Goal: Task Accomplishment & Management: Complete application form

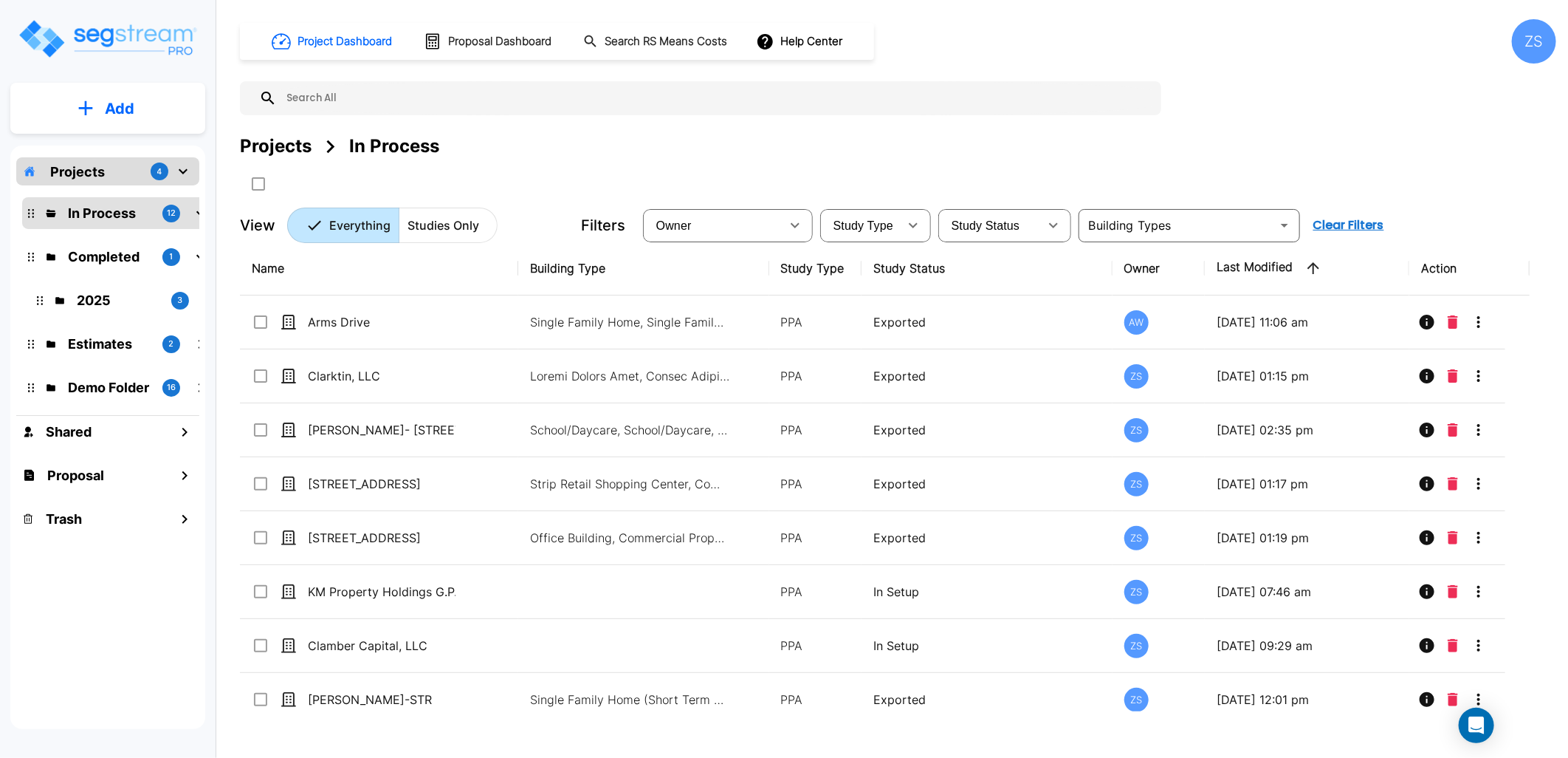
click at [147, 112] on button "Add" at bounding box center [108, 108] width 195 height 43
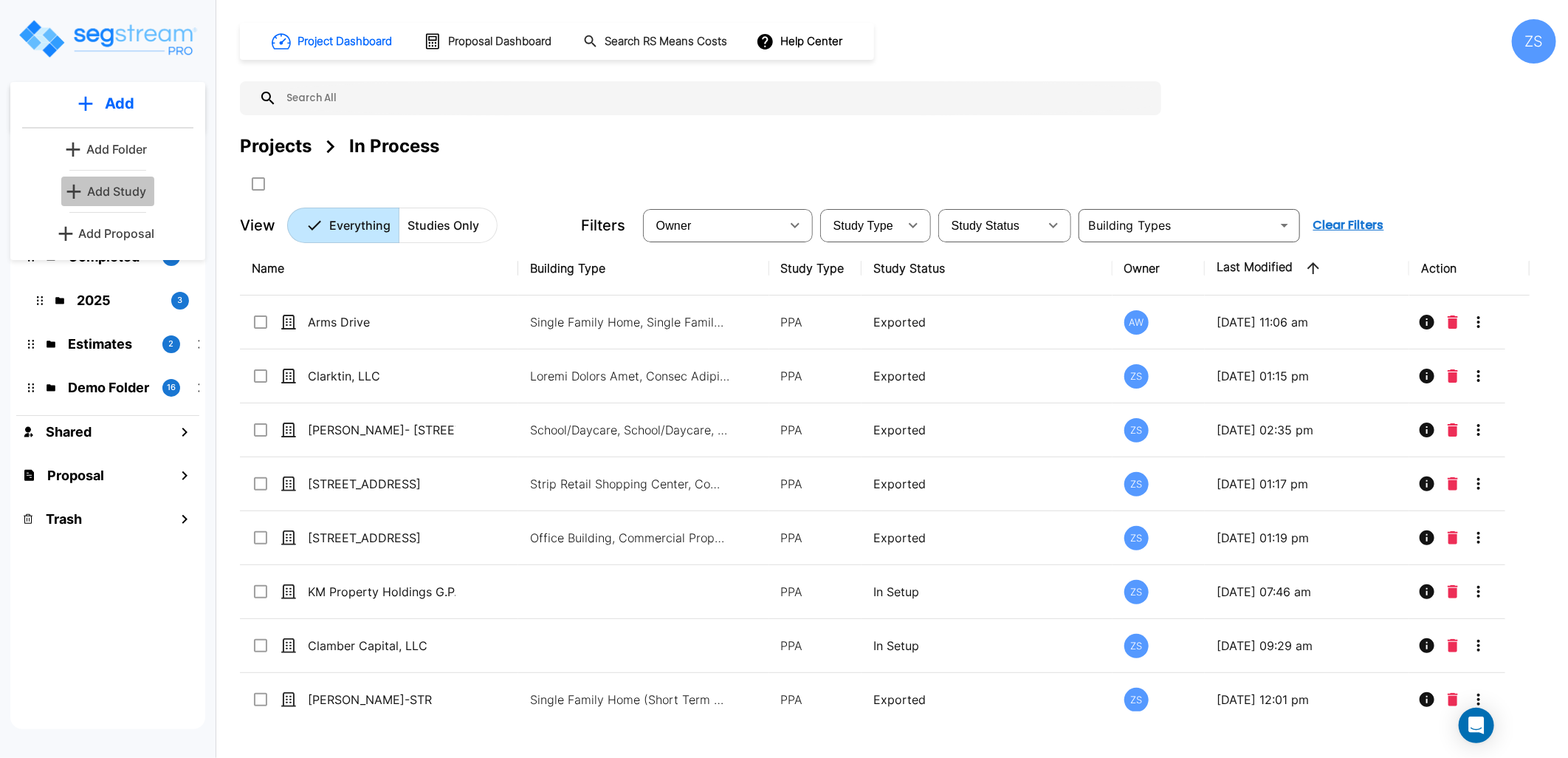
click at [114, 193] on p "Add Study" at bounding box center [115, 191] width 59 height 18
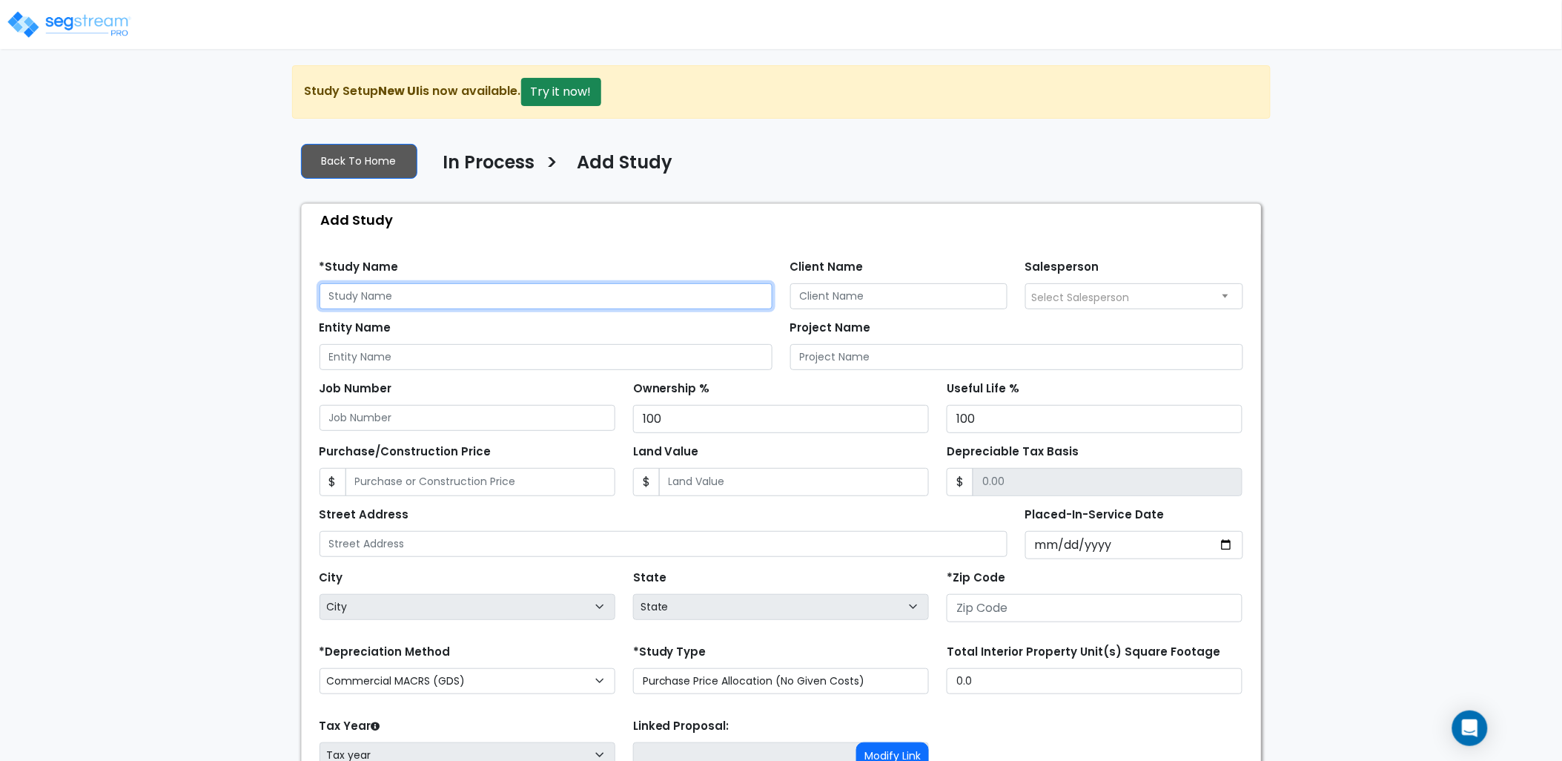
click at [440, 283] on input "text" at bounding box center [546, 296] width 453 height 26
type input "Strong Legacy LLC"
drag, startPoint x: 439, startPoint y: 304, endPoint x: 114, endPoint y: 307, distance: 324.8
click at [116, 307] on div "We are Building your Study. So please grab a coffee and let us do the heavy lif…" at bounding box center [781, 478] width 1562 height 826
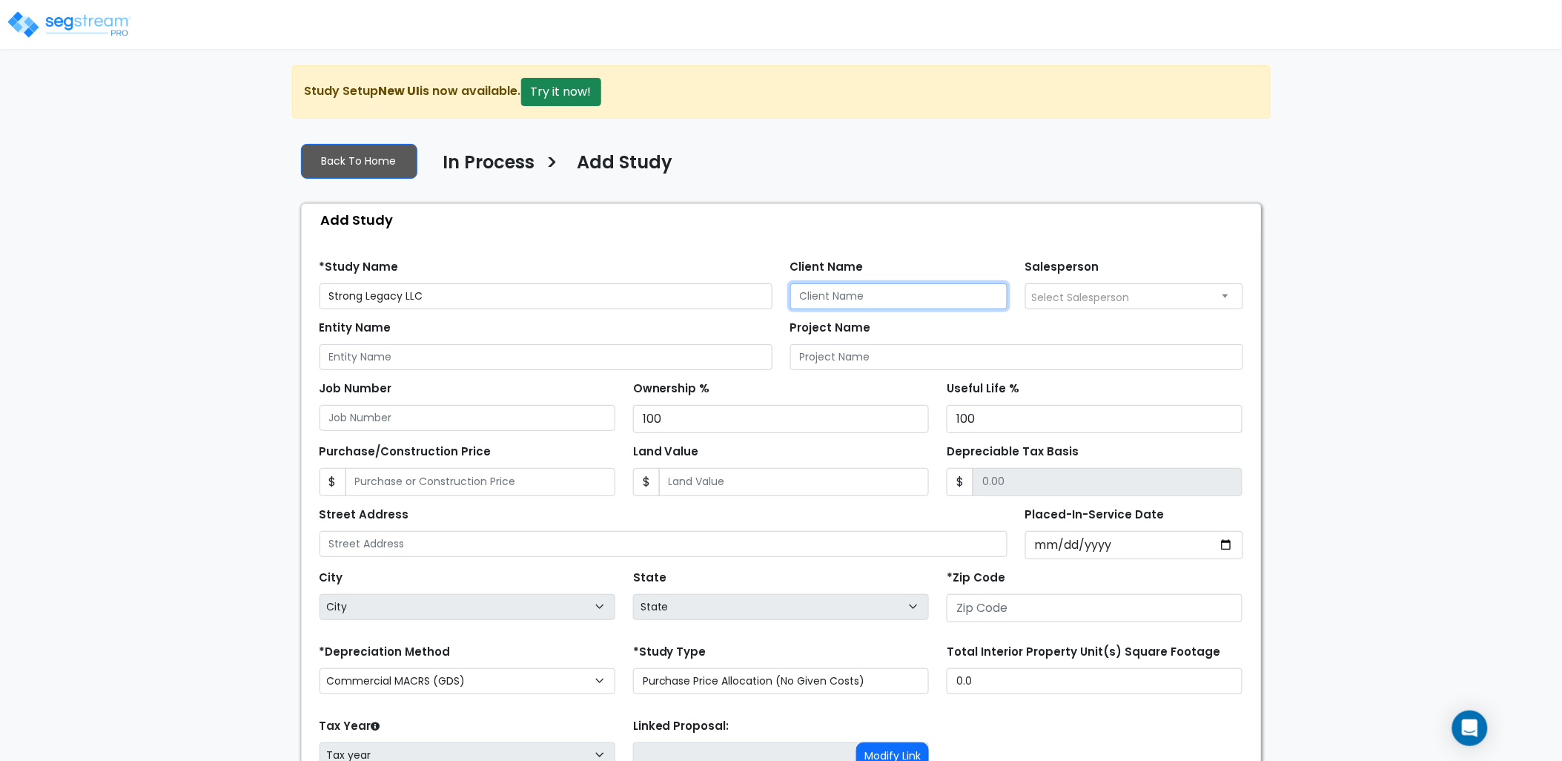
click at [918, 293] on input "Client Name" at bounding box center [899, 296] width 218 height 26
paste input "Strong Legacy LLC"
type input "Strong Legacy LLC"
click at [486, 357] on input "Entity Name" at bounding box center [546, 357] width 453 height 26
paste input "Strong Legacy LLC"
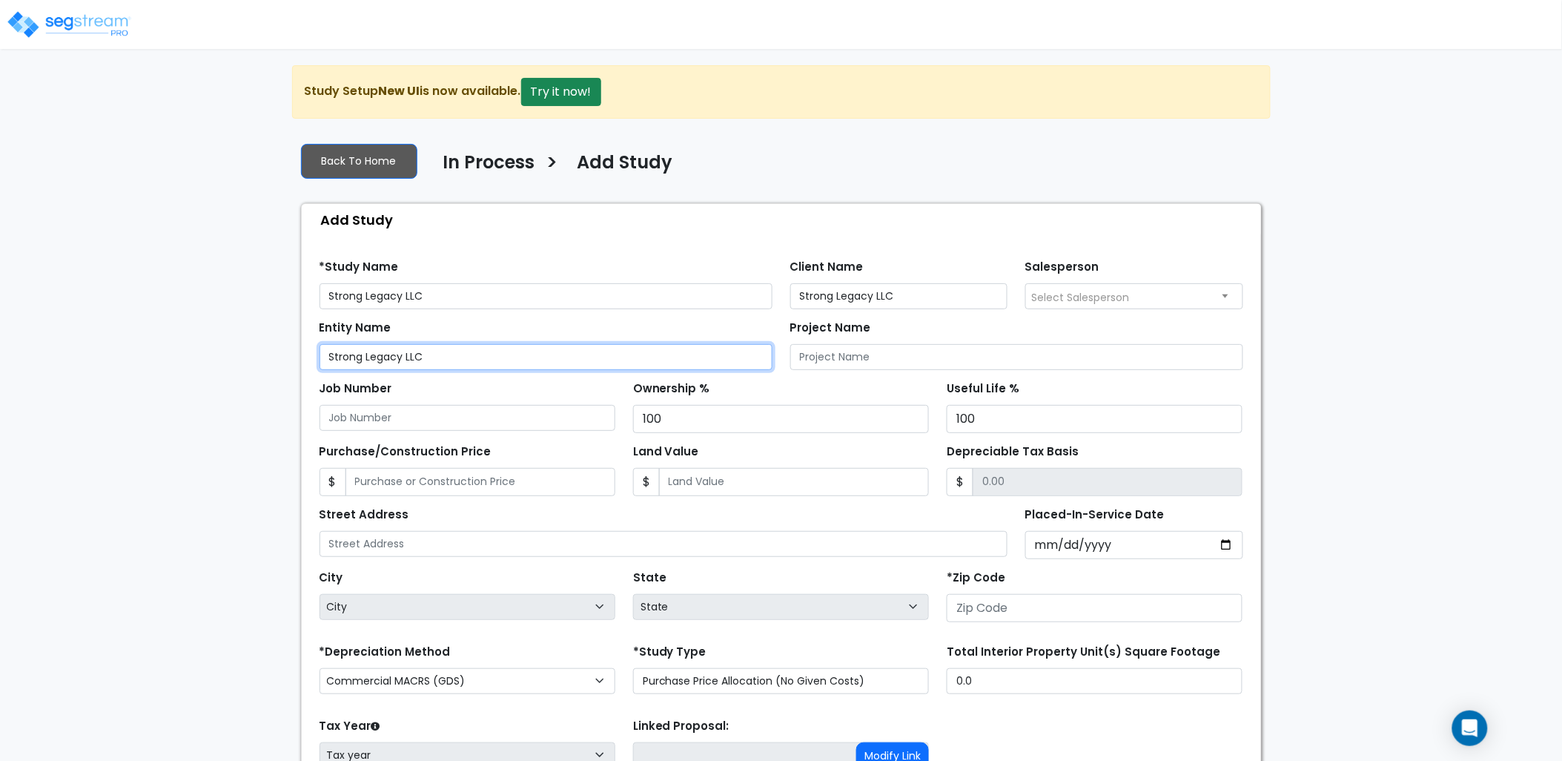
type input "Strong Legacy LLC"
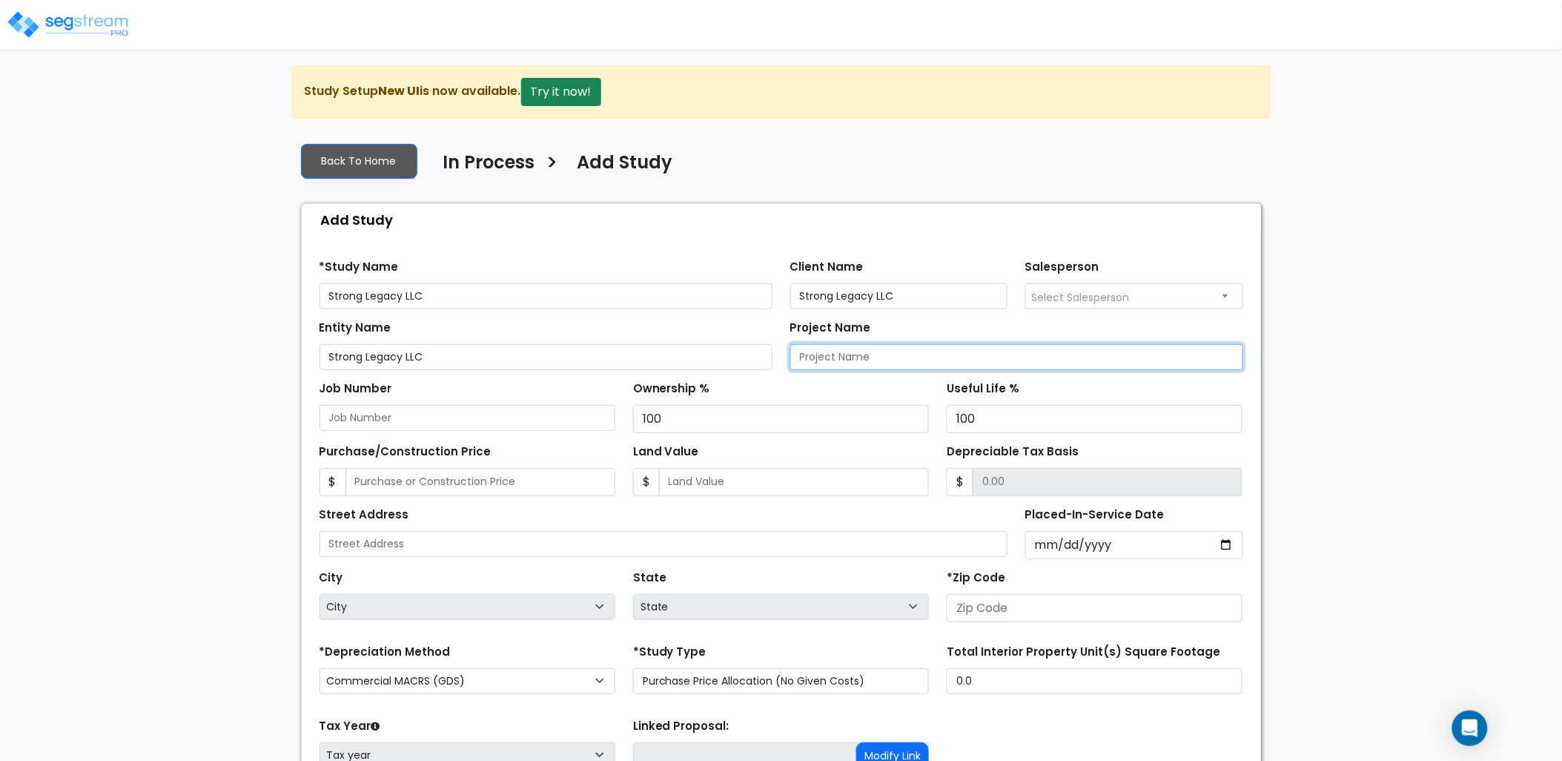
click at [888, 365] on input "Project Name" at bounding box center [1016, 357] width 453 height 26
paste input "Strong Legacy LLC"
type input "Strong Legacy LLC"
click at [738, 383] on div "Ownership % 100" at bounding box center [781, 405] width 296 height 56
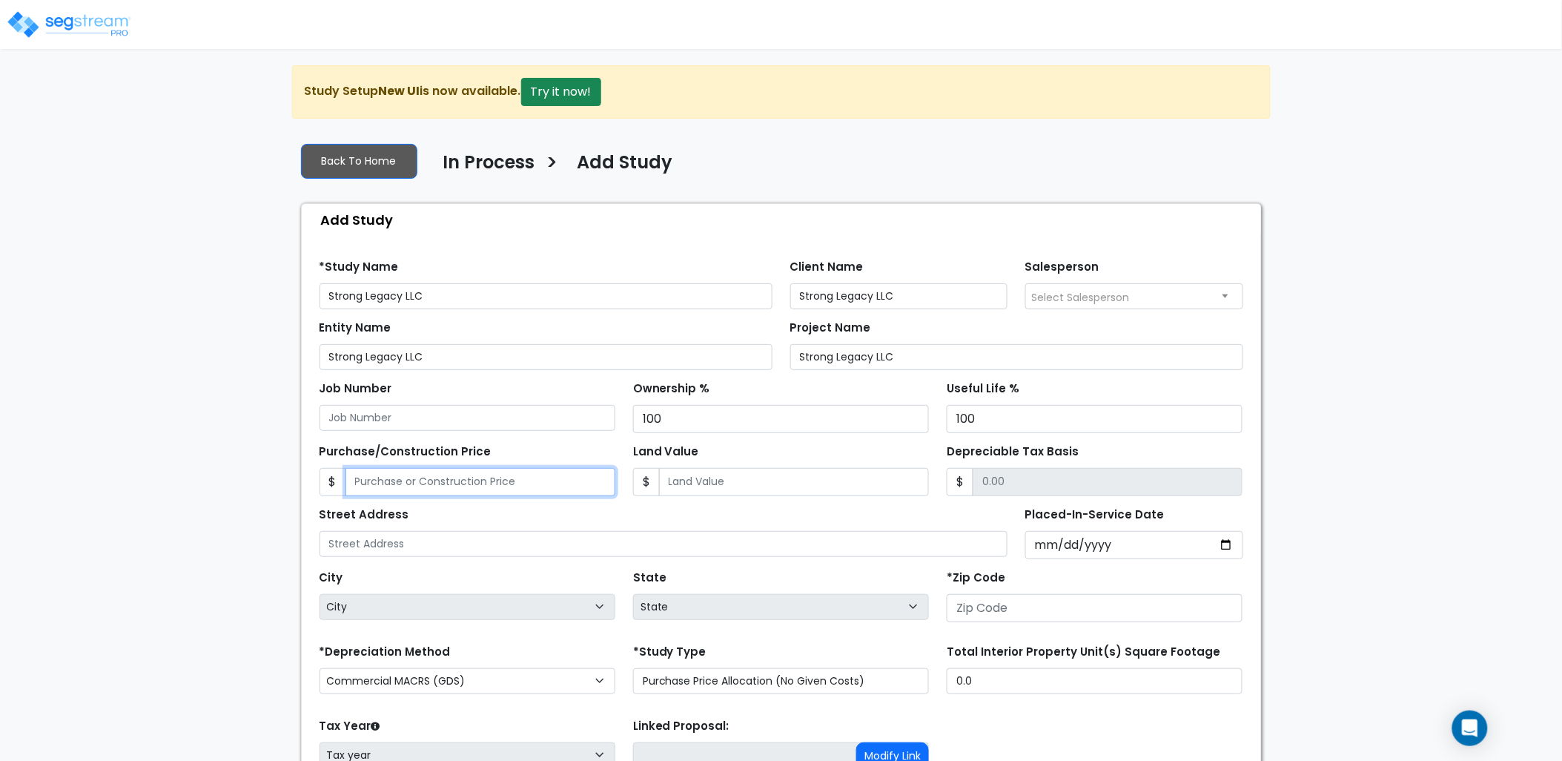
click at [426, 483] on input "Purchase/Construction Price" at bounding box center [481, 482] width 270 height 28
type input "2"
type input "2.00"
type input "26"
type input "26.00"
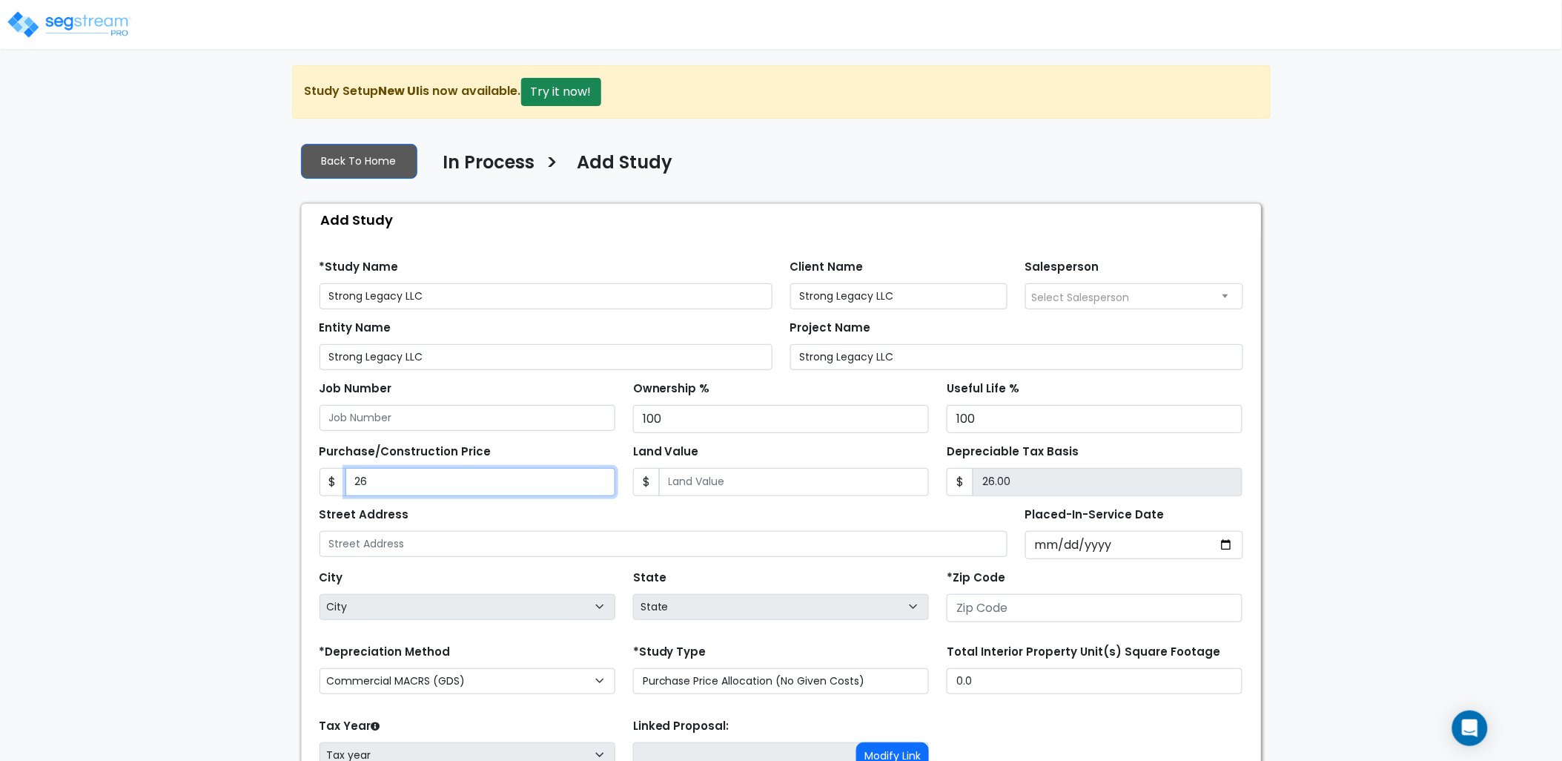
type input "260"
type input "260.00"
type input "2600"
type input "2,600.00"
type input "2,6000"
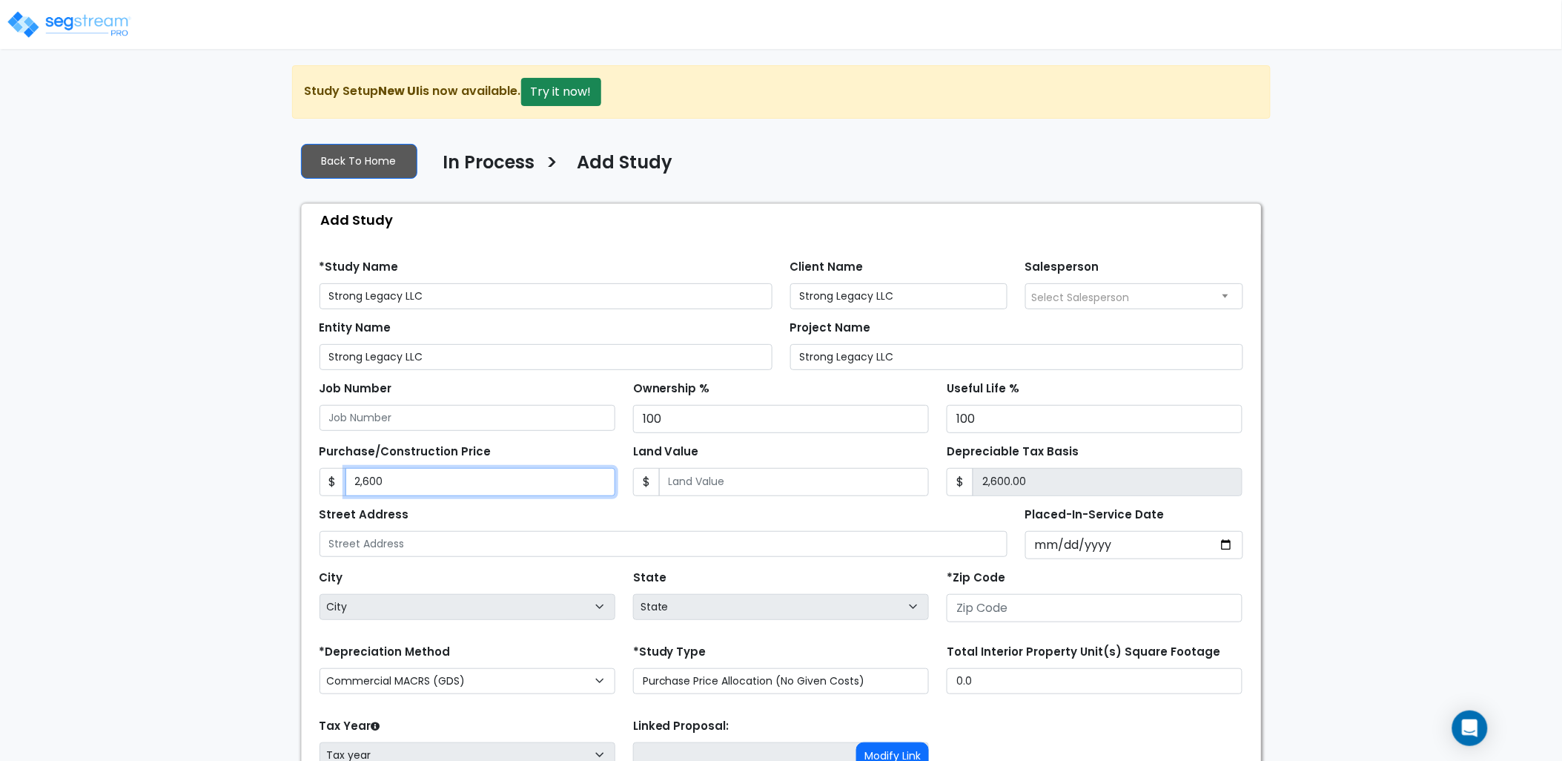
type input "26,000.00"
type input "26,0000"
type input "260,000.00"
type input "260,000"
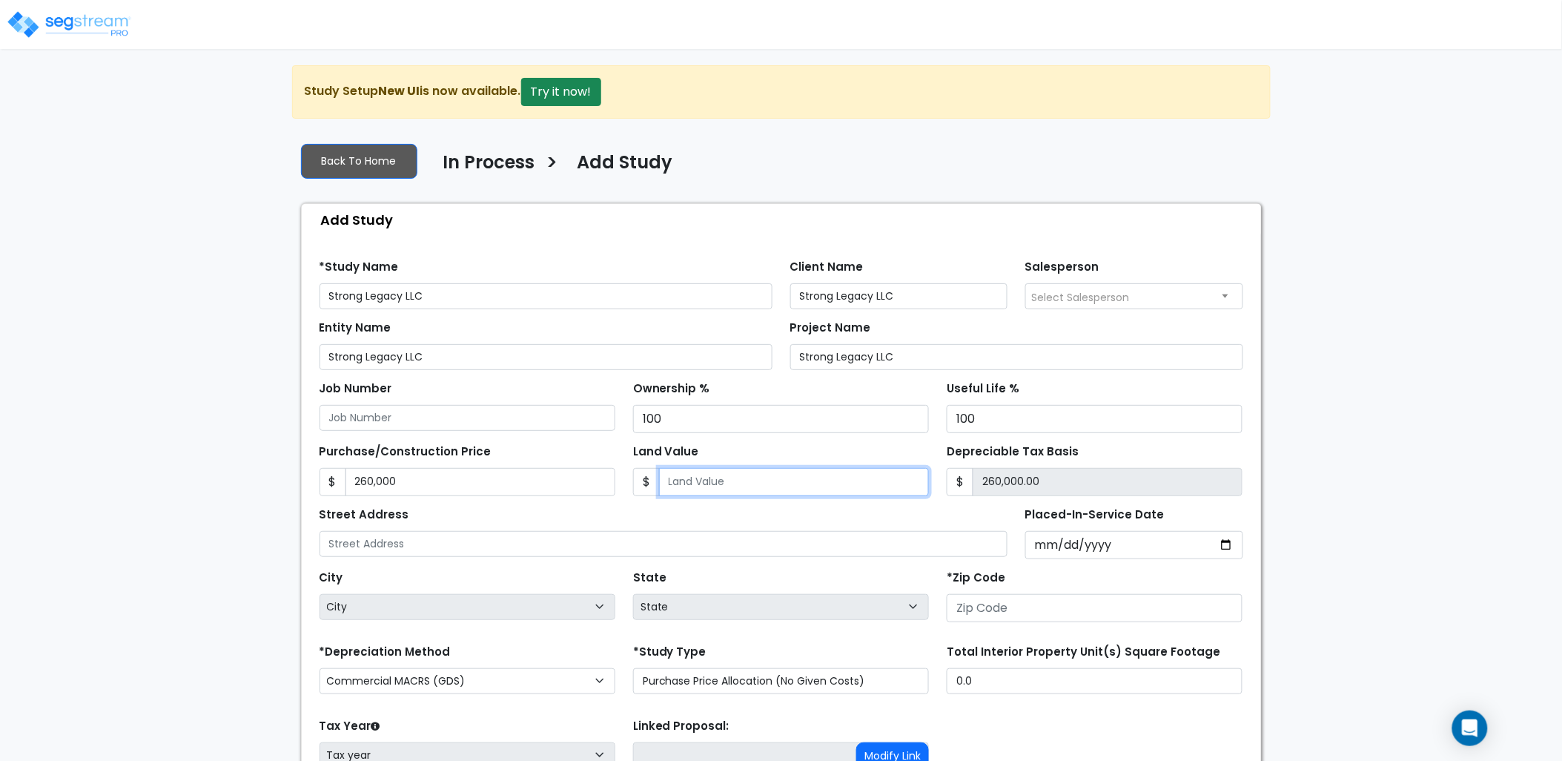
click at [724, 478] on input "Land Value" at bounding box center [794, 482] width 270 height 28
type input "6"
type input "259,994.00"
type input "62"
type input "259,938.00"
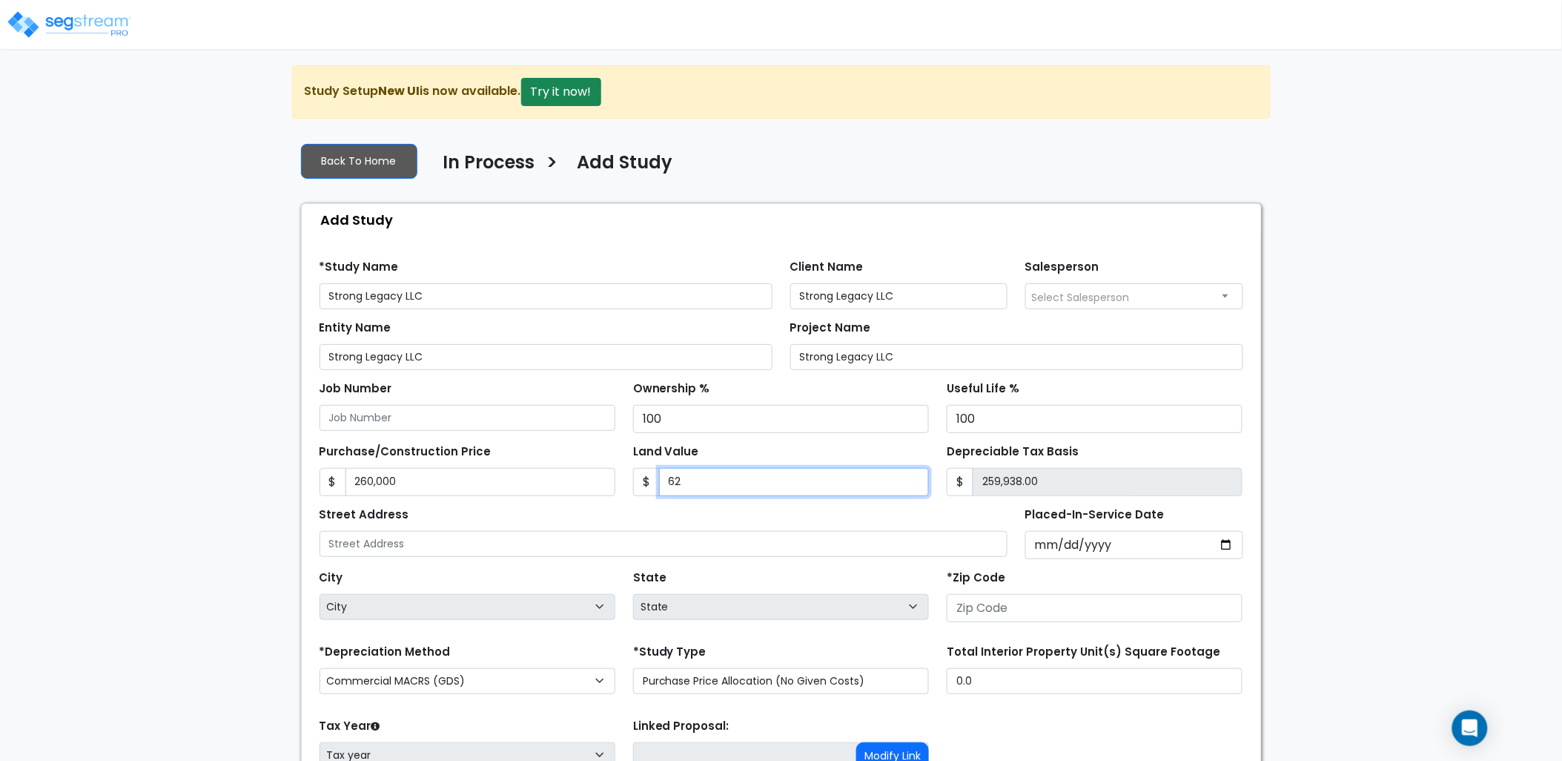
type input "620"
type input "259,380.00"
type input "6200"
type input "253,800.00"
type input "6,2000"
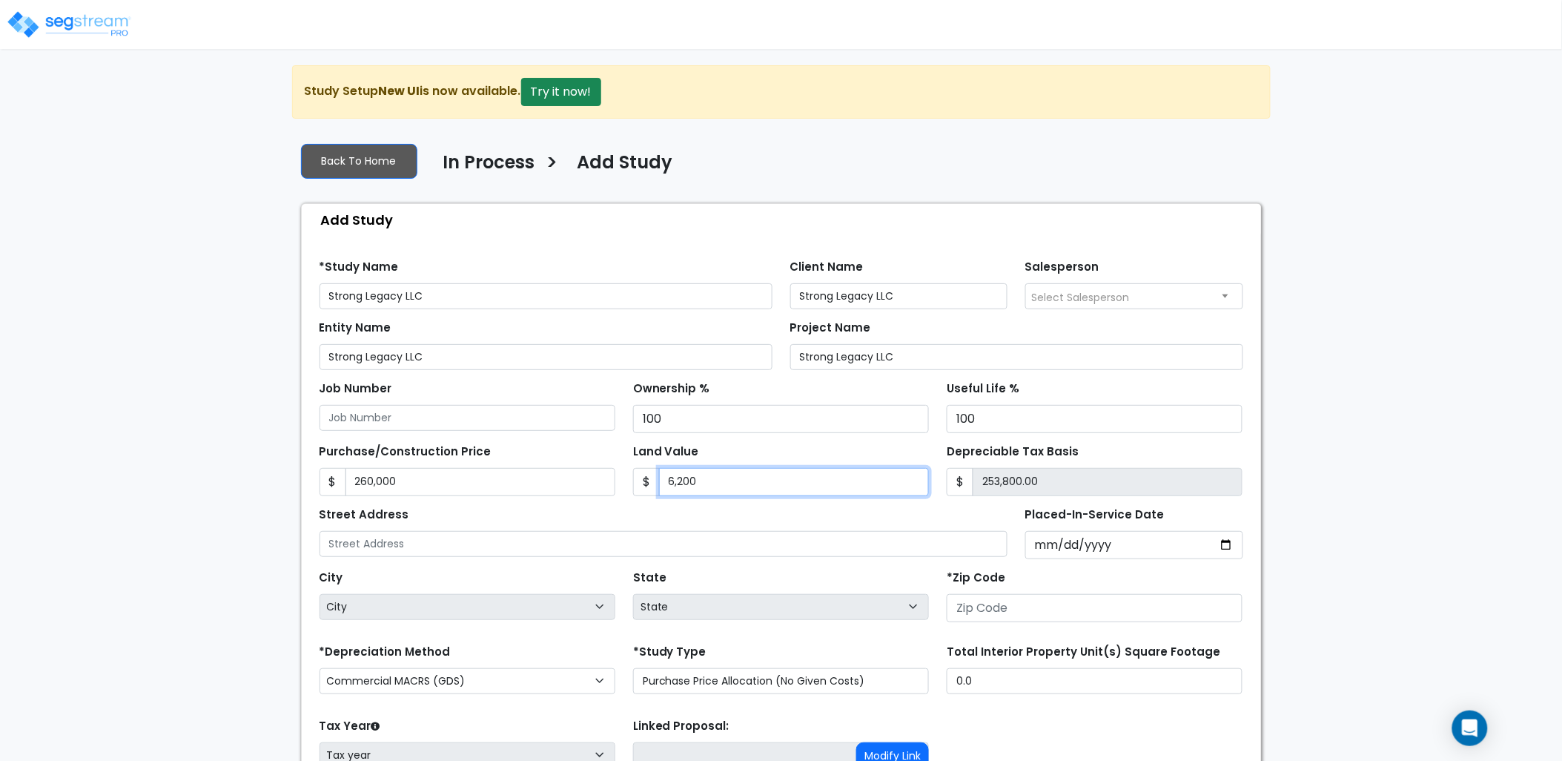
type input "198,000.00"
type input "62,000"
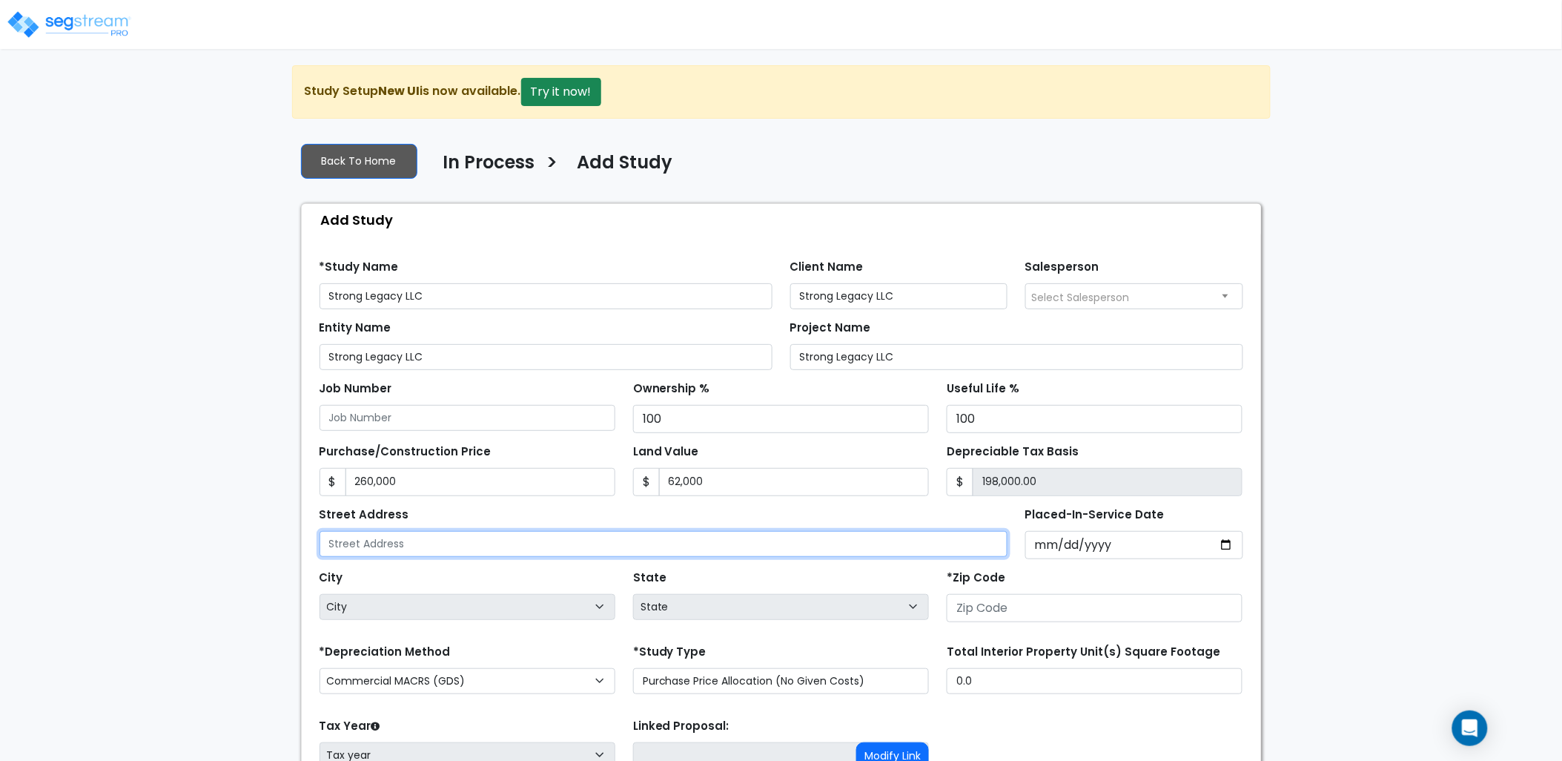
click at [576, 546] on input "text" at bounding box center [664, 544] width 689 height 26
type input "1282 Eagles View Dr"
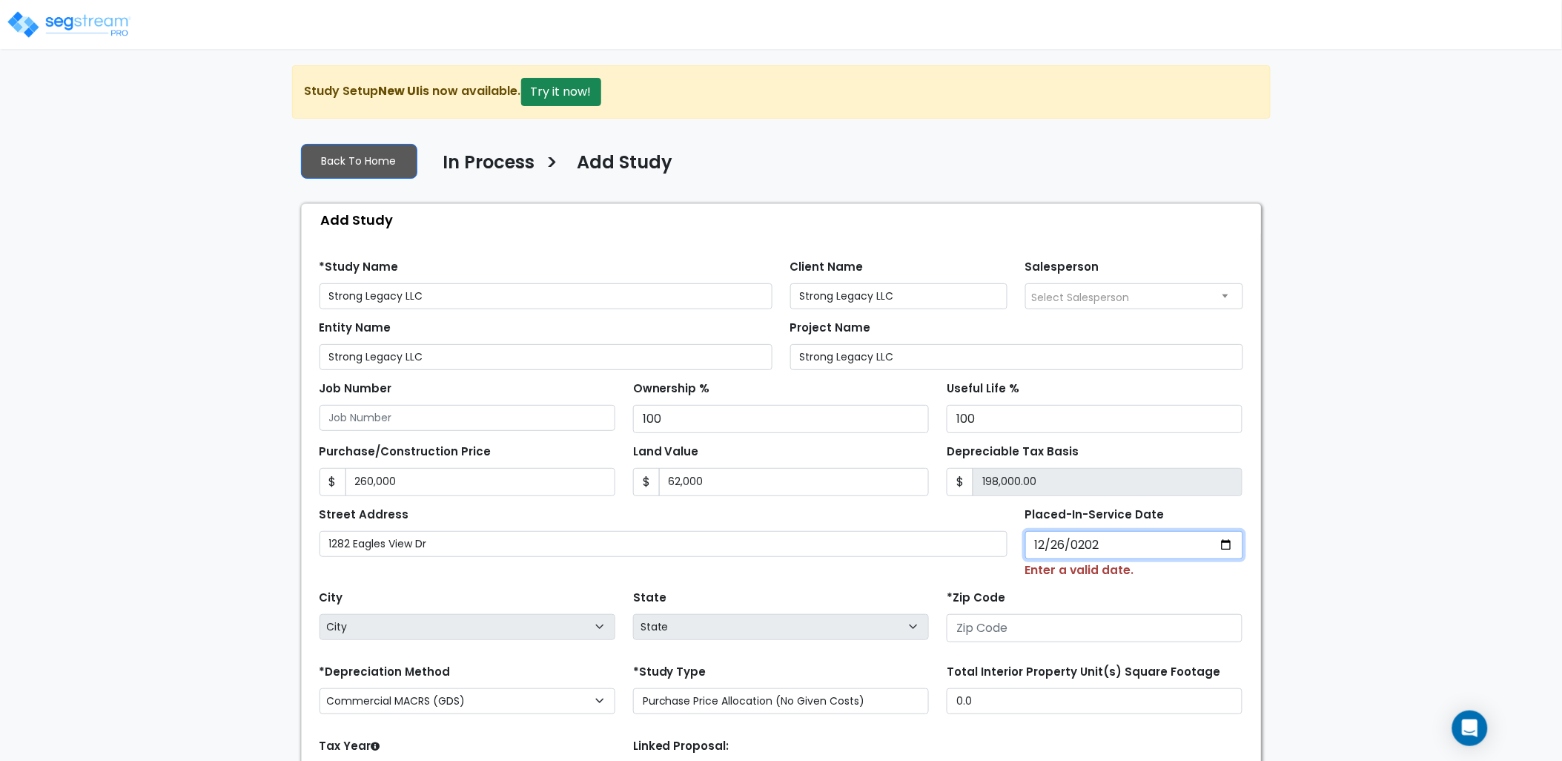
type input "2024-12-26"
select select "2024"
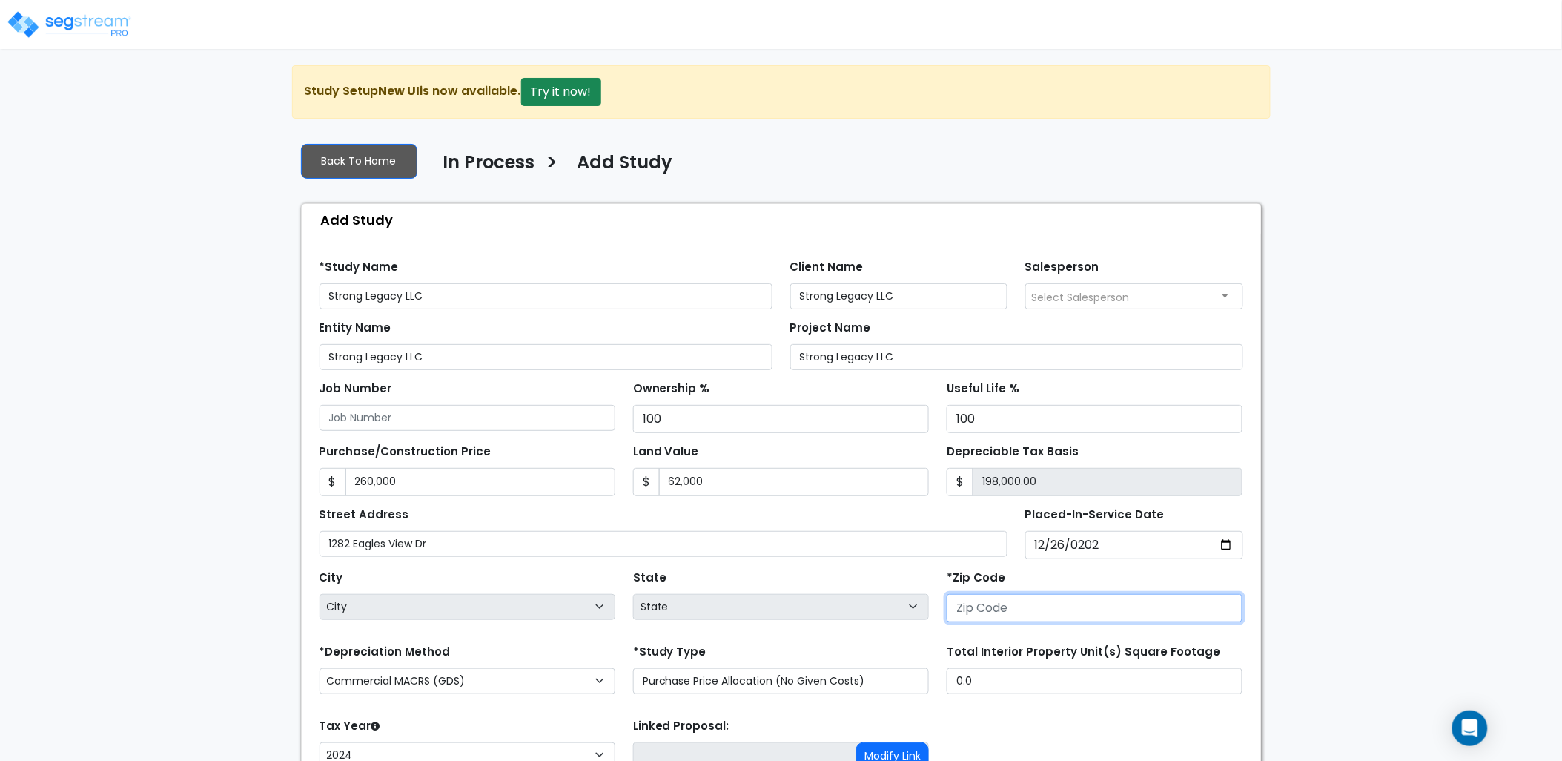
click at [980, 615] on input "number" at bounding box center [1095, 608] width 296 height 28
type input "37"
select select "TN"
type input "37040"
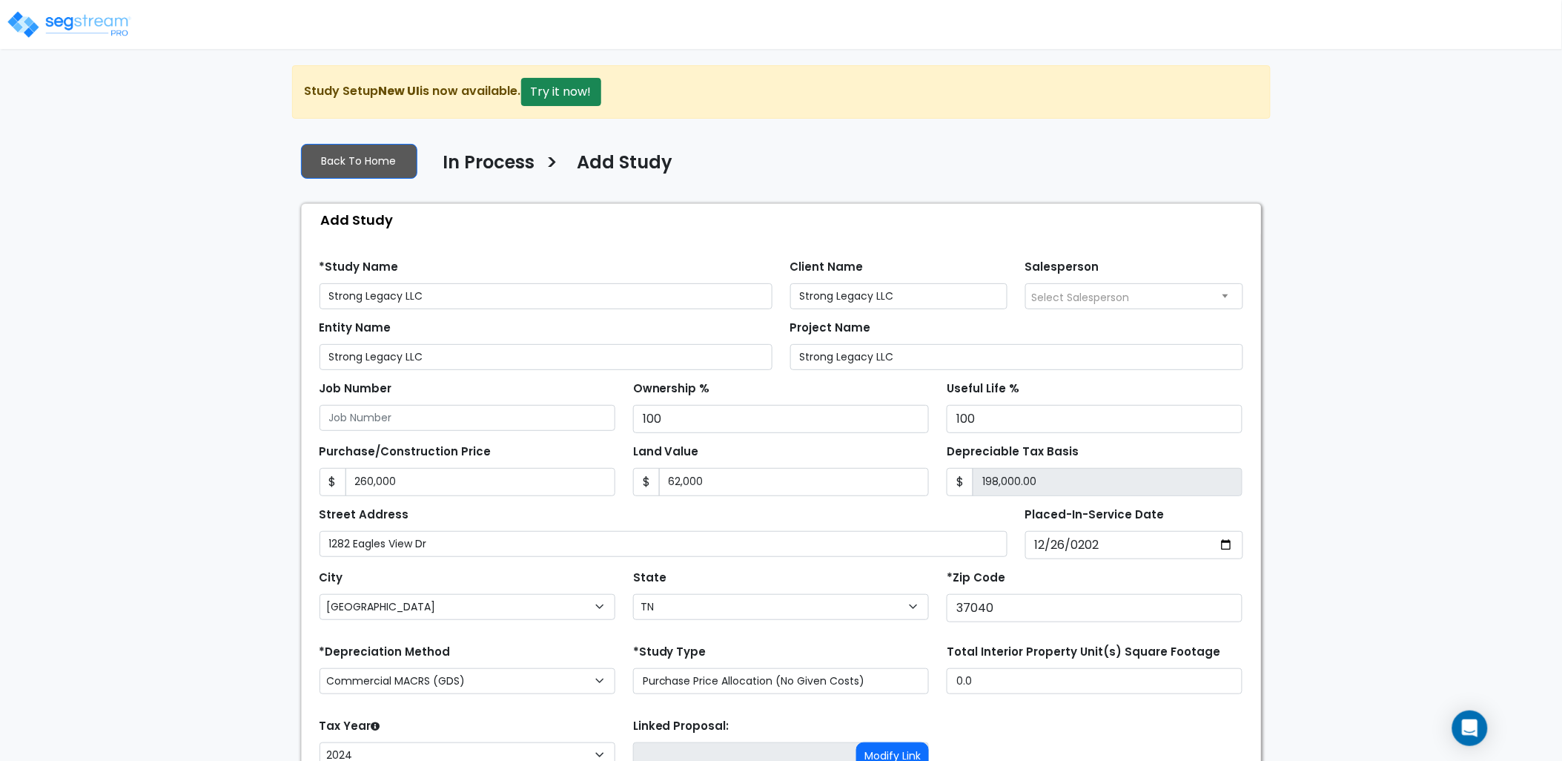
click at [906, 647] on div "*Study Type Purchase Price Allocation (No Given Costs) New Construction / Reno …" at bounding box center [781, 667] width 296 height 53
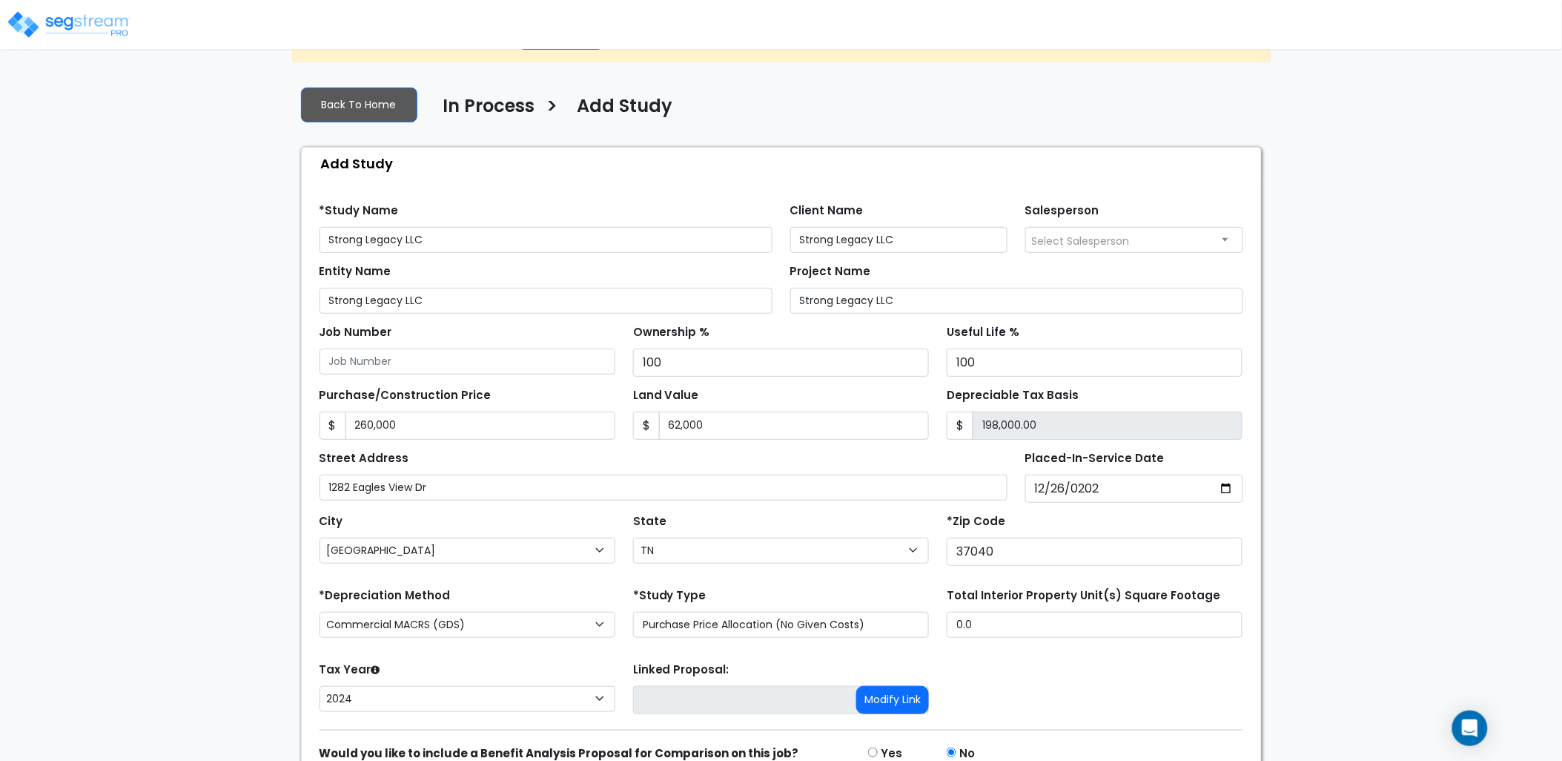
scroll to position [131, 0]
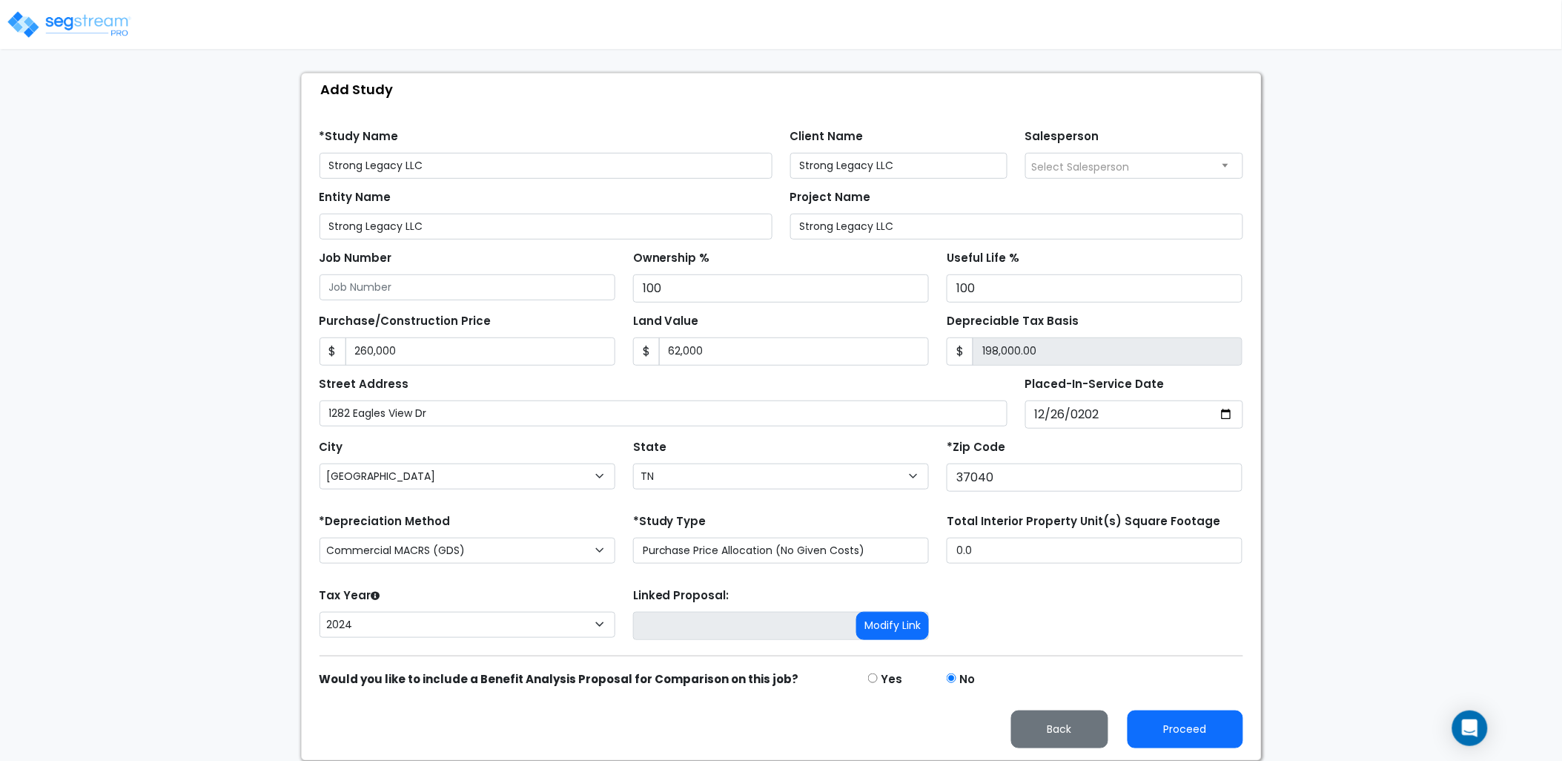
click at [418, 534] on div "*Depreciation Method Commercial MACRS (GDS) Residential Rental MACRS (GDS) Comm…" at bounding box center [468, 539] width 314 height 59
click at [418, 546] on select "Commercial MACRS (GDS) Residential Rental MACRS (GDS) Commercial MACRS (GDS) QIP" at bounding box center [468, 551] width 296 height 26
select select "RRM(_48"
click at [498, 577] on form "*Study Name Strong Legacy LLC Client Name Strong Legacy LLC Salesperson Select …" at bounding box center [782, 433] width 924 height 630
drag, startPoint x: 949, startPoint y: 554, endPoint x: 920, endPoint y: 558, distance: 29.2
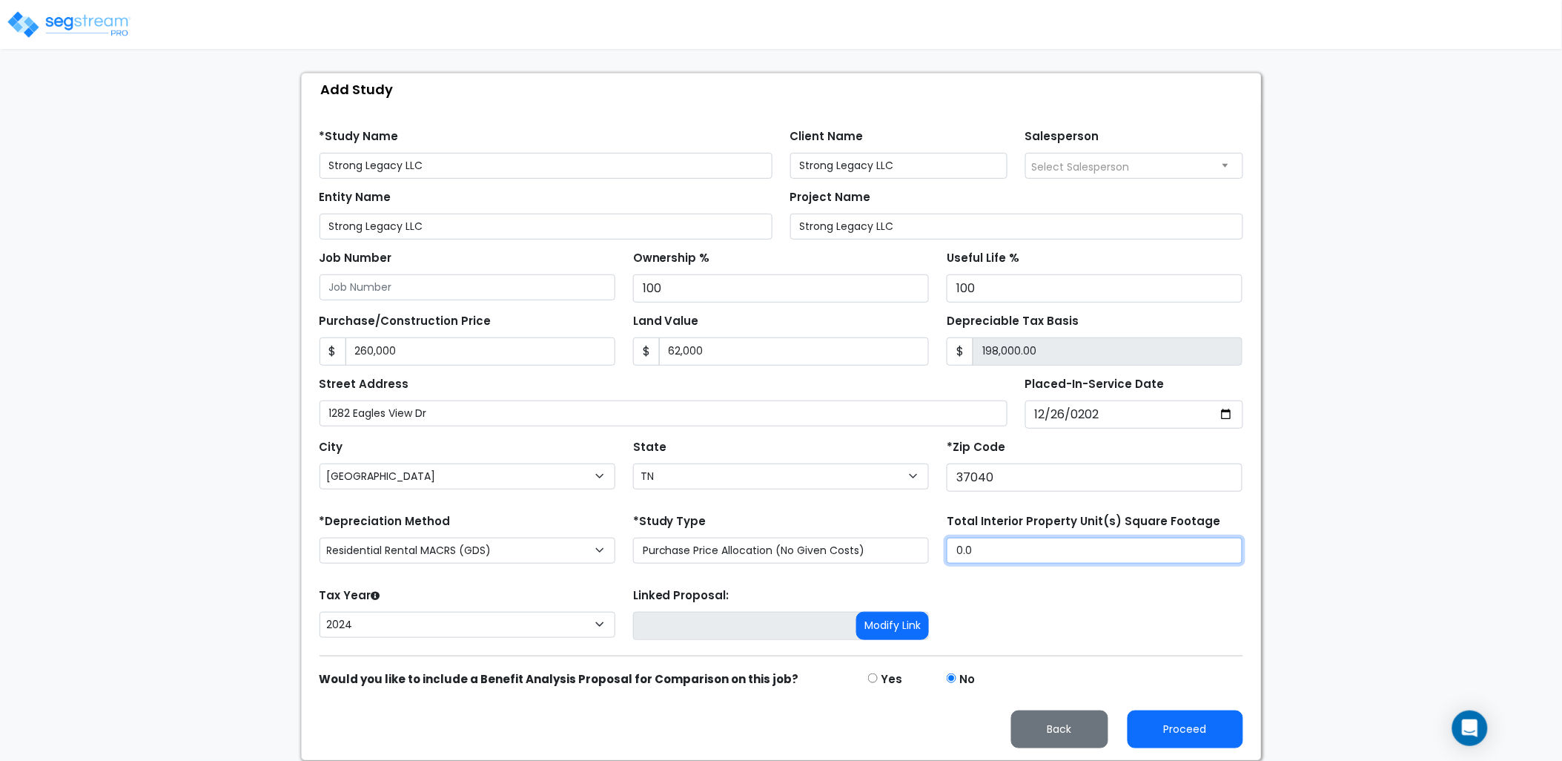
click at [920, 558] on div "*Depreciation Method Commercial MACRS (GDS) Residential Rental MACRS (GDS) Comm…" at bounding box center [782, 539] width 942 height 59
type input "2,076"
click at [1092, 618] on div "Tax Year Please Enter The Placed In Service Date First. 2026 2025 2024 Prior Ye…" at bounding box center [782, 613] width 942 height 59
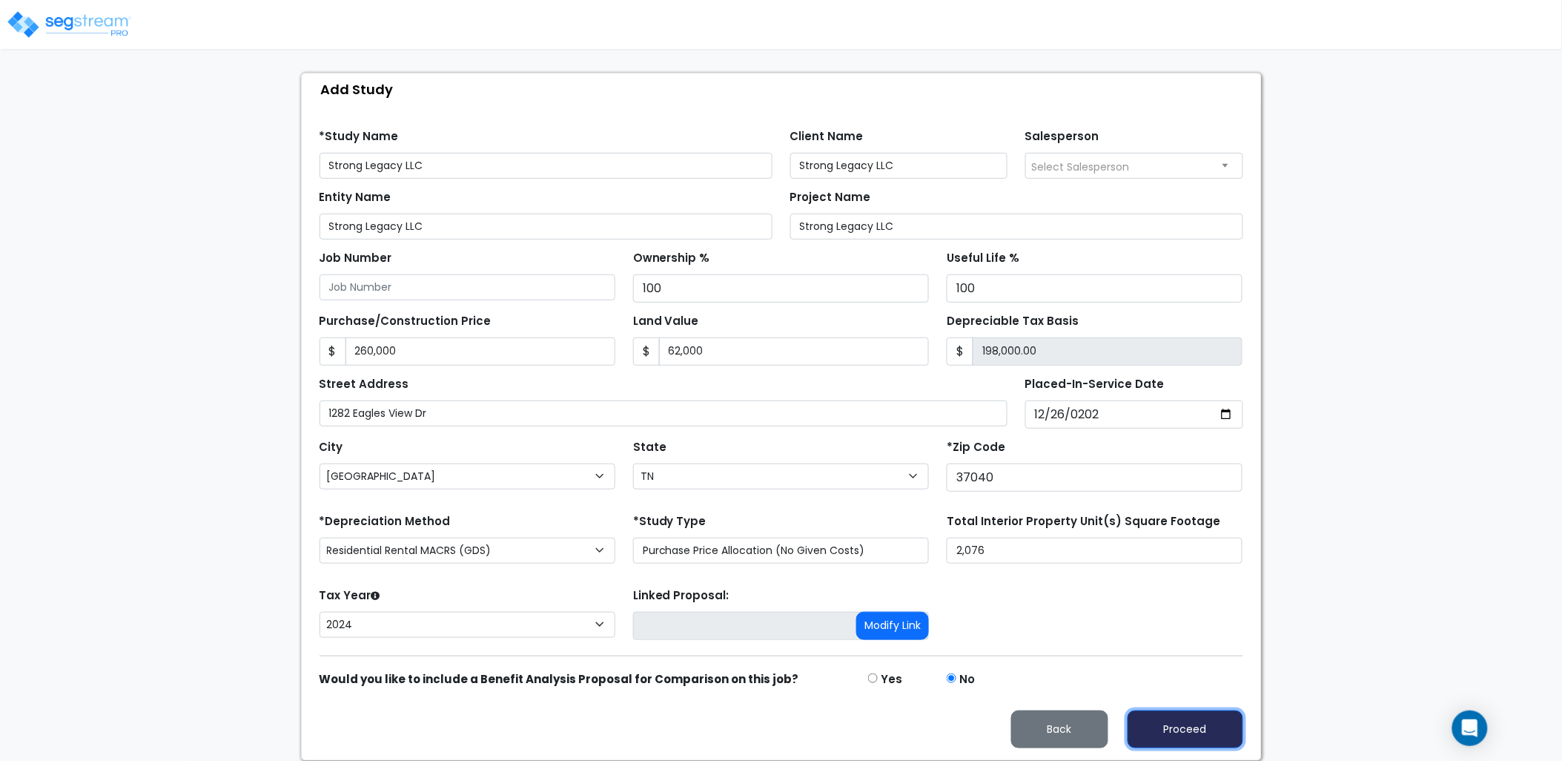
click at [1152, 732] on button "Proceed" at bounding box center [1186, 729] width 116 height 38
type input "260000"
type input "62000"
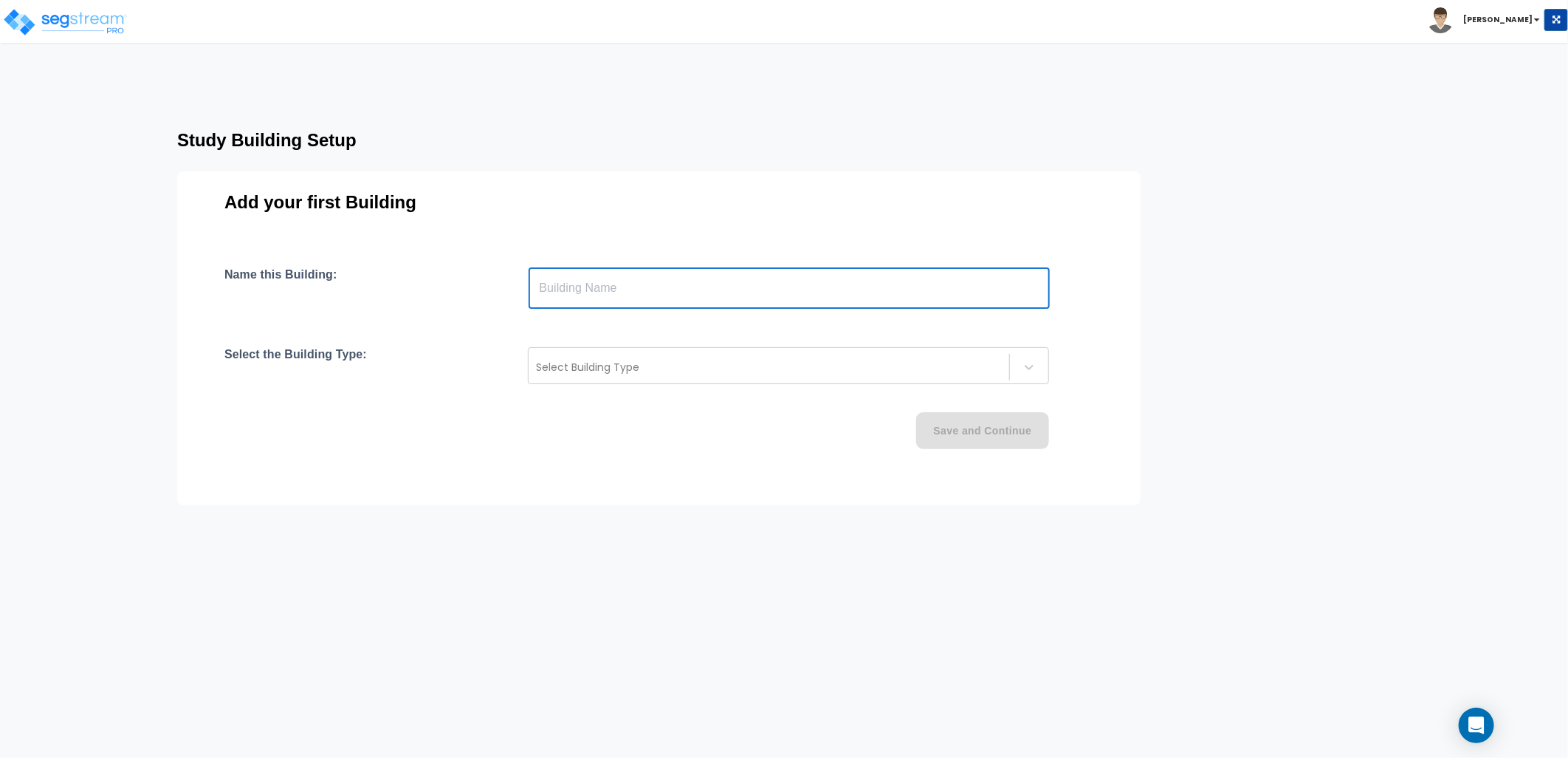
click at [636, 282] on input "text" at bounding box center [789, 288] width 522 height 42
click at [628, 256] on div "Add your first Building Name this Building: ​ Select the Building Type: Select …" at bounding box center [659, 338] width 964 height 334
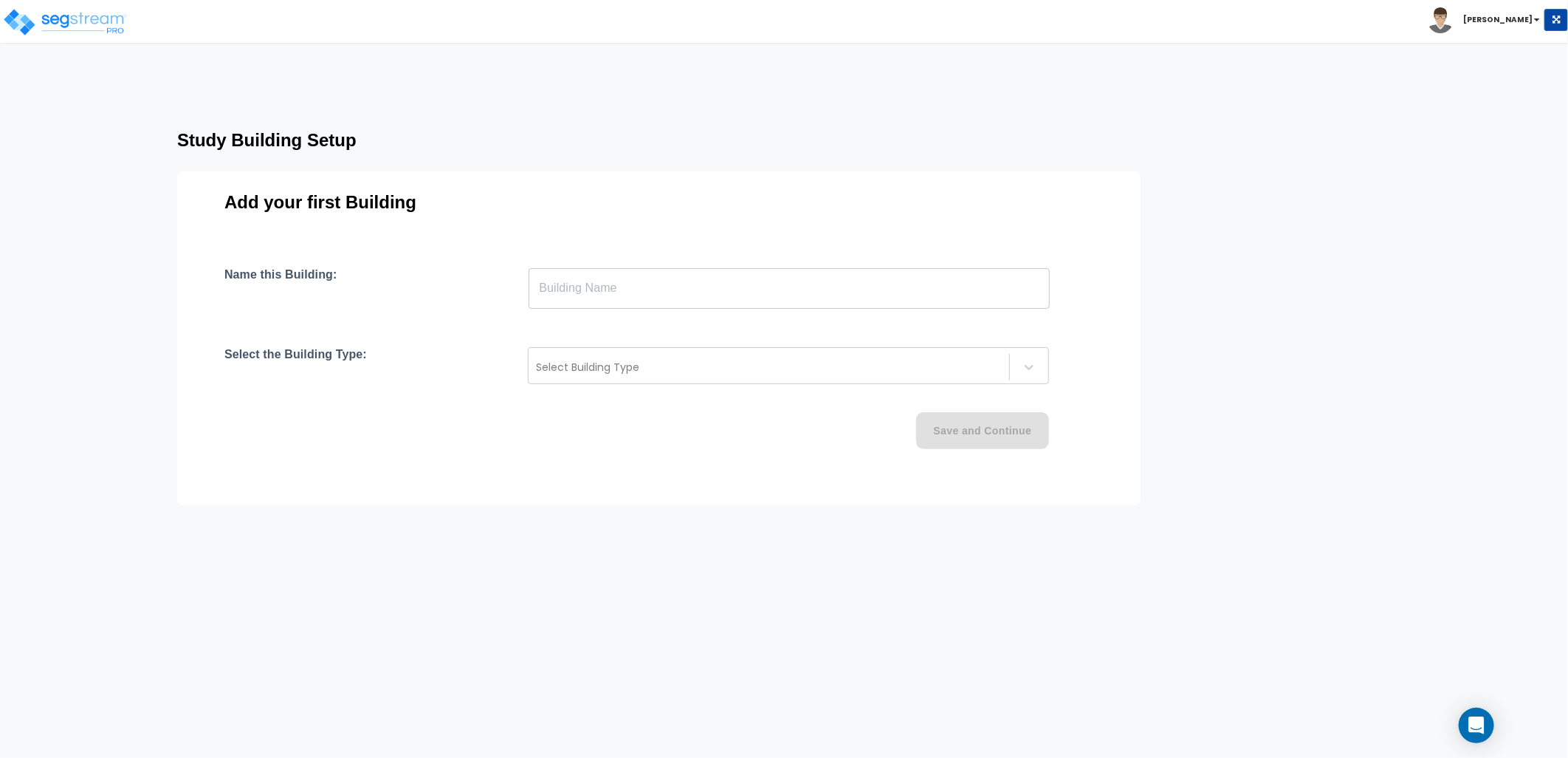
click at [611, 291] on input "text" at bounding box center [789, 288] width 522 height 42
click at [609, 244] on div "Add your first Building Name this Building: ​ Select the Building Type: Select …" at bounding box center [659, 338] width 964 height 334
click at [588, 293] on input "text" at bounding box center [789, 288] width 522 height 42
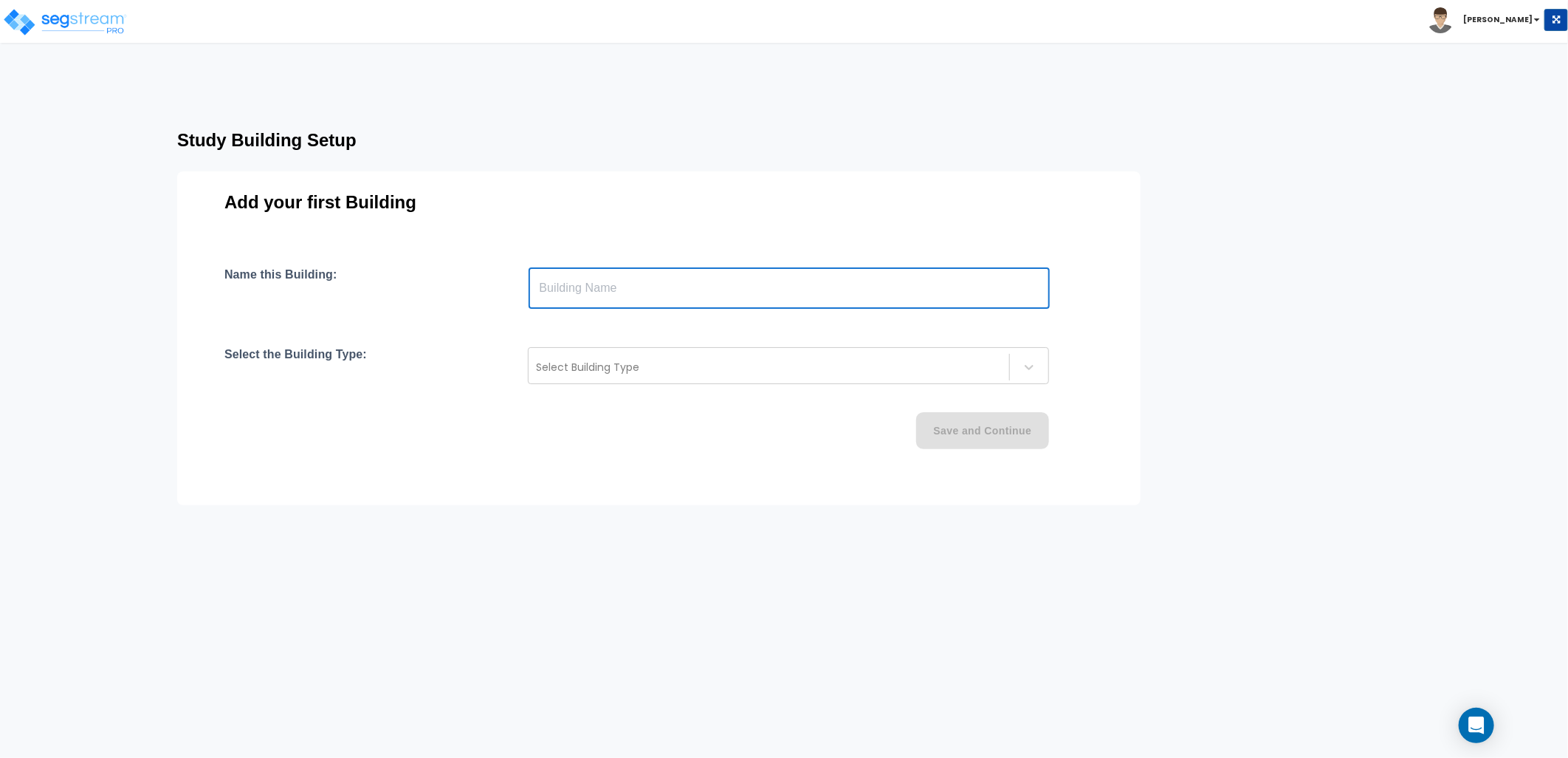
click at [500, 326] on div "Name this Building: ​ Select the Building Type: Select Building Type Save and C…" at bounding box center [658, 376] width 869 height 217
click at [573, 290] on input "text" at bounding box center [789, 288] width 522 height 42
type input "[STREET_ADDRESS]"
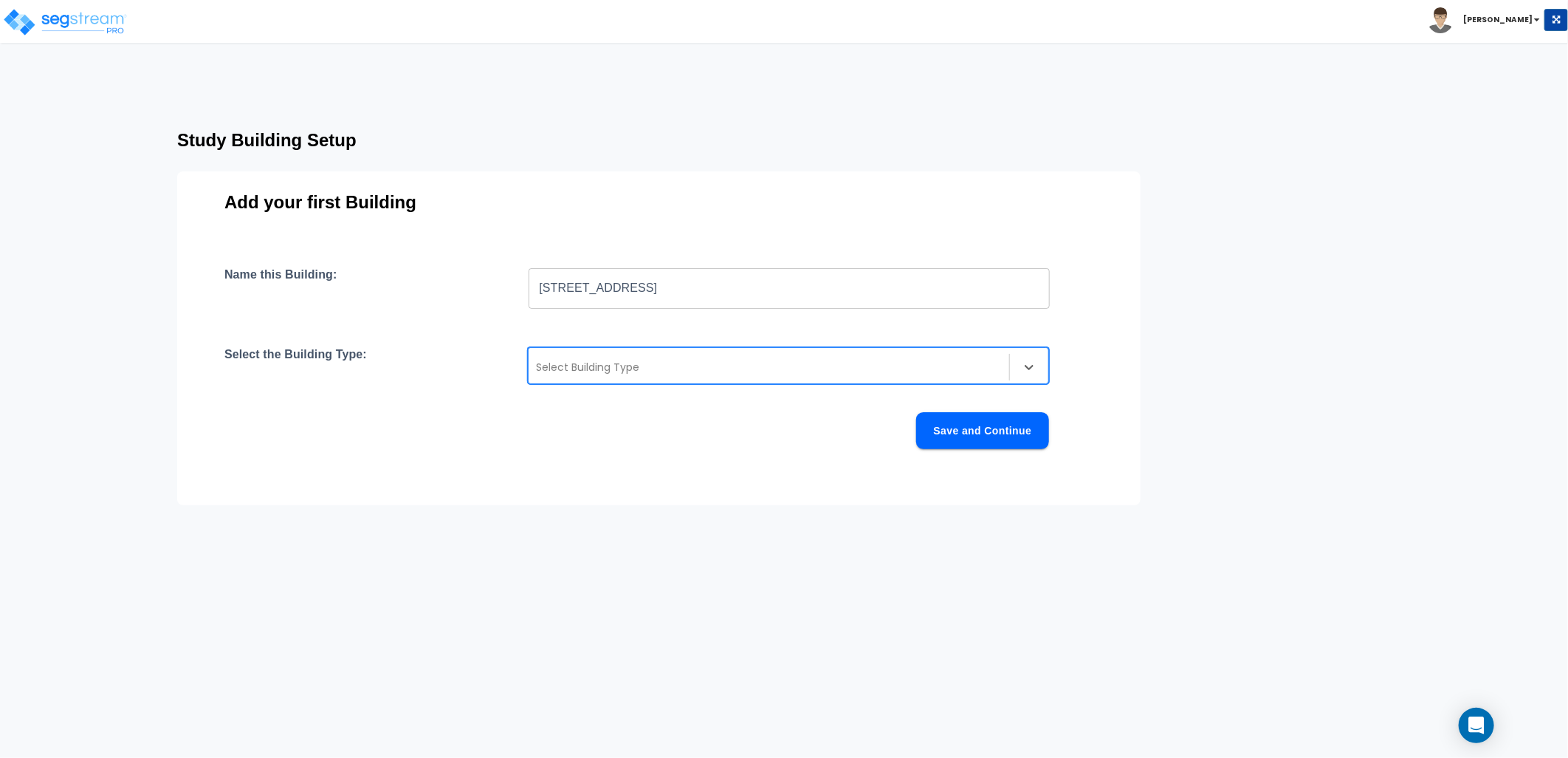
click at [603, 373] on div at bounding box center [769, 368] width 466 height 18
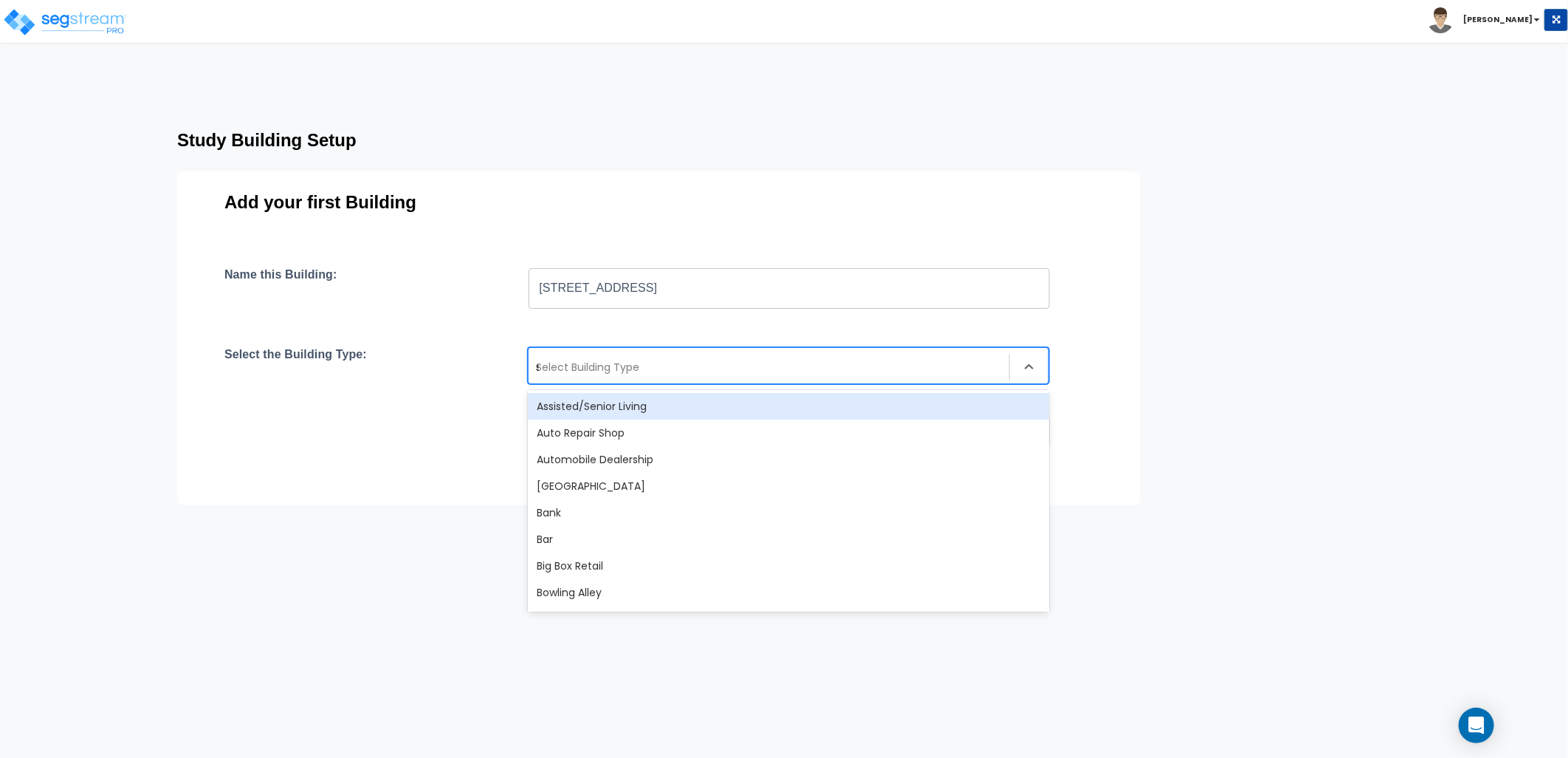
type input "sin"
click at [550, 398] on div "Single Family Home" at bounding box center [788, 405] width 522 height 27
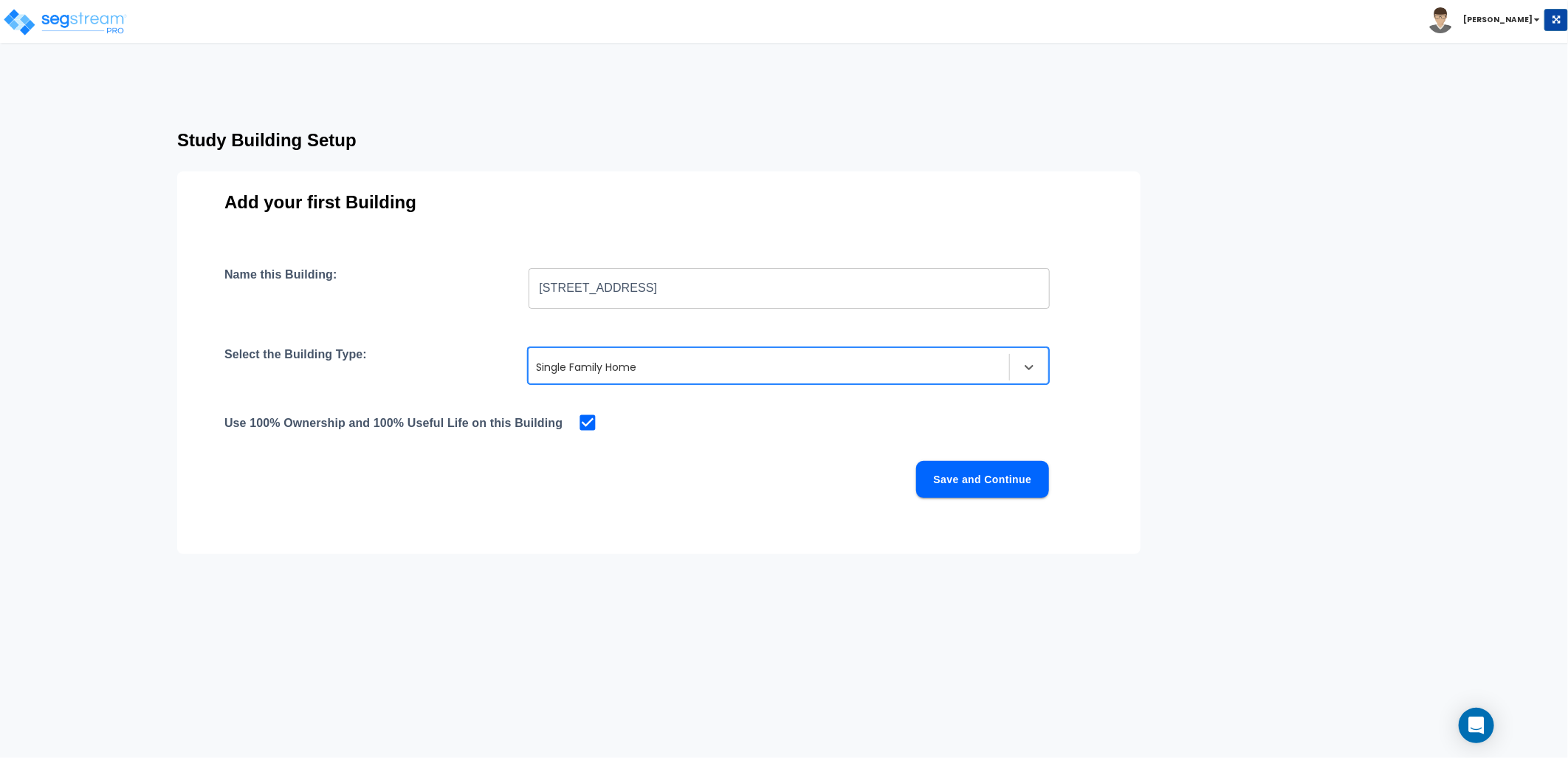
click at [984, 487] on button "Save and Continue" at bounding box center [982, 479] width 132 height 37
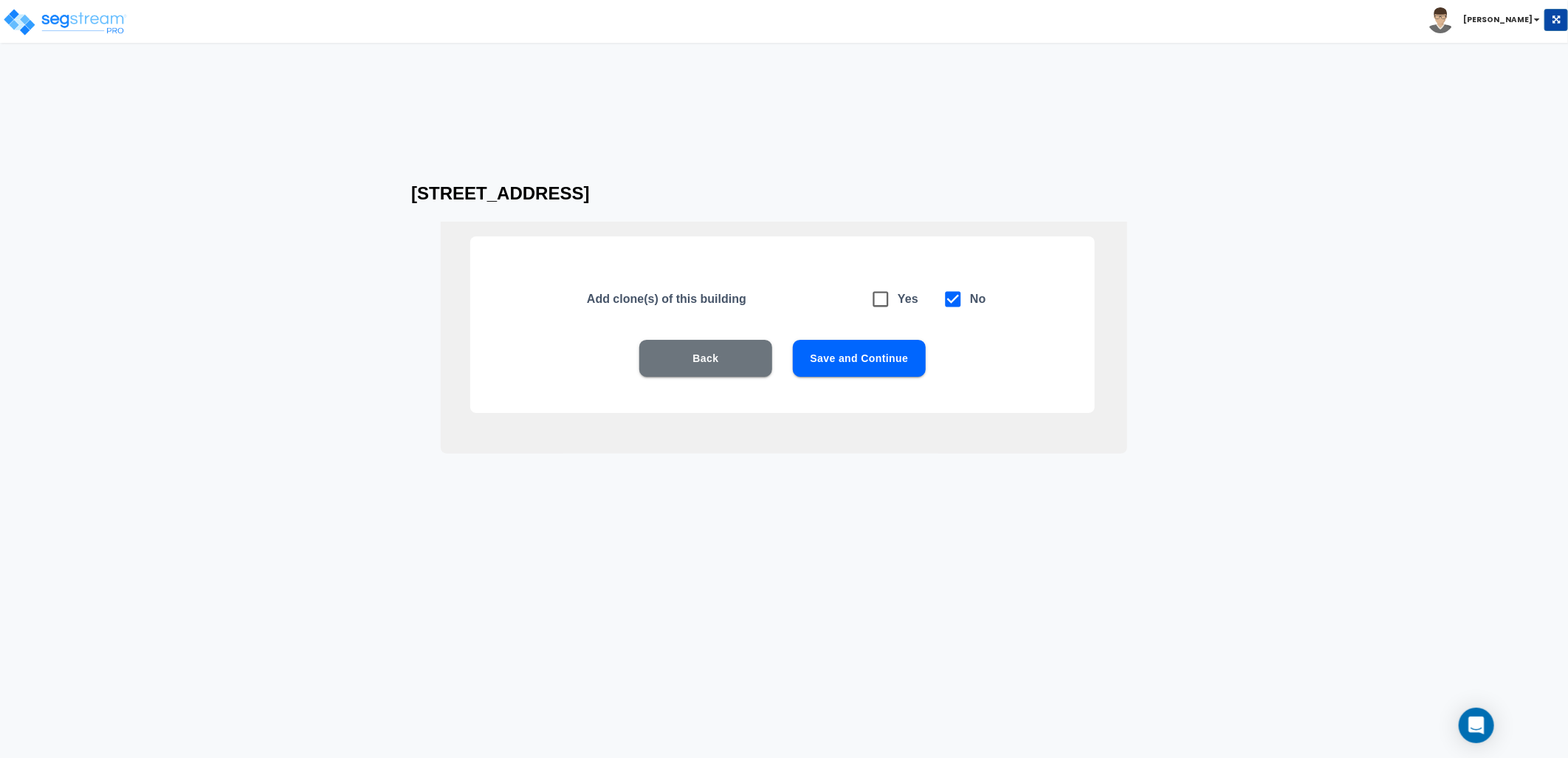
click at [864, 365] on button "Save and Continue" at bounding box center [858, 358] width 132 height 37
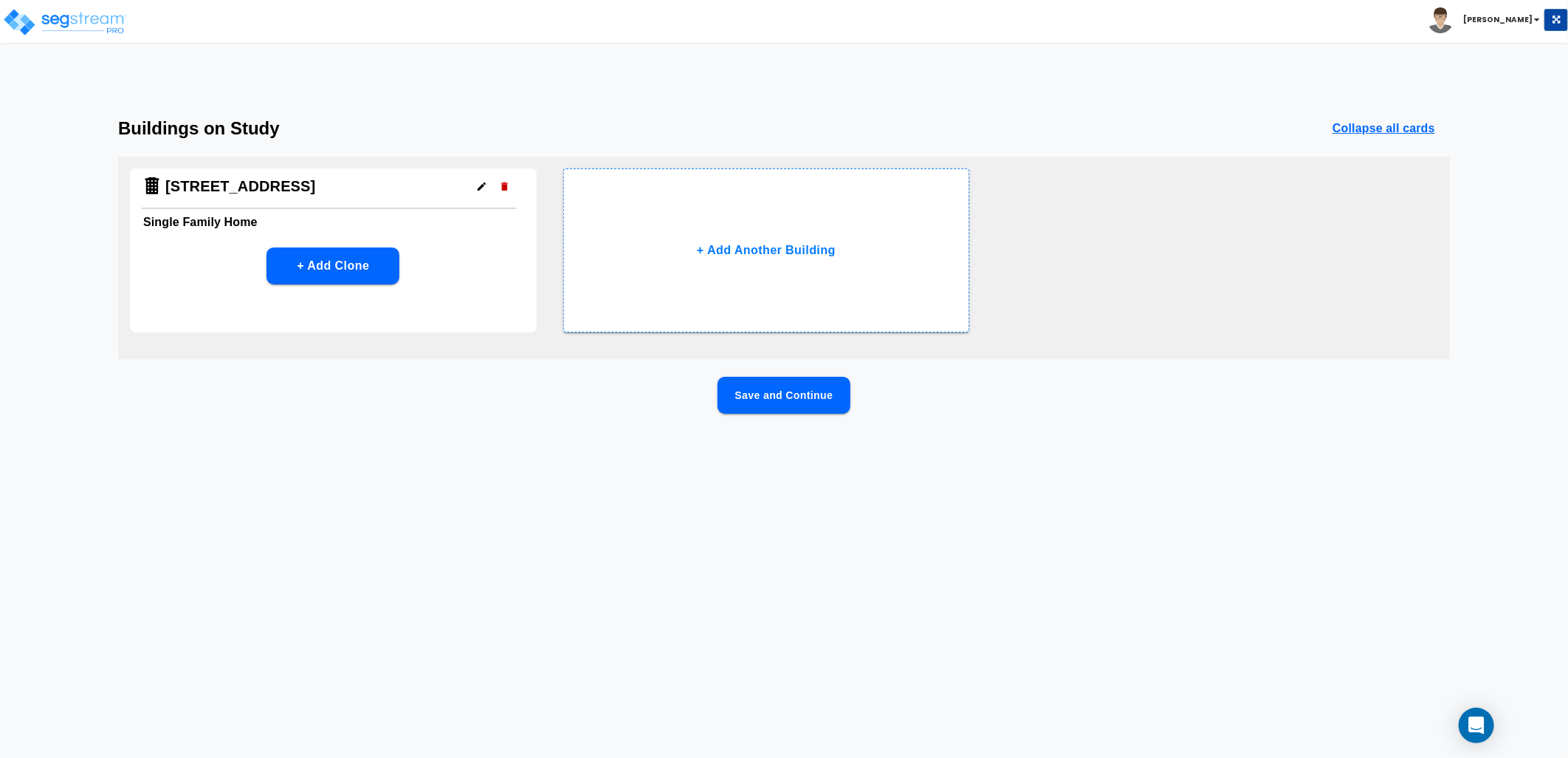
click at [804, 406] on button "Save and Continue" at bounding box center [784, 394] width 132 height 37
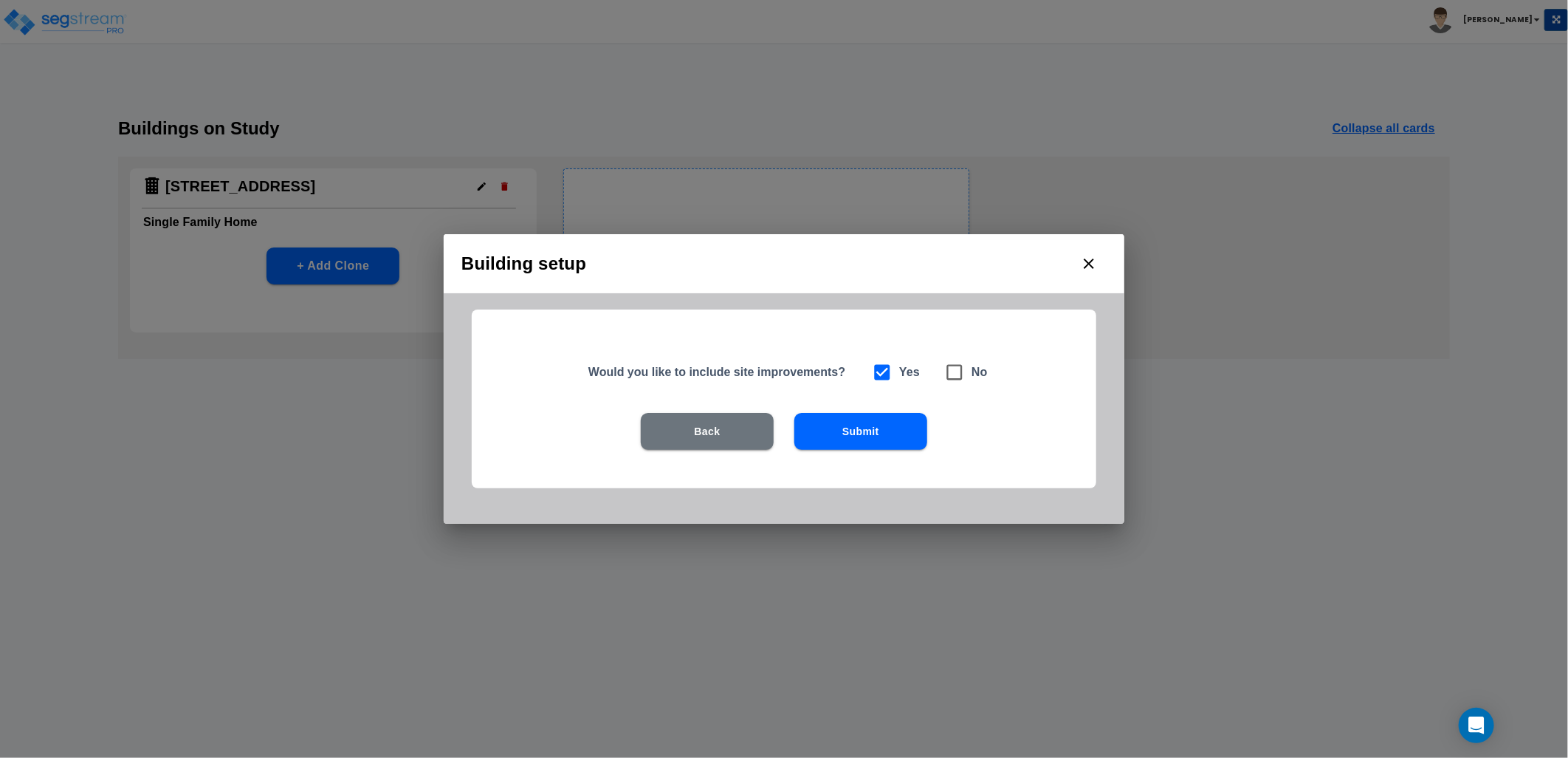
click at [871, 424] on button "Submit" at bounding box center [860, 431] width 132 height 37
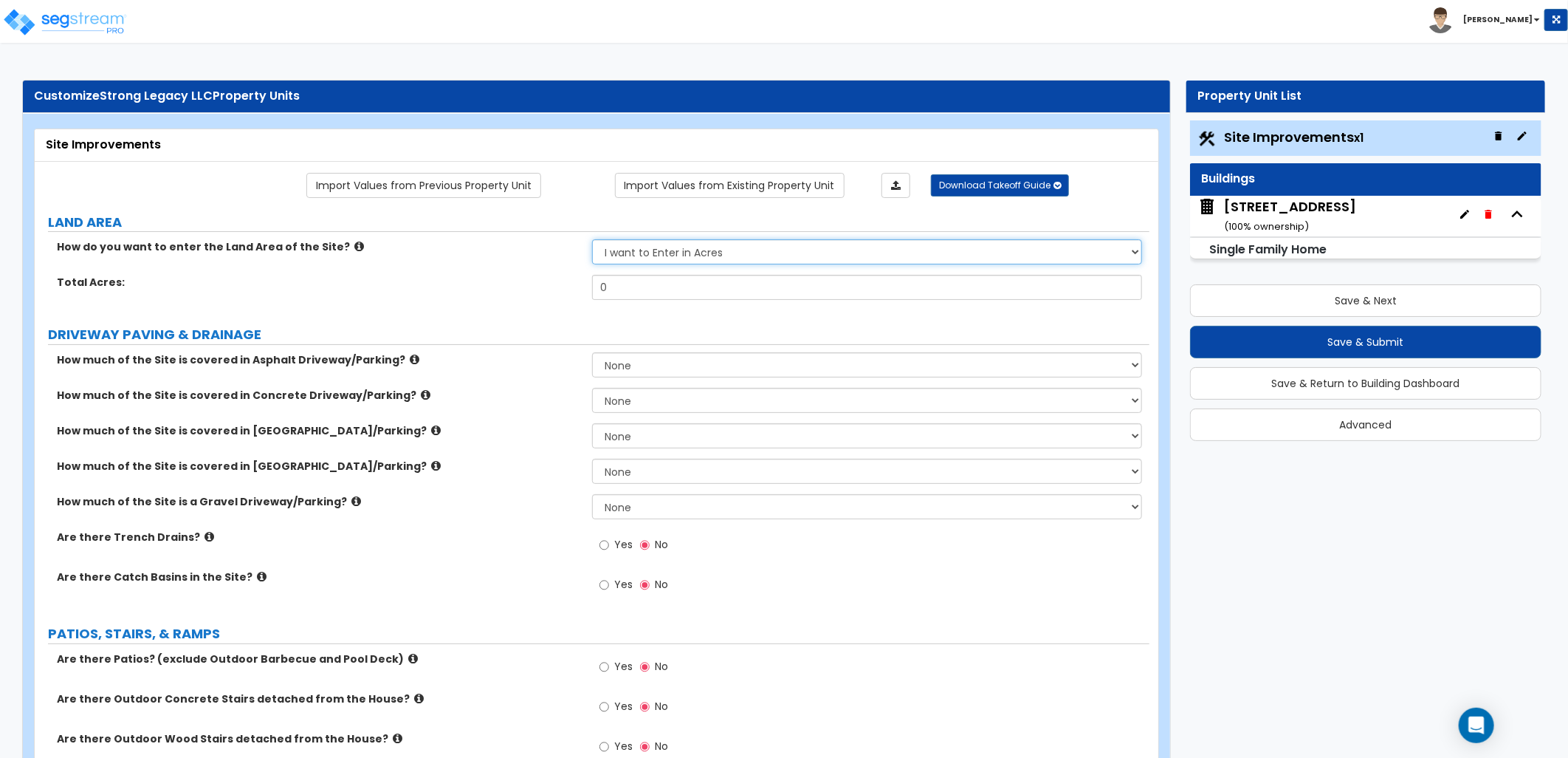
drag, startPoint x: 694, startPoint y: 253, endPoint x: 694, endPoint y: 266, distance: 13.0
click at [694, 253] on select "I want to Enter in [GEOGRAPHIC_DATA] I want to Enter in Square Feet" at bounding box center [867, 251] width 550 height 25
select select "2"
click at [592, 240] on select "I want to Enter in [GEOGRAPHIC_DATA] I want to Enter in Square Feet" at bounding box center [867, 251] width 550 height 25
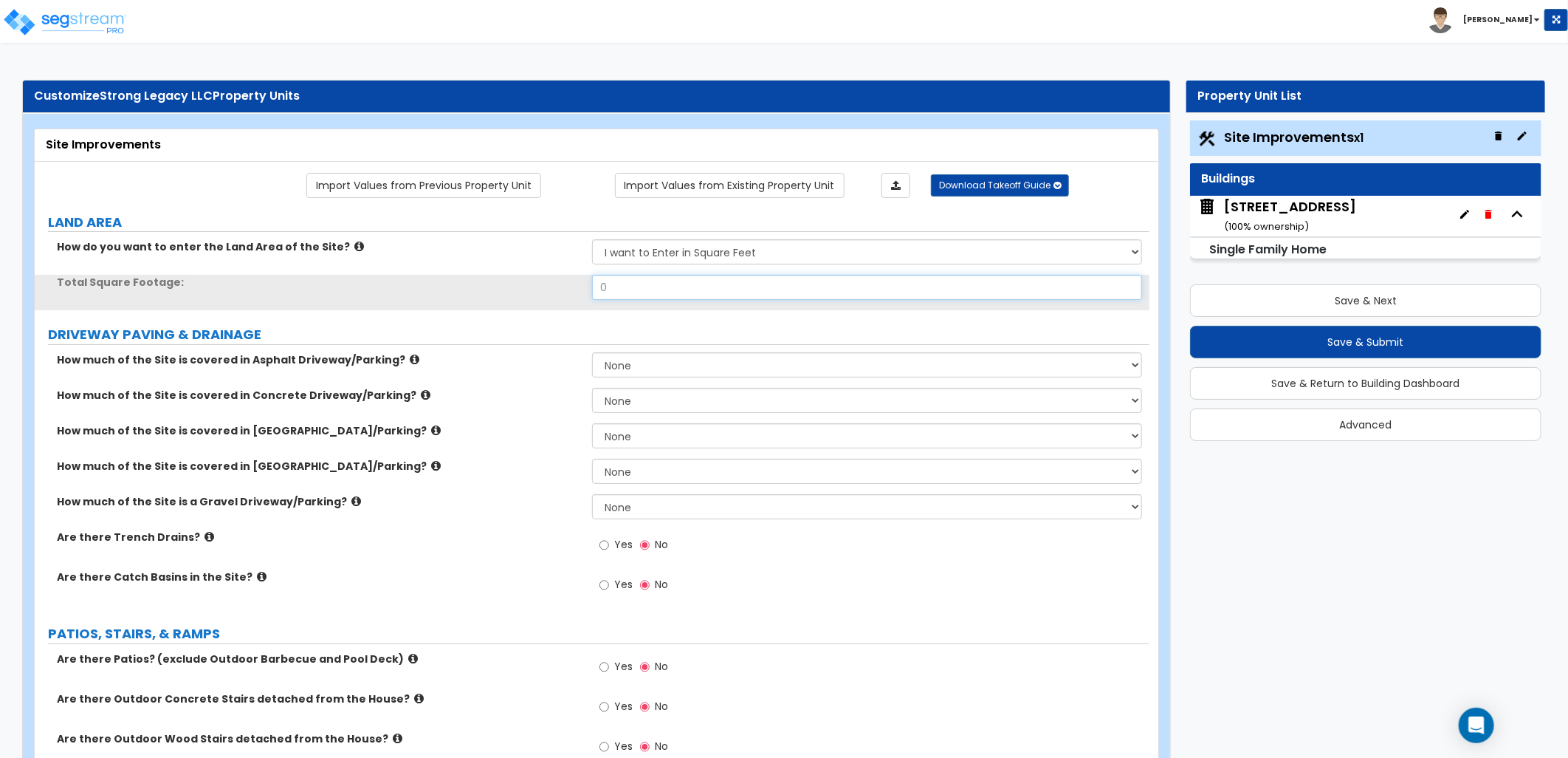
drag, startPoint x: 622, startPoint y: 291, endPoint x: 538, endPoint y: 293, distance: 84.0
click at [530, 291] on div "Total Square Footage: 0" at bounding box center [592, 293] width 1115 height 36
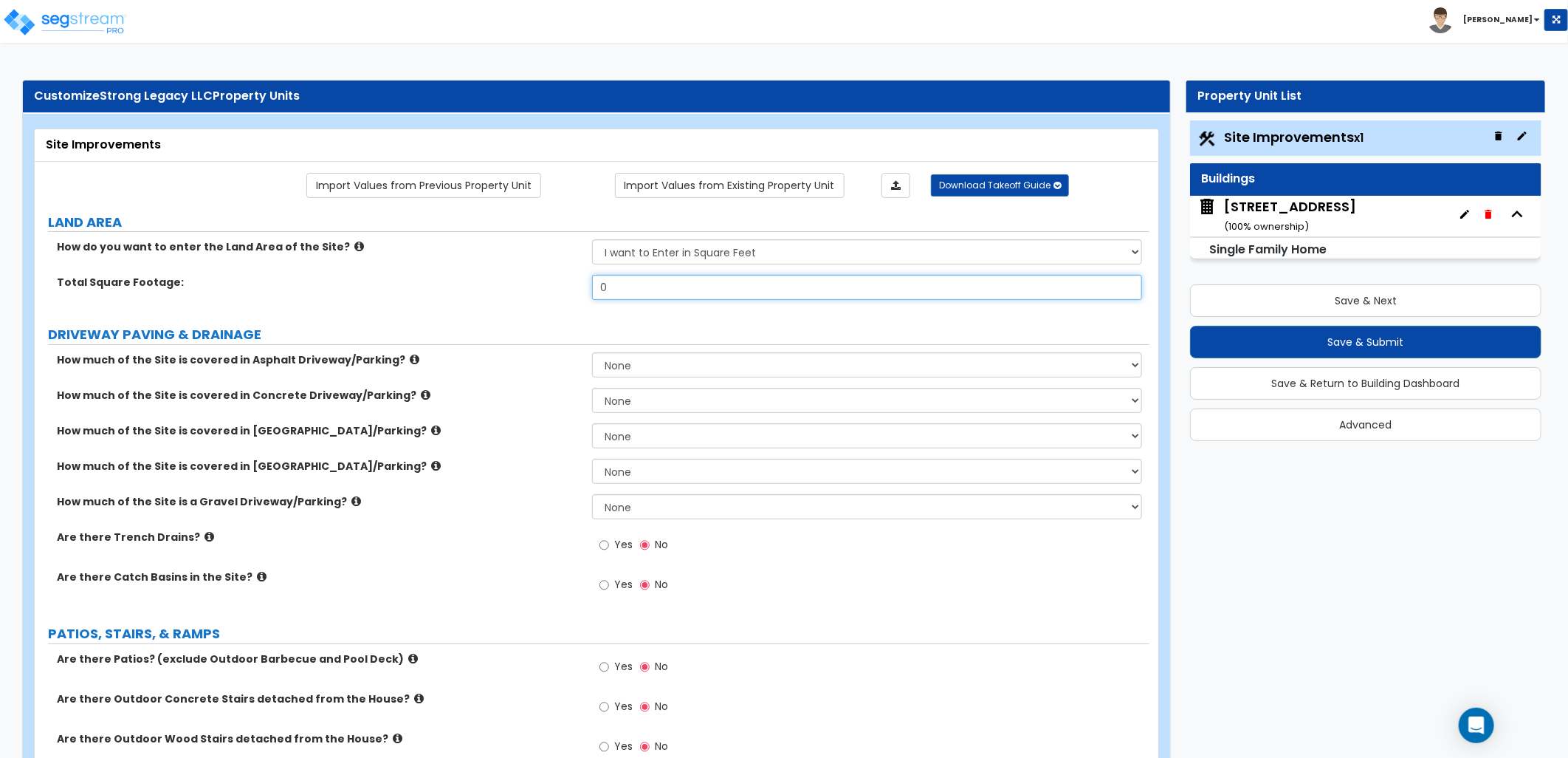
click at [638, 290] on input "0" at bounding box center [867, 287] width 550 height 25
drag, startPoint x: 624, startPoint y: 290, endPoint x: 565, endPoint y: 288, distance: 59.0
click at [565, 288] on div "Total Square Footage: 0" at bounding box center [592, 293] width 1115 height 36
click at [554, 297] on div "Total Square Footage: 7,000" at bounding box center [592, 293] width 1115 height 36
drag, startPoint x: 633, startPoint y: 284, endPoint x: 591, endPoint y: 284, distance: 42.0
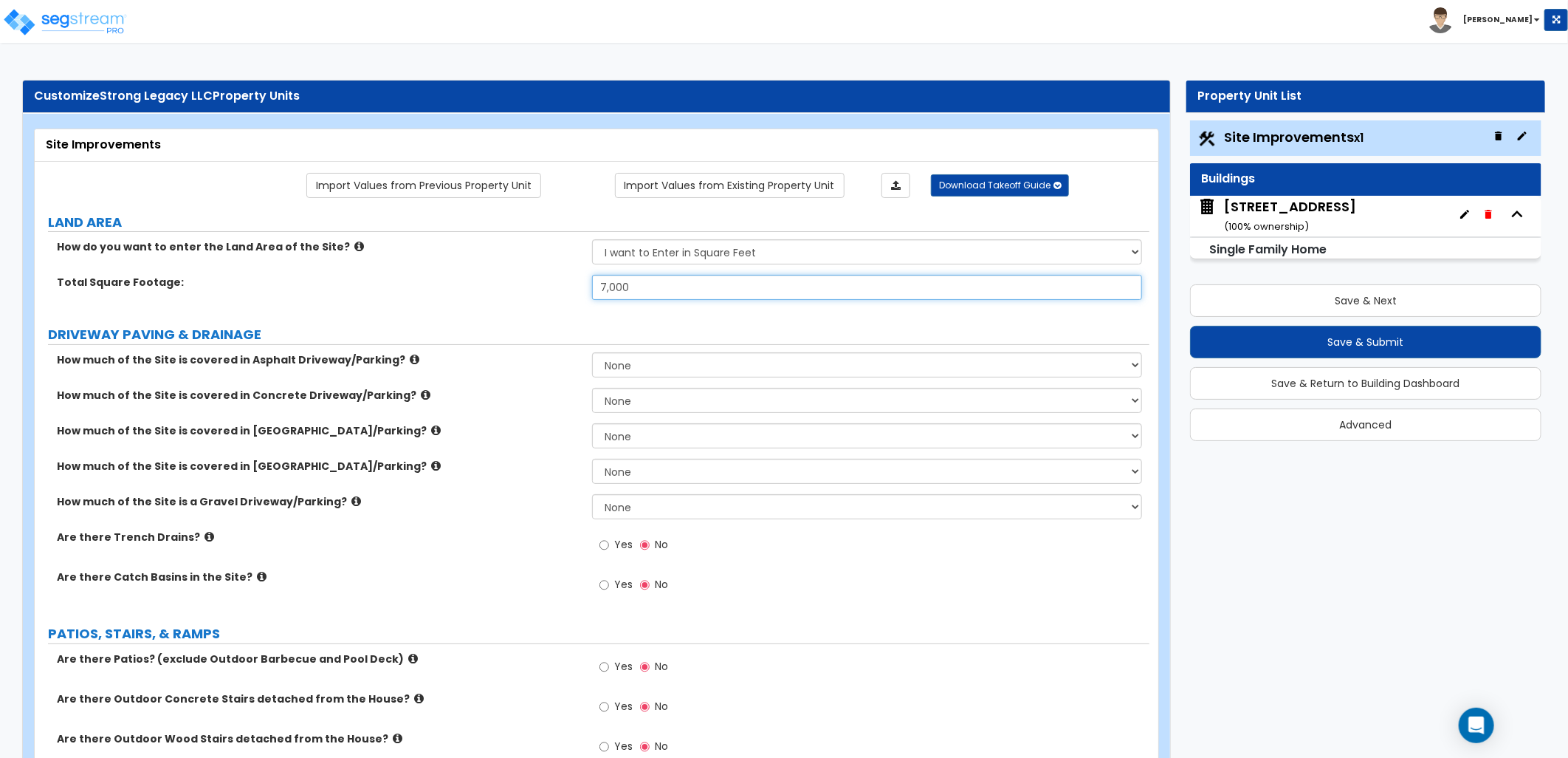
click at [587, 284] on div "Total Square Footage: 7,000" at bounding box center [592, 293] width 1115 height 36
type input "6,700"
drag, startPoint x: 549, startPoint y: 311, endPoint x: 477, endPoint y: 333, distance: 75.3
click at [477, 333] on label "DRIVEWAY PAVING & DRAINAGE" at bounding box center [598, 334] width 1101 height 19
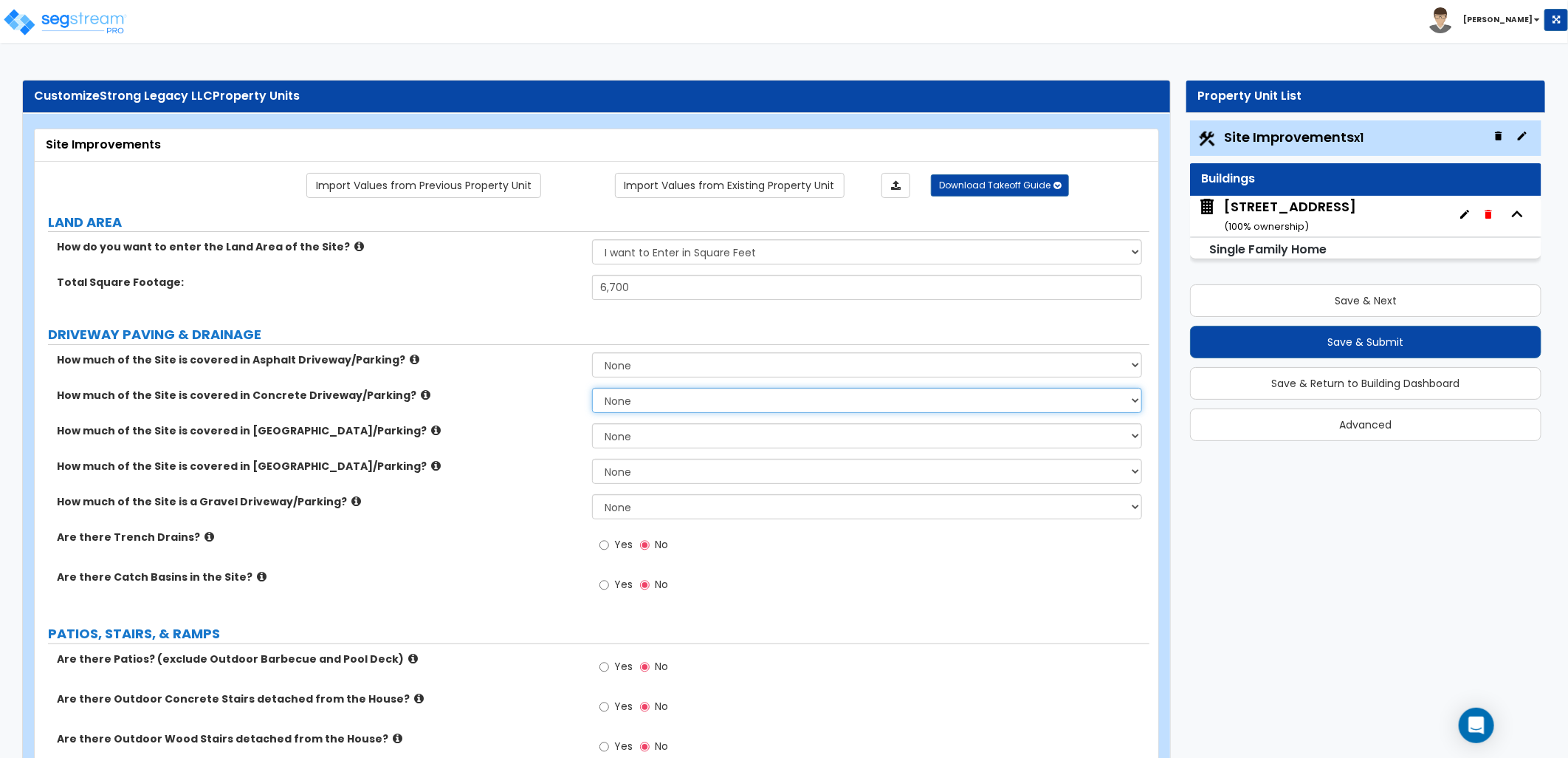
drag, startPoint x: 632, startPoint y: 404, endPoint x: 635, endPoint y: 415, distance: 11.4
click at [632, 404] on select "None I want to Enter an Approximate Percentage I want to Enter the Square Foota…" at bounding box center [867, 399] width 550 height 25
select select "2"
click at [592, 387] on select "None I want to Enter an Approximate Percentage I want to Enter the Square Foota…" at bounding box center [867, 399] width 550 height 25
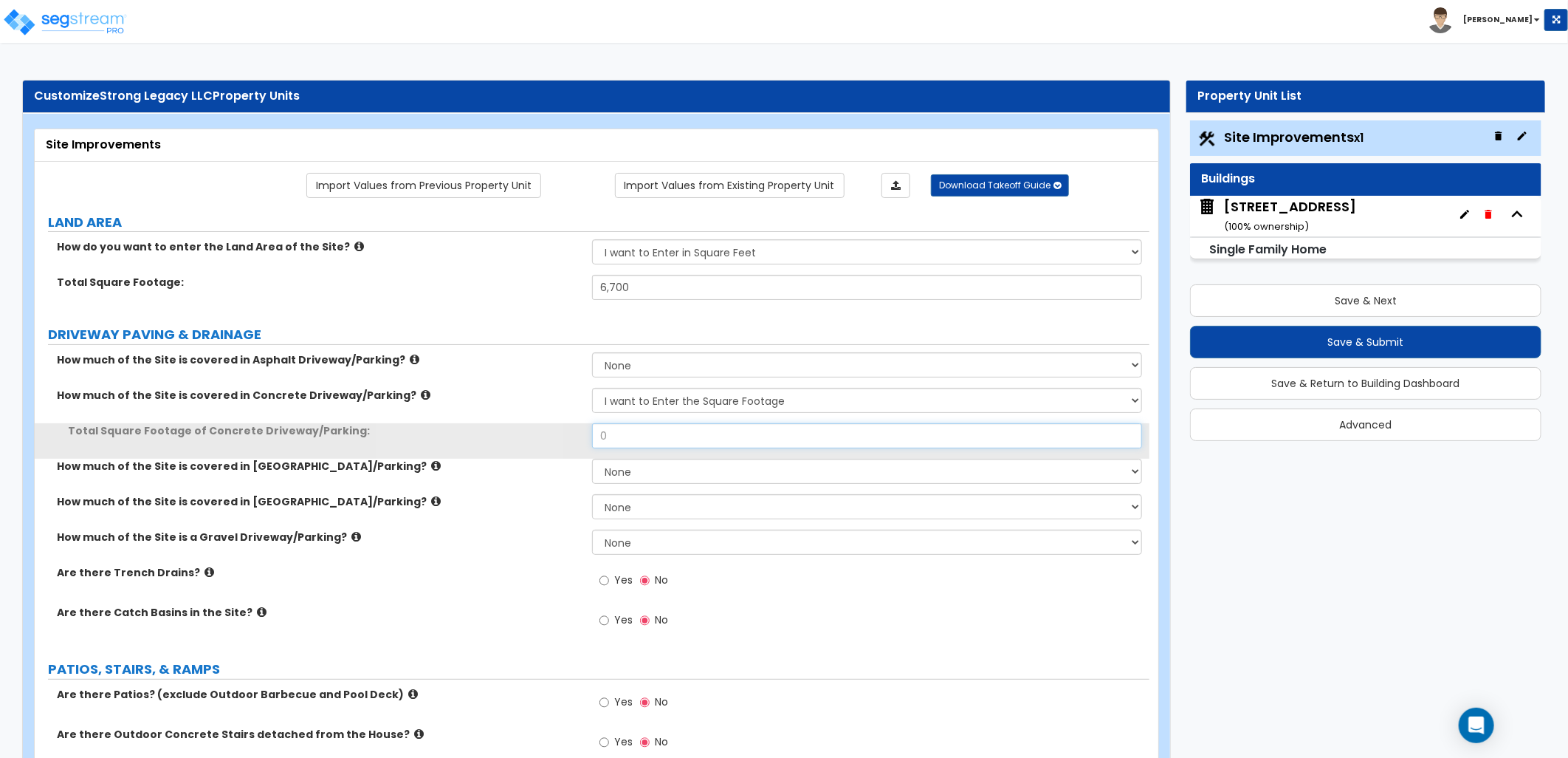
drag, startPoint x: 620, startPoint y: 441, endPoint x: 536, endPoint y: 439, distance: 84.0
click at [536, 439] on div "Total Square Footage of Concrete Driveway/Parking: 0" at bounding box center [592, 441] width 1115 height 36
type input "750"
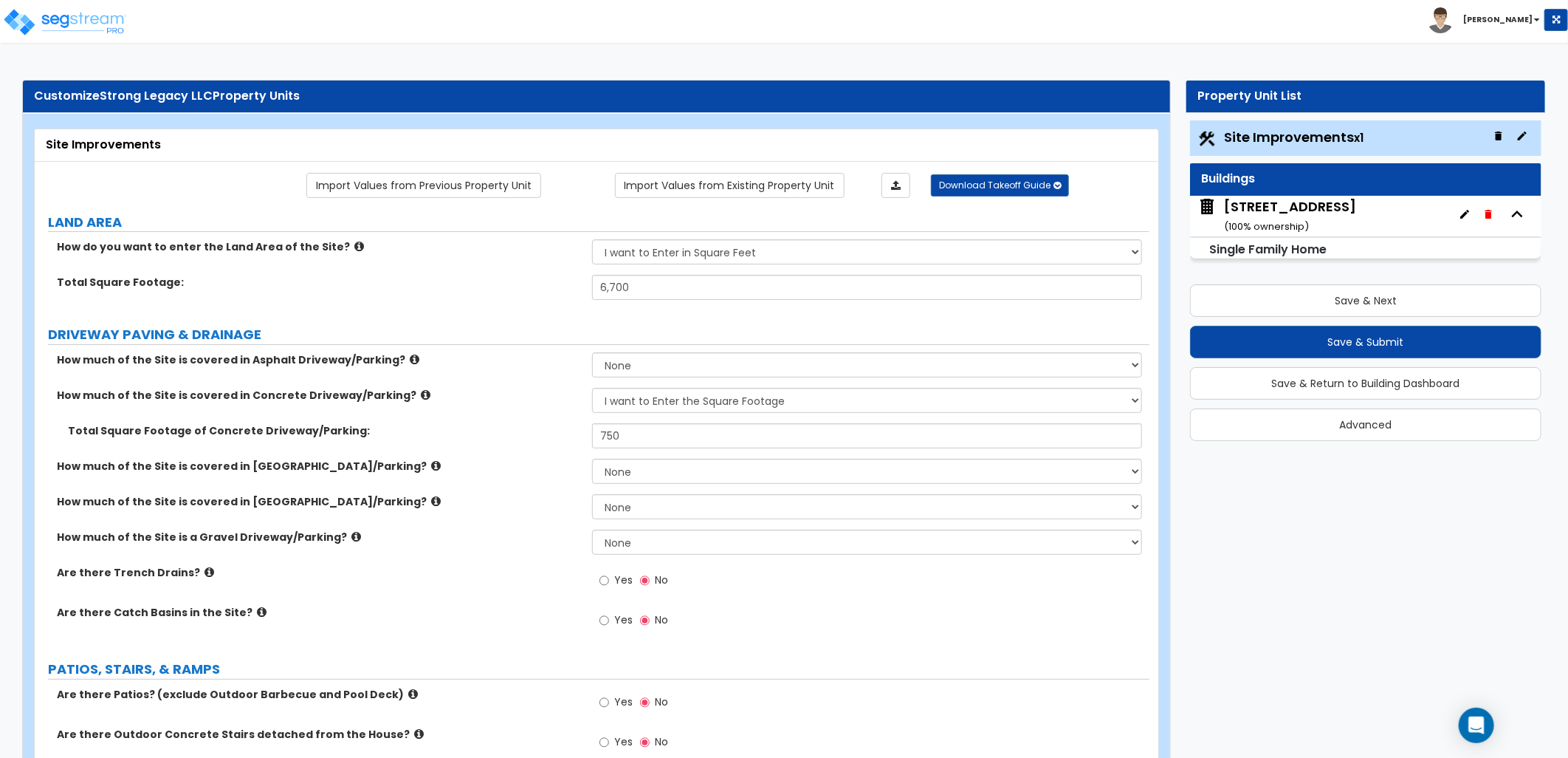
click at [516, 494] on label "How much of the Site is covered in [GEOGRAPHIC_DATA]/Parking?" at bounding box center [319, 501] width 524 height 15
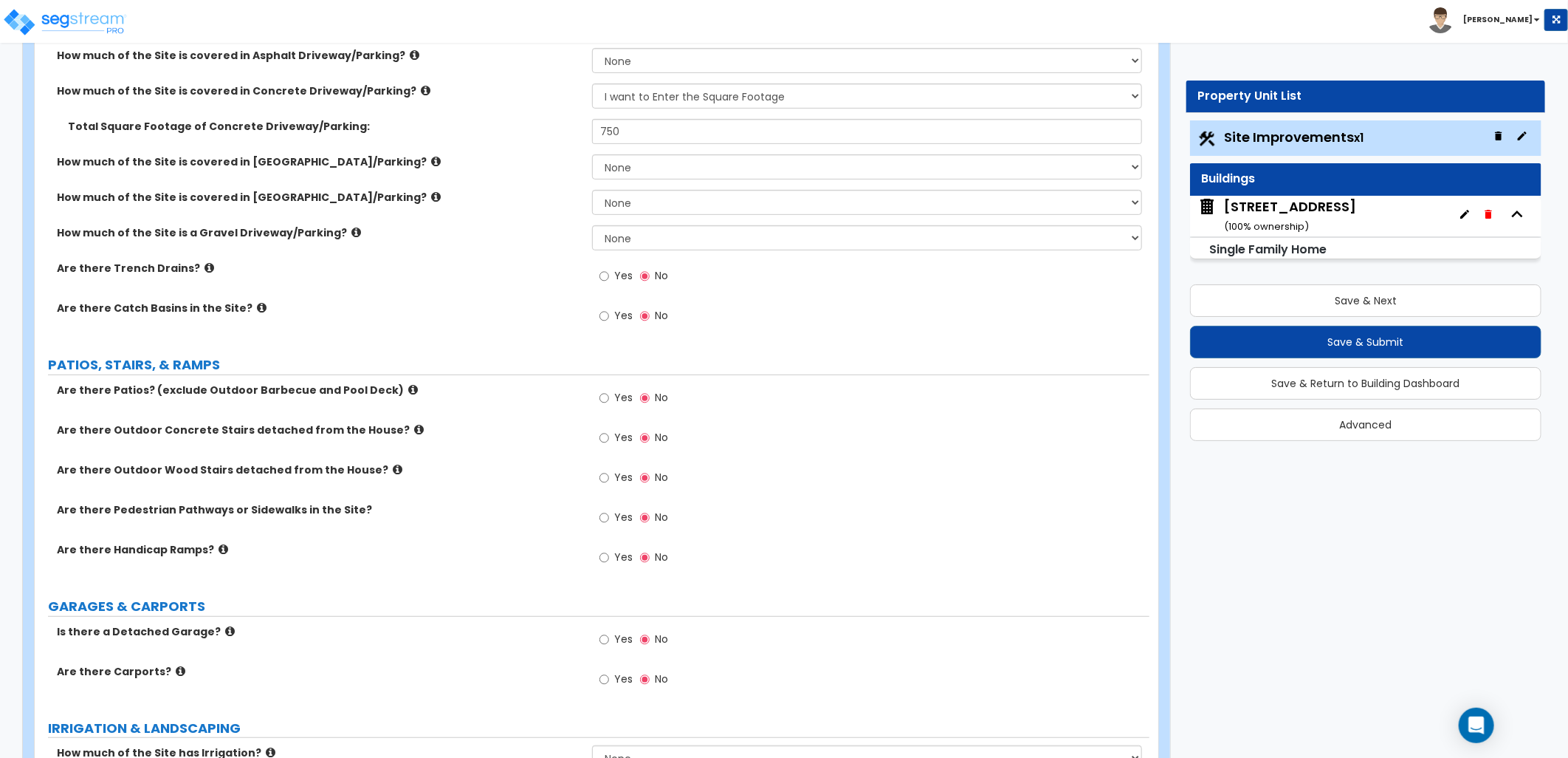
scroll to position [328, 0]
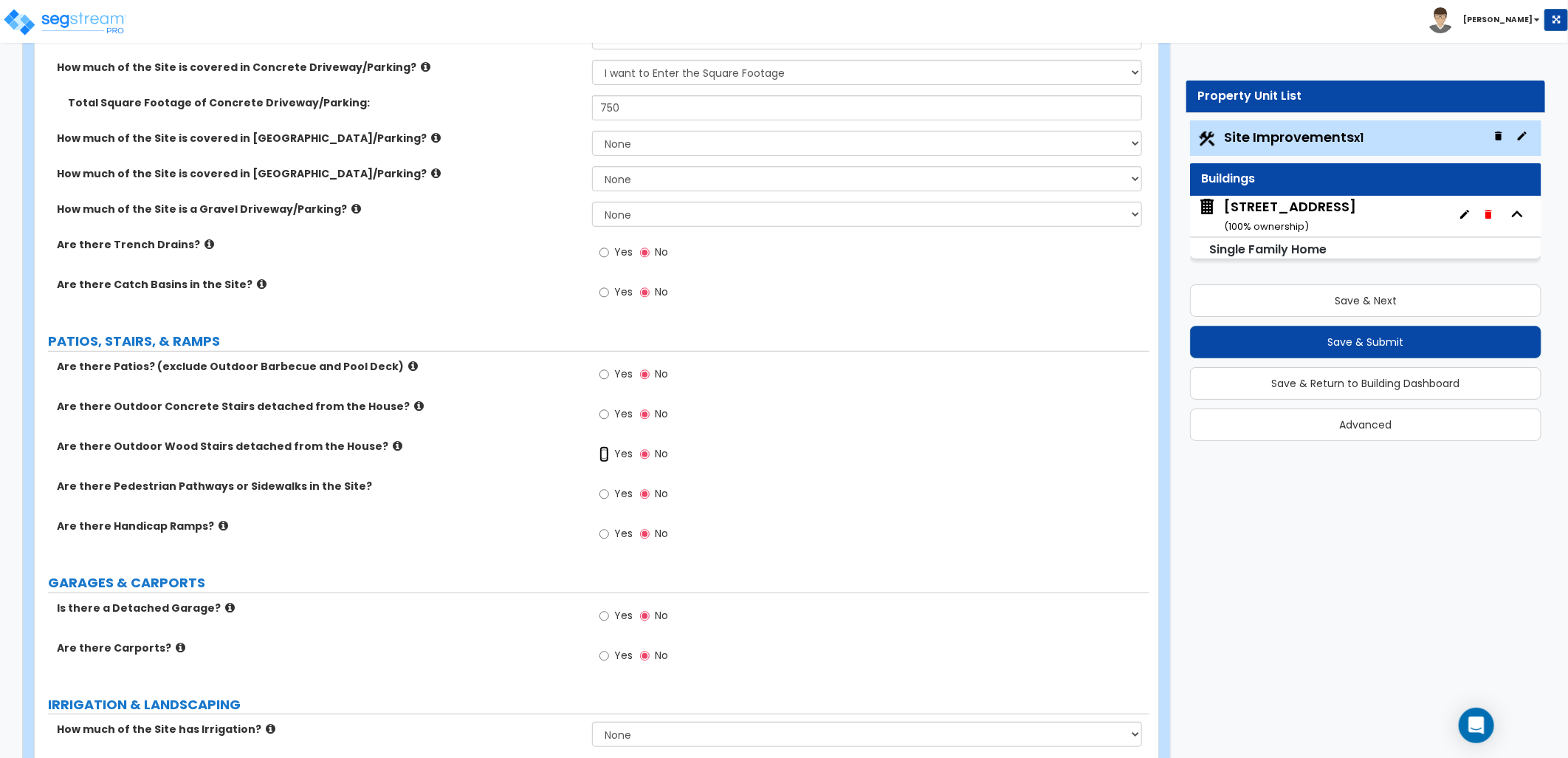
click at [601, 454] on input "Yes" at bounding box center [604, 454] width 10 height 16
radio input "true"
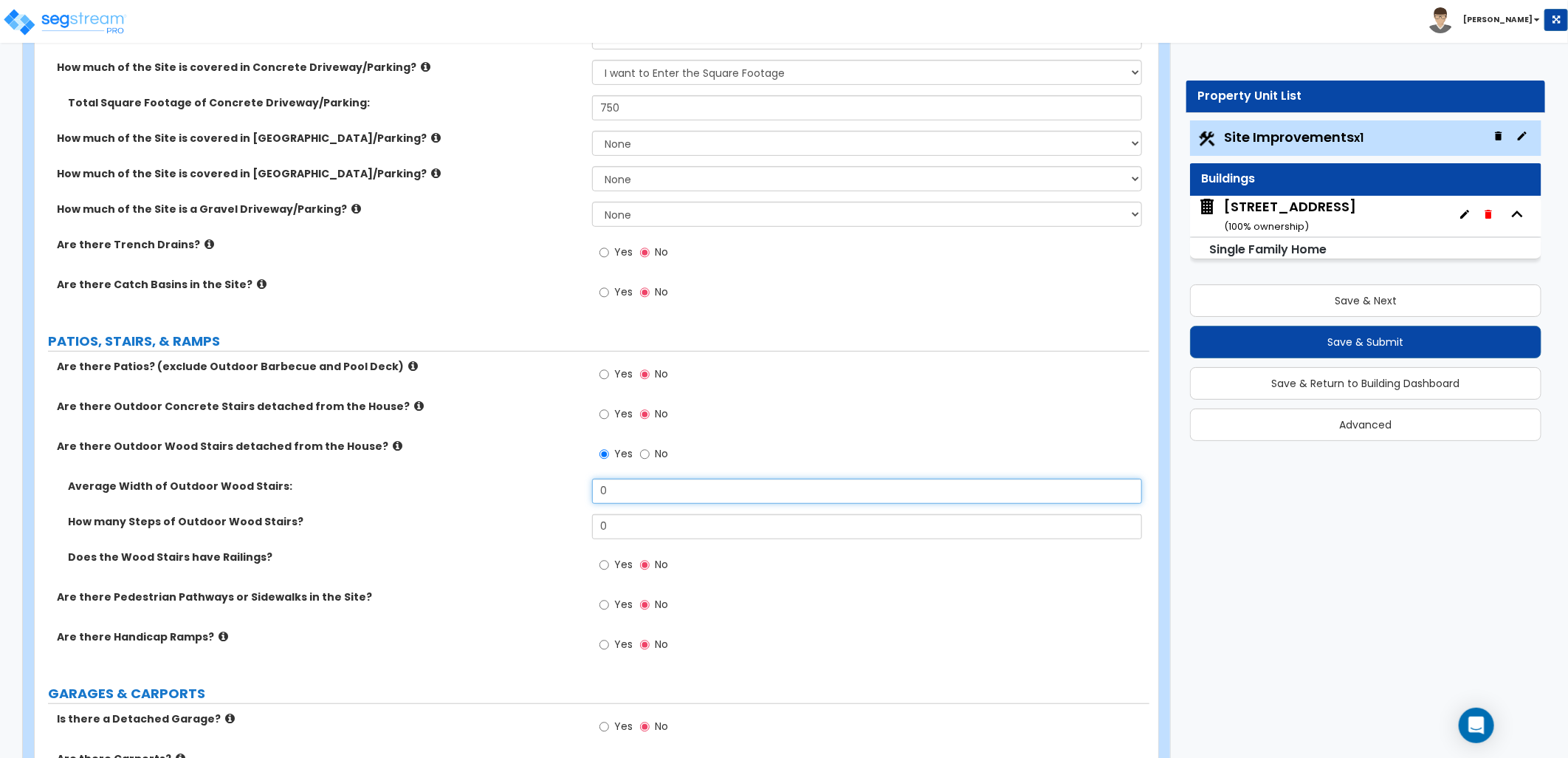
drag, startPoint x: 602, startPoint y: 490, endPoint x: 576, endPoint y: 490, distance: 26.0
click at [578, 490] on div "Average Width of Outdoor Wood Stairs: 0" at bounding box center [592, 497] width 1115 height 36
type input "3"
drag, startPoint x: 609, startPoint y: 524, endPoint x: 564, endPoint y: 522, distance: 45.0
click at [564, 522] on div "How many Steps of Outdoor Wood Stairs? 0" at bounding box center [592, 532] width 1115 height 36
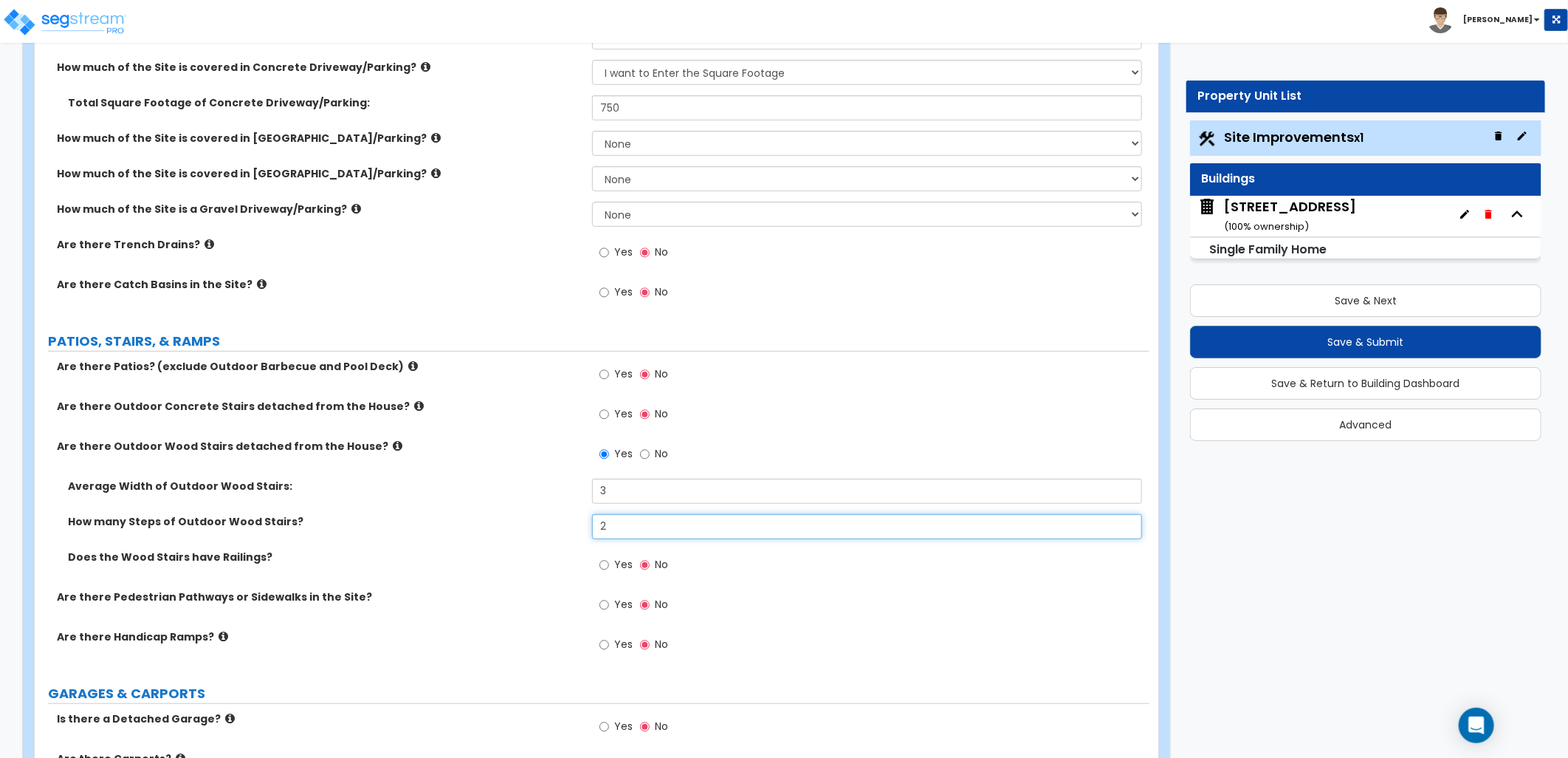
type input "2"
click at [569, 516] on label "How many Steps of Outdoor Wood Stairs?" at bounding box center [324, 521] width 513 height 15
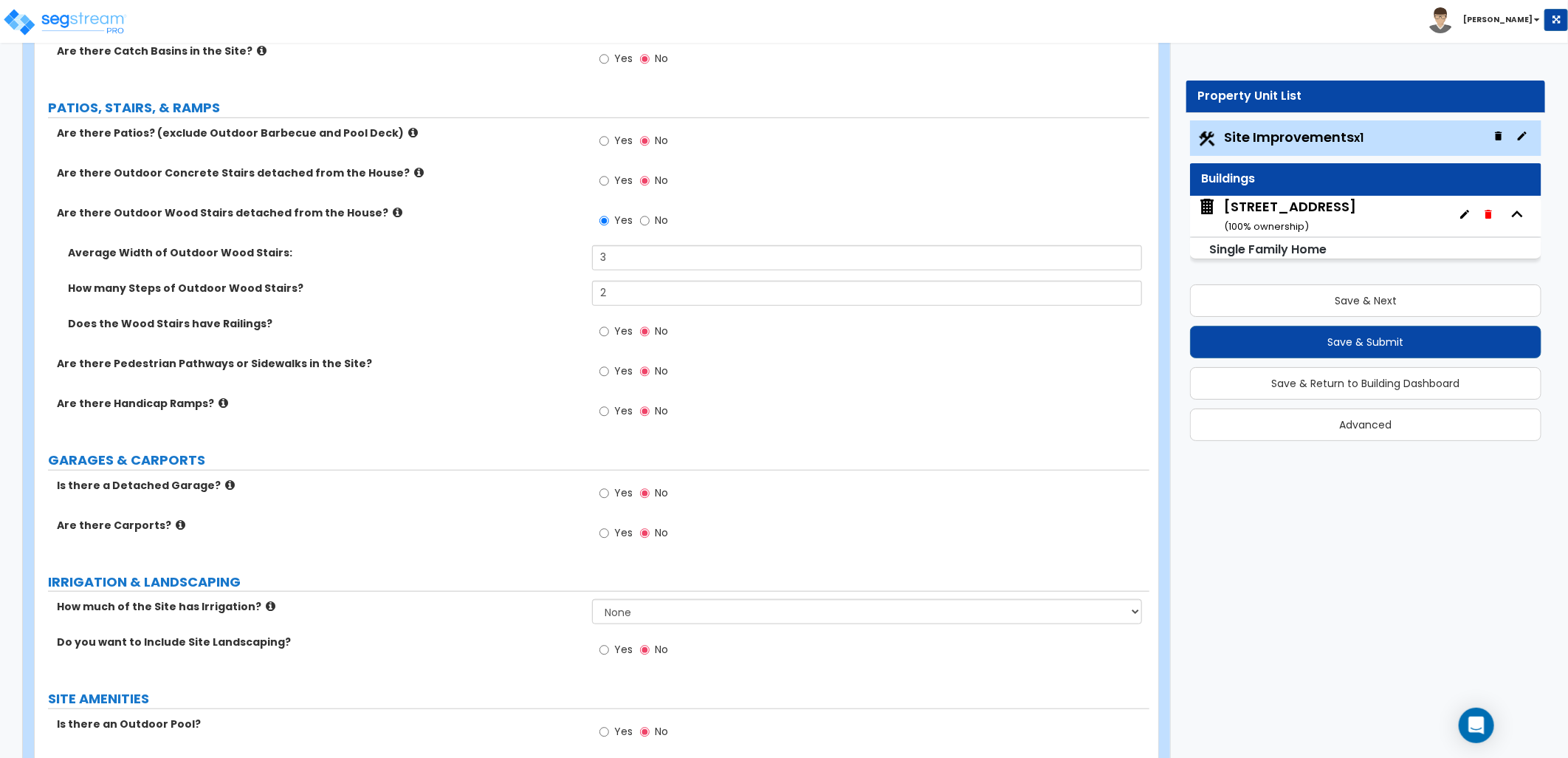
scroll to position [574, 0]
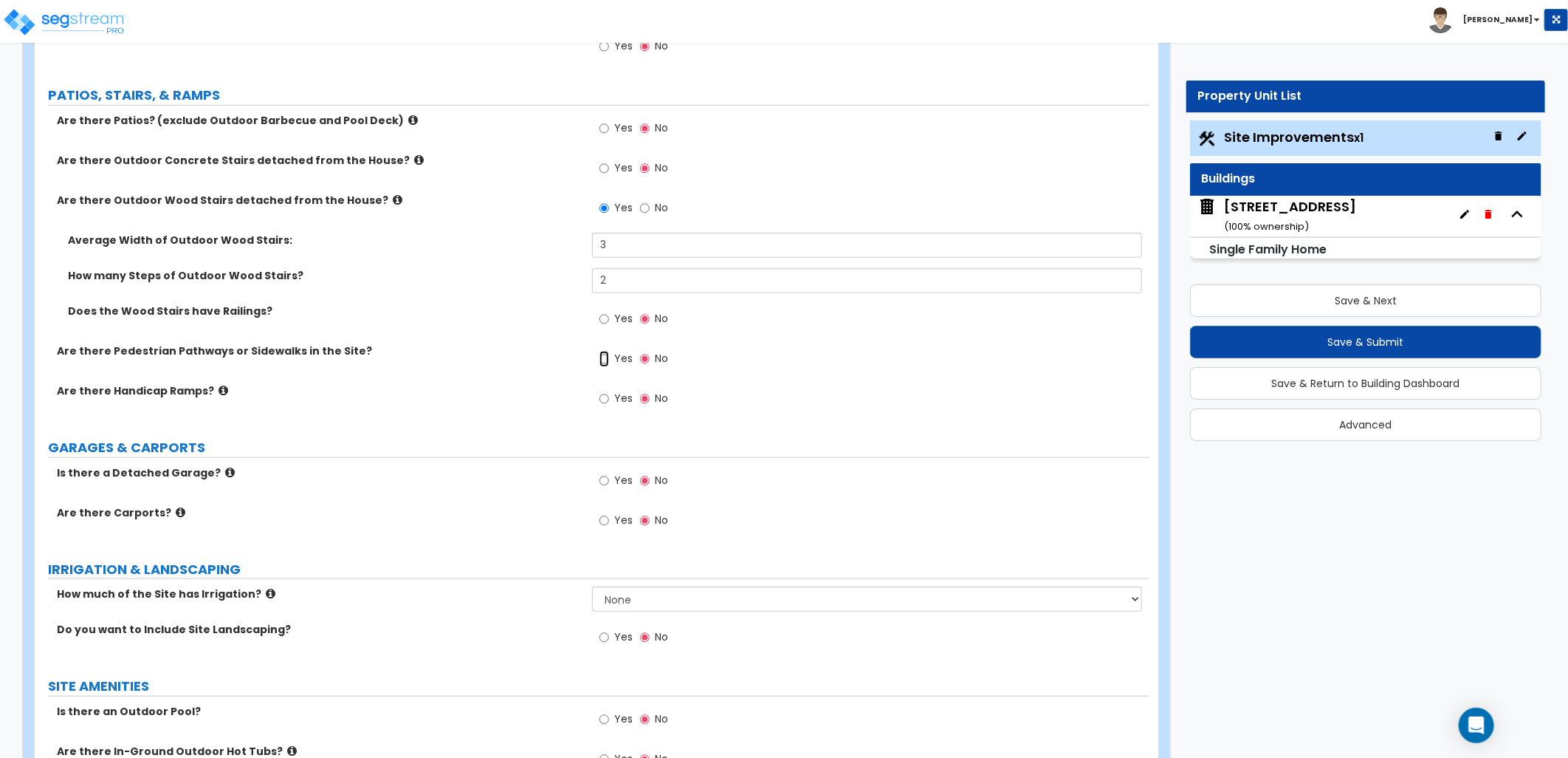
click at [605, 356] on input "Yes" at bounding box center [604, 359] width 10 height 16
radio input "true"
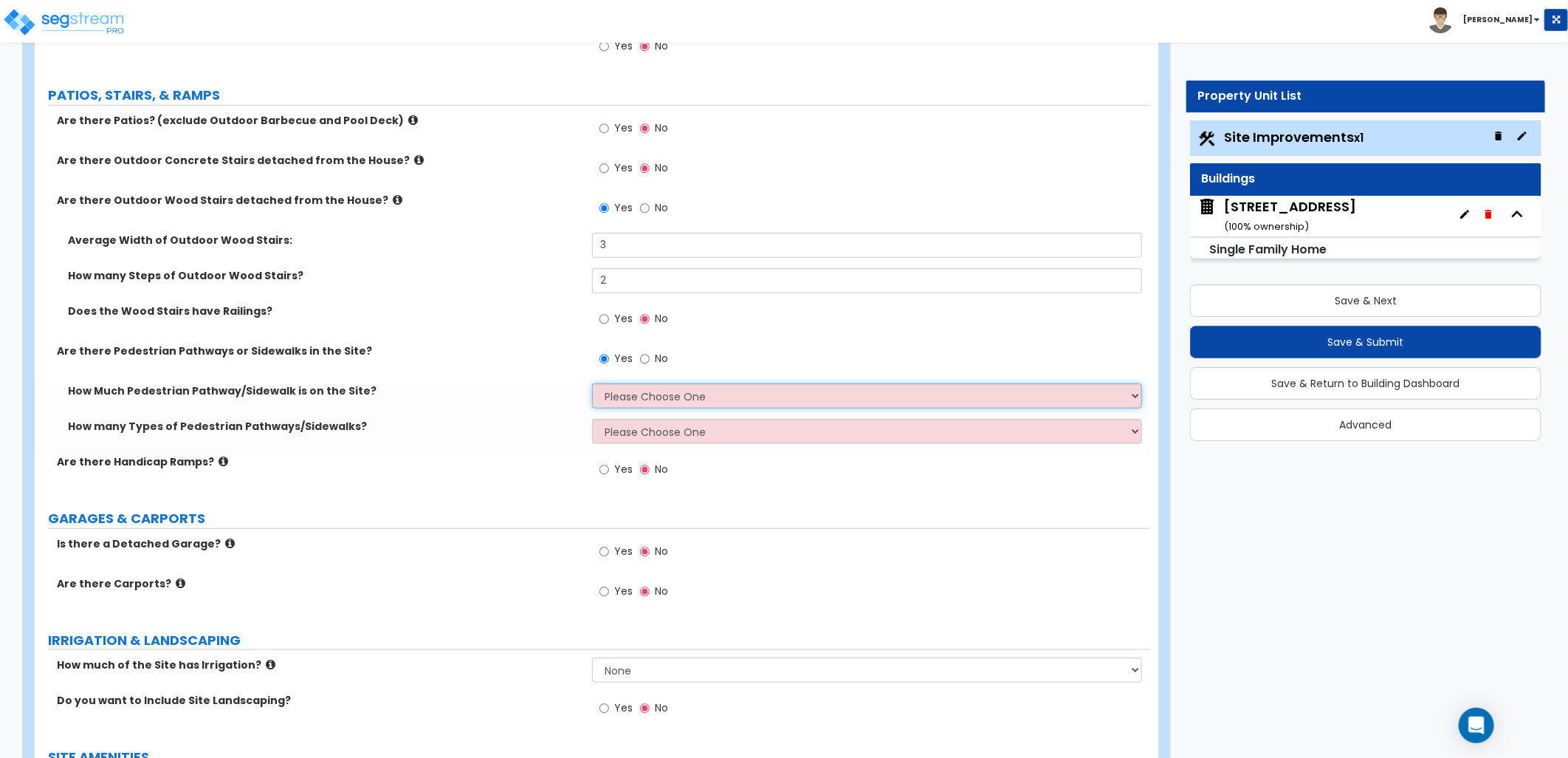
click at [657, 401] on select "Please Choose One I Don't Know, Please Estimate For Me Enter Linear Footage" at bounding box center [867, 395] width 550 height 25
select select "2"
click at [592, 383] on select "Please Choose One I Don't Know, Please Estimate For Me Enter Linear Footage" at bounding box center [867, 395] width 550 height 25
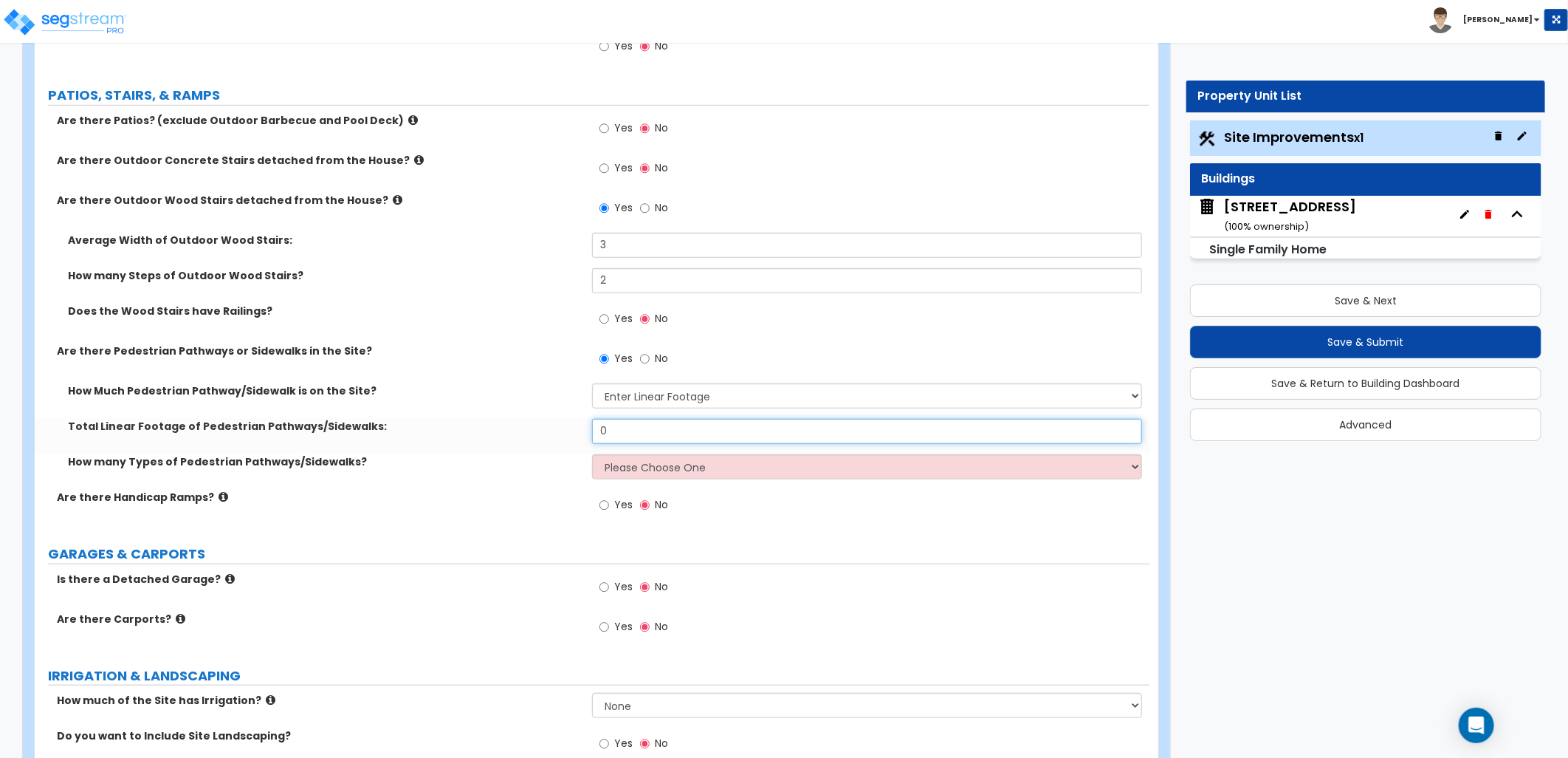
drag, startPoint x: 584, startPoint y: 431, endPoint x: 604, endPoint y: 435, distance: 20.4
click at [563, 431] on div "Total Linear Footage of Pedestrian Pathways/Sidewalks: 0" at bounding box center [592, 436] width 1115 height 36
click at [410, 470] on div "How many Types of Pedestrian Pathways/Sidewalks? Please Choose One 1 2 3" at bounding box center [592, 472] width 1115 height 36
drag, startPoint x: 654, startPoint y: 468, endPoint x: 655, endPoint y: 478, distance: 10.0
click at [654, 468] on select "Please Choose One 1 2 3" at bounding box center [867, 466] width 550 height 25
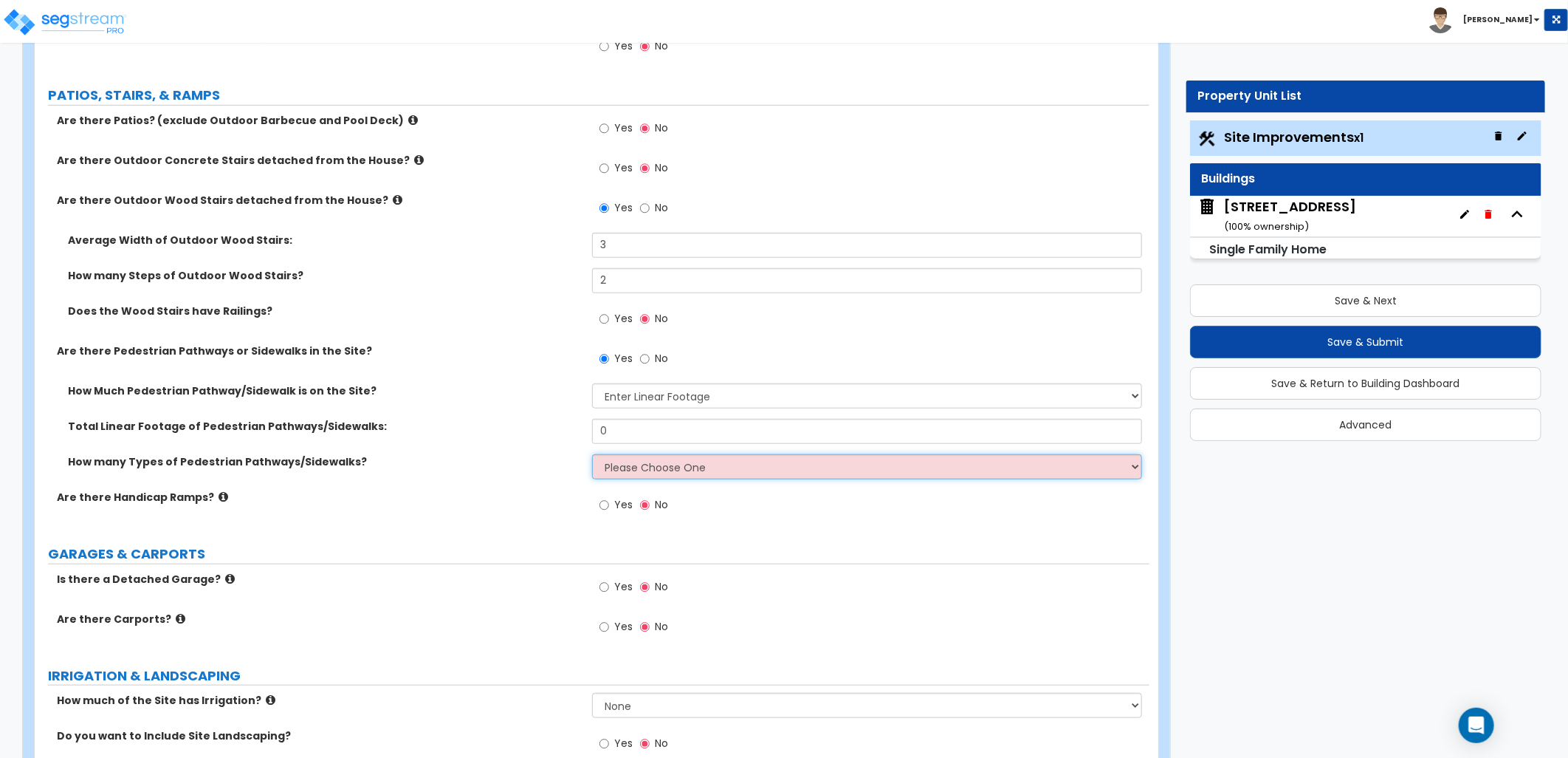
select select "1"
click at [592, 454] on select "Please Choose One 1 2 3" at bounding box center [867, 466] width 550 height 25
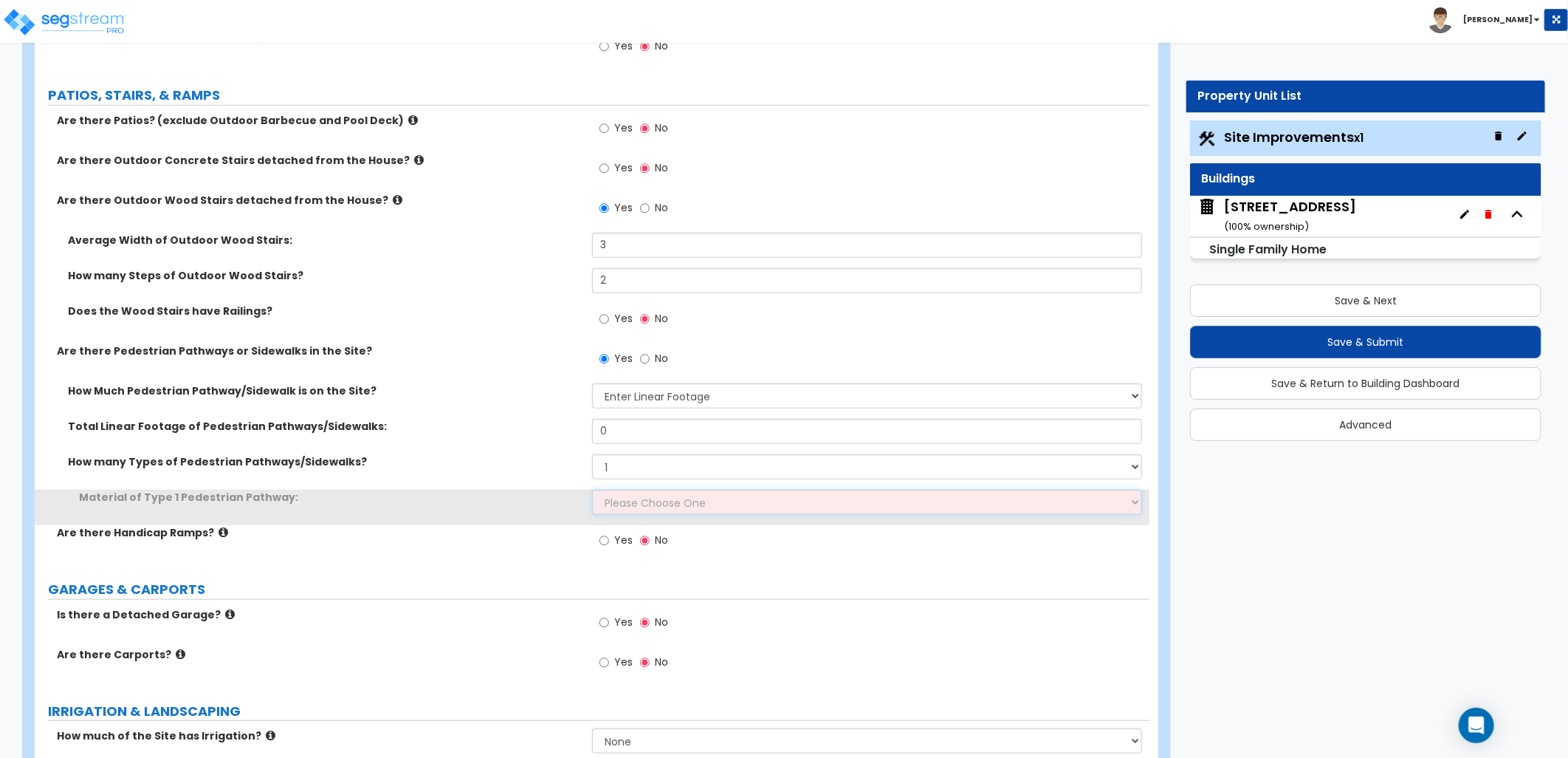
click at [631, 507] on select "Please Choose One Bare Concrete Stamped Concrete Brick Pavers Stone Pavers Wood…" at bounding box center [867, 502] width 550 height 25
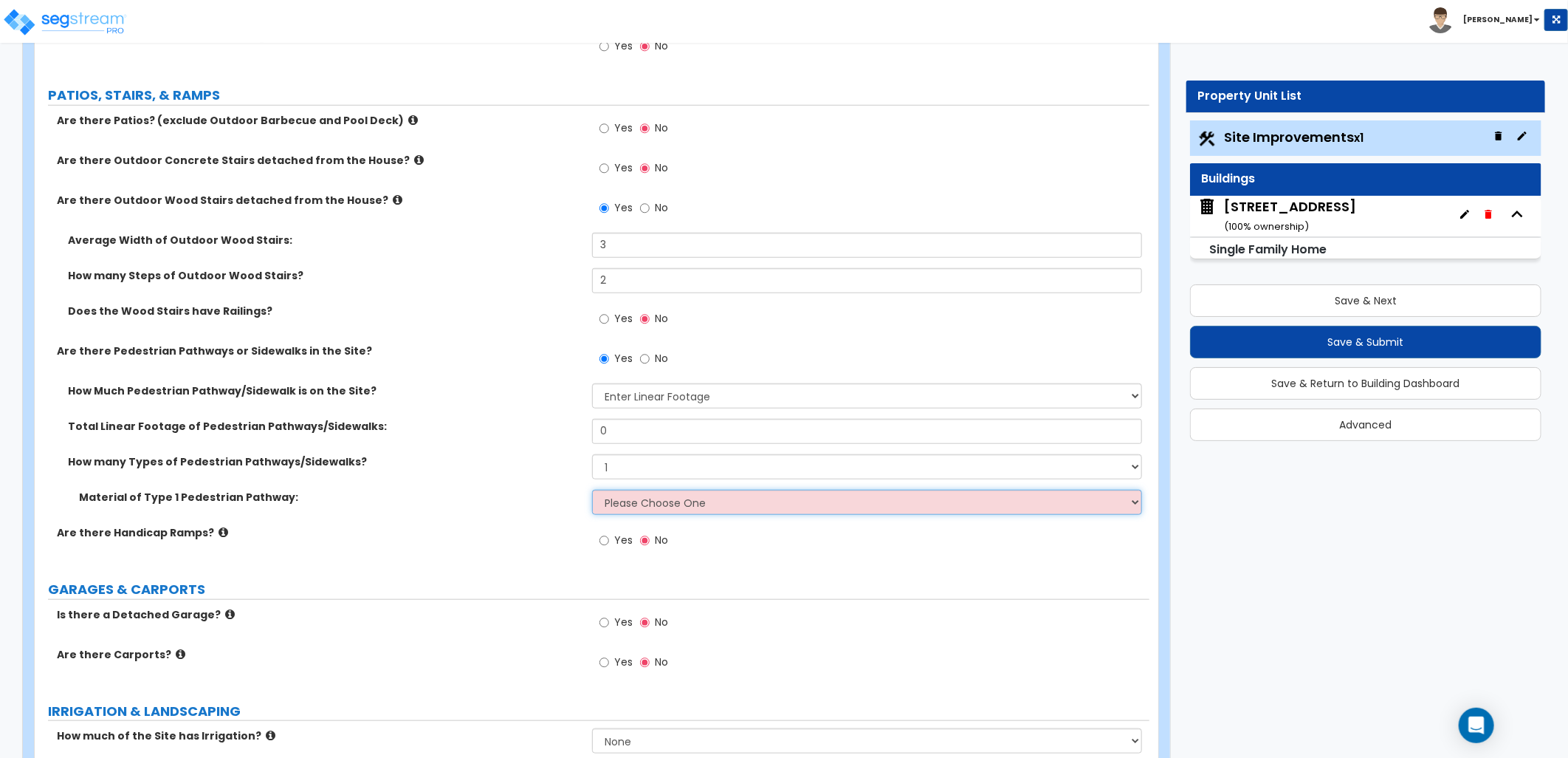
select select "1"
click at [592, 490] on select "Please Choose One Bare Concrete Stamped Concrete Brick Pavers Stone Pavers Wood…" at bounding box center [867, 502] width 550 height 25
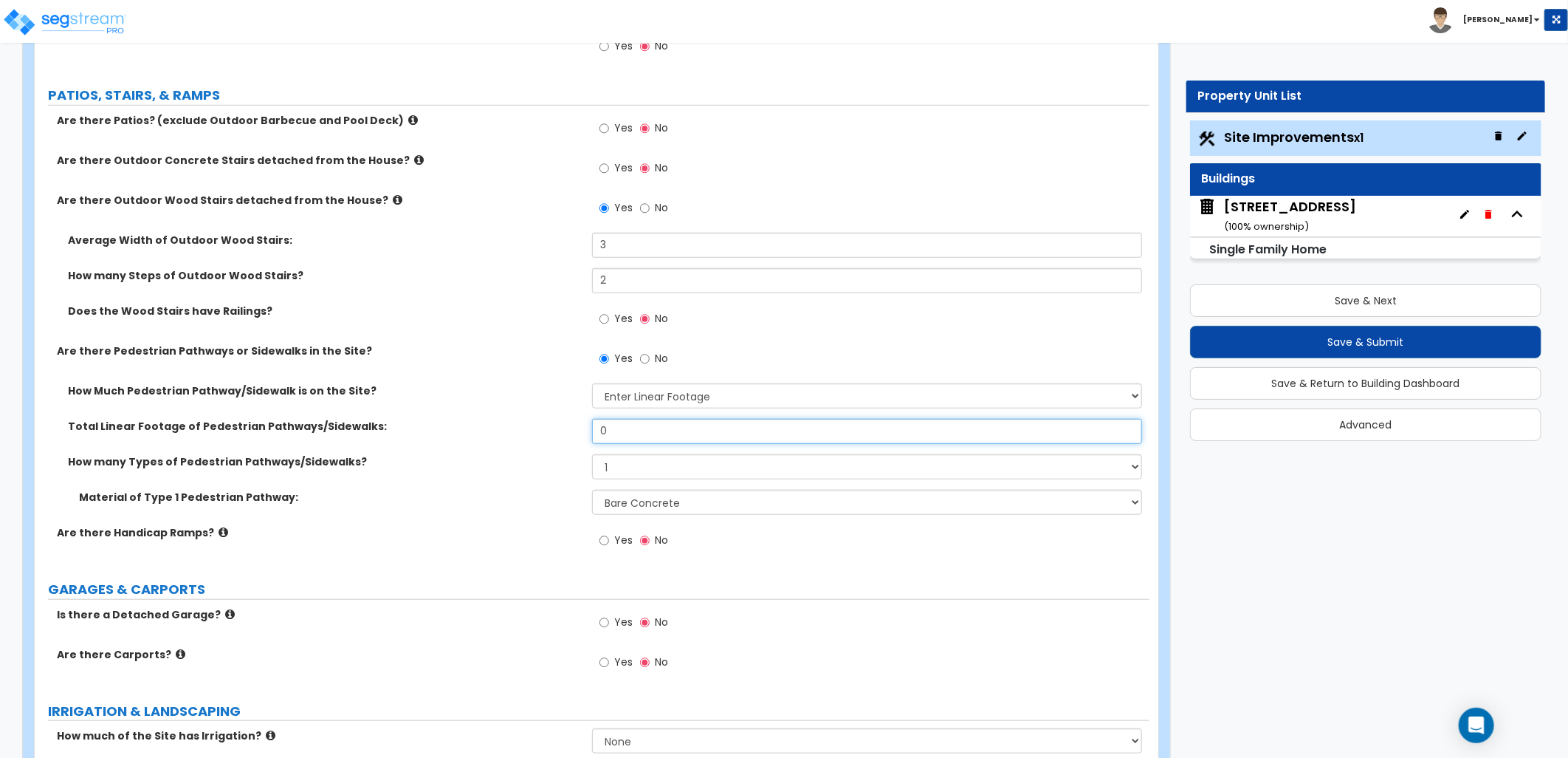
drag, startPoint x: 607, startPoint y: 435, endPoint x: 598, endPoint y: 438, distance: 9.5
click at [600, 438] on input "0" at bounding box center [867, 430] width 550 height 25
type input "50"
click at [544, 435] on div "Total Linear Footage of Pedestrian Pathways/Sidewalks: 50" at bounding box center [592, 436] width 1115 height 36
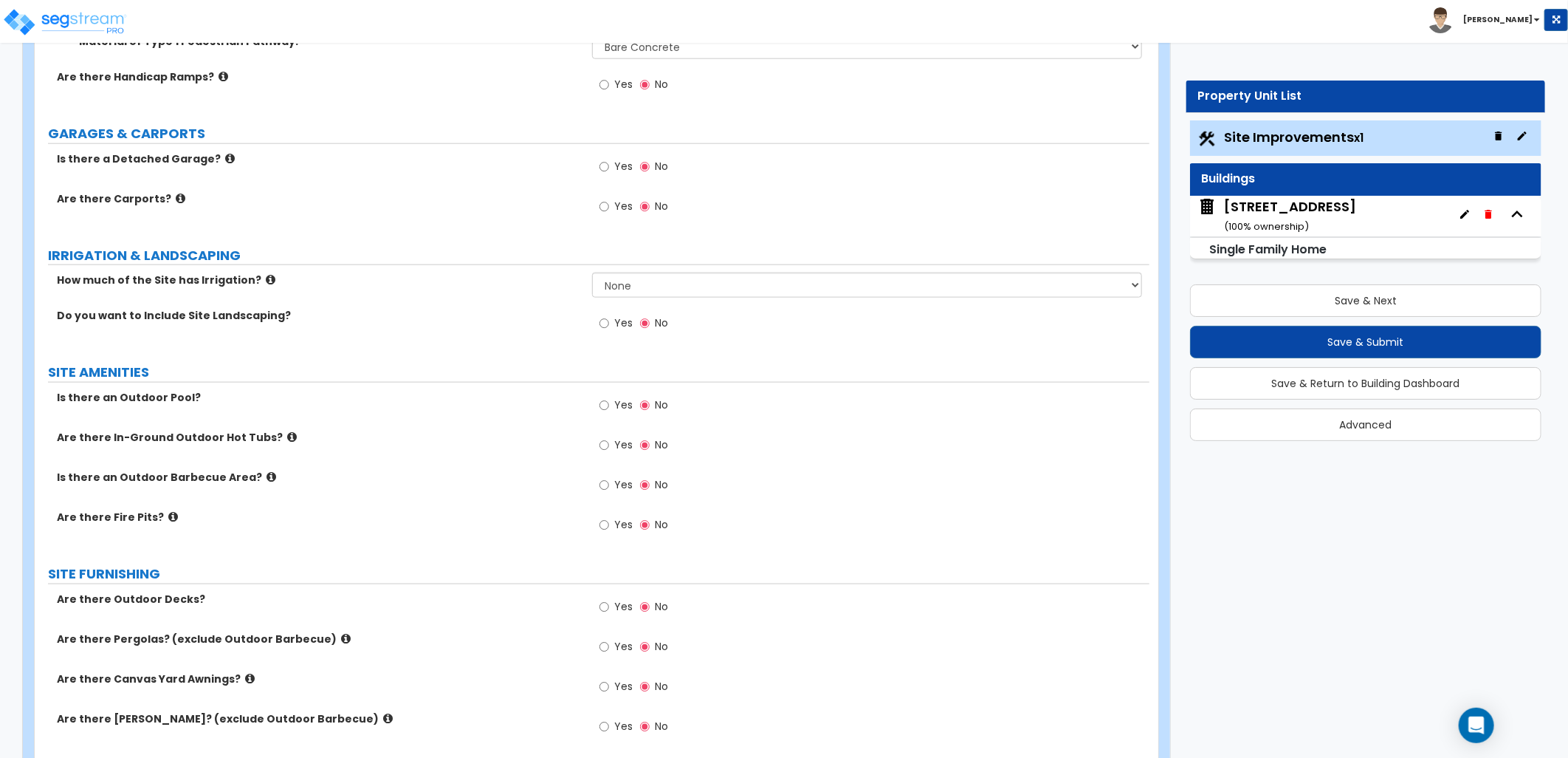
scroll to position [1067, 0]
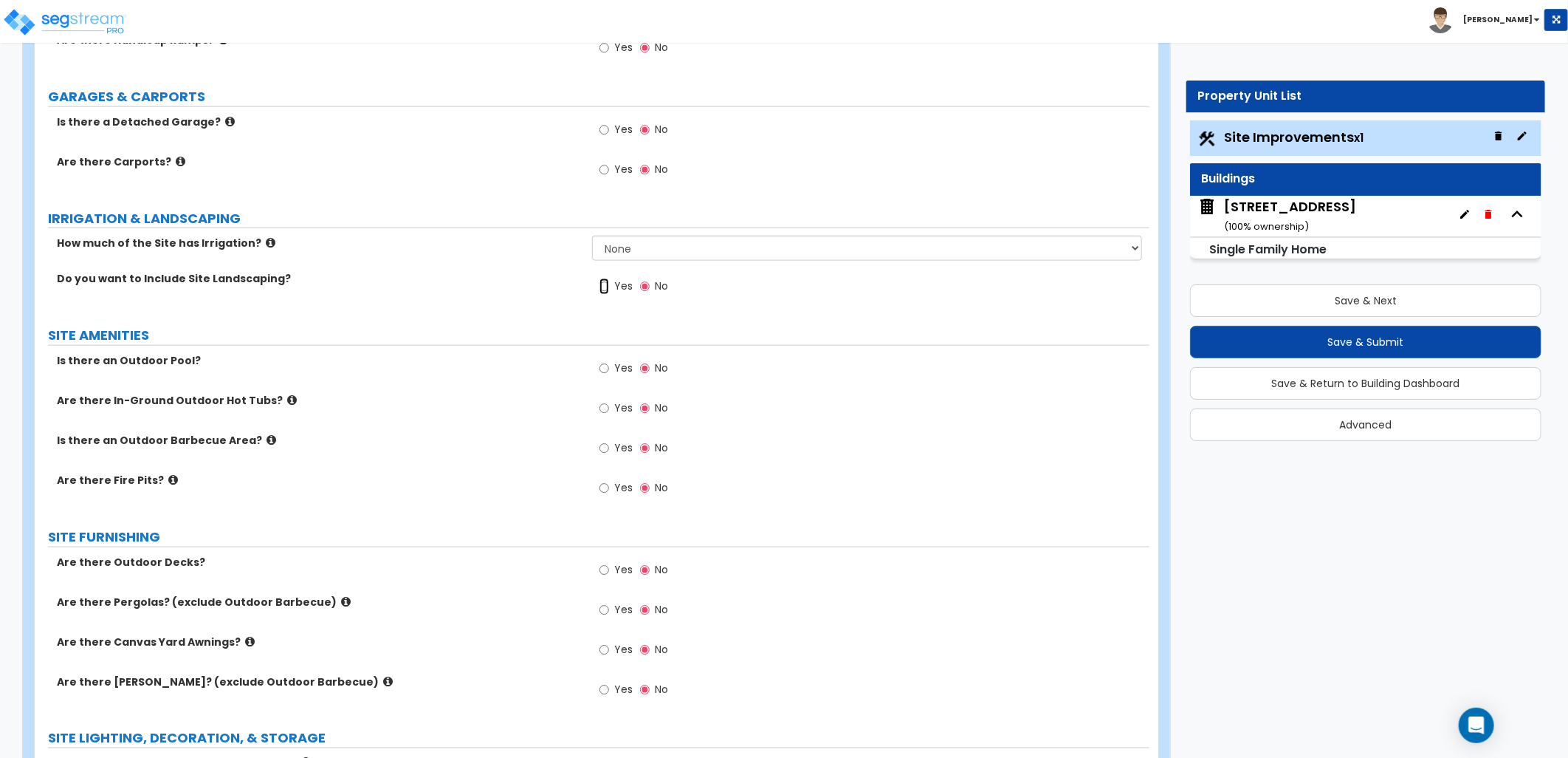
click at [599, 286] on input "Yes" at bounding box center [604, 287] width 10 height 16
radio input "true"
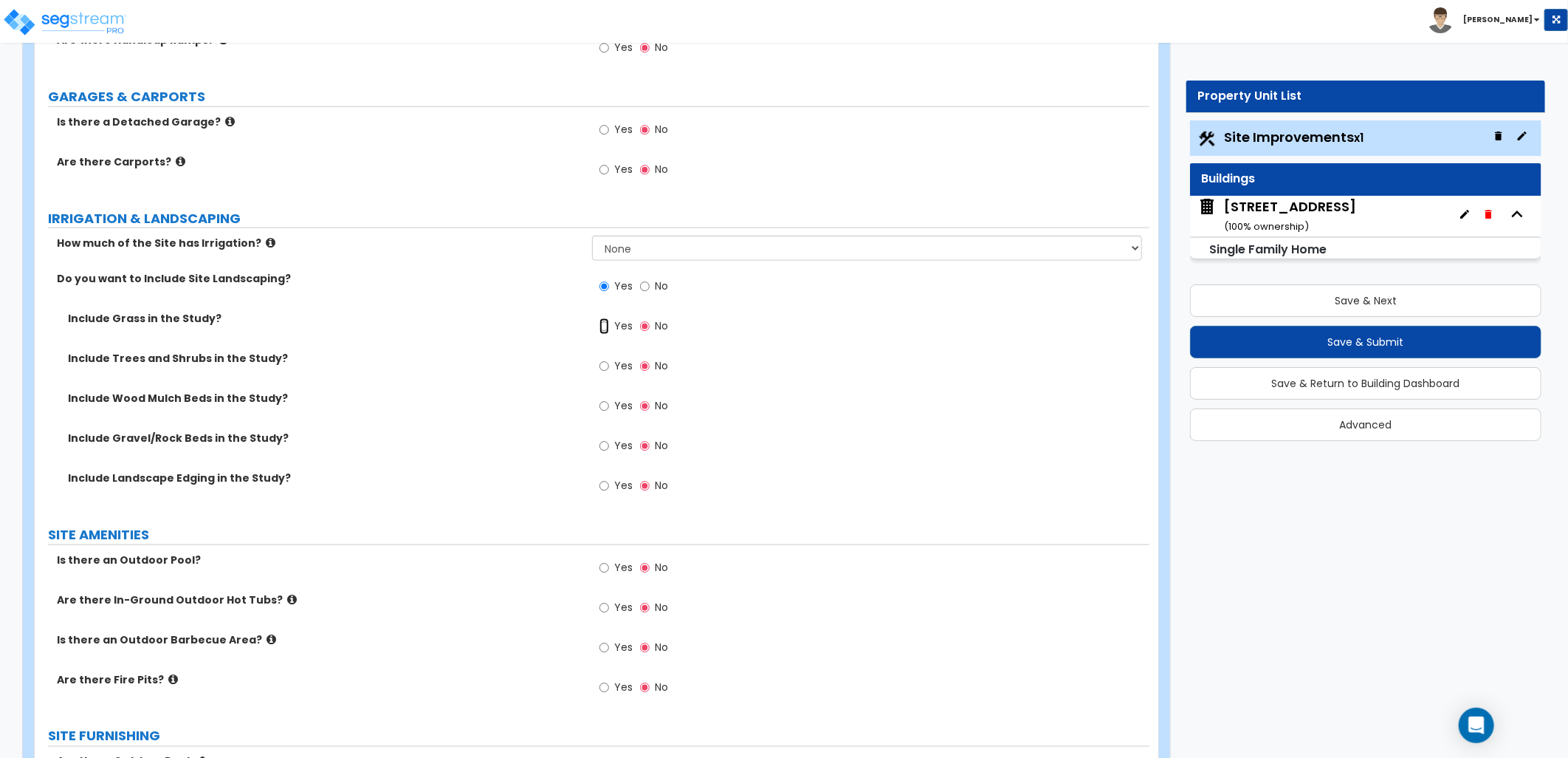
click at [607, 328] on input "Yes" at bounding box center [604, 327] width 10 height 16
radio input "true"
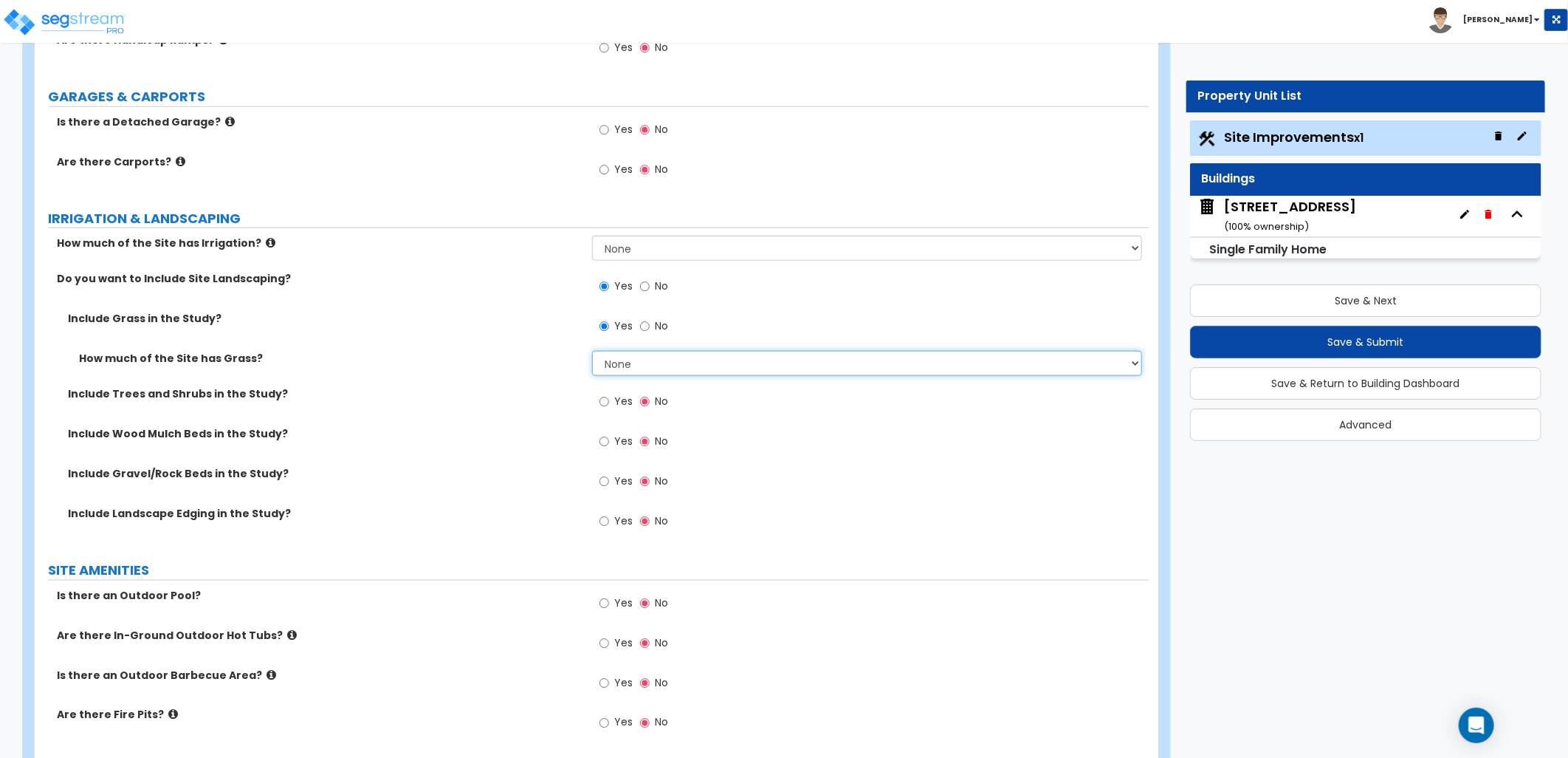
drag, startPoint x: 647, startPoint y: 368, endPoint x: 658, endPoint y: 379, distance: 15.6
click at [647, 368] on select "None I want to Enter an Approximate Percentage I want to Enter the Square Foota…" at bounding box center [867, 363] width 550 height 25
select select "2"
click at [592, 351] on select "None I want to Enter an Approximate Percentage I want to Enter the Square Foota…" at bounding box center [867, 363] width 550 height 25
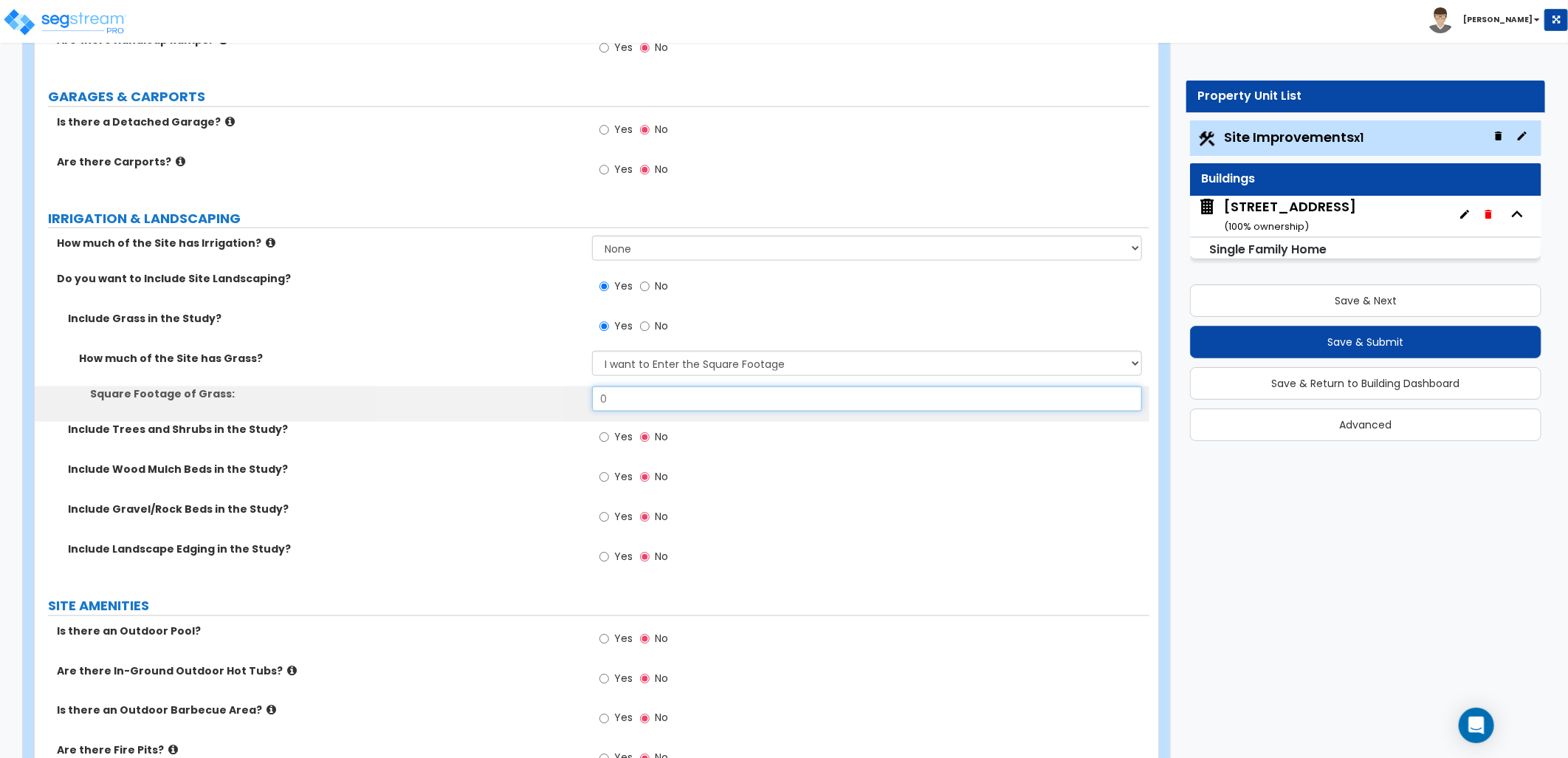
drag, startPoint x: 611, startPoint y: 397, endPoint x: 517, endPoint y: 395, distance: 94.0
click at [511, 390] on div "Square Footage of Grass: 0" at bounding box center [592, 404] width 1115 height 36
type input "3,500"
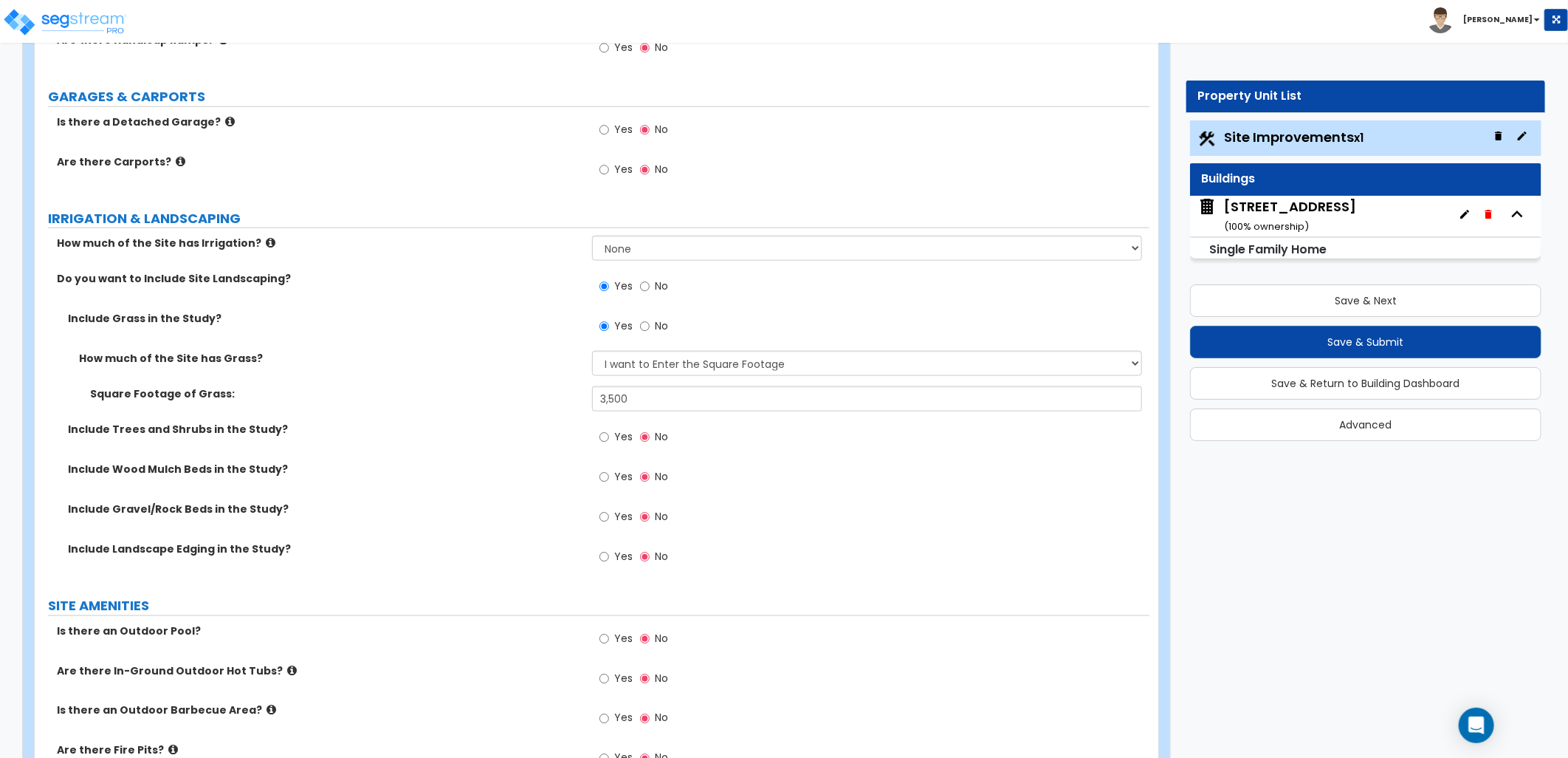
click at [518, 447] on div "Include Trees and Shrubs in the Study? Yes No" at bounding box center [592, 441] width 1115 height 40
click at [612, 437] on label "Yes" at bounding box center [615, 438] width 33 height 25
click at [609, 437] on input "Yes" at bounding box center [604, 437] width 10 height 16
radio input "true"
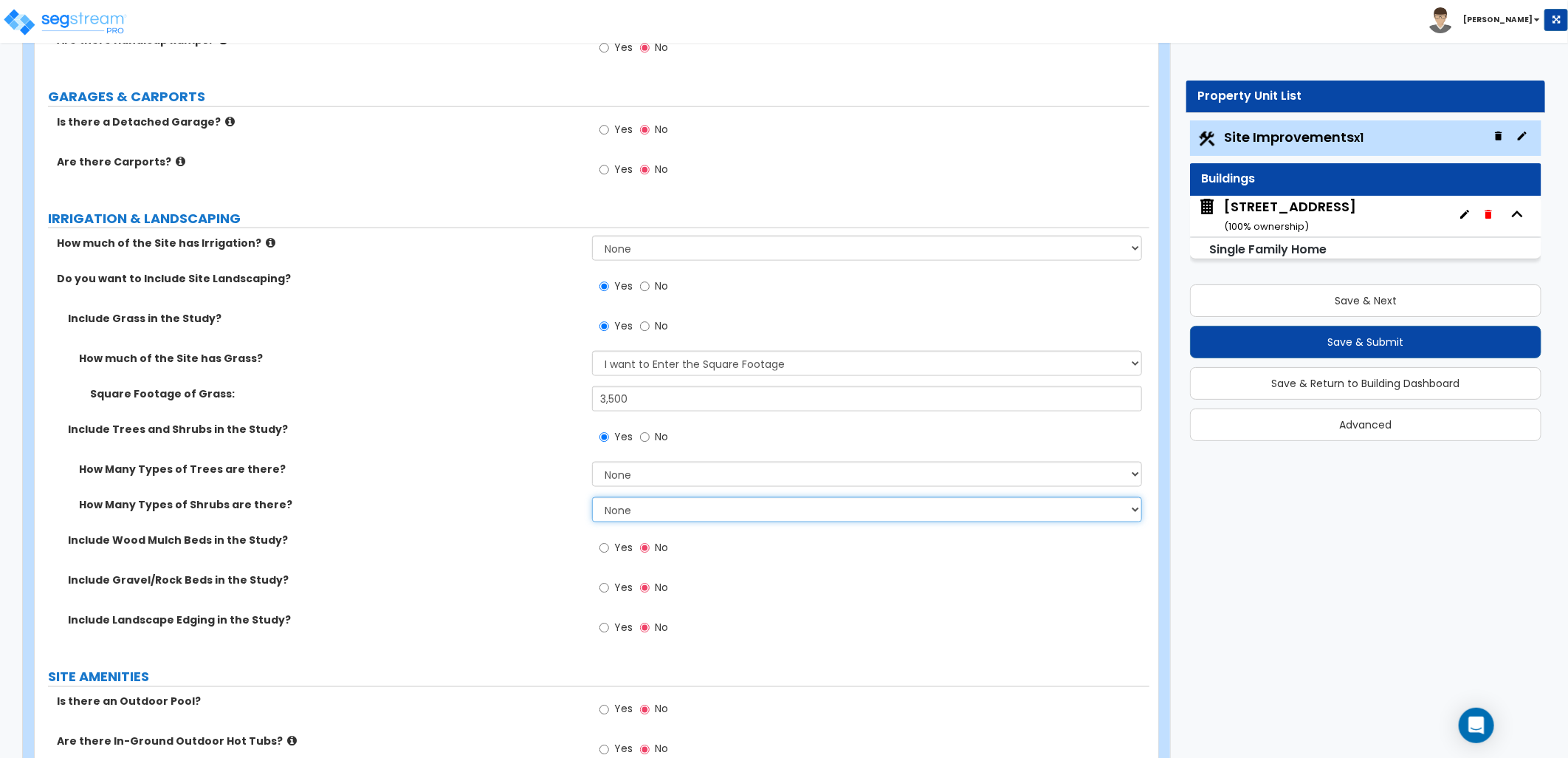
click at [659, 510] on select "None 1 2 3" at bounding box center [867, 509] width 550 height 25
select select "1"
click at [592, 497] on select "None 1 2 3" at bounding box center [867, 509] width 550 height 25
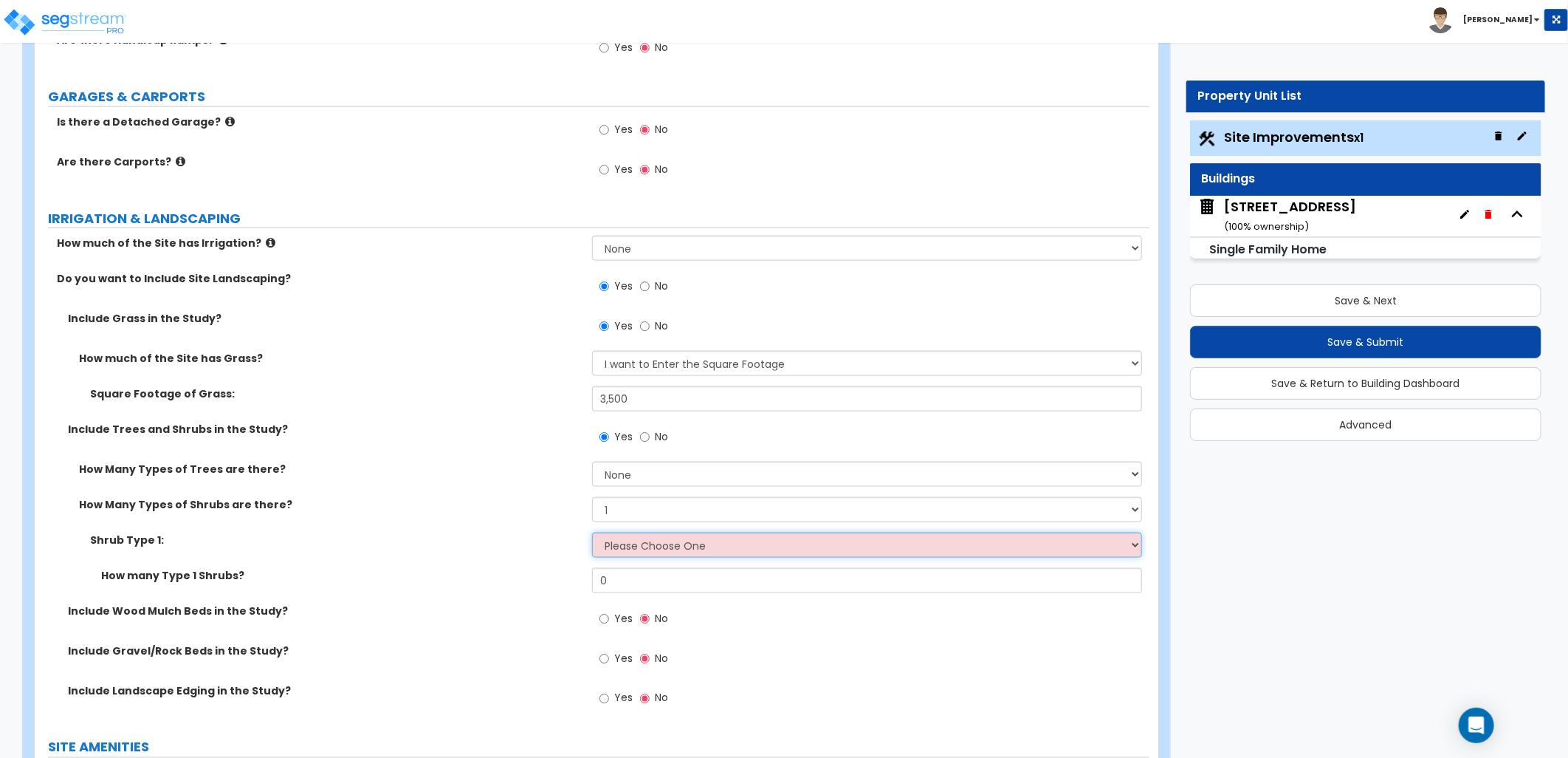
drag, startPoint x: 633, startPoint y: 552, endPoint x: 637, endPoint y: 572, distance: 20.4
click at [633, 552] on select "Please Choose One Arborvitae Azalea Yew Boxwood Juniper [PERSON_NAME] Cotoneast…" at bounding box center [867, 545] width 550 height 25
select select "4"
click at [592, 533] on select "Please Choose One Arborvitae Azalea Yew Boxwood Juniper [PERSON_NAME] Cotoneast…" at bounding box center [867, 545] width 550 height 25
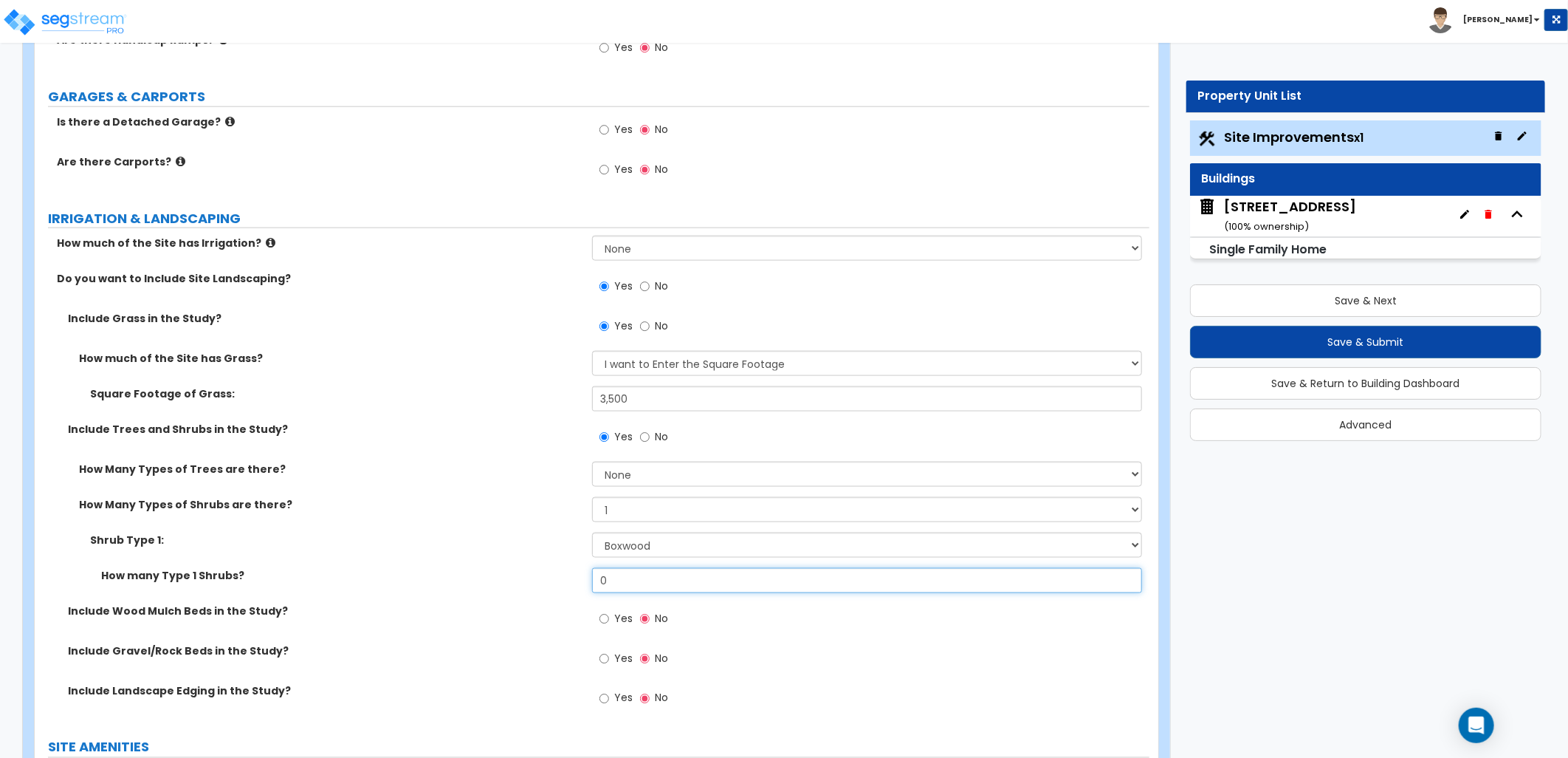
click at [596, 582] on input "0" at bounding box center [867, 580] width 550 height 25
type input "3"
click at [552, 542] on label "Shrub Type 1:" at bounding box center [335, 540] width 491 height 15
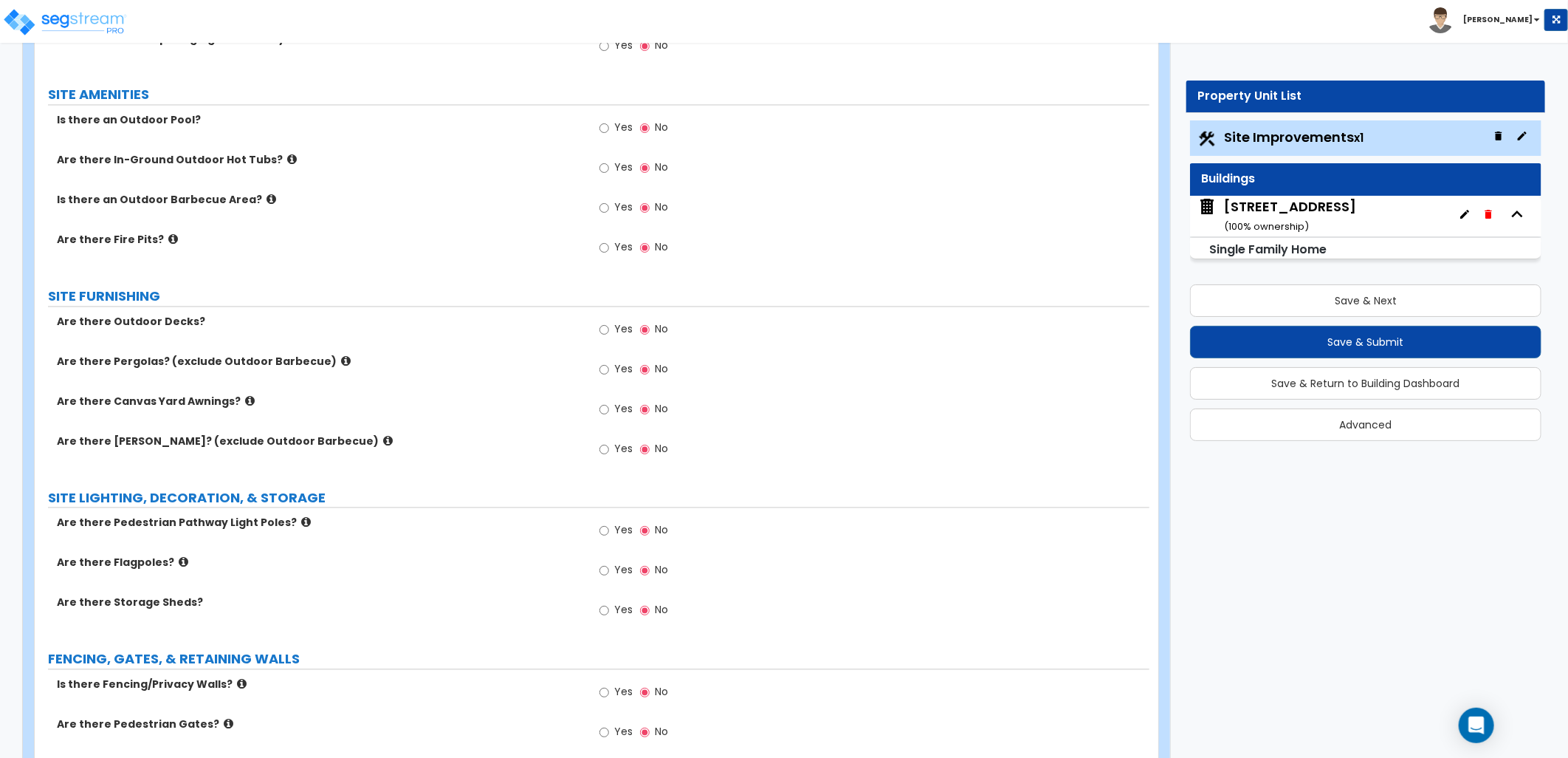
scroll to position [1723, 0]
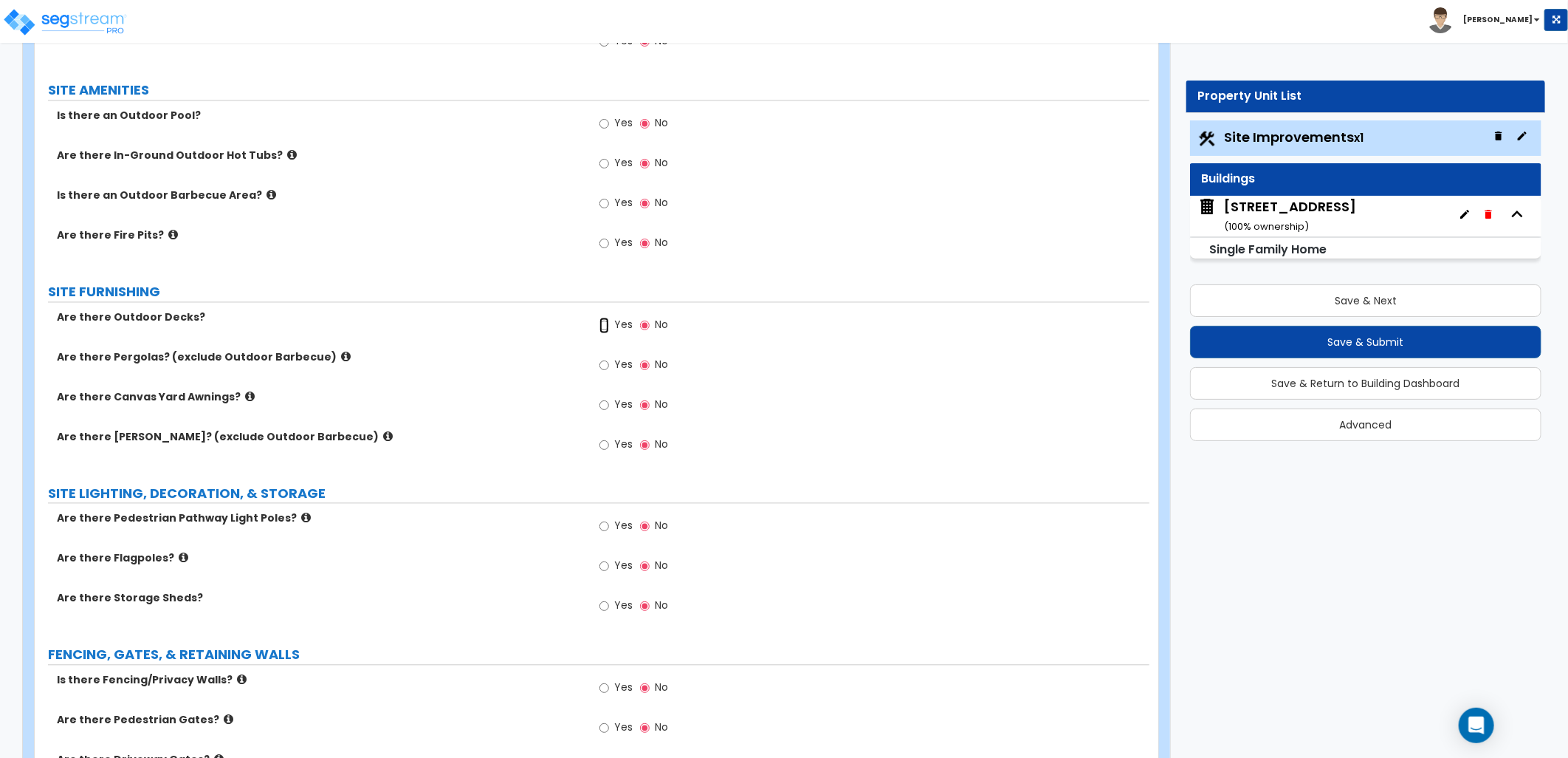
click at [603, 327] on input "Yes" at bounding box center [604, 326] width 10 height 16
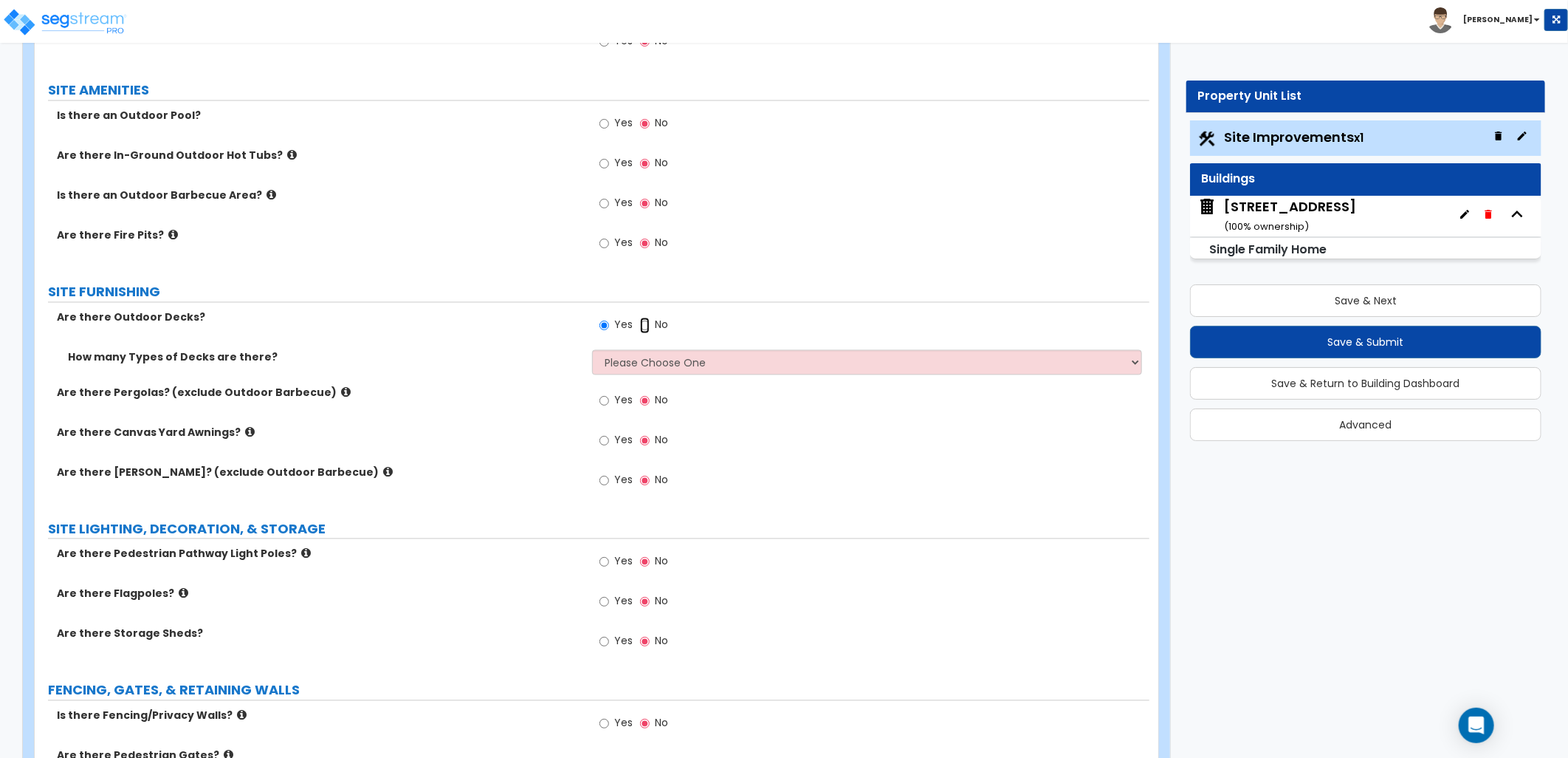
click at [647, 323] on input "No" at bounding box center [645, 326] width 10 height 16
radio input "false"
radio input "true"
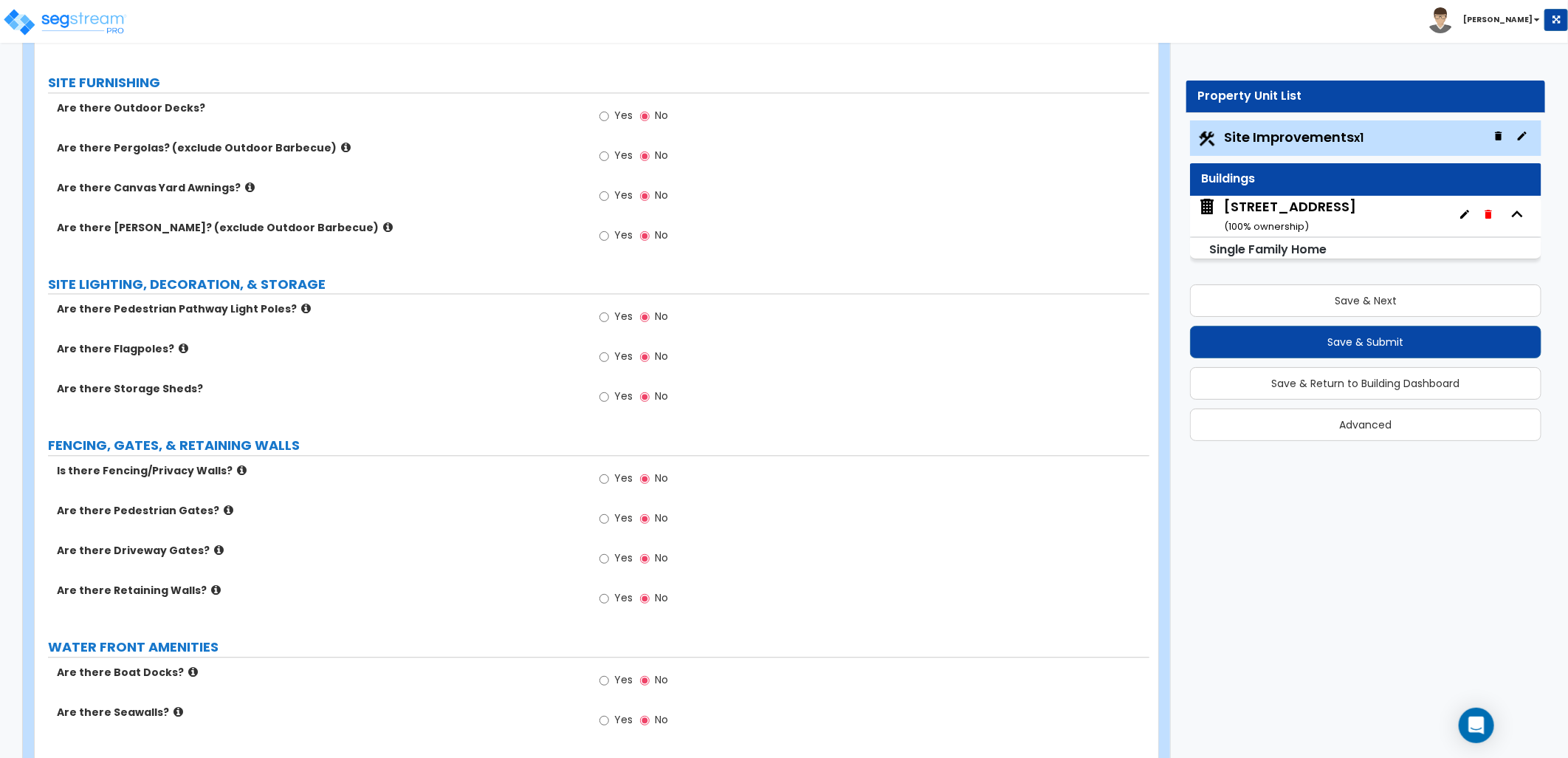
scroll to position [1969, 0]
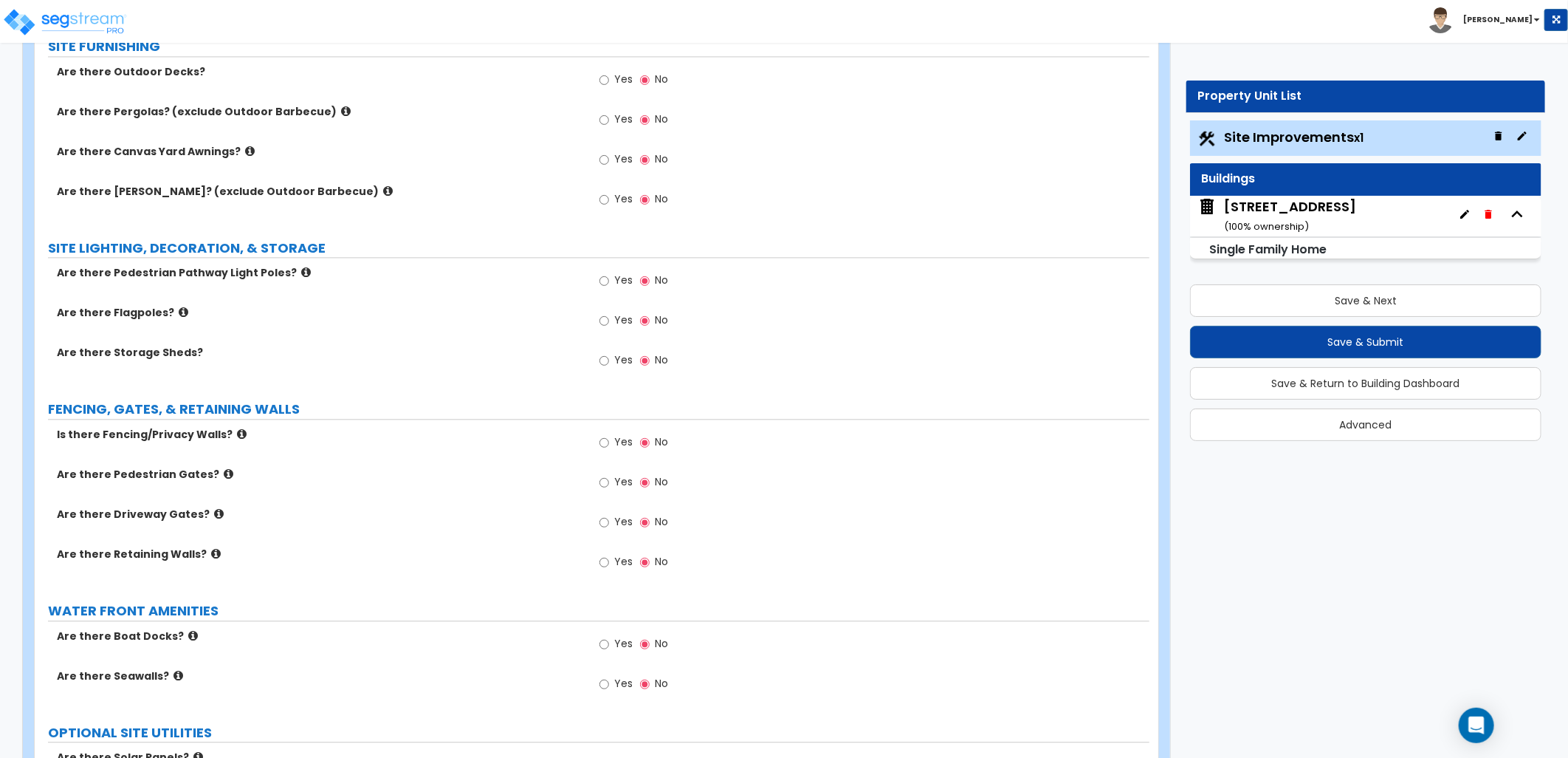
click at [610, 444] on label "Yes" at bounding box center [615, 443] width 33 height 25
click at [609, 444] on input "Yes" at bounding box center [604, 442] width 10 height 16
radio input "true"
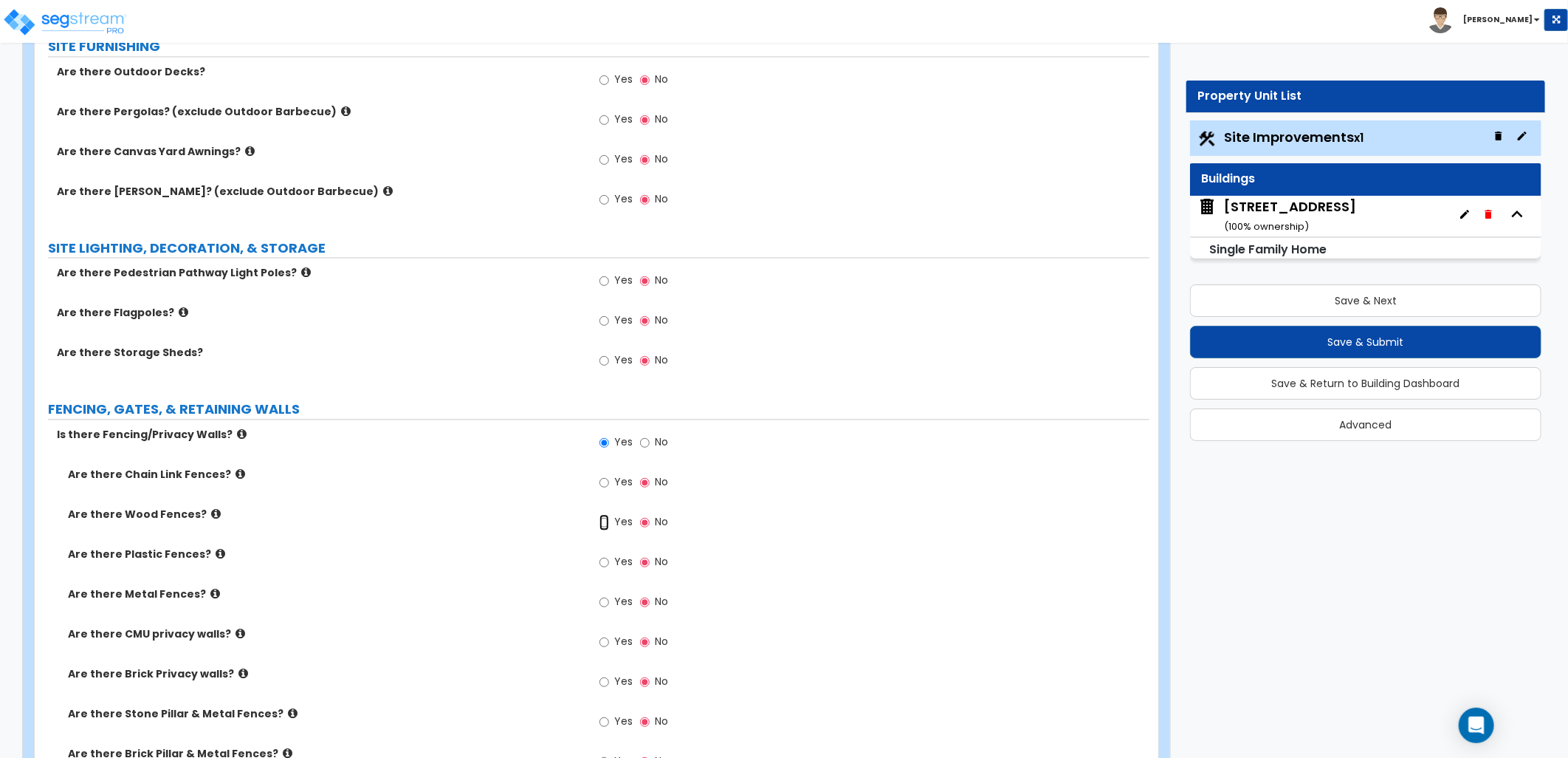
click at [608, 523] on input "Yes" at bounding box center [604, 522] width 10 height 16
radio input "true"
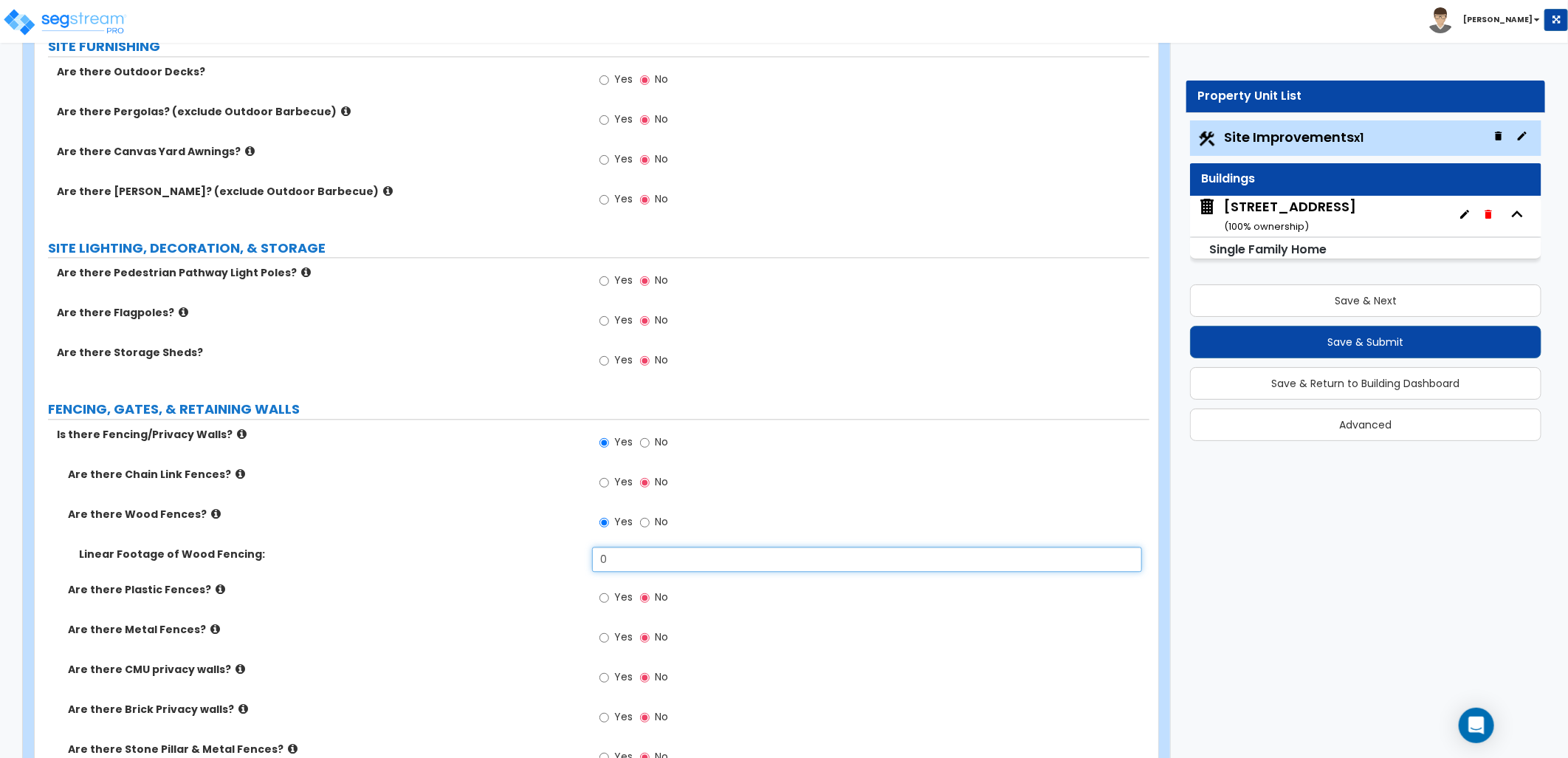
click at [584, 556] on div "Linear Footage of Wood Fencing: 0" at bounding box center [592, 565] width 1115 height 36
type input "150"
drag, startPoint x: 578, startPoint y: 554, endPoint x: 566, endPoint y: 565, distance: 16.3
click at [566, 565] on div "Linear Footage of Wood Fencing: 150" at bounding box center [592, 565] width 1115 height 36
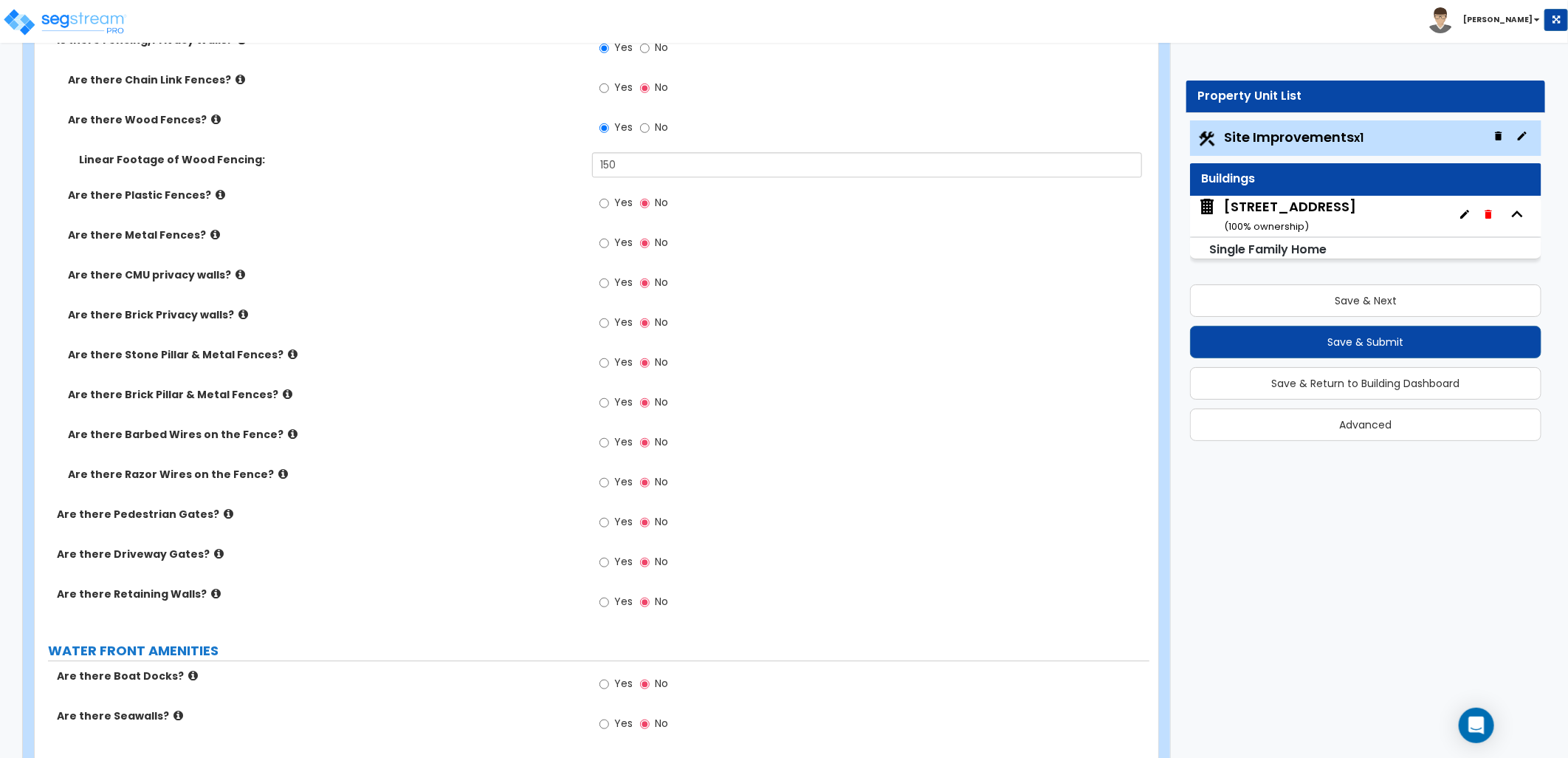
scroll to position [2380, 0]
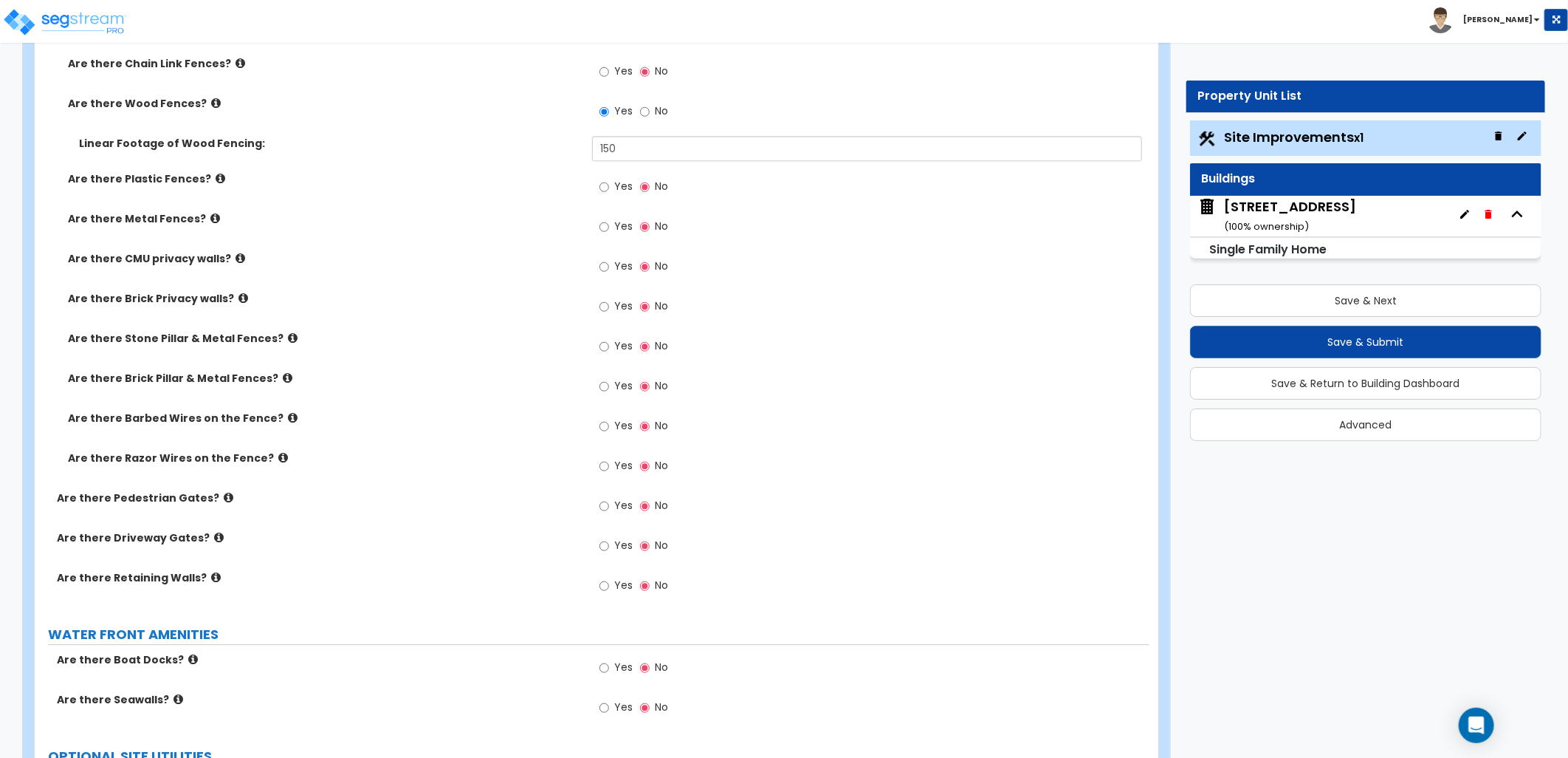
click at [224, 496] on icon at bounding box center [229, 497] width 10 height 11
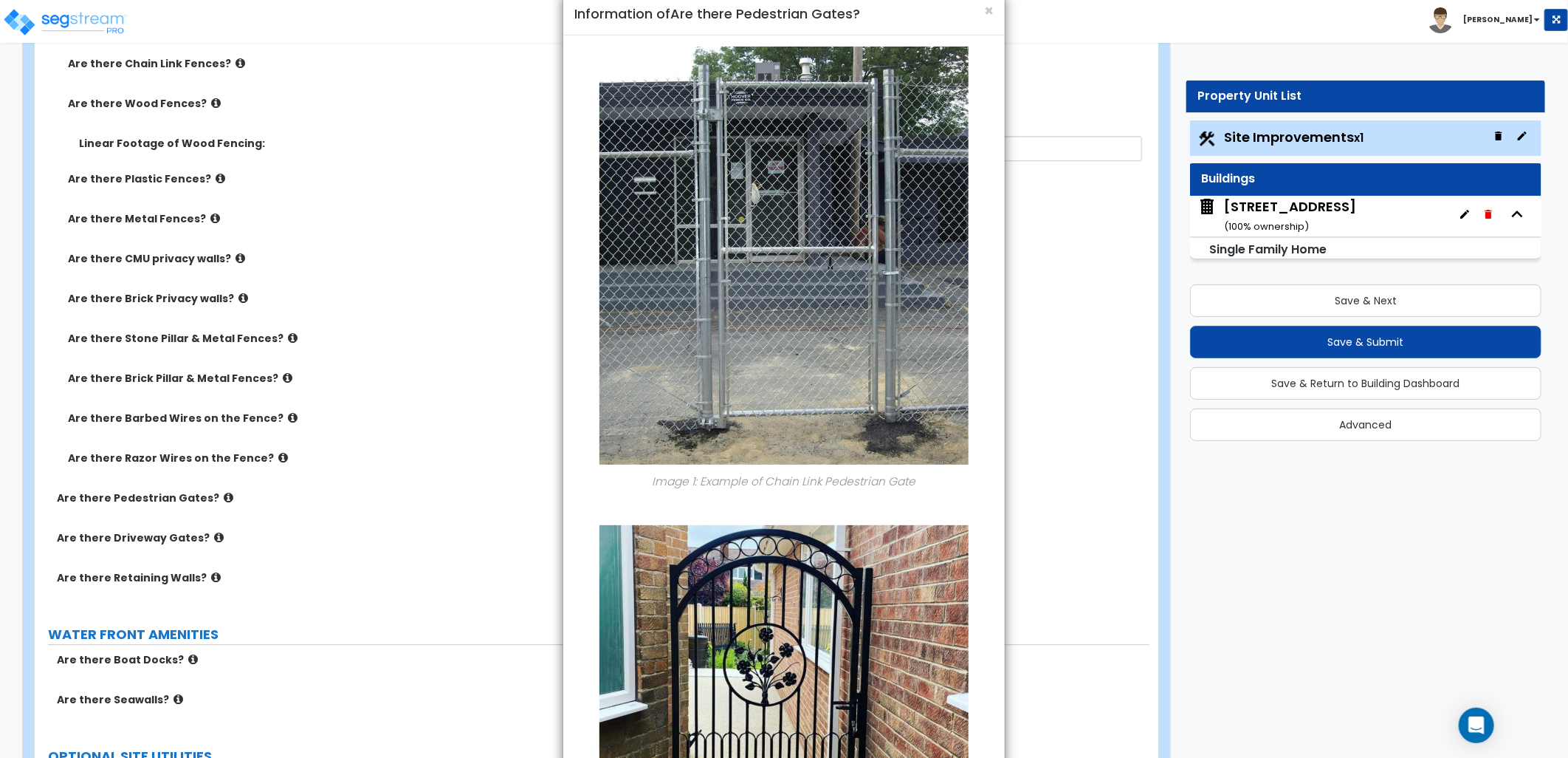
scroll to position [0, 0]
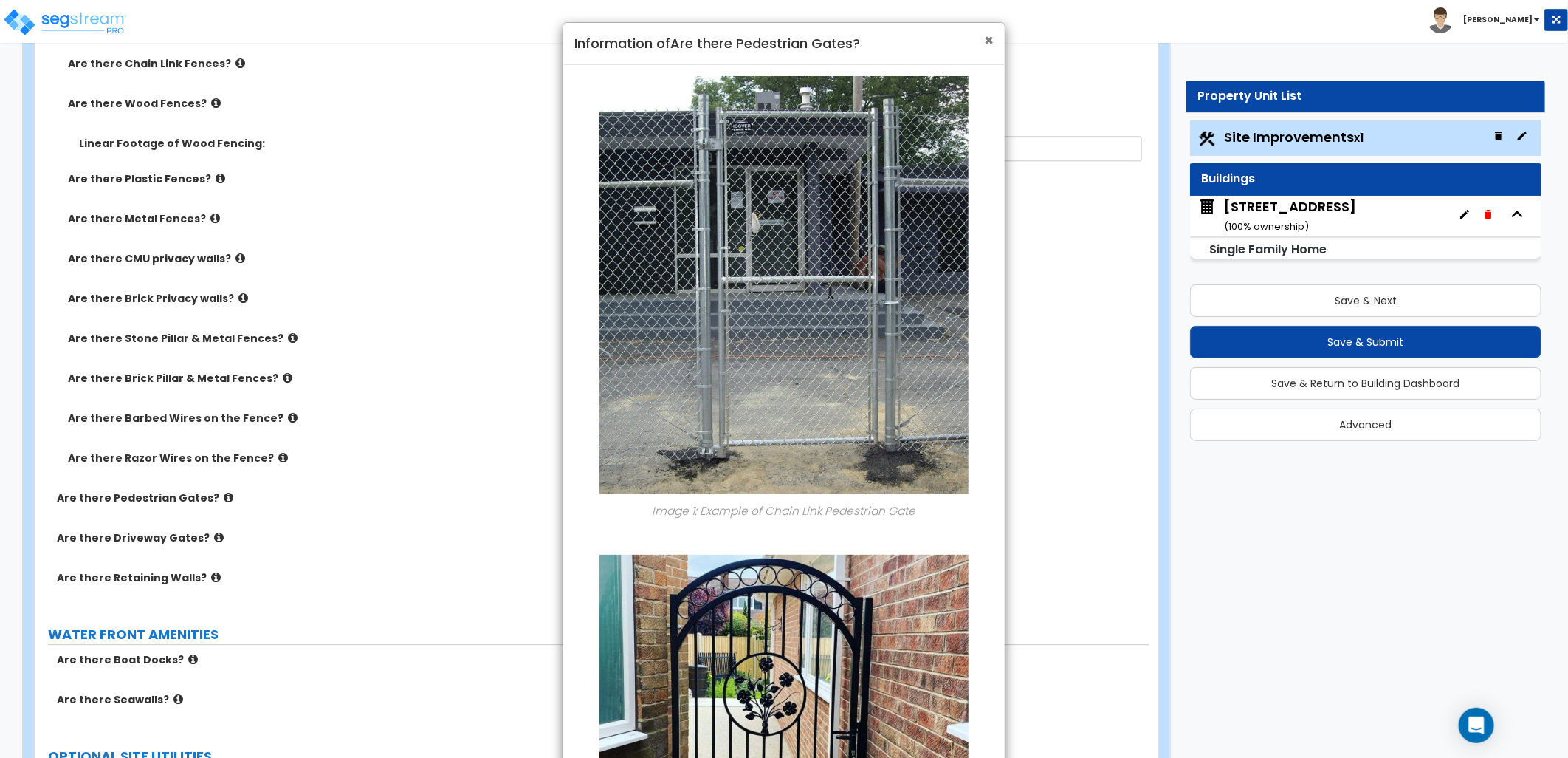
click at [986, 39] on span "×" at bounding box center [989, 41] width 10 height 22
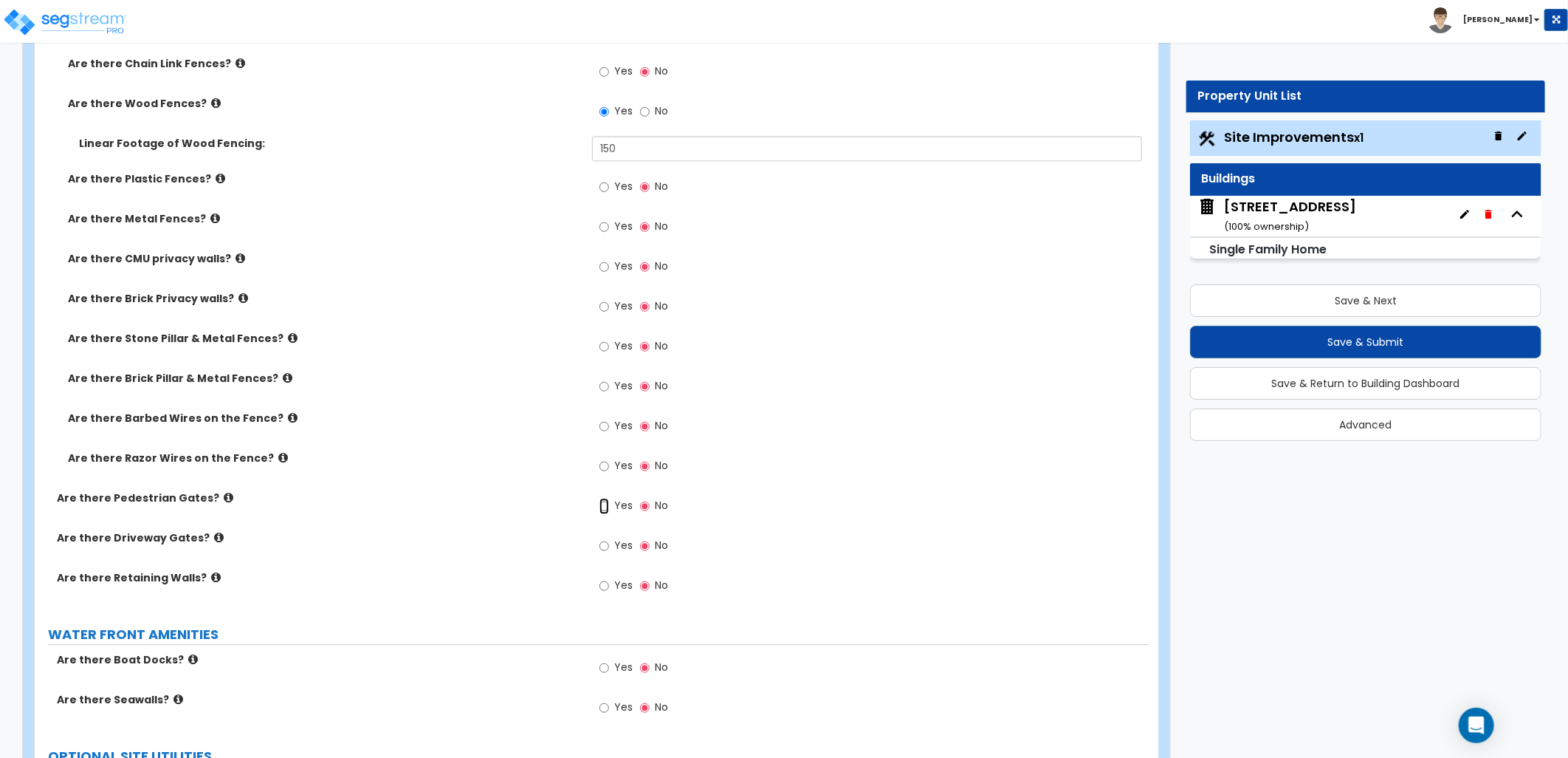
click at [603, 507] on input "Yes" at bounding box center [604, 506] width 10 height 16
radio input "true"
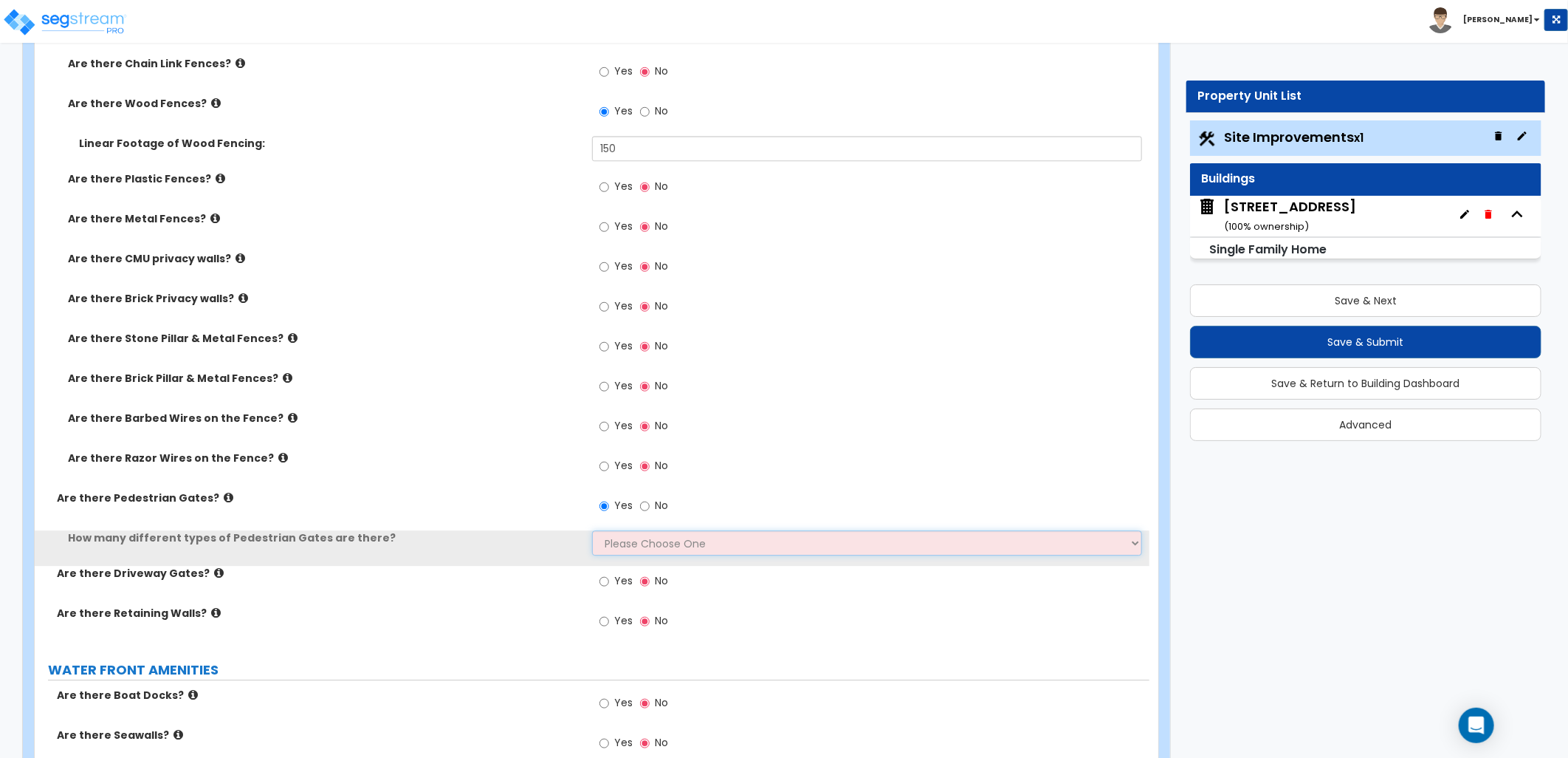
click at [638, 538] on select "Please Choose One 1 2 3" at bounding box center [867, 542] width 550 height 25
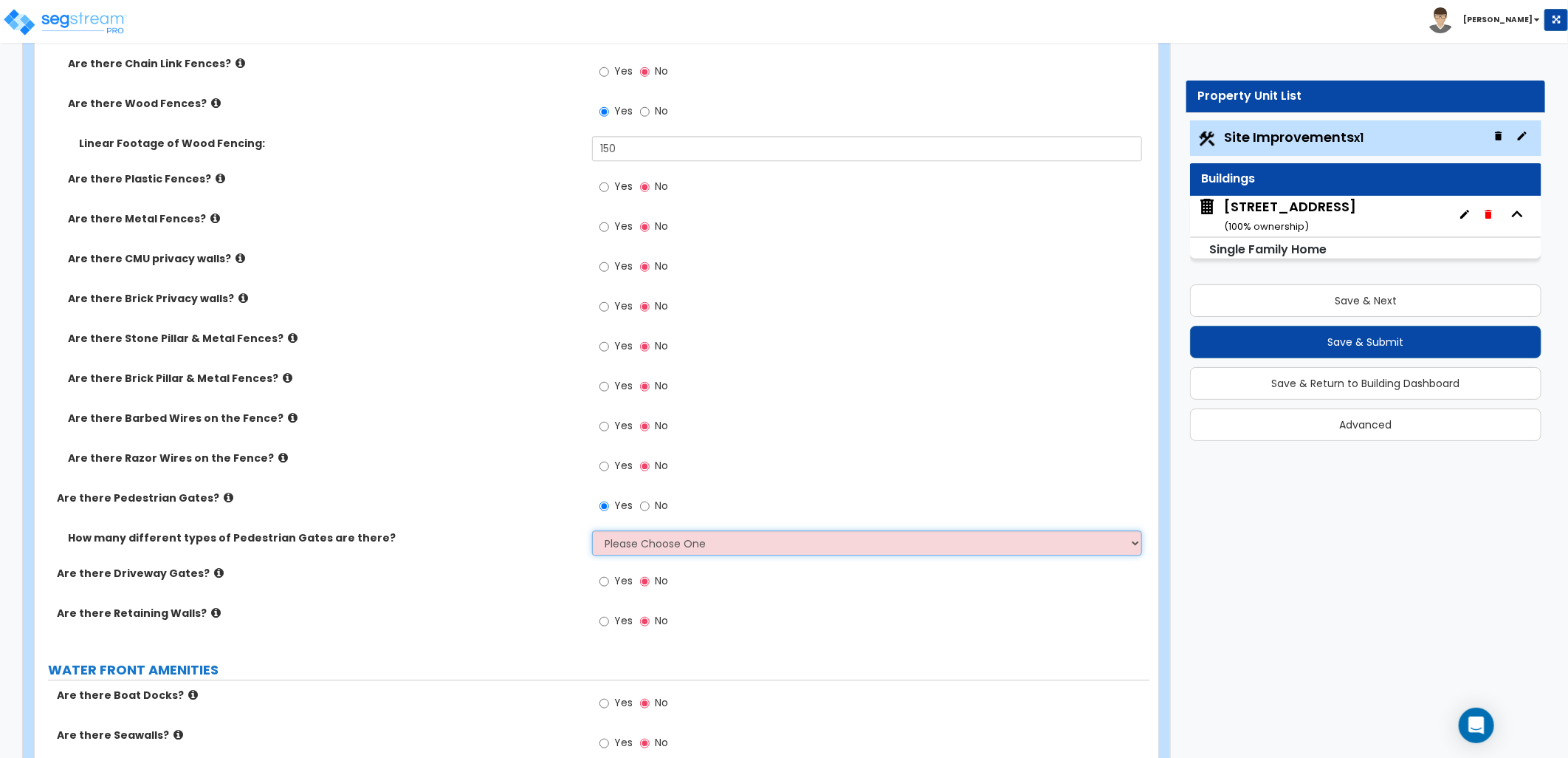
select select "1"
click at [592, 530] on select "Please Choose One 1 2 3" at bounding box center [867, 542] width 550 height 25
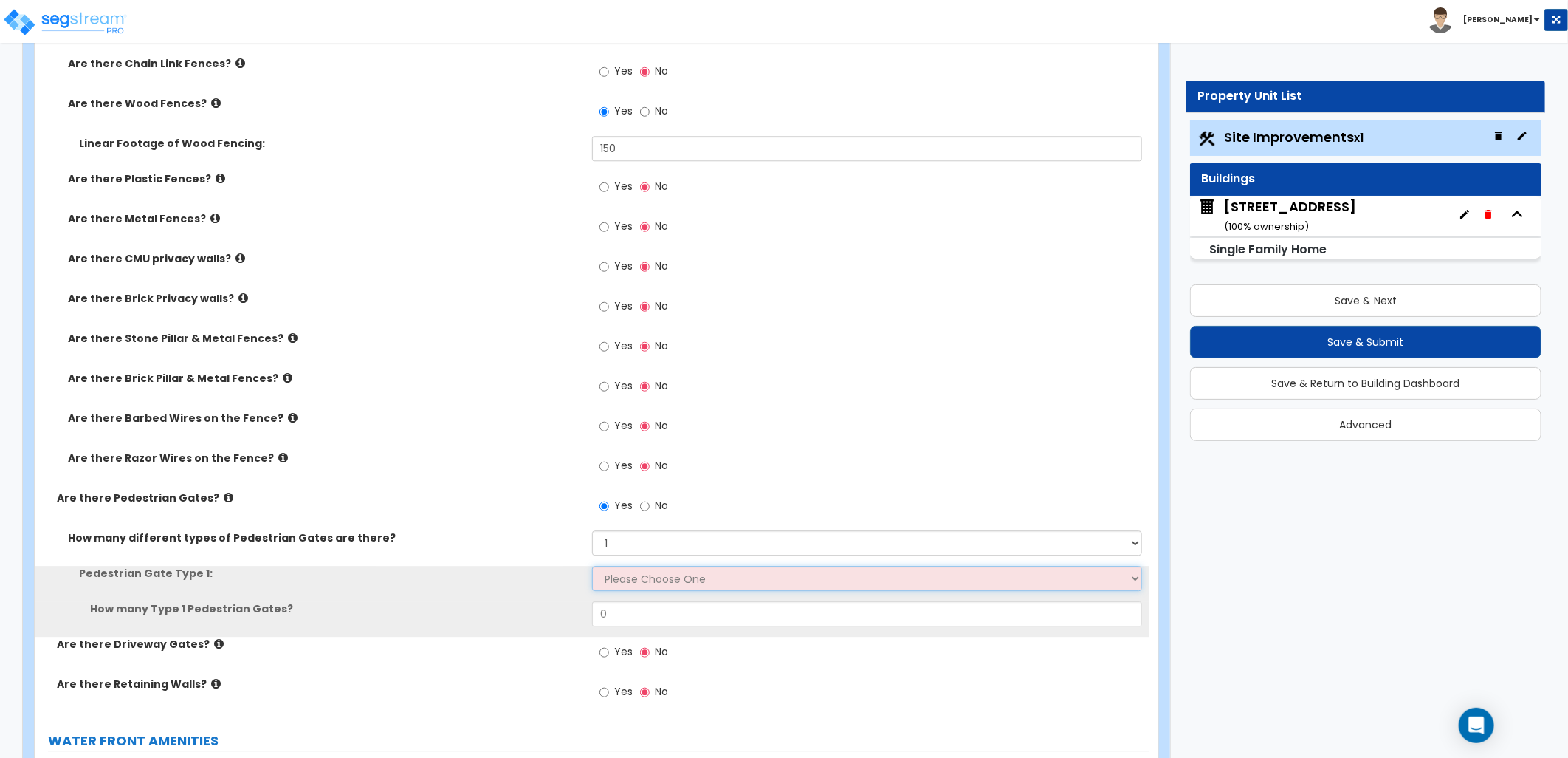
click at [648, 578] on select "Please Choose One Chain Link, 3 ft Height Chain Link, 4 ft Height Chain Link, 6…" at bounding box center [867, 578] width 550 height 25
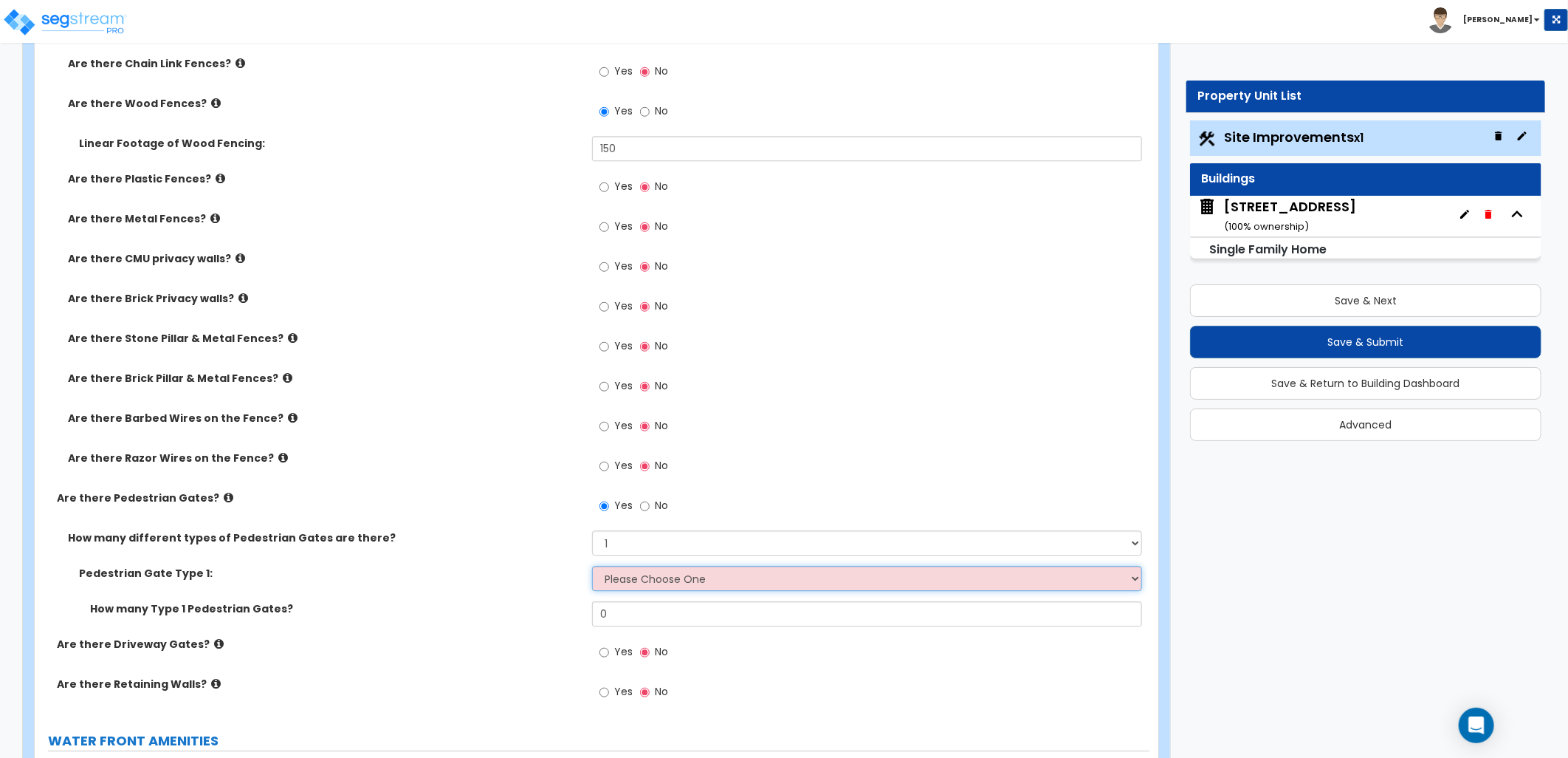
select select "9"
click at [592, 566] on select "Please Choose One Chain Link, 3 ft Height Chain Link, 4 ft Height Chain Link, 6…" at bounding box center [867, 578] width 550 height 25
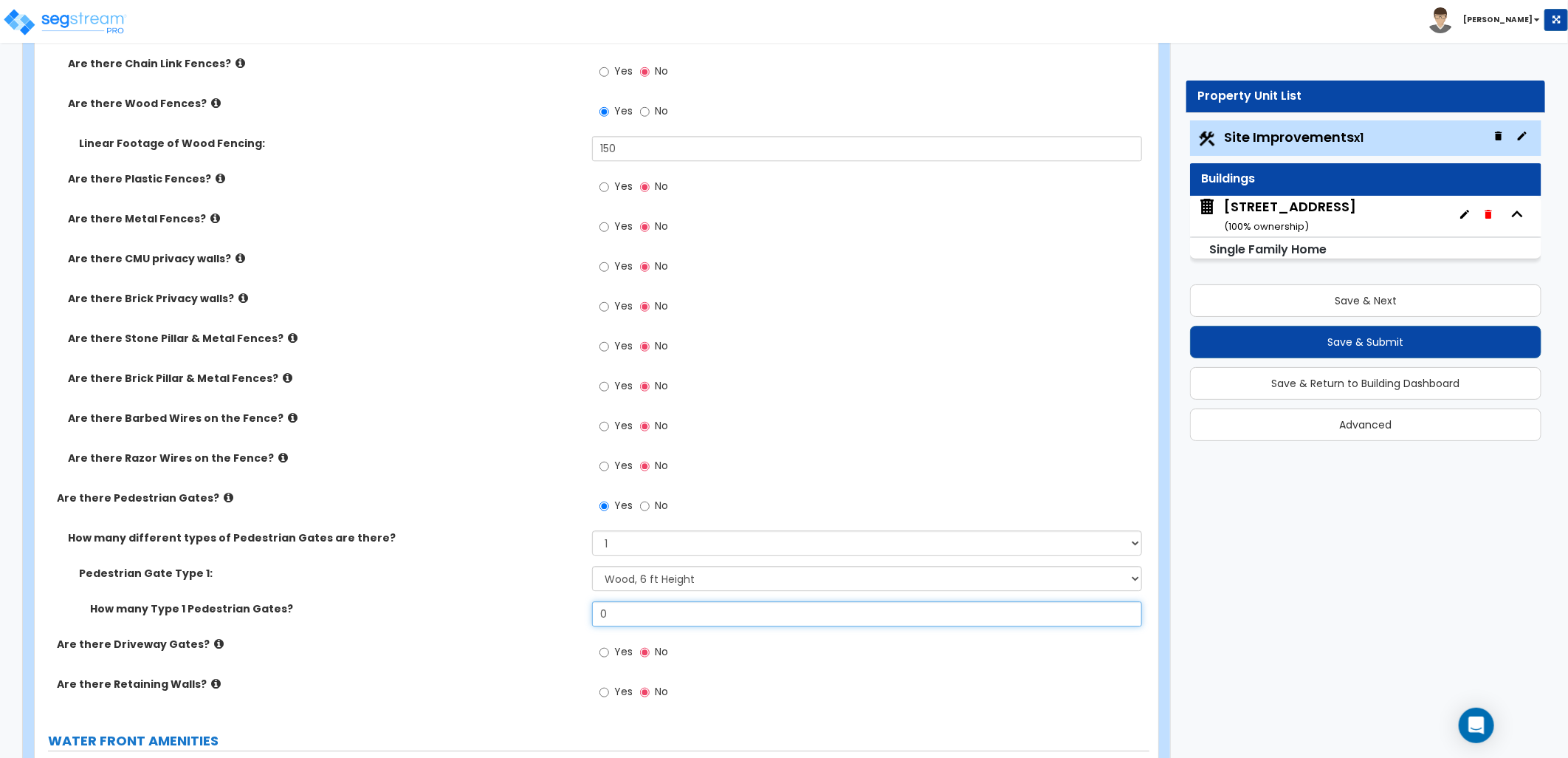
click at [563, 608] on div "How many Type 1 Pedestrian Gates? 0" at bounding box center [592, 620] width 1115 height 36
type input "1"
click at [529, 596] on div "Pedestrian Gate Type 1: Please Choose One Chain Link, 3 ft Height Chain Link, 4…" at bounding box center [592, 584] width 1115 height 36
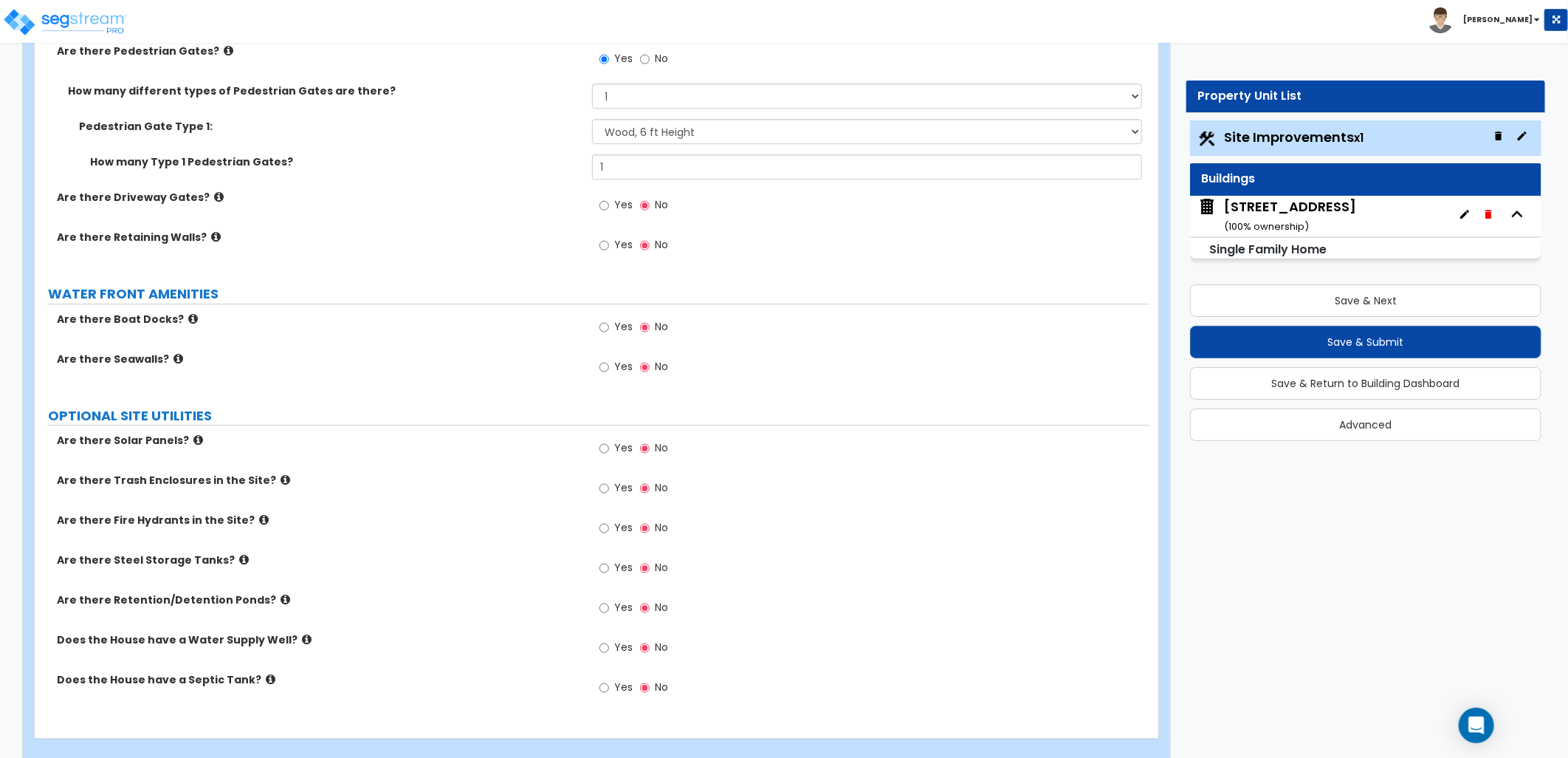
scroll to position [2848, 0]
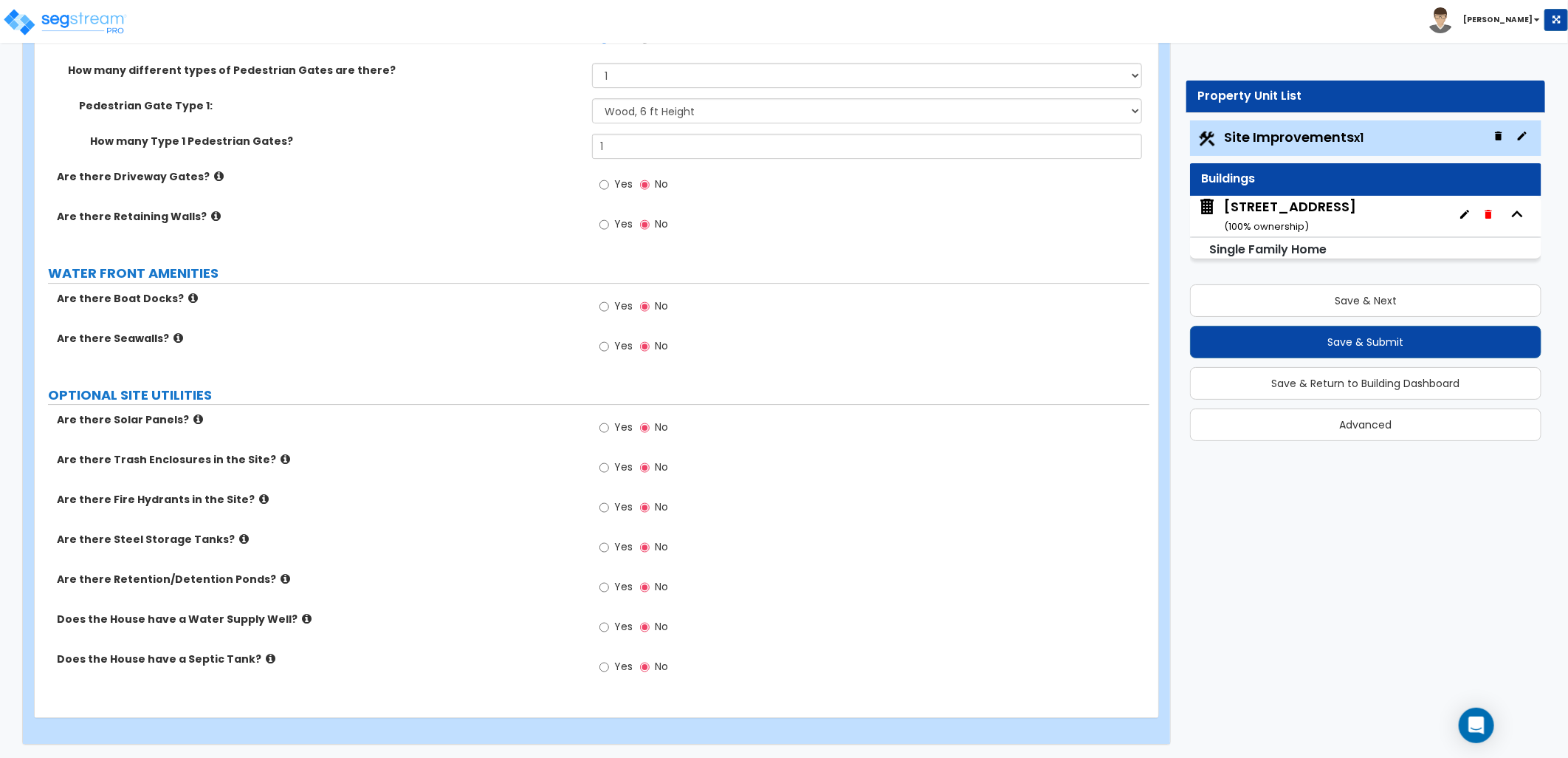
click at [1307, 218] on div "[STREET_ADDRESS] ( 100 % ownership)" at bounding box center [1289, 216] width 132 height 38
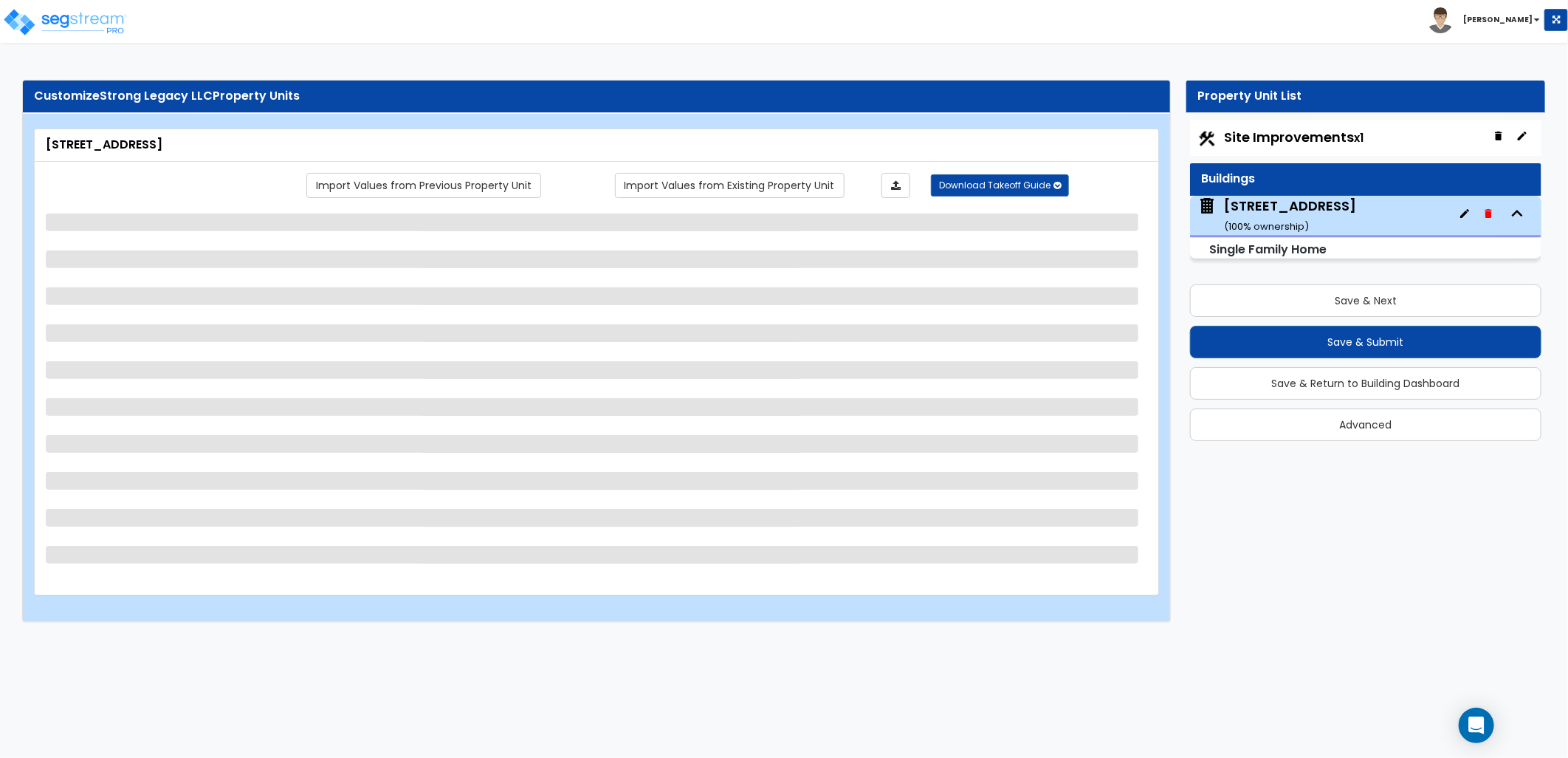
scroll to position [0, 0]
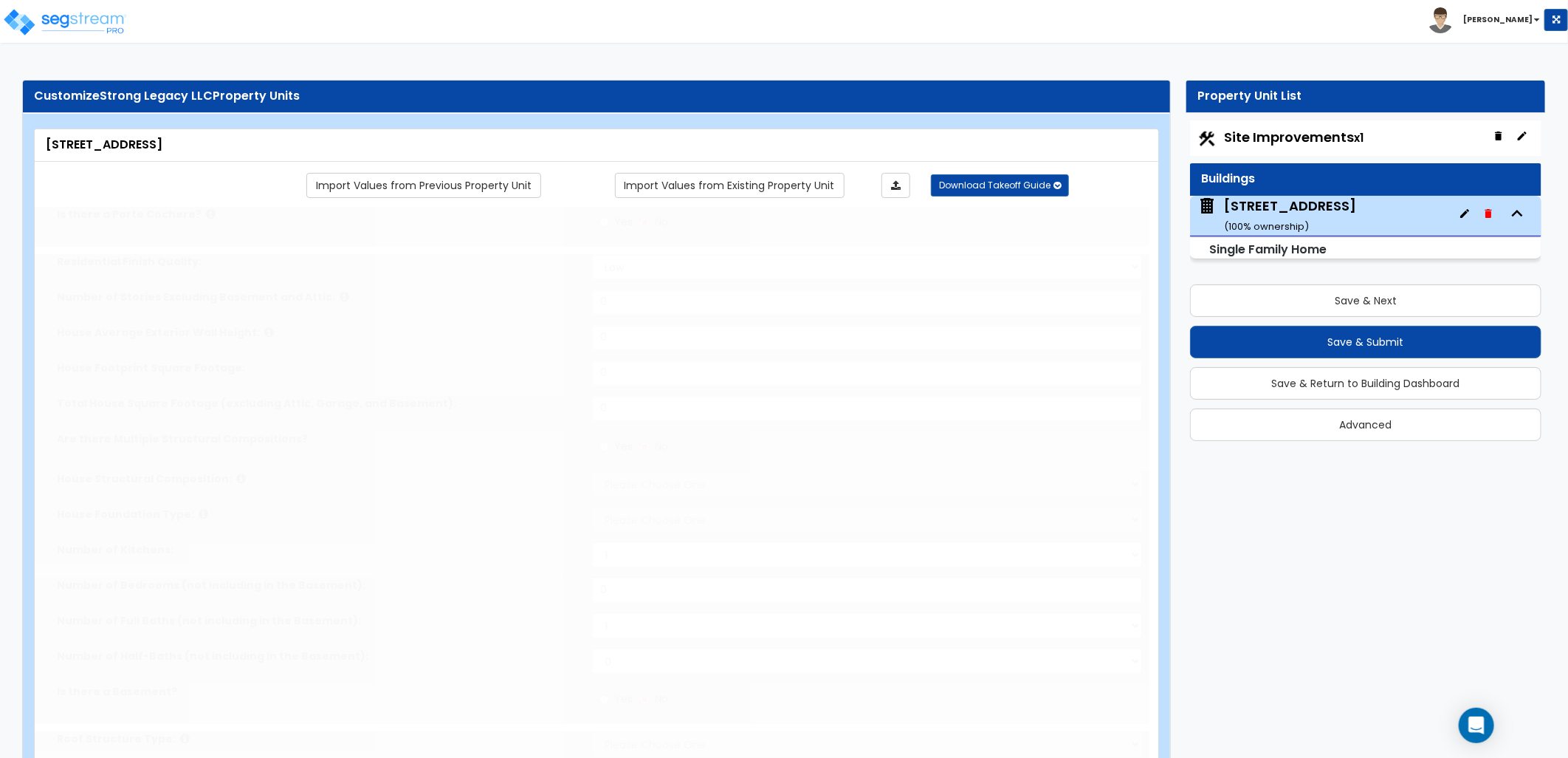
type input "1"
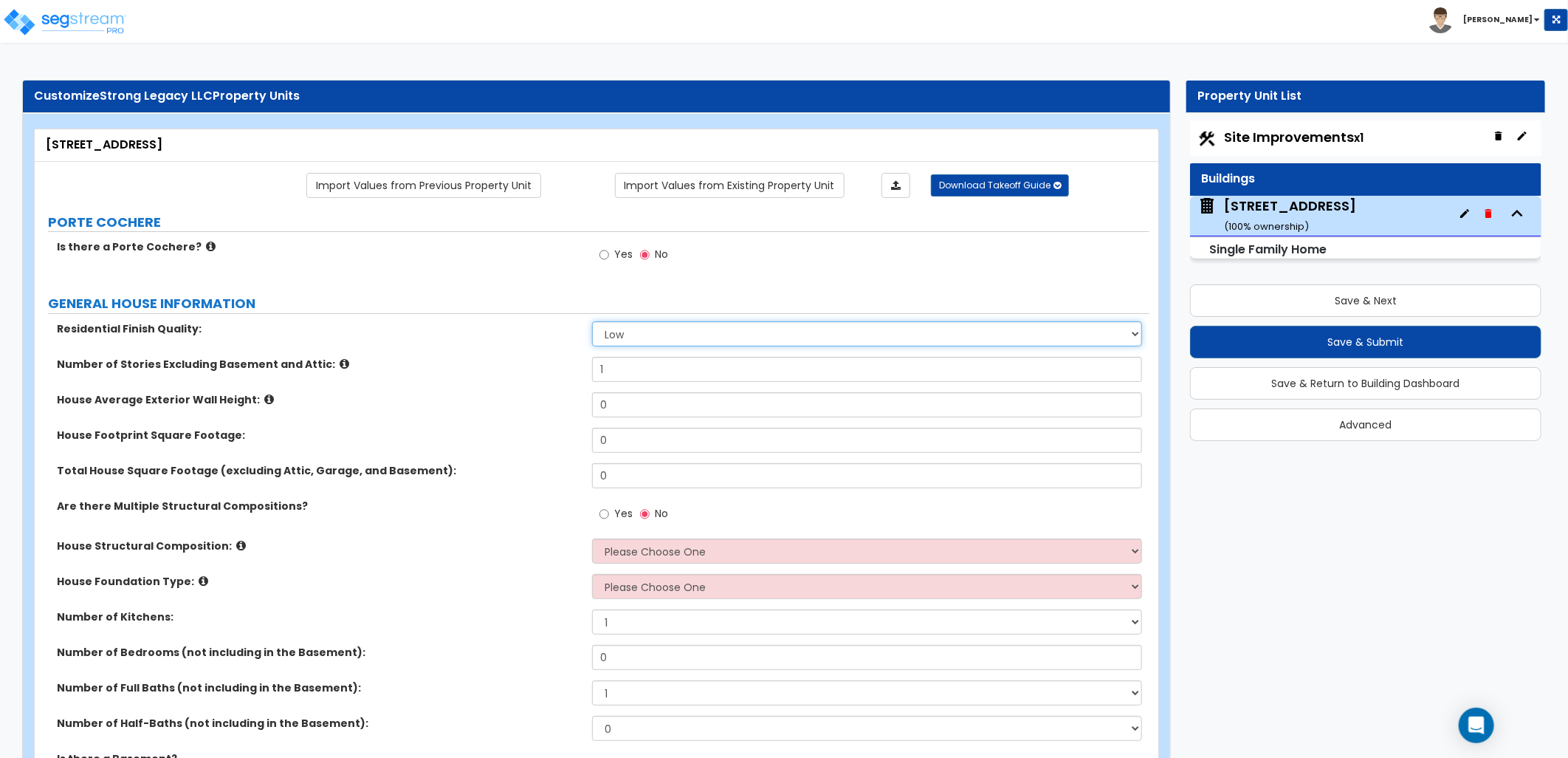
click at [641, 337] on select "Low Average High" at bounding box center [867, 334] width 550 height 25
select select "2"
click at [592, 322] on select "Low Average High" at bounding box center [867, 334] width 550 height 25
click at [507, 387] on div "Number of Stories Excluding Basement and Attic: 1" at bounding box center [592, 375] width 1115 height 36
drag, startPoint x: 614, startPoint y: 380, endPoint x: 530, endPoint y: 379, distance: 84.0
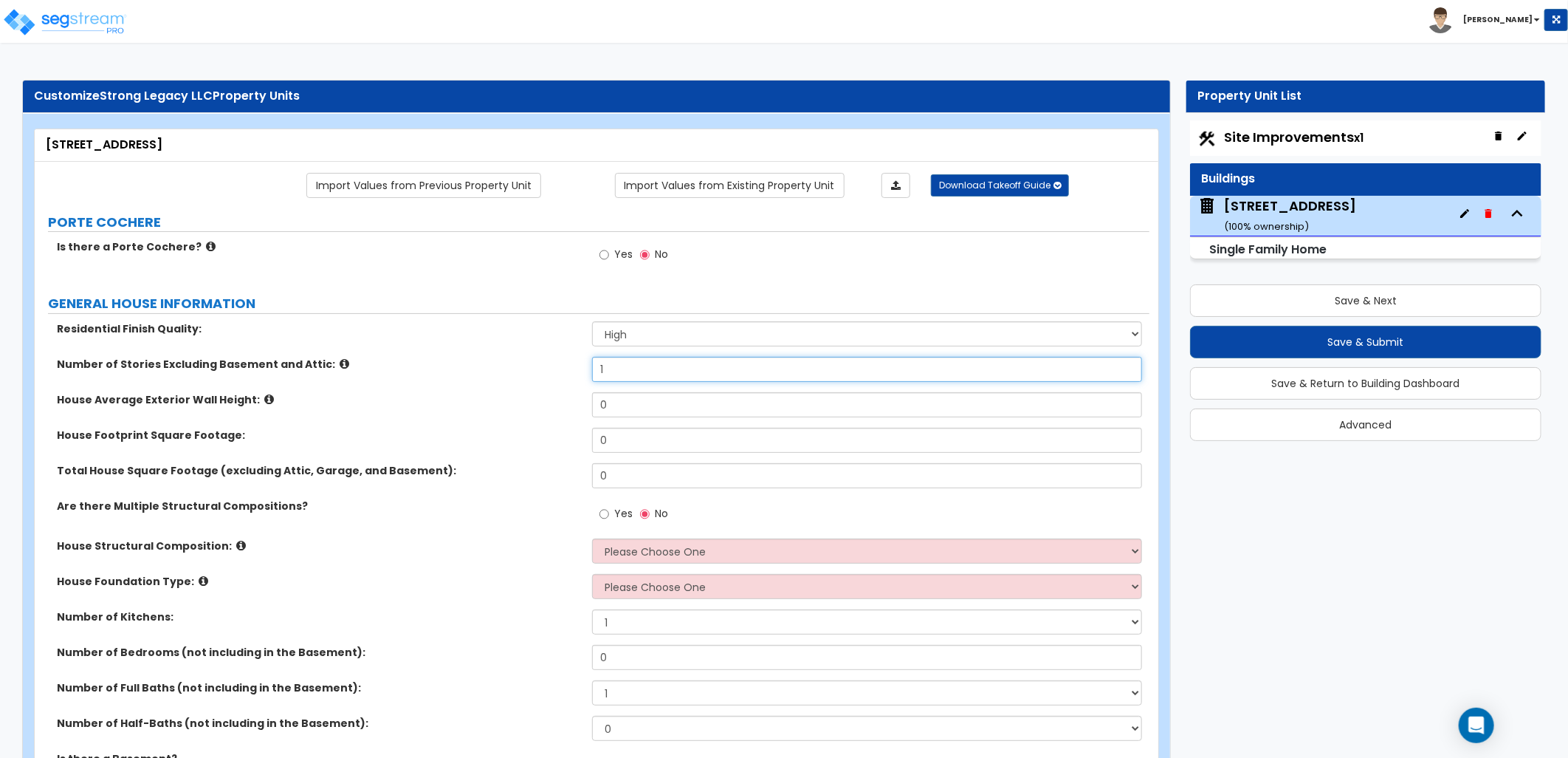
click at [572, 380] on div "Number of Stories Excluding Basement and Attic: 1" at bounding box center [592, 375] width 1115 height 36
type input "2"
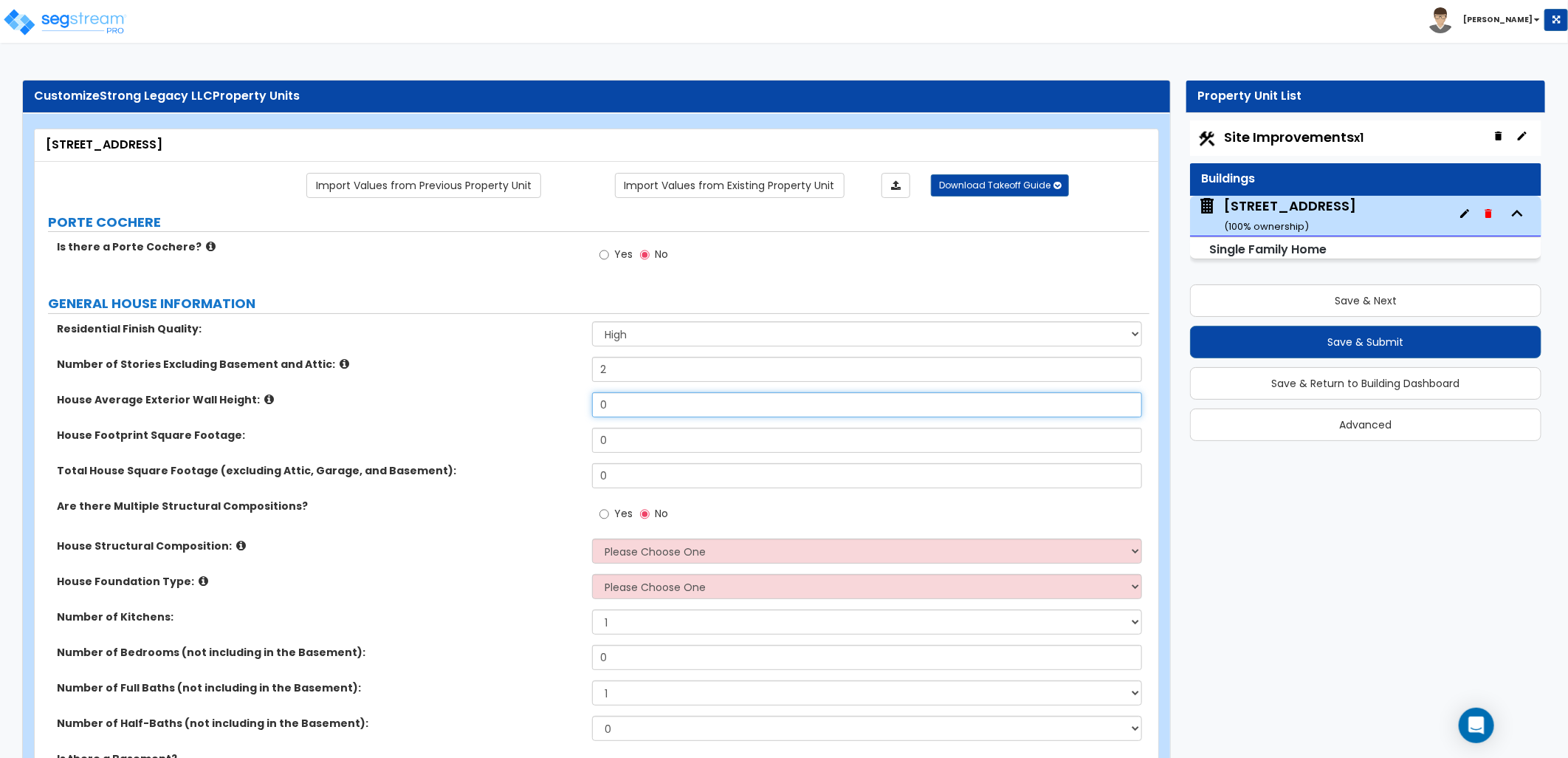
drag, startPoint x: 587, startPoint y: 408, endPoint x: 513, endPoint y: 404, distance: 74.1
click at [513, 404] on div "House Average Exterior Wall Height: 0" at bounding box center [592, 410] width 1115 height 36
type input "20"
click at [264, 398] on icon at bounding box center [269, 398] width 10 height 11
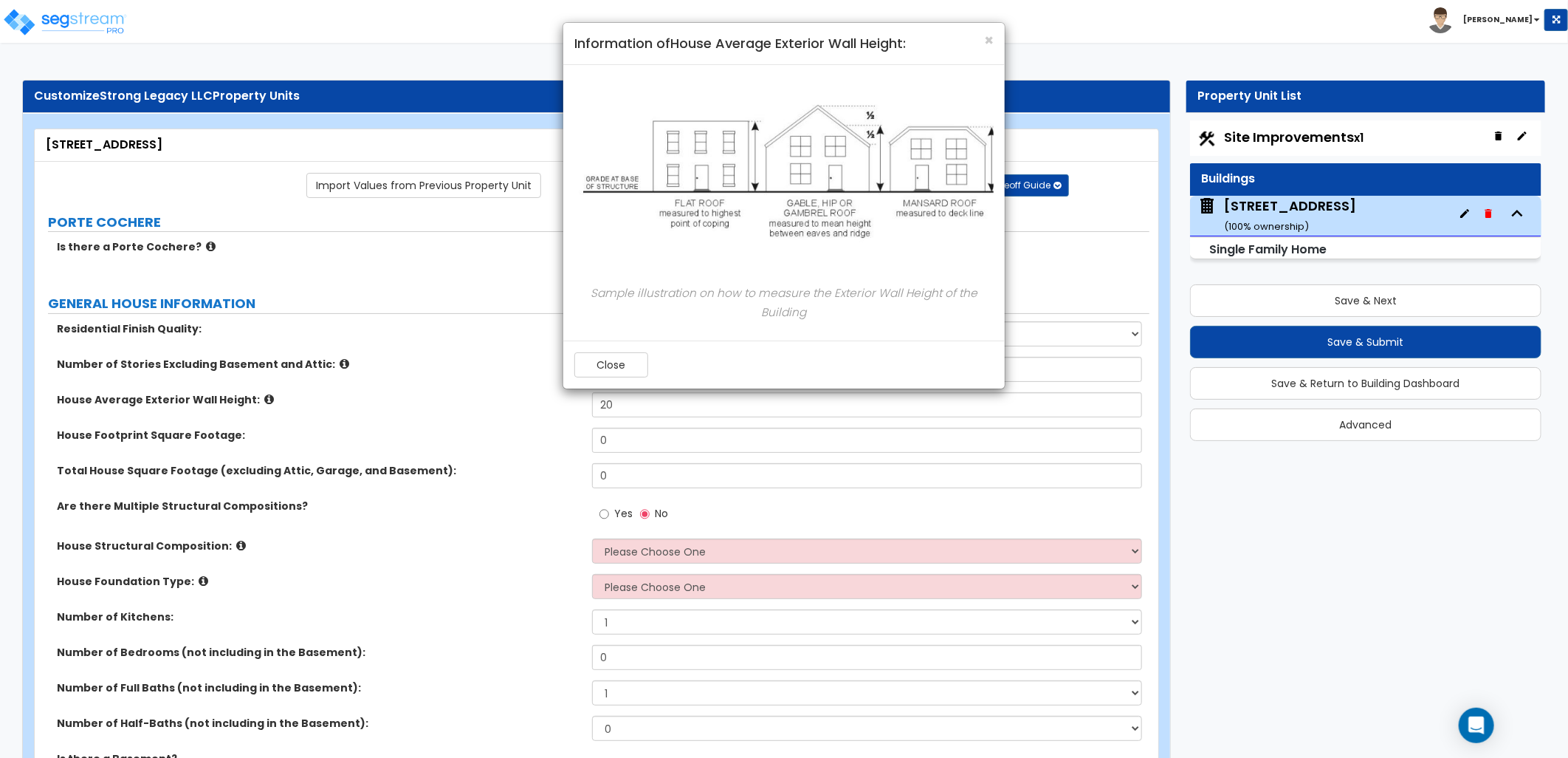
click at [603, 381] on div "Close" at bounding box center [784, 365] width 441 height 48
click at [609, 371] on button "Close" at bounding box center [611, 365] width 74 height 25
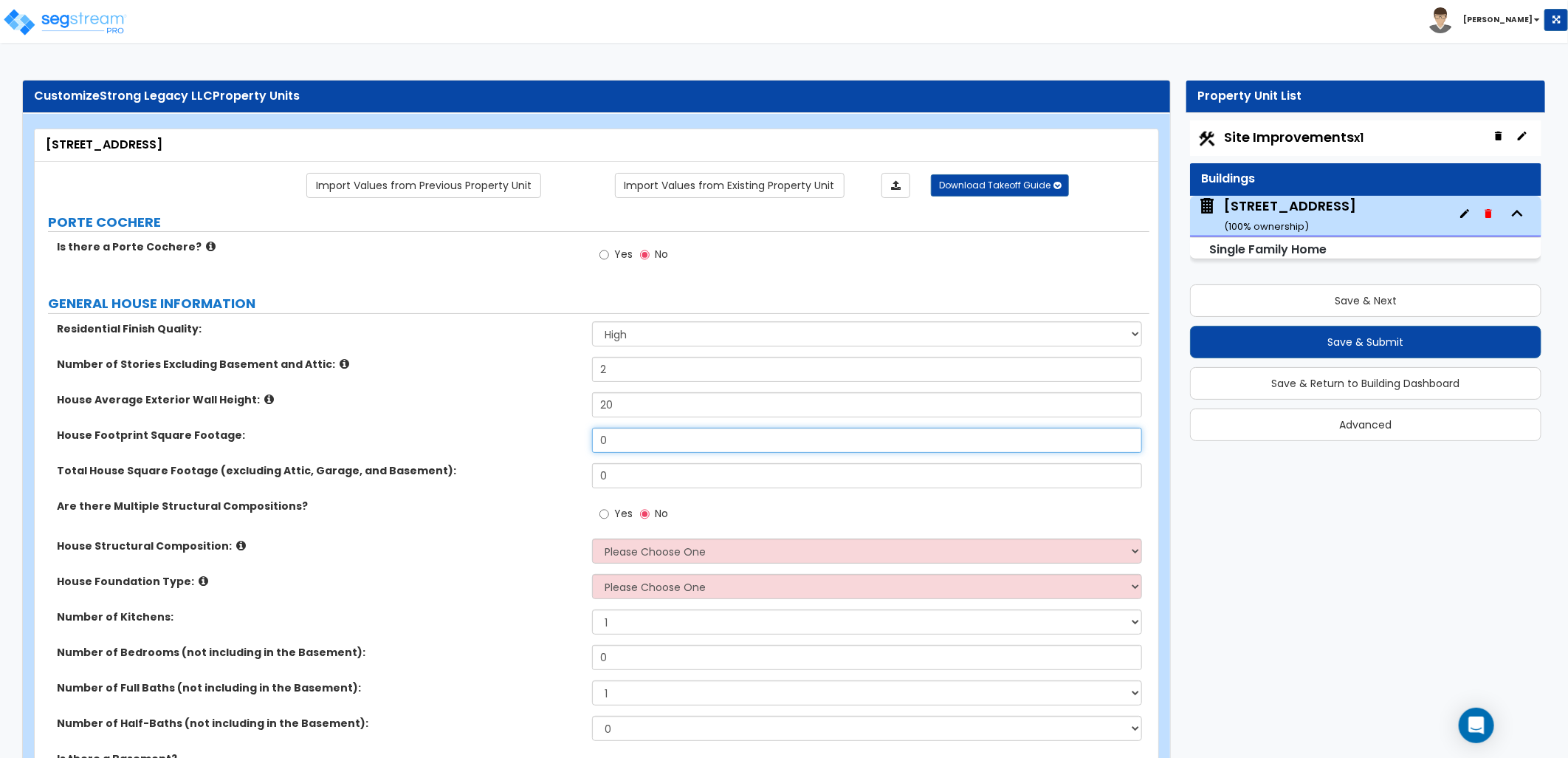
click at [543, 440] on div "House Footprint Square Footage: 0" at bounding box center [592, 445] width 1115 height 36
type input "2,076"
drag, startPoint x: 650, startPoint y: 444, endPoint x: 542, endPoint y: 453, distance: 108.4
click at [548, 453] on div "House Footprint Square Footage: 2,076" at bounding box center [592, 445] width 1115 height 36
drag, startPoint x: 593, startPoint y: 470, endPoint x: 569, endPoint y: 470, distance: 24.0
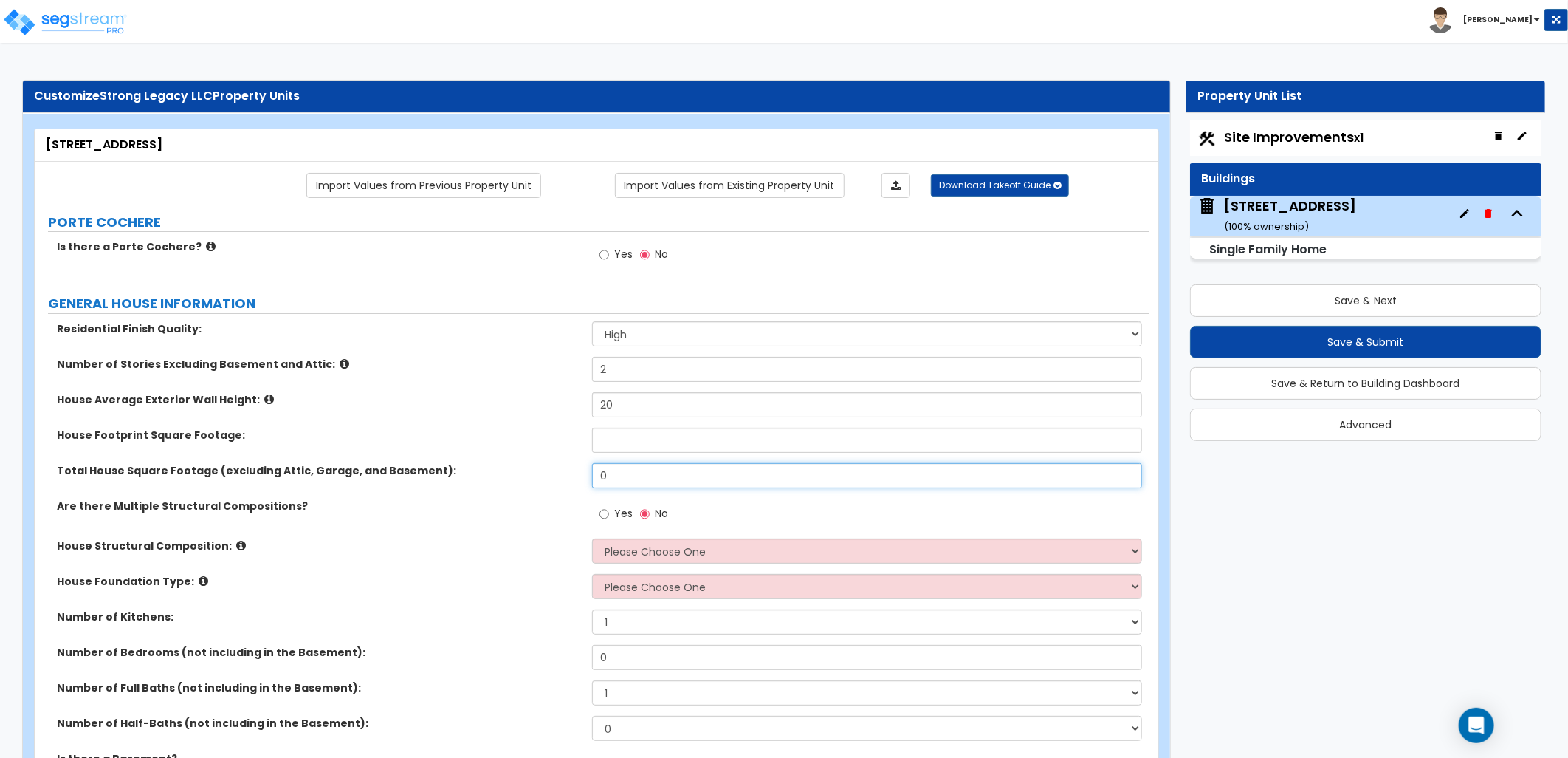
click at [569, 470] on div "Total House Square Footage (excluding Attic, Garage, and Basement): 0" at bounding box center [592, 481] width 1115 height 36
type input "1,600"
click at [613, 444] on input "text" at bounding box center [867, 439] width 550 height 25
type input "1,600"
drag, startPoint x: 602, startPoint y: 490, endPoint x: 569, endPoint y: 493, distance: 33.1
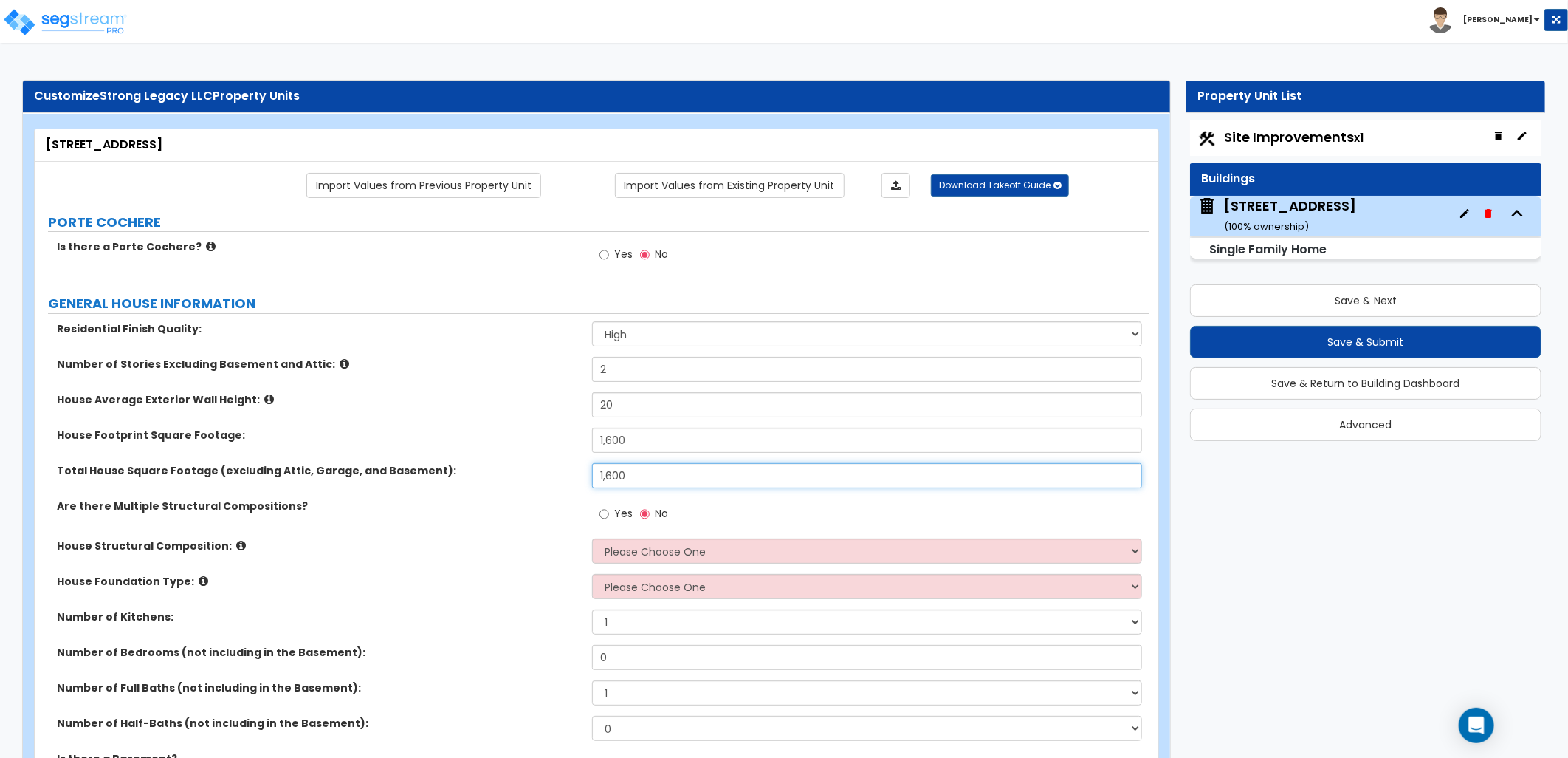
click at [569, 493] on div "Total House Square Footage (excluding Attic, Garage, and Basement): 1,600" at bounding box center [592, 481] width 1115 height 36
drag, startPoint x: 630, startPoint y: 481, endPoint x: 569, endPoint y: 471, distance: 61.8
click at [569, 473] on div "Total House Square Footage (excluding Attic, Garage, and Basement): 1,600" at bounding box center [592, 481] width 1115 height 36
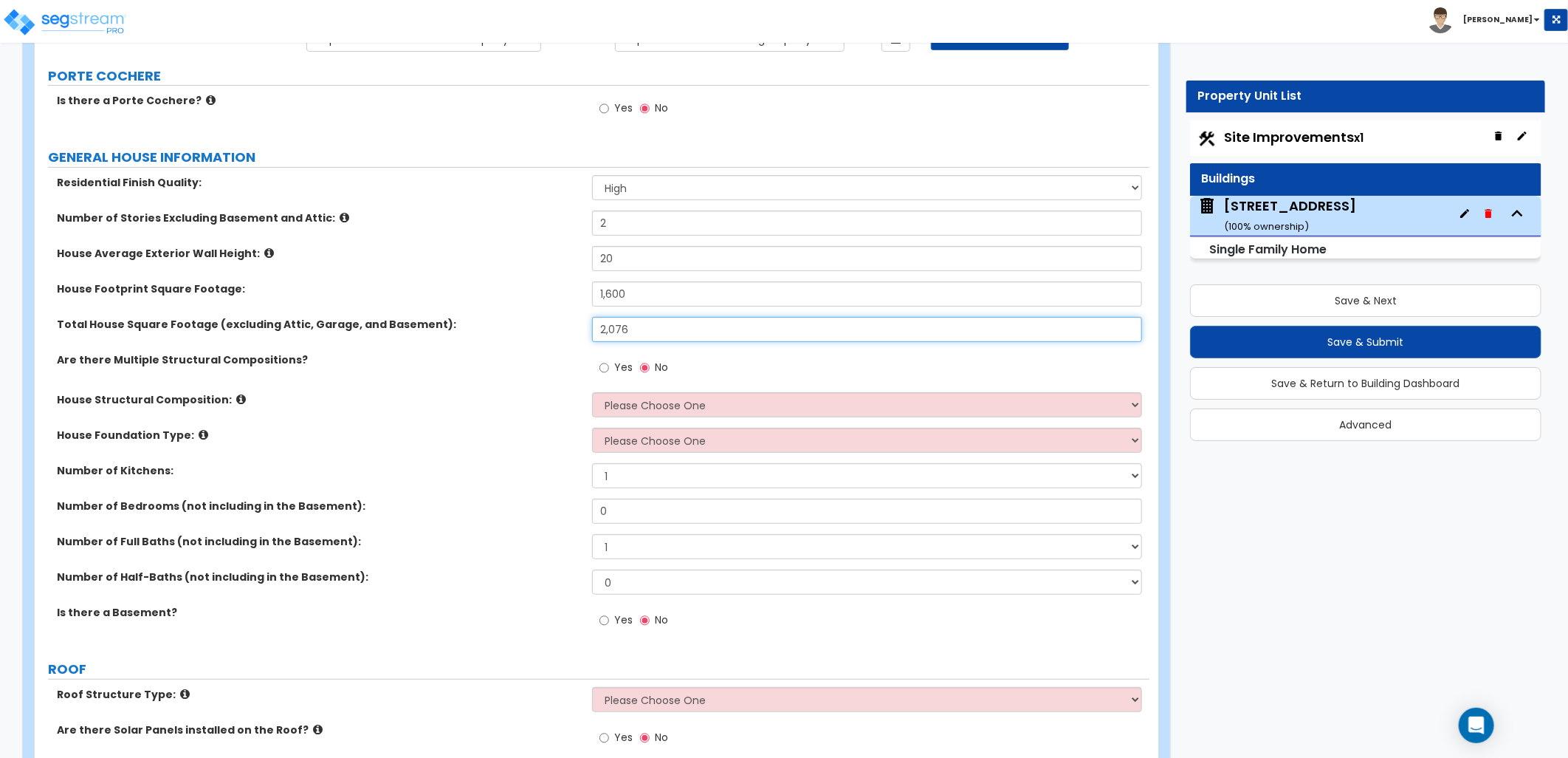
scroll to position [164, 0]
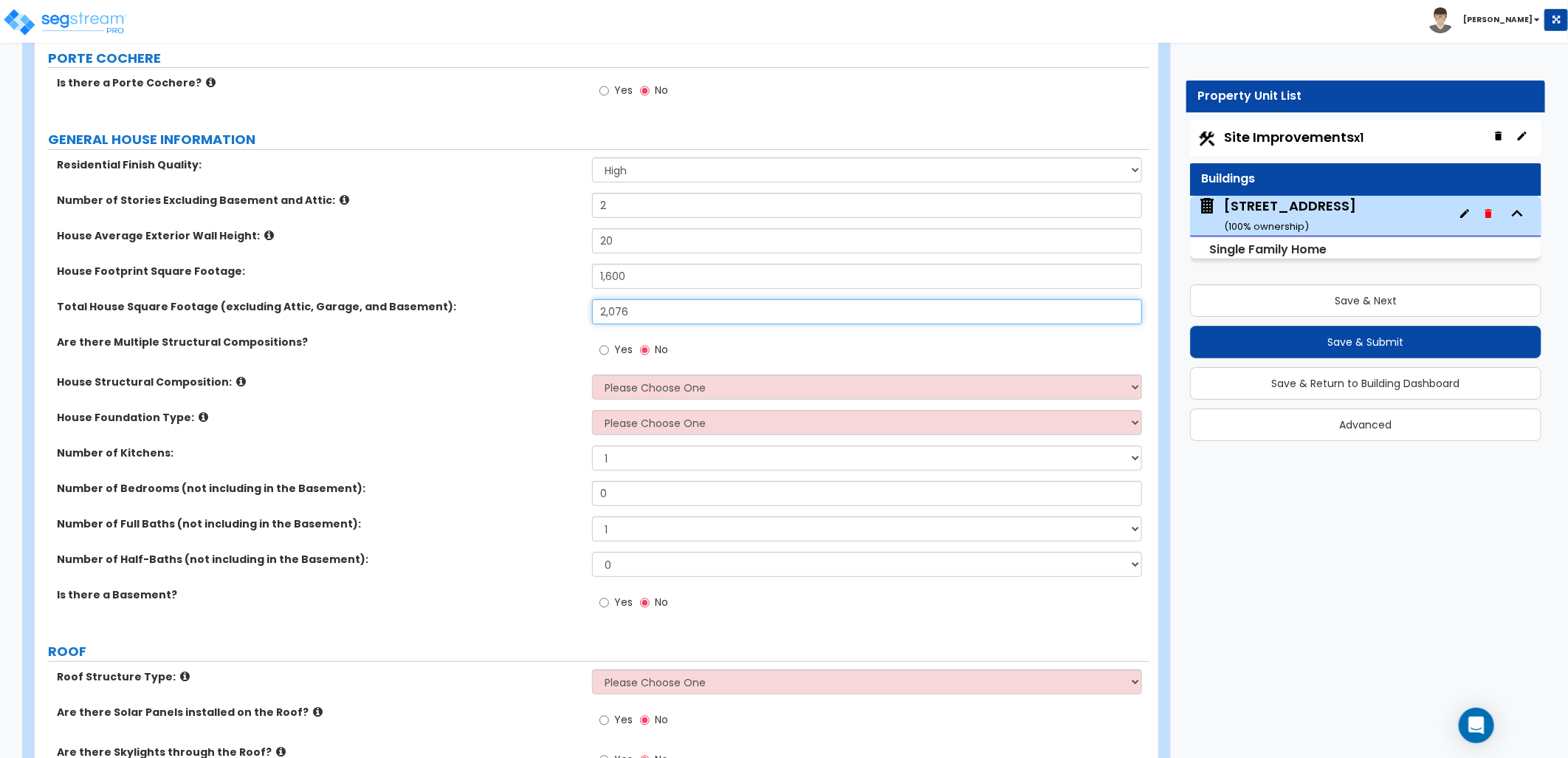
type input "2,076"
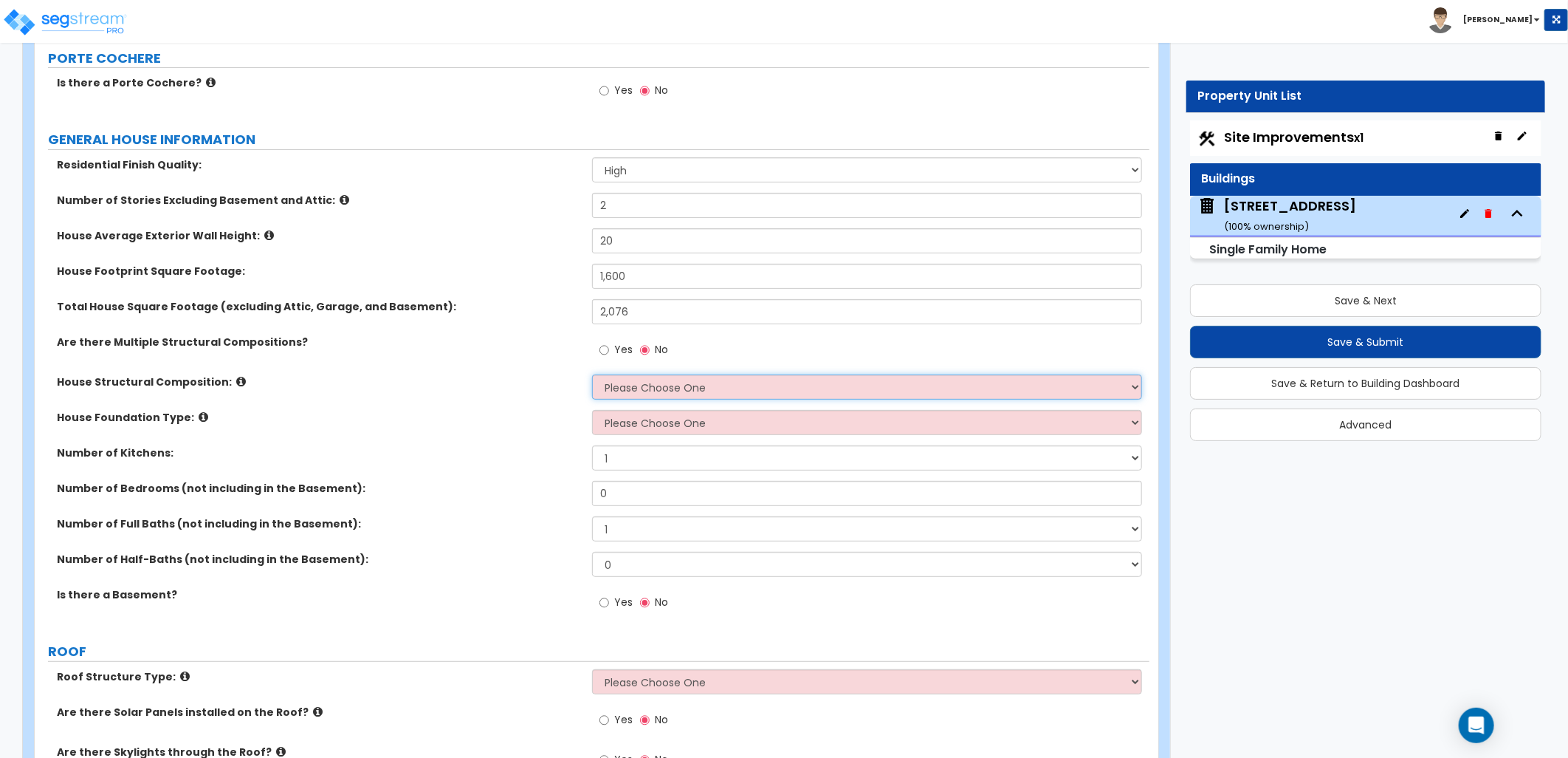
click at [653, 385] on select "Please Choose One Reinforced Concrete Structural Steel Brick Masonry CMU Masonr…" at bounding box center [867, 386] width 550 height 25
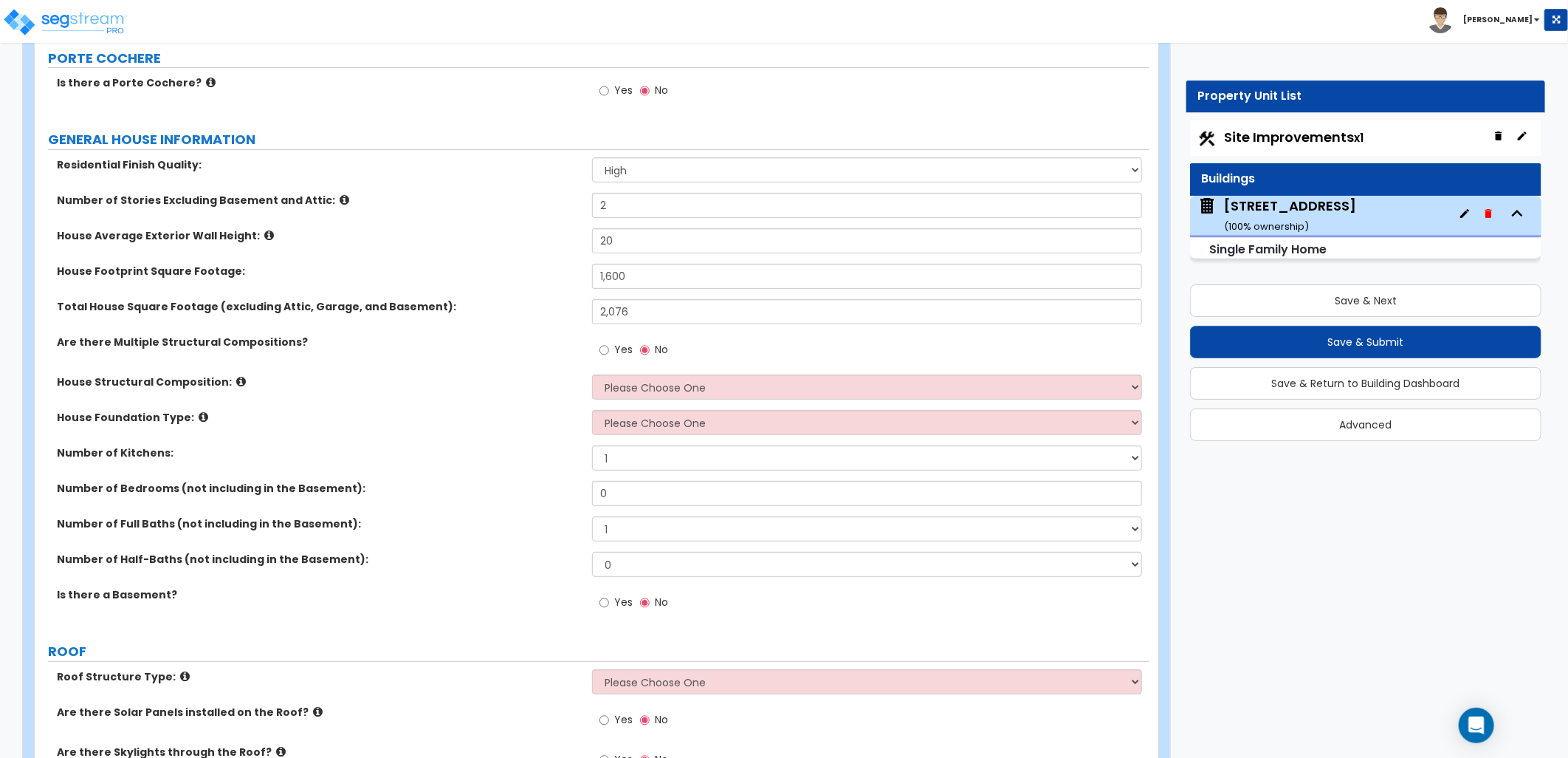
drag, startPoint x: 520, startPoint y: 407, endPoint x: 530, endPoint y: 407, distance: 10.0
click at [521, 407] on div "House Structural Composition: Please Choose One Reinforced Concrete Structural …" at bounding box center [592, 392] width 1115 height 36
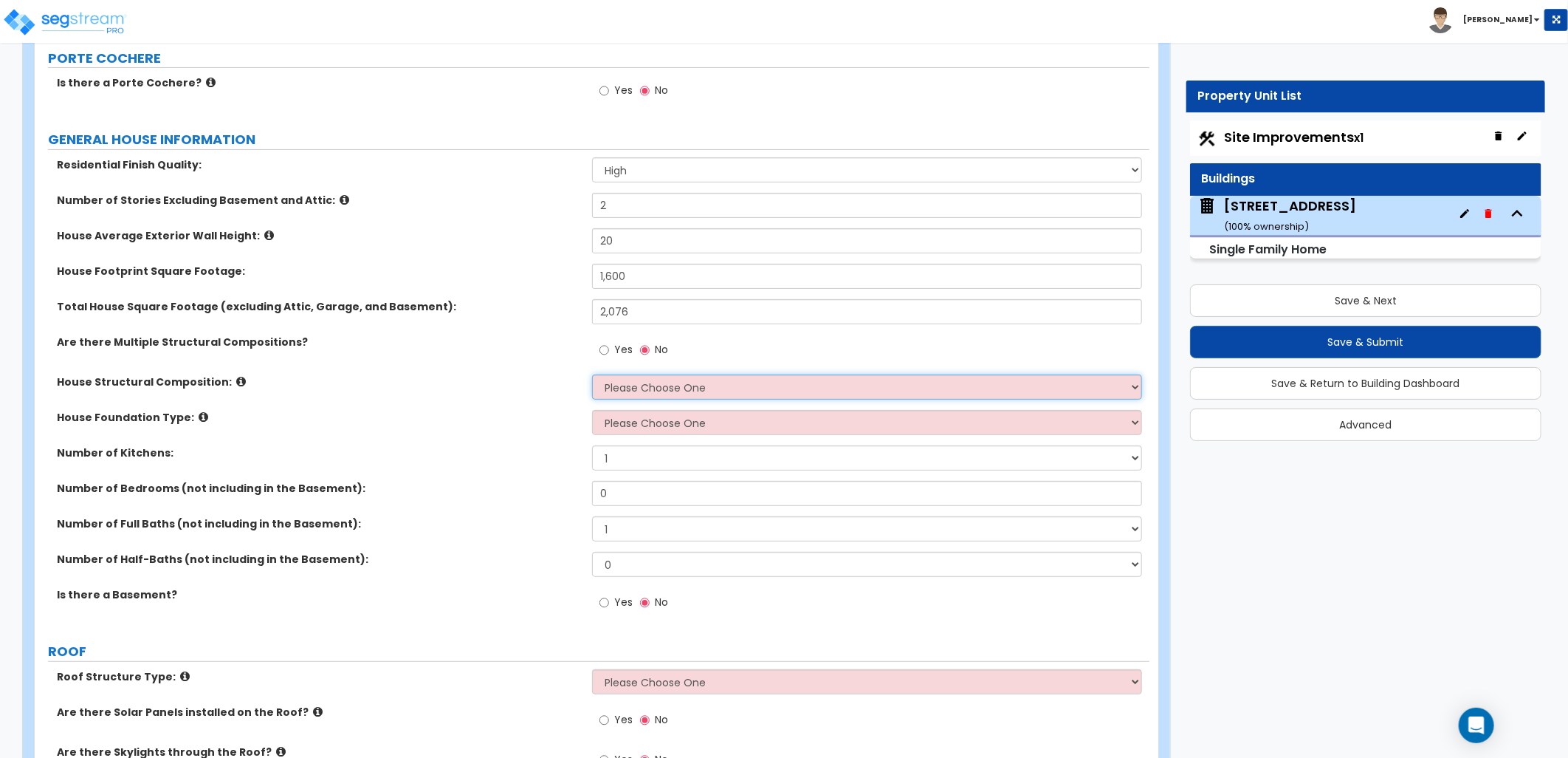
click at [655, 379] on select "Please Choose One Reinforced Concrete Structural Steel Brick Masonry CMU Masonr…" at bounding box center [867, 386] width 550 height 25
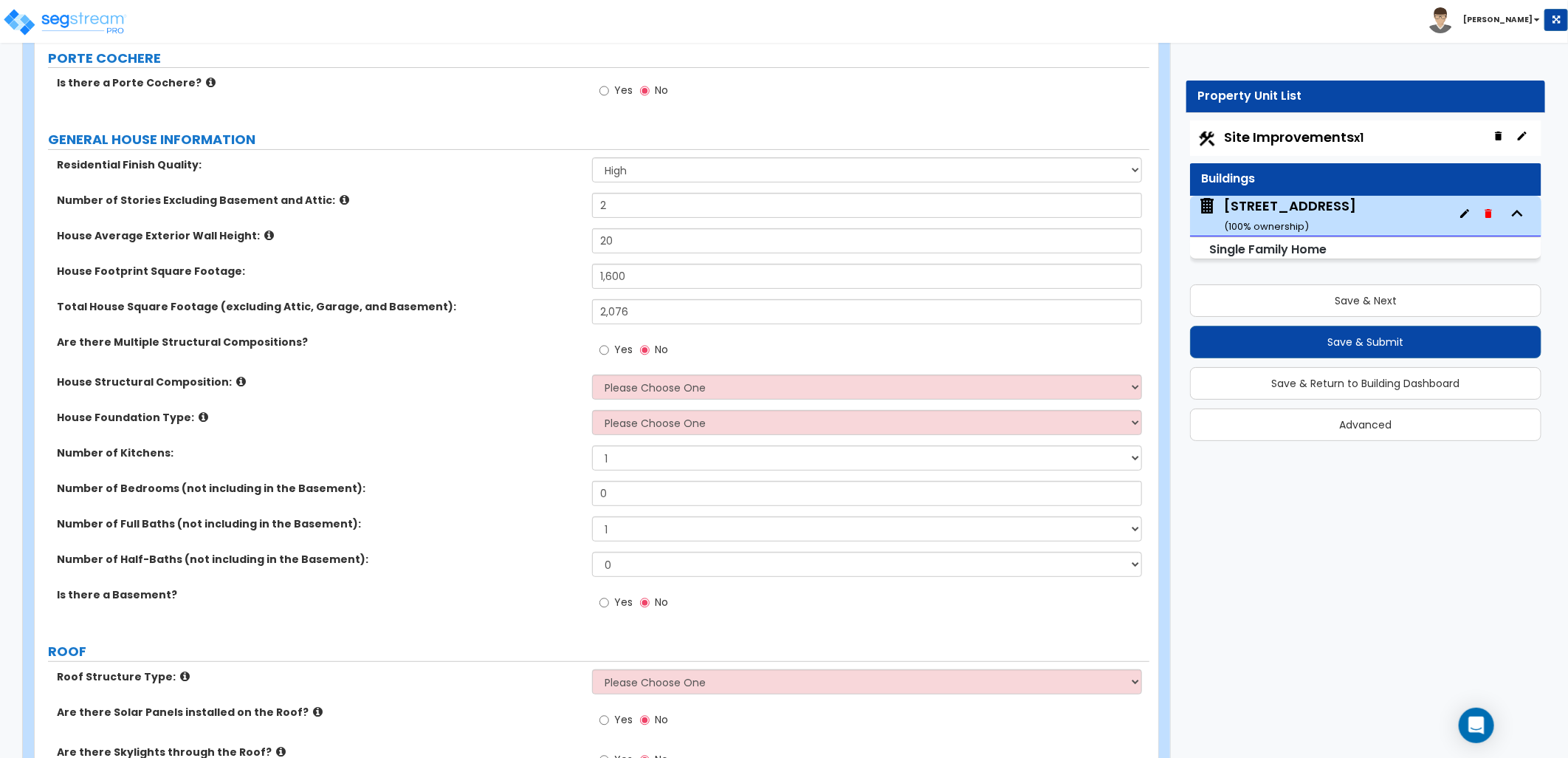
click at [522, 415] on label "House Foundation Type:" at bounding box center [319, 417] width 524 height 15
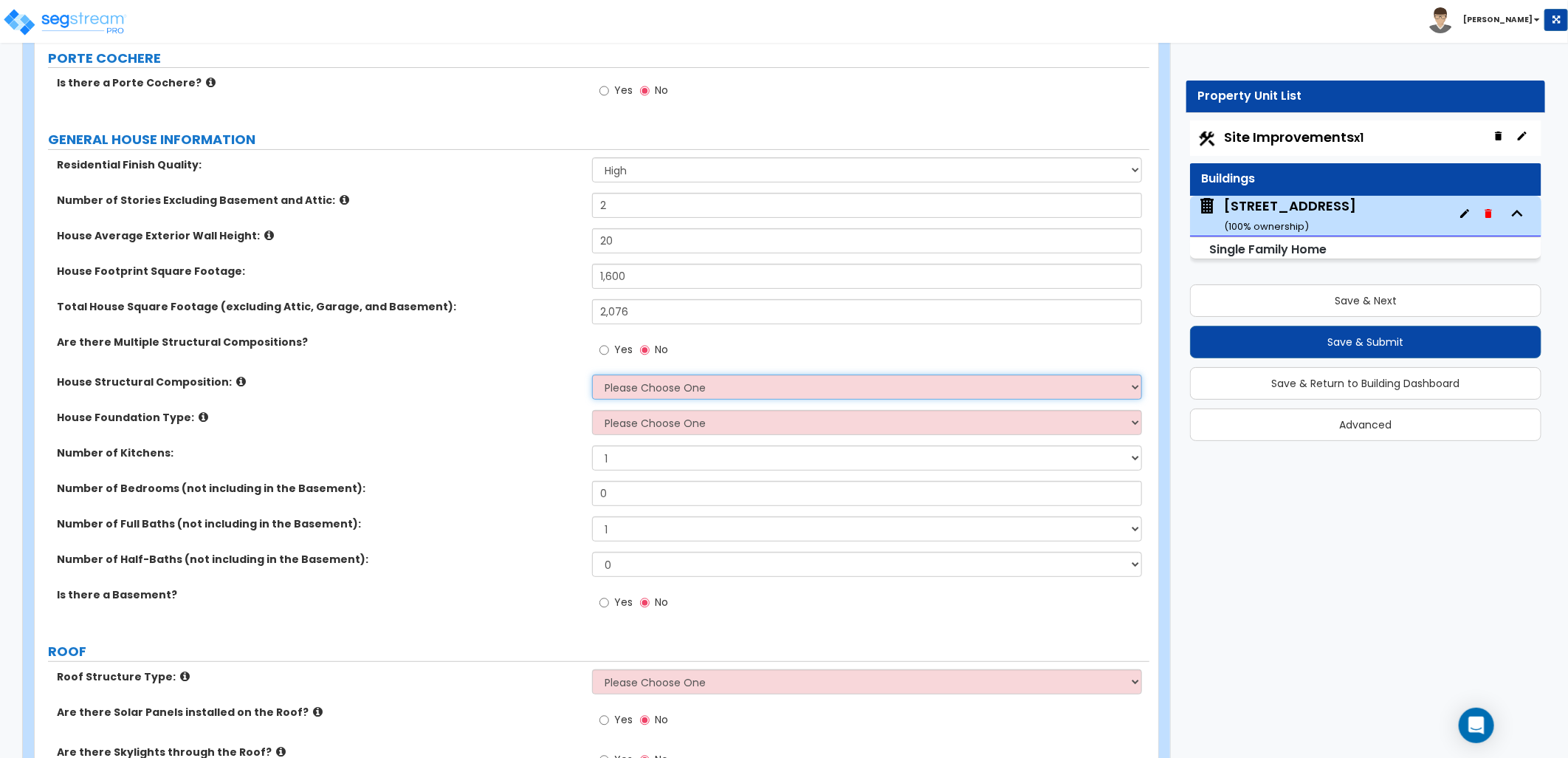
click at [661, 387] on select "Please Choose One Reinforced Concrete Structural Steel Brick Masonry CMU Masonr…" at bounding box center [867, 386] width 550 height 25
select select "7"
click at [592, 375] on select "Please Choose One Reinforced Concrete Structural Steel Brick Masonry CMU Masonr…" at bounding box center [867, 386] width 550 height 25
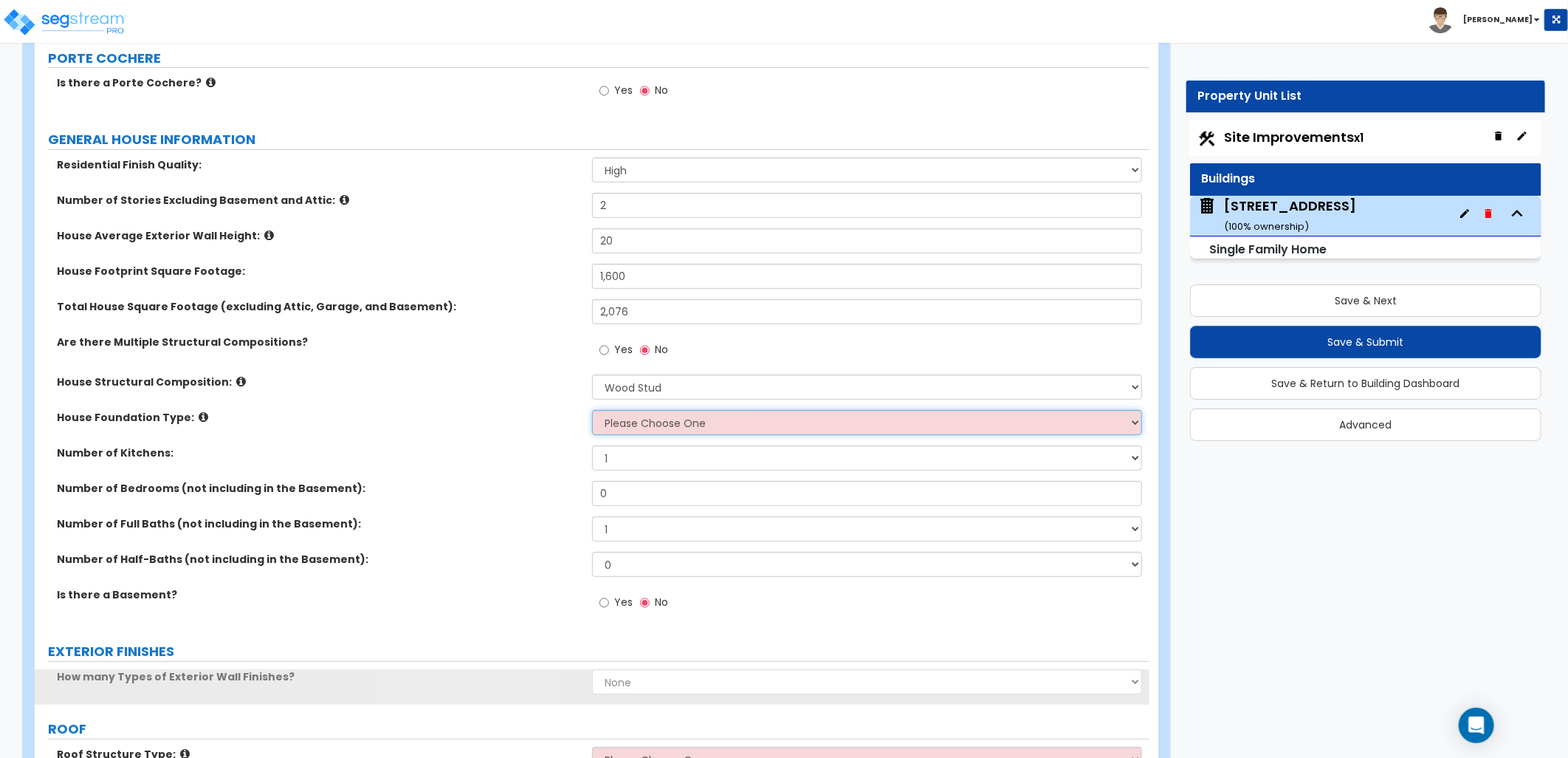
click at [668, 426] on select "Please Choose One Crawl Space Pier-Elevated First floor Slab on Grade" at bounding box center [867, 422] width 550 height 25
select select "1"
click at [592, 410] on select "Please Choose One Crawl Space Pier-Elevated First floor Slab on Grade" at bounding box center [867, 422] width 550 height 25
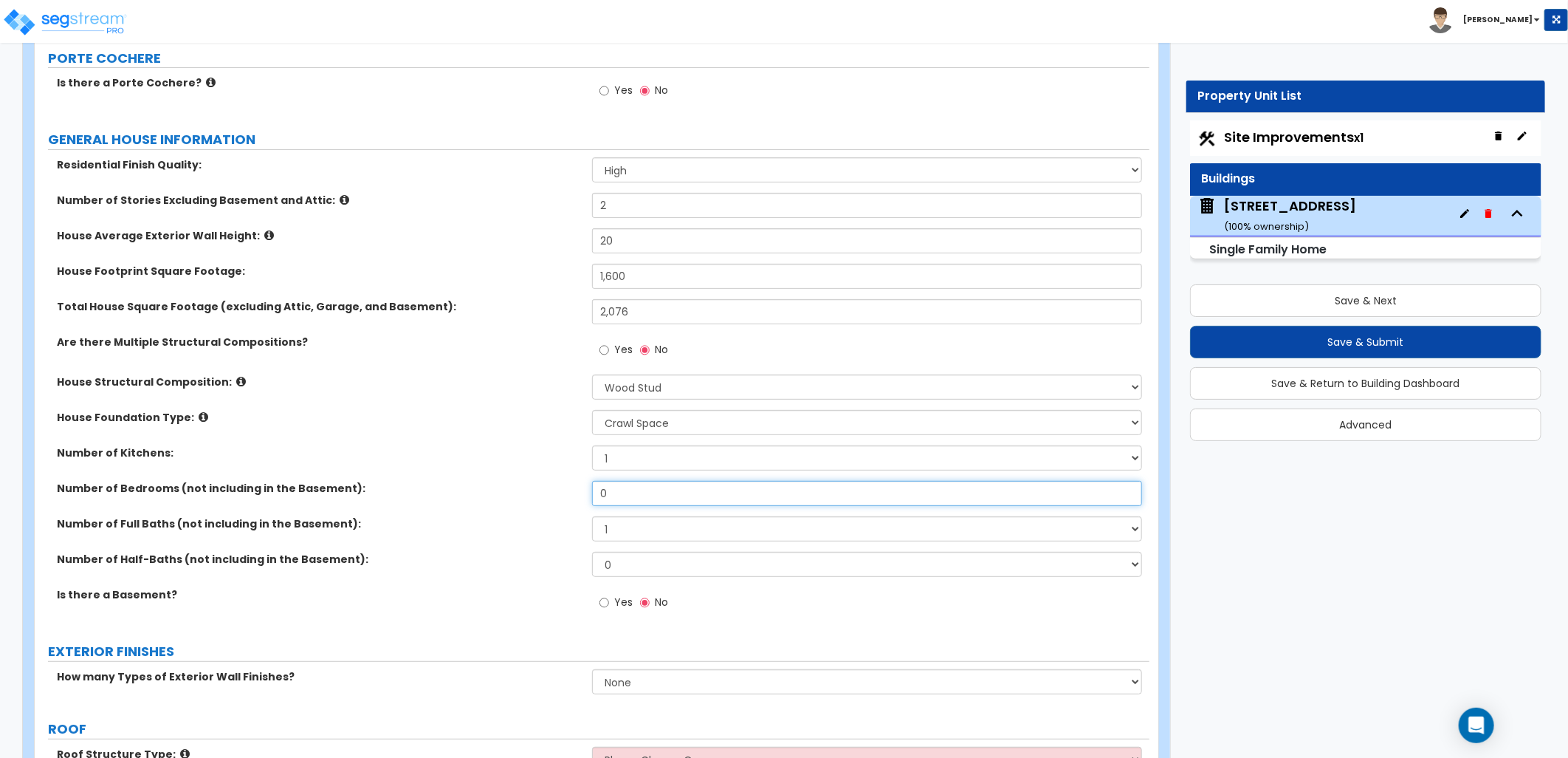
drag, startPoint x: 569, startPoint y: 500, endPoint x: 549, endPoint y: 504, distance: 20.4
click at [550, 504] on div "Number of Bedrooms (not including in the Basement): 0" at bounding box center [592, 499] width 1115 height 36
type input "4"
select select "2"
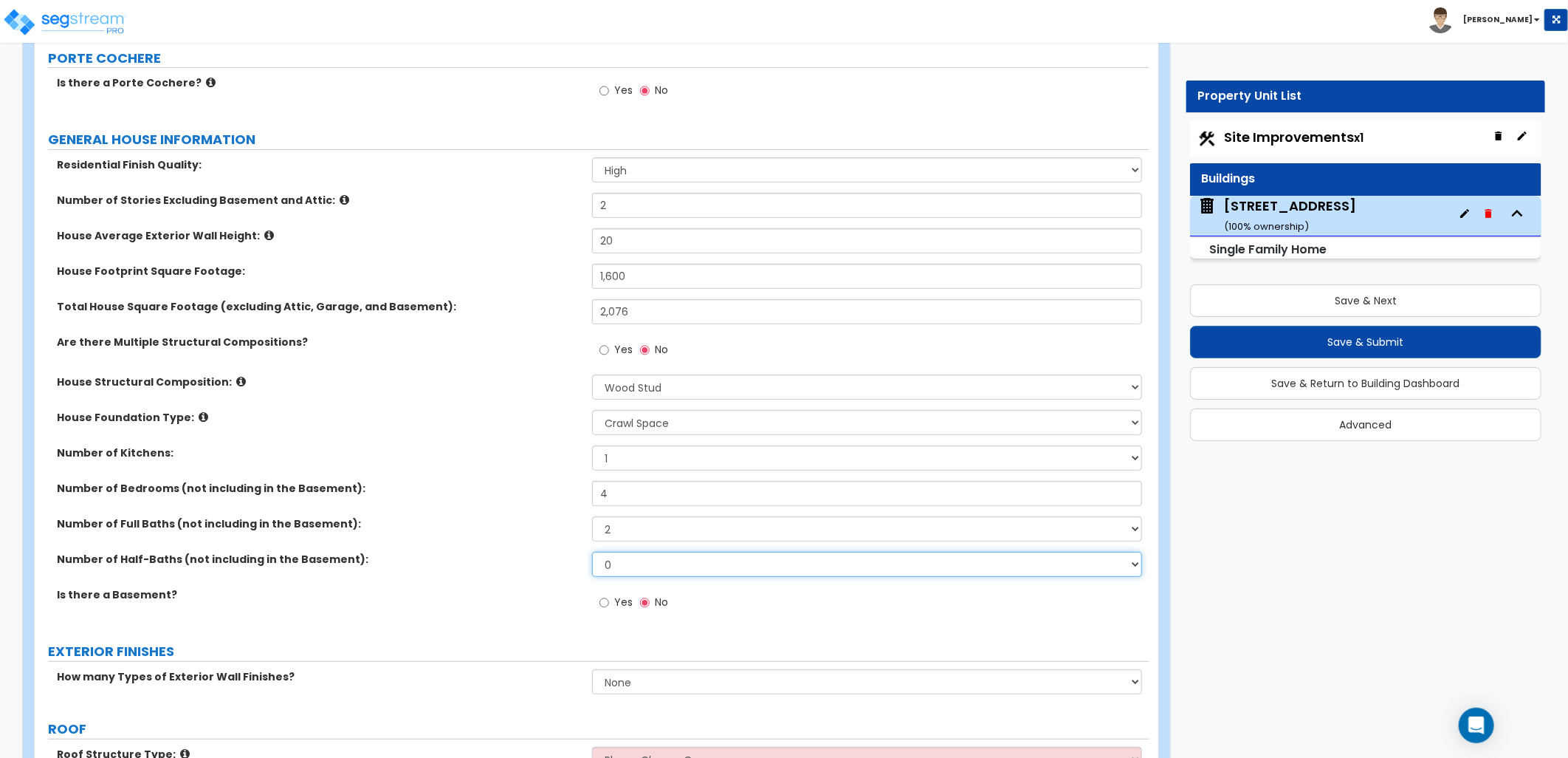
select select "1"
click at [513, 610] on div "Is there a Basement? Yes No" at bounding box center [592, 608] width 1115 height 40
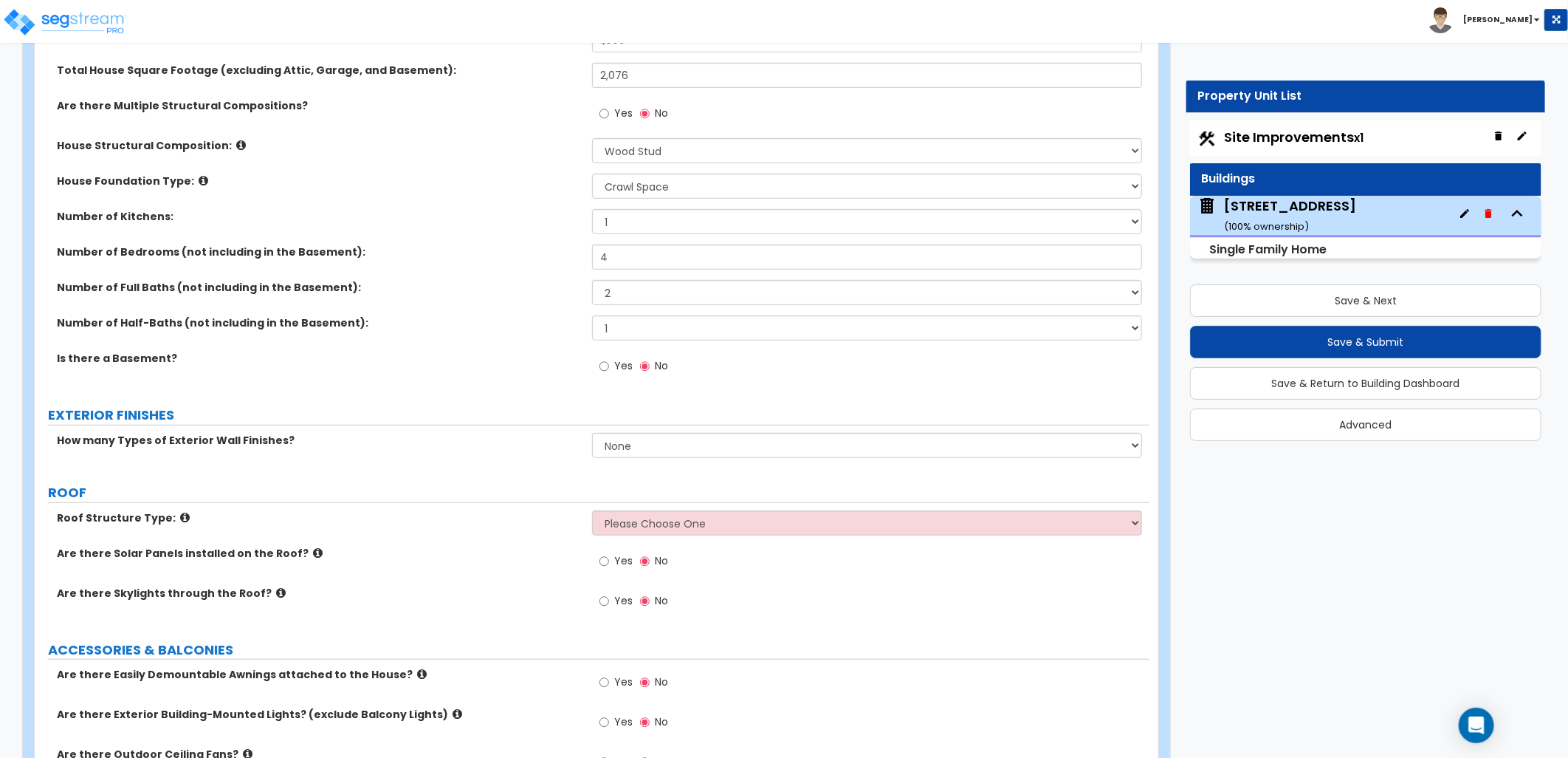
scroll to position [410, 0]
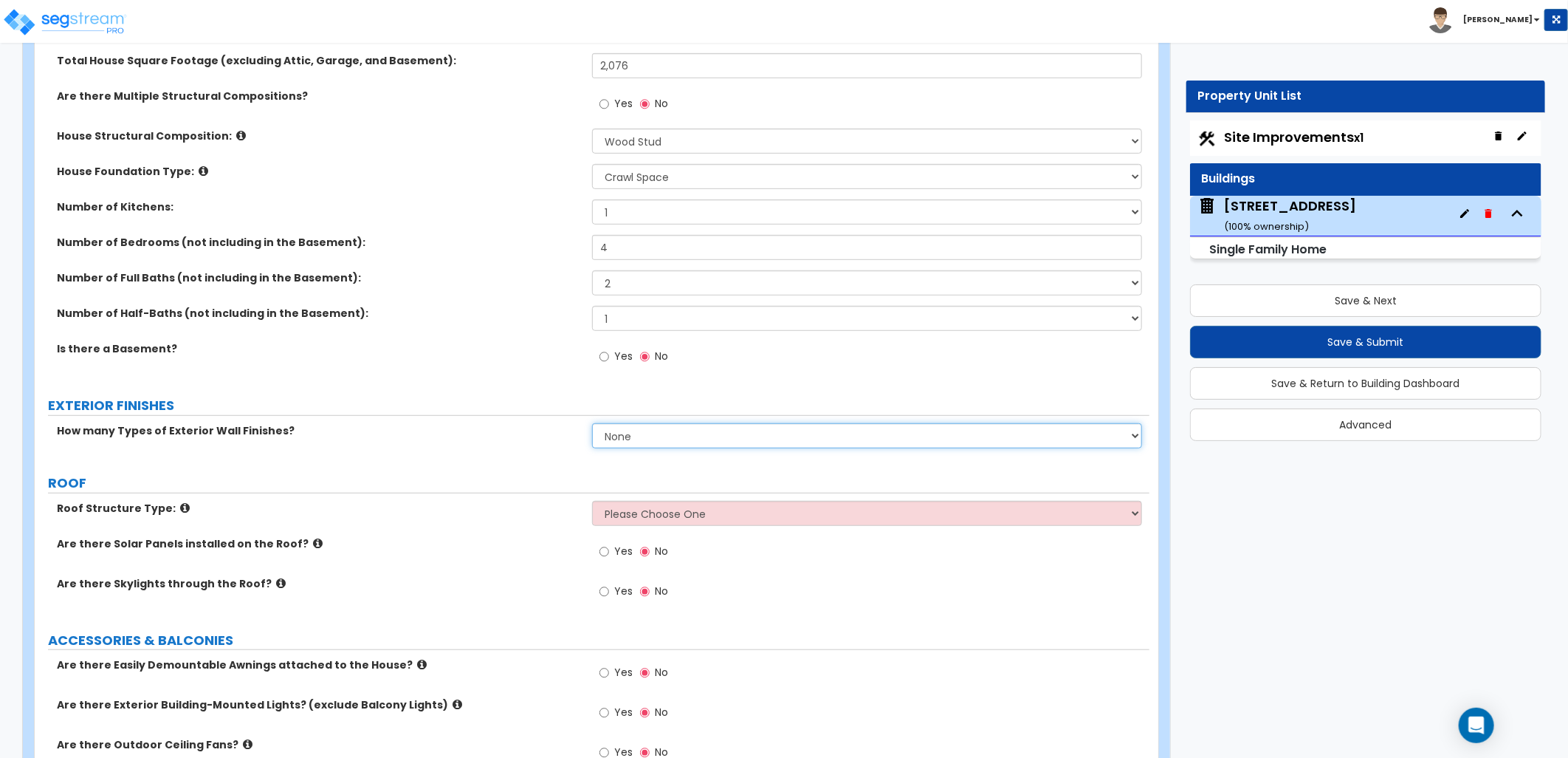
click at [631, 436] on select "None 1 2 3" at bounding box center [867, 435] width 550 height 25
select select "1"
click at [592, 423] on select "None 1 2 3" at bounding box center [867, 435] width 550 height 25
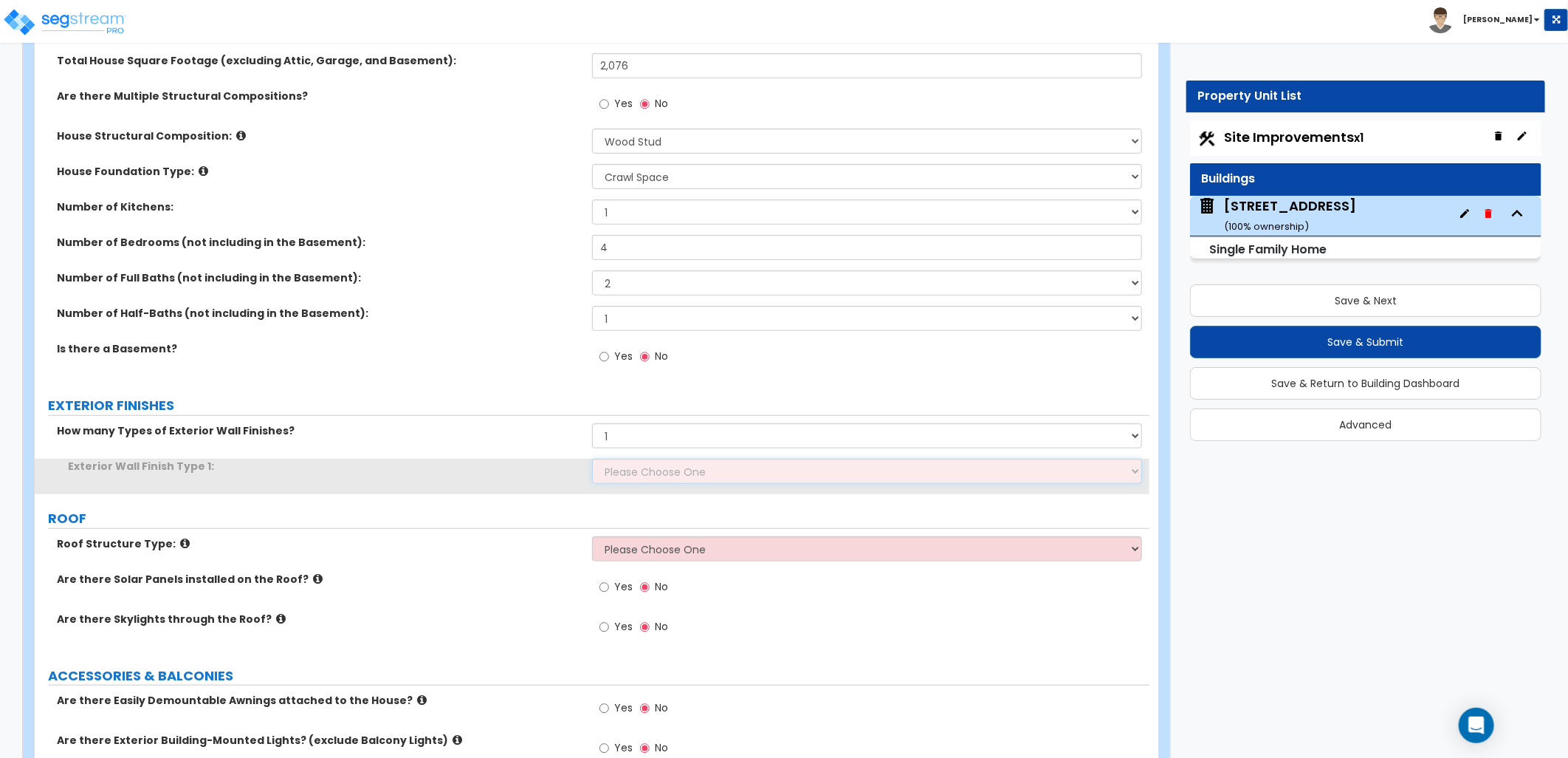
click at [629, 481] on select "Please Choose One No Finish/Shared Wall No Wall Brick Finish Stone Finish Wood …" at bounding box center [867, 470] width 550 height 25
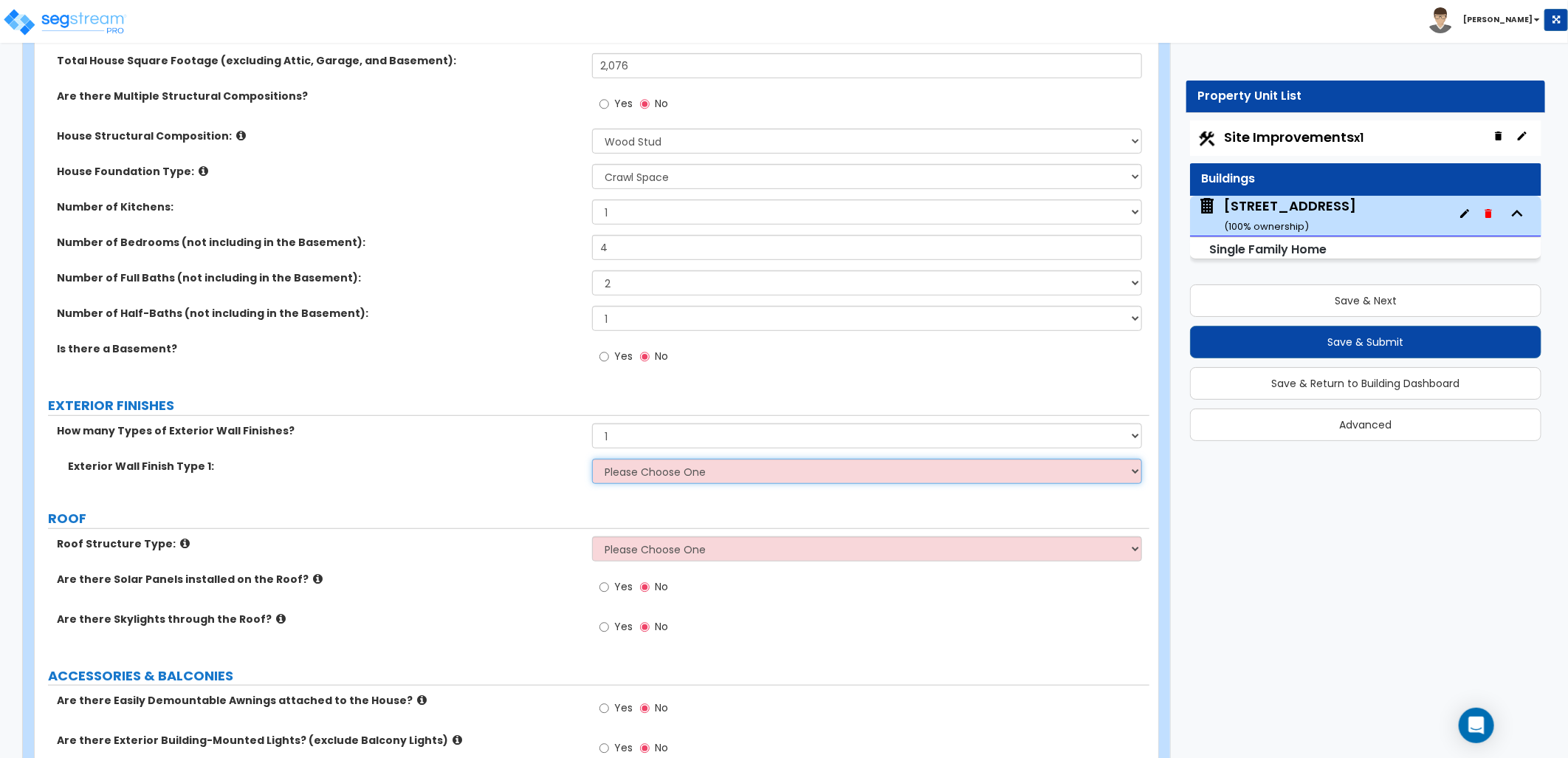
select select "5"
click at [592, 458] on select "Please Choose One No Finish/Shared Wall No Wall Brick Finish Stone Finish Wood …" at bounding box center [867, 470] width 550 height 25
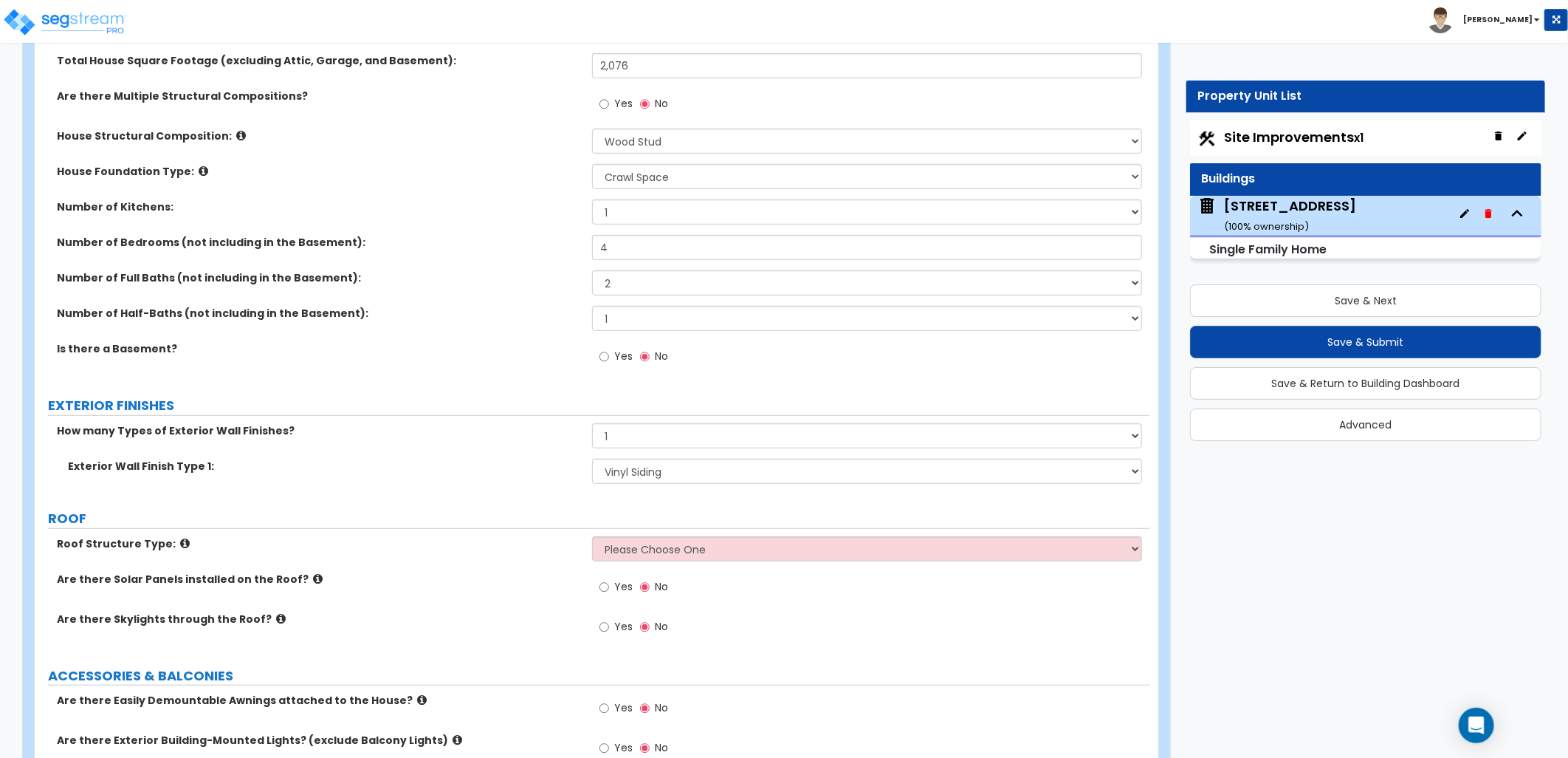
click at [514, 456] on div "How many Types of Exterior Wall Finishes? None 1 2 3" at bounding box center [592, 441] width 1115 height 36
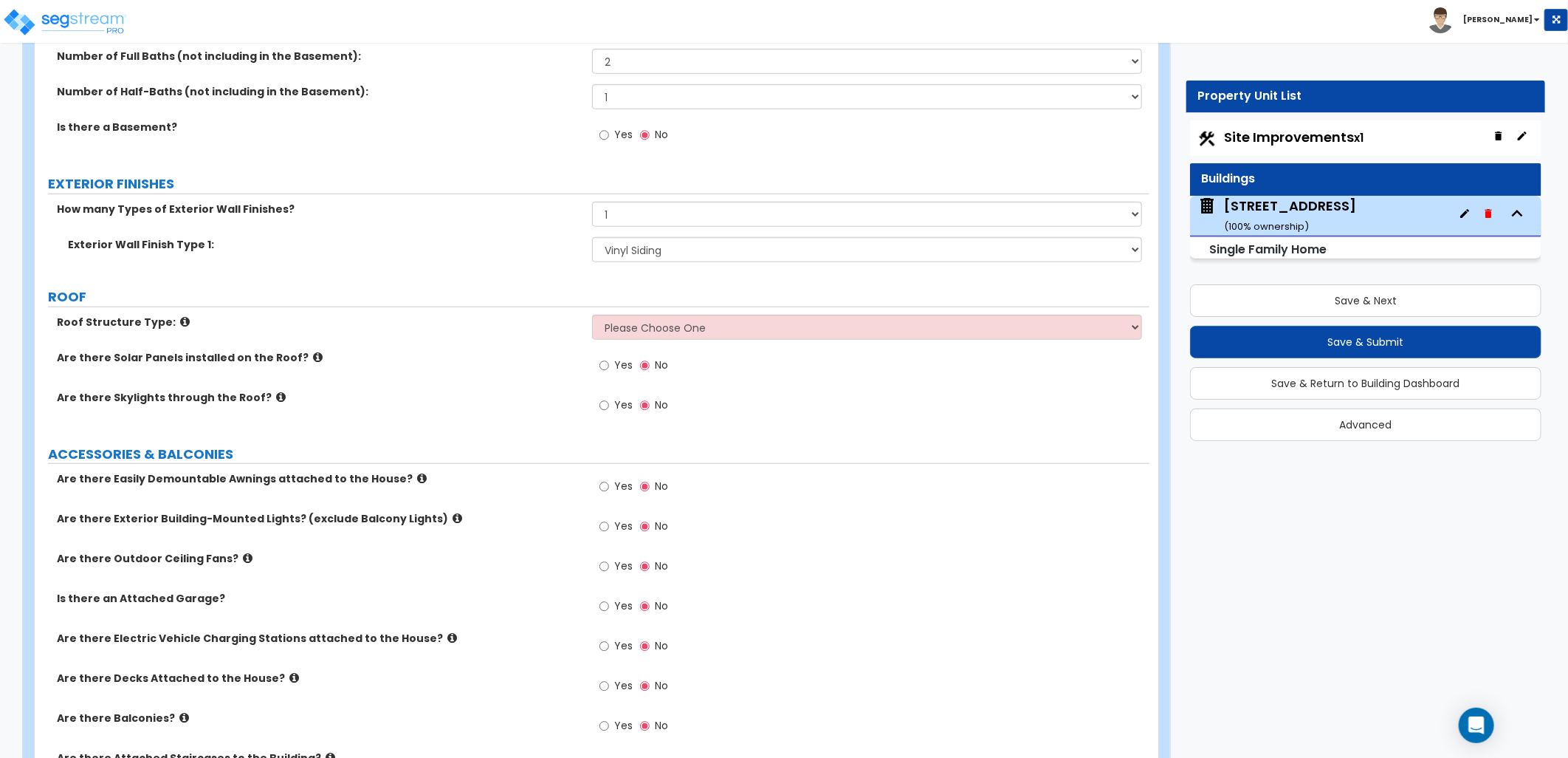
scroll to position [655, 0]
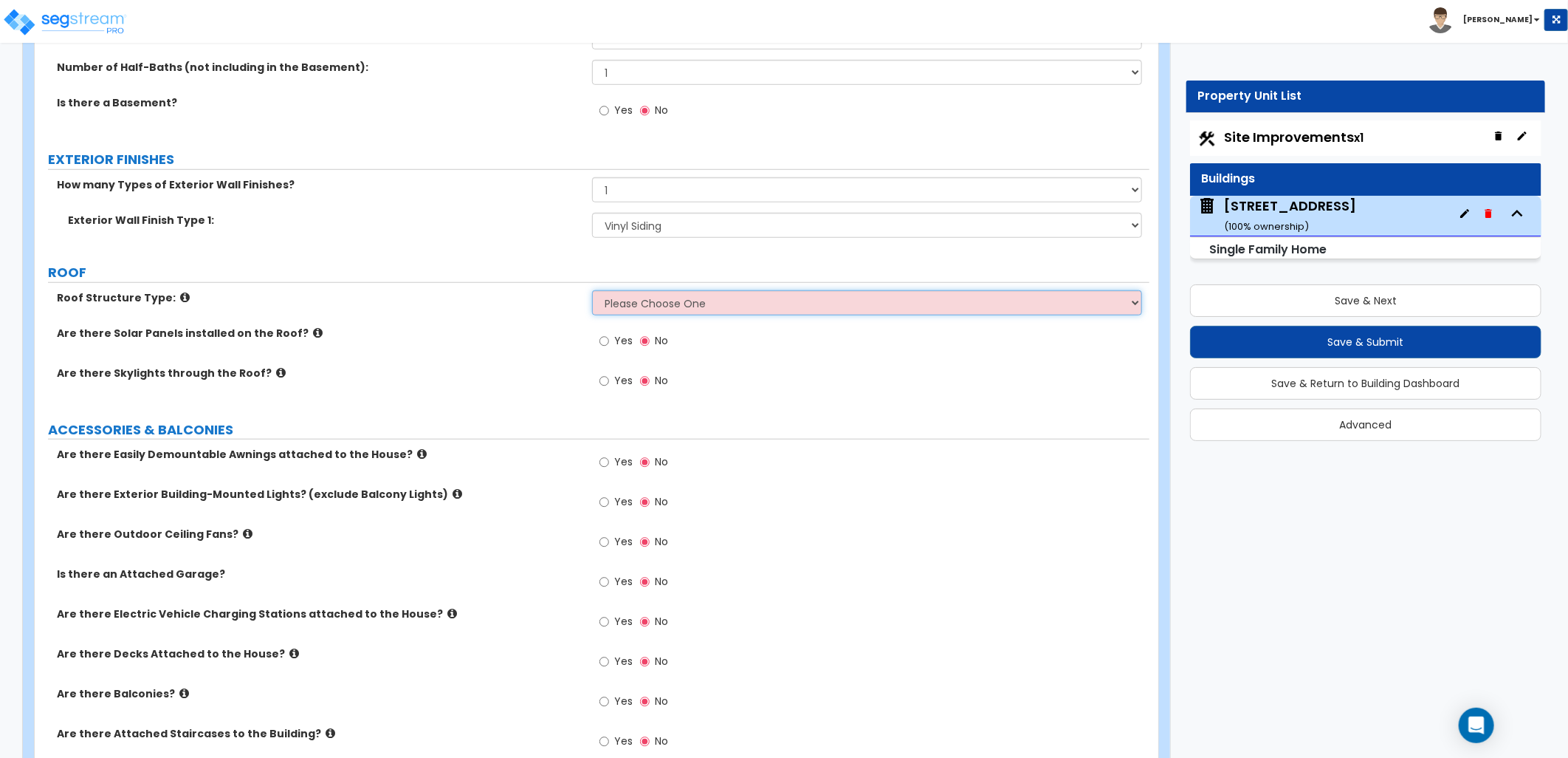
click at [677, 292] on select "Please Choose One [PERSON_NAME] Roof Flat Roof Hybrid [PERSON_NAME] & Flat Roof" at bounding box center [867, 302] width 550 height 25
select select "1"
click at [592, 290] on select "Please Choose One [PERSON_NAME] Roof Flat Roof Hybrid [PERSON_NAME] & Flat Roof" at bounding box center [867, 302] width 550 height 25
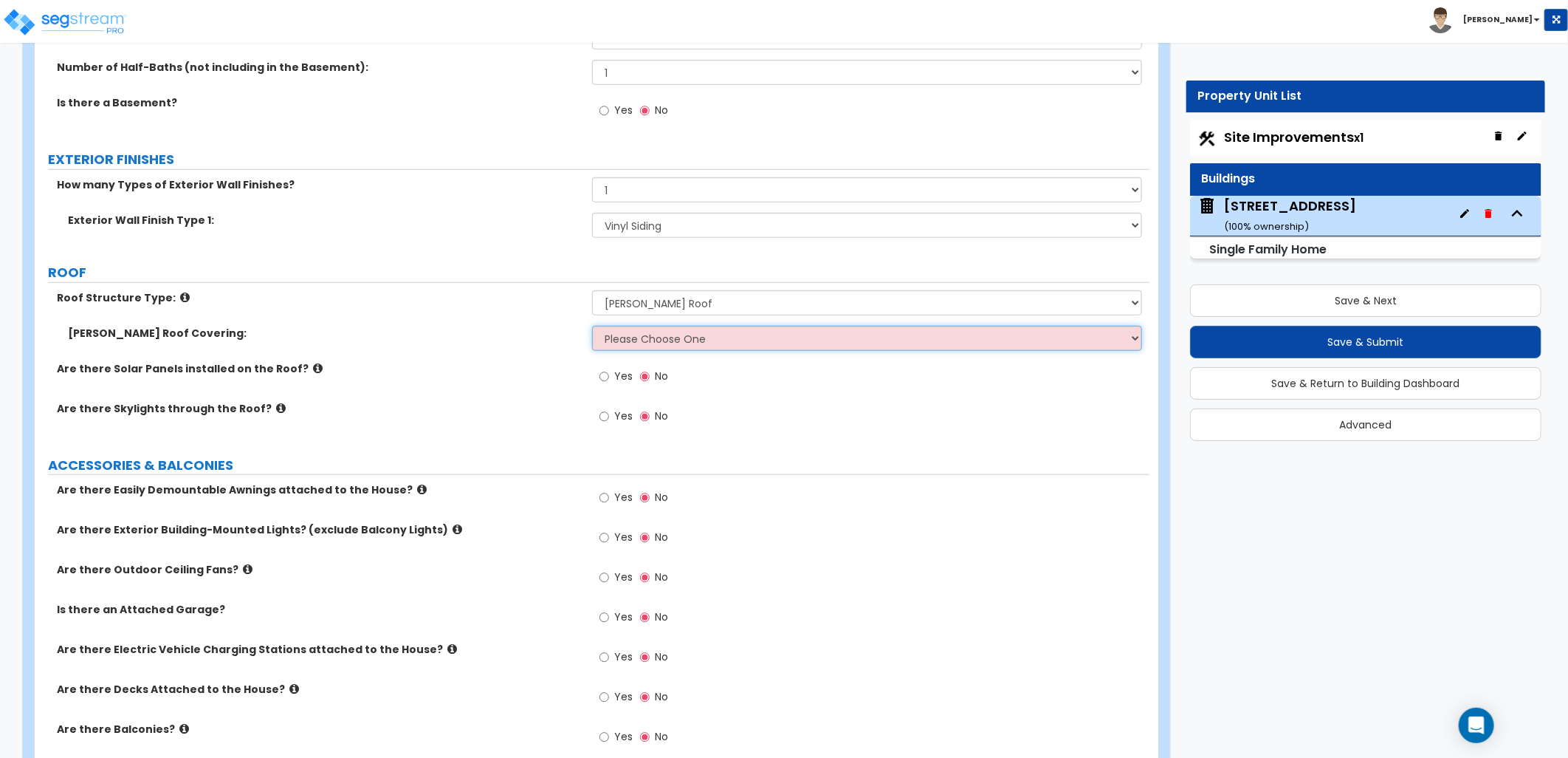
click at [675, 328] on select "Please Choose One Asphalt Shingle Clay Tile Wood Shingle Metal Shingle Standing…" at bounding box center [867, 338] width 550 height 25
select select "1"
click at [592, 326] on select "Please Choose One Asphalt Shingle Clay Tile Wood Shingle Metal Shingle Standing…" at bounding box center [867, 338] width 550 height 25
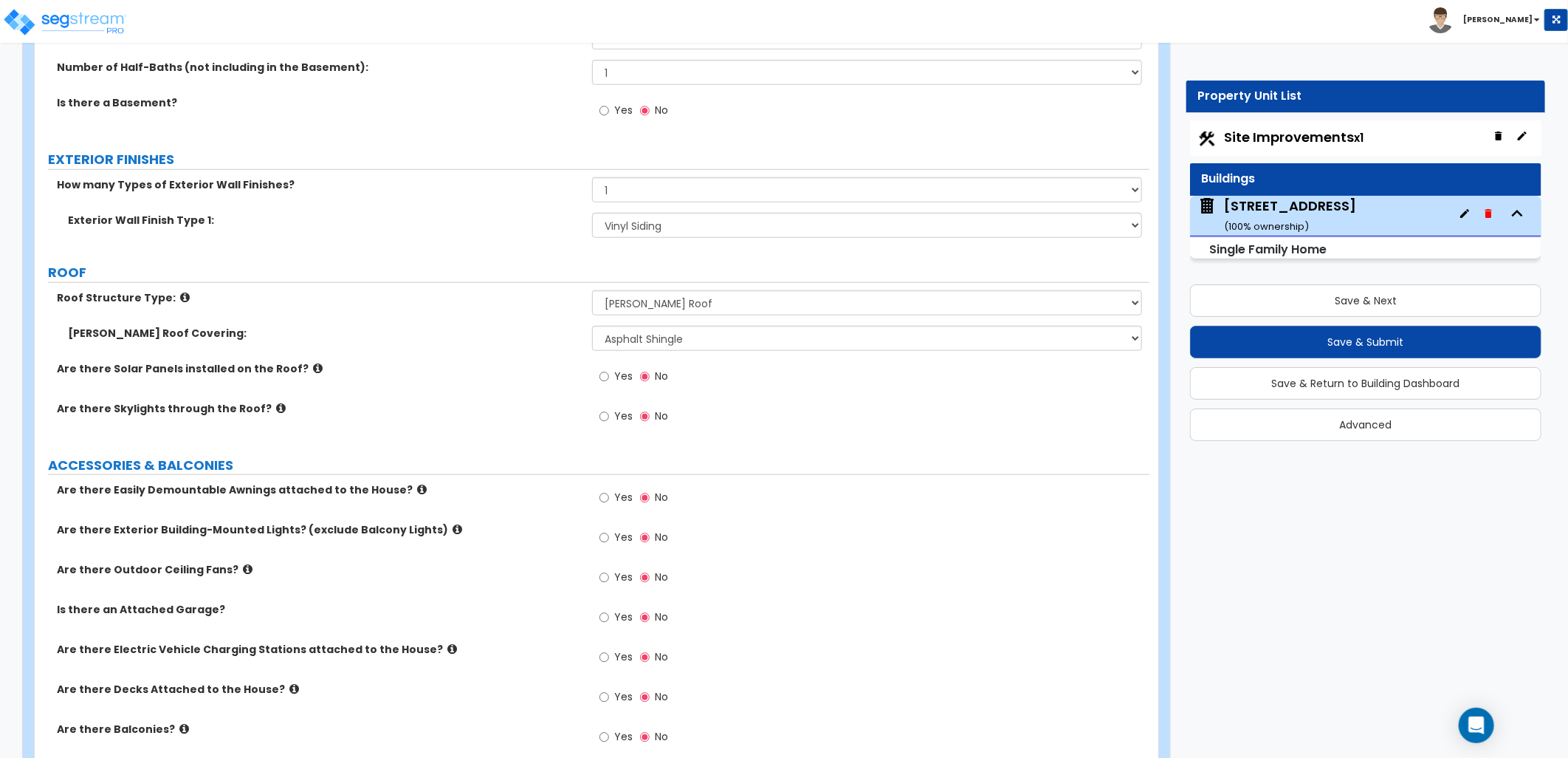
click at [547, 414] on label "Are there Skylights through the Roof?" at bounding box center [319, 408] width 524 height 15
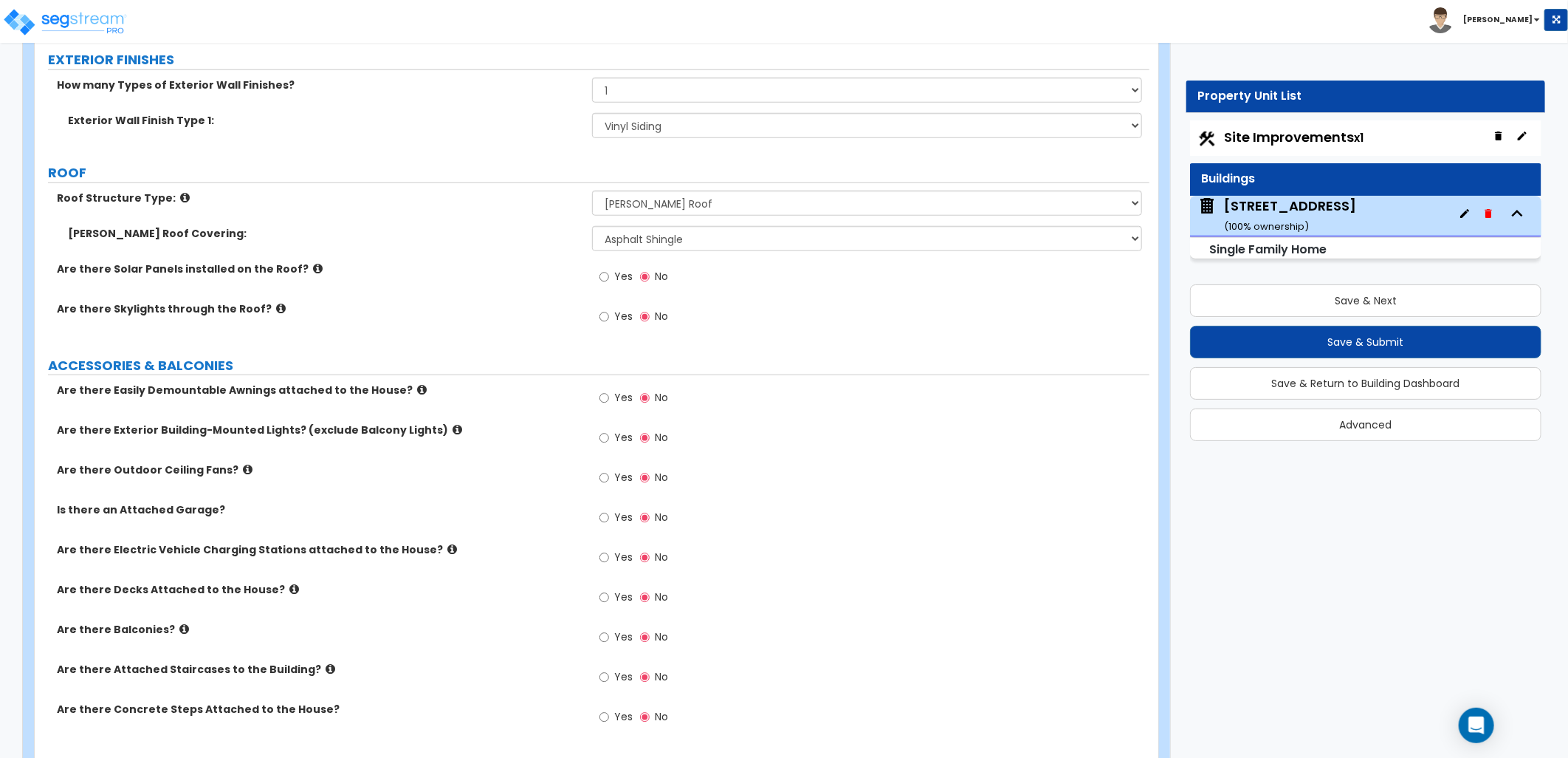
scroll to position [902, 0]
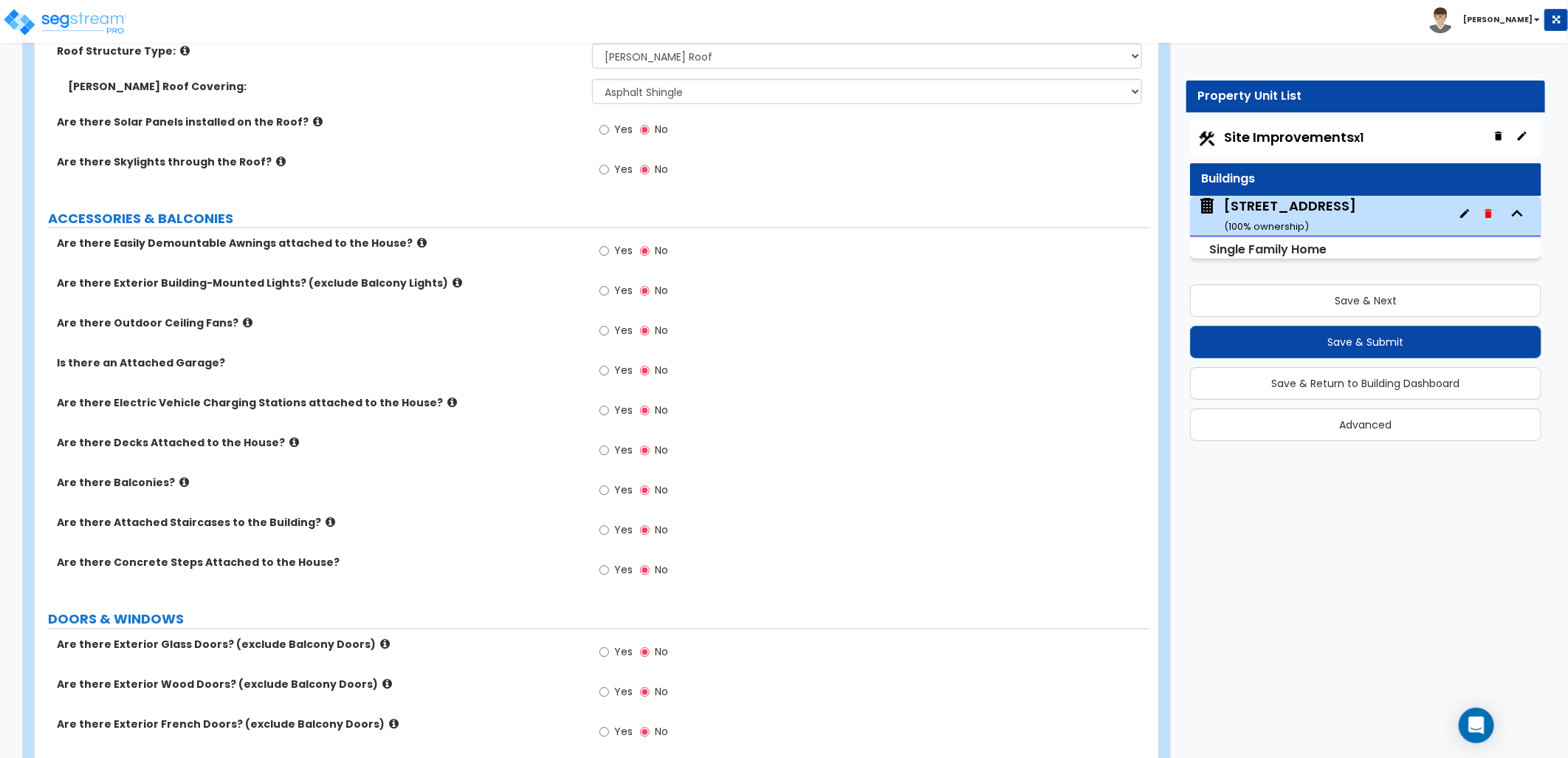
click at [609, 299] on label "Yes" at bounding box center [615, 292] width 33 height 25
click at [609, 299] on input "Yes" at bounding box center [604, 291] width 10 height 16
radio input "true"
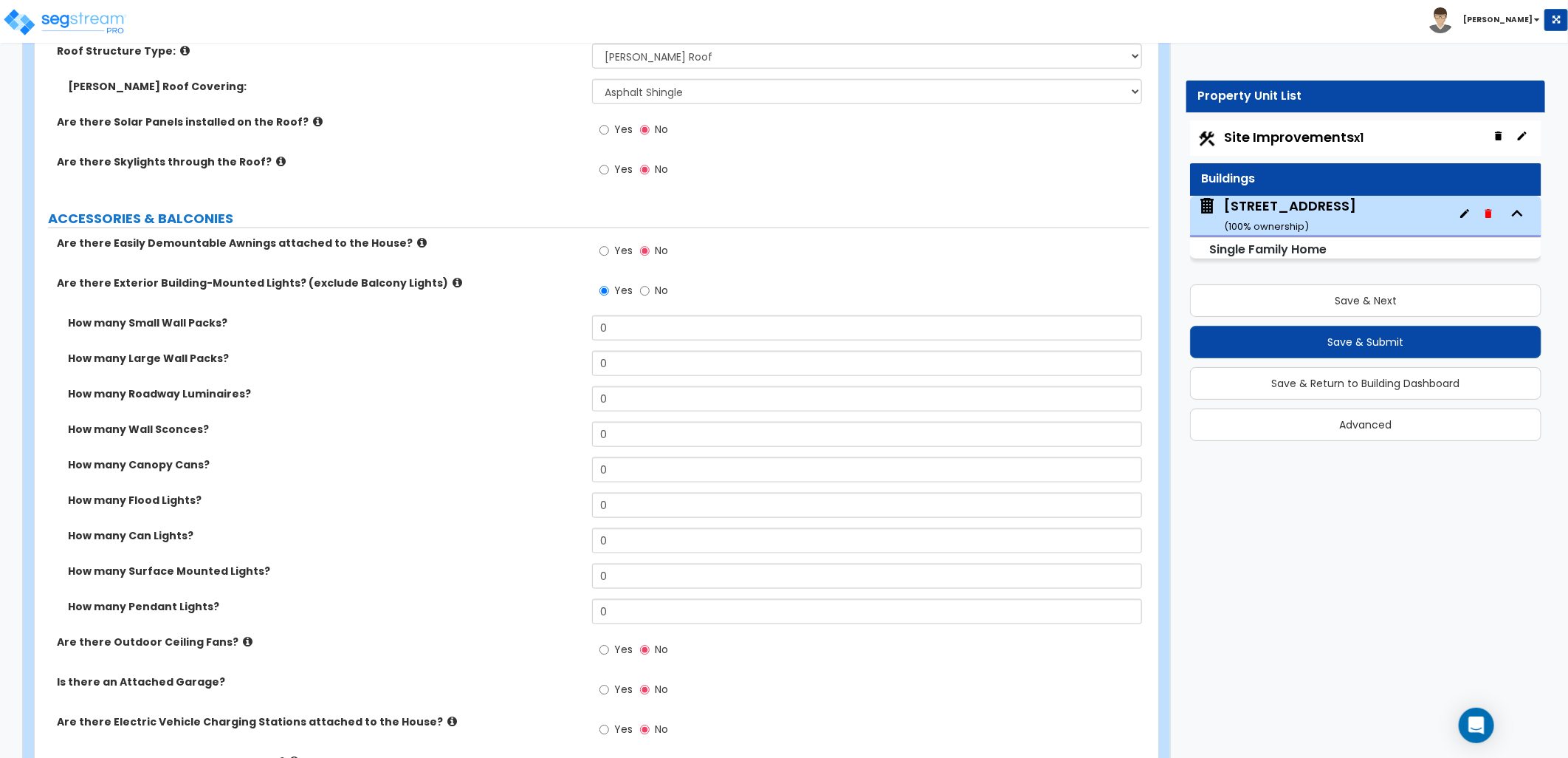
click at [453, 282] on icon at bounding box center [458, 282] width 10 height 11
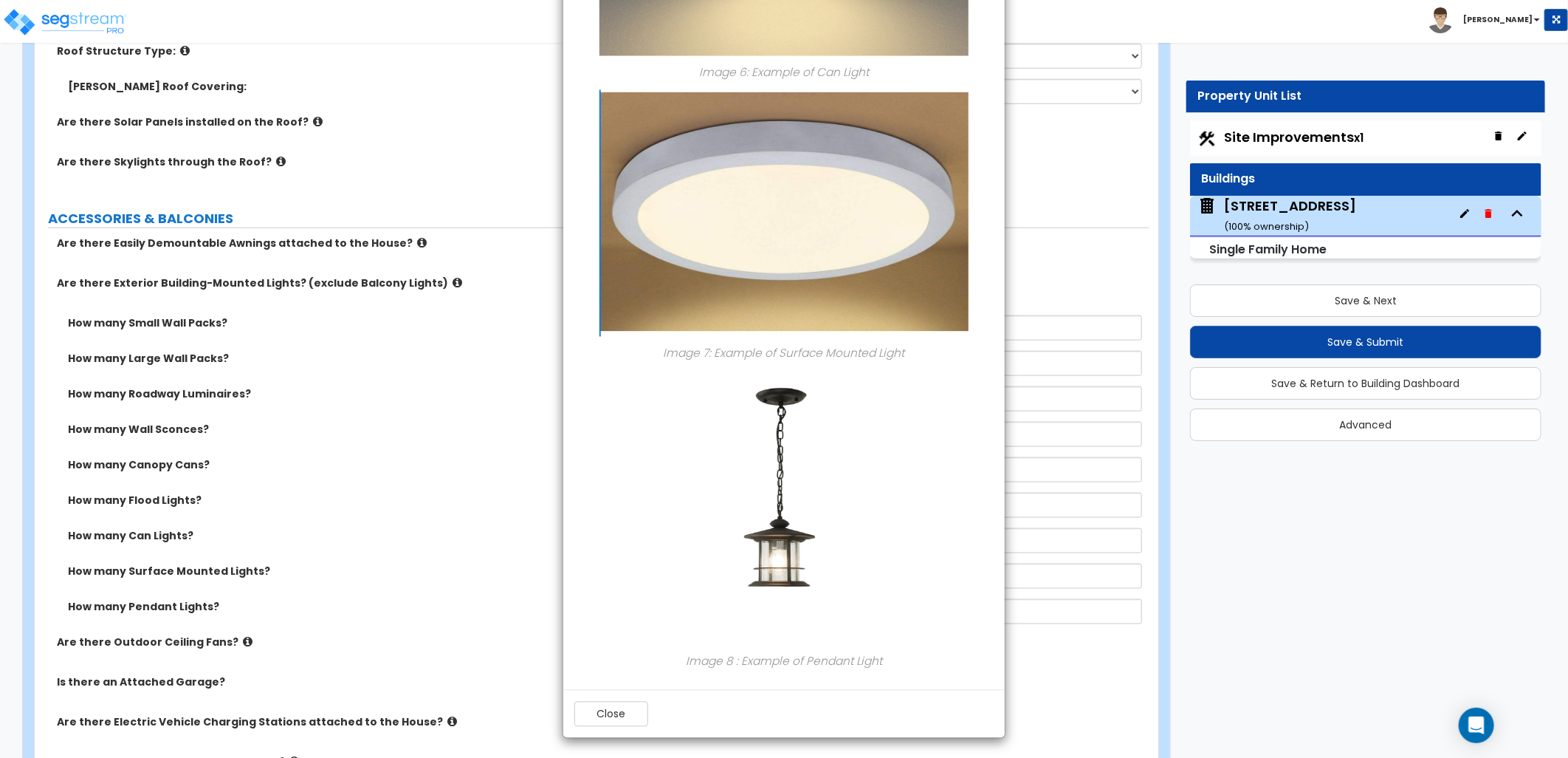
scroll to position [1753, 0]
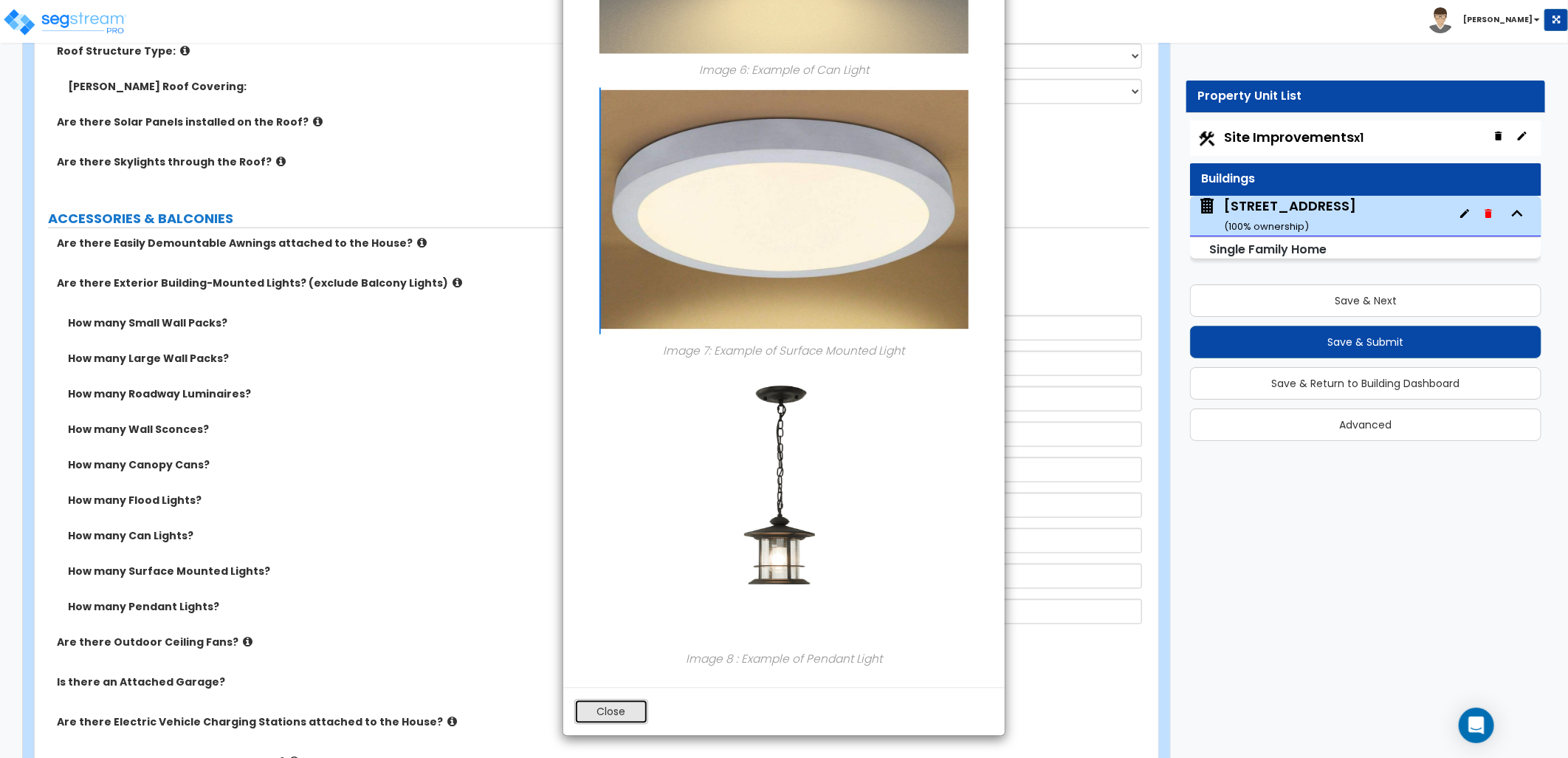
click at [624, 704] on button "Close" at bounding box center [611, 711] width 74 height 25
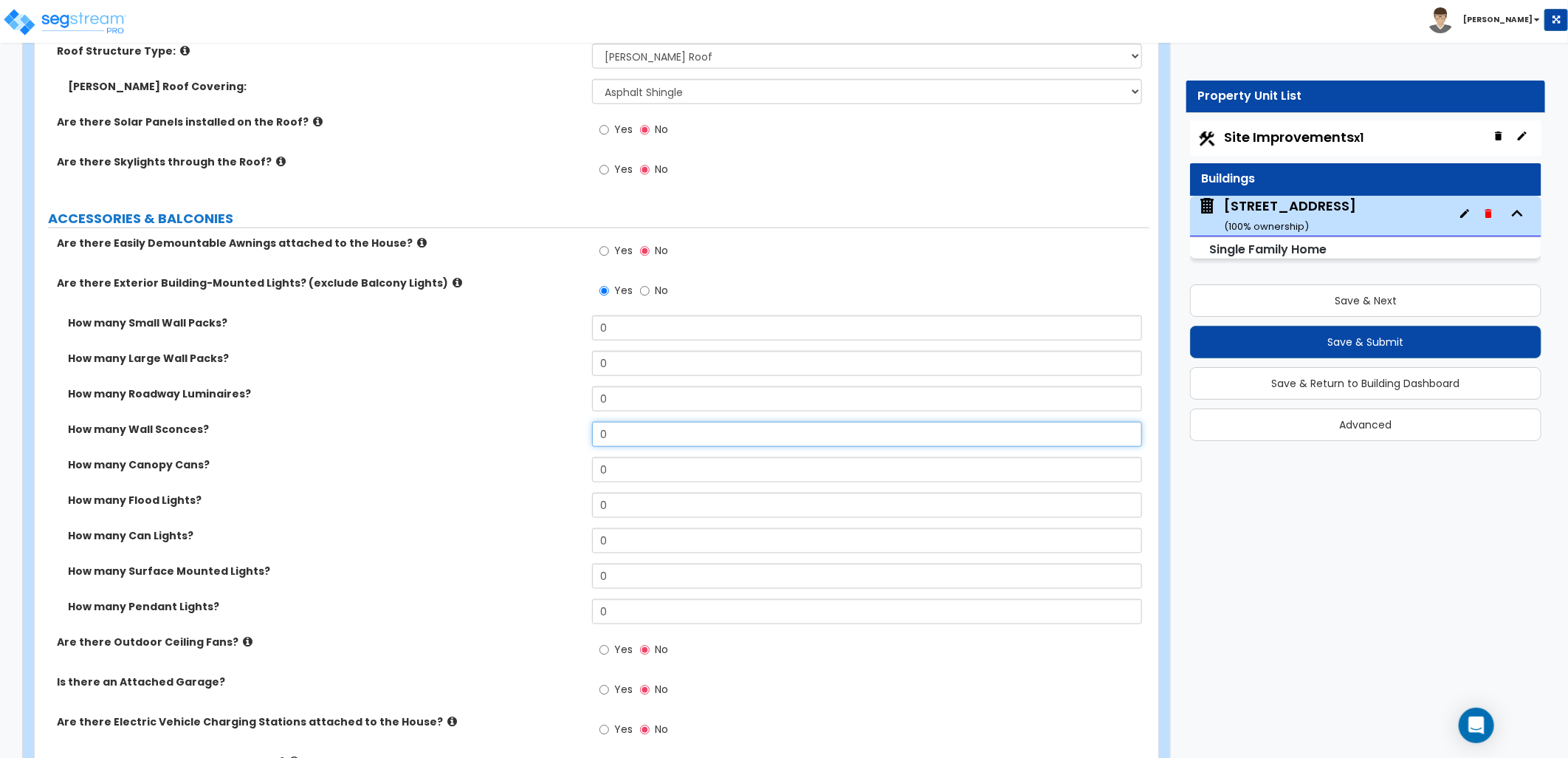
click at [570, 424] on div "How many Wall Sconces? 0" at bounding box center [592, 439] width 1115 height 36
click at [616, 438] on input "0" at bounding box center [867, 433] width 550 height 25
click at [559, 438] on div "How many Wall Sconces? 0" at bounding box center [592, 439] width 1115 height 36
type input "3"
click at [559, 438] on div "How many Wall Sconces? 3" at bounding box center [592, 439] width 1115 height 36
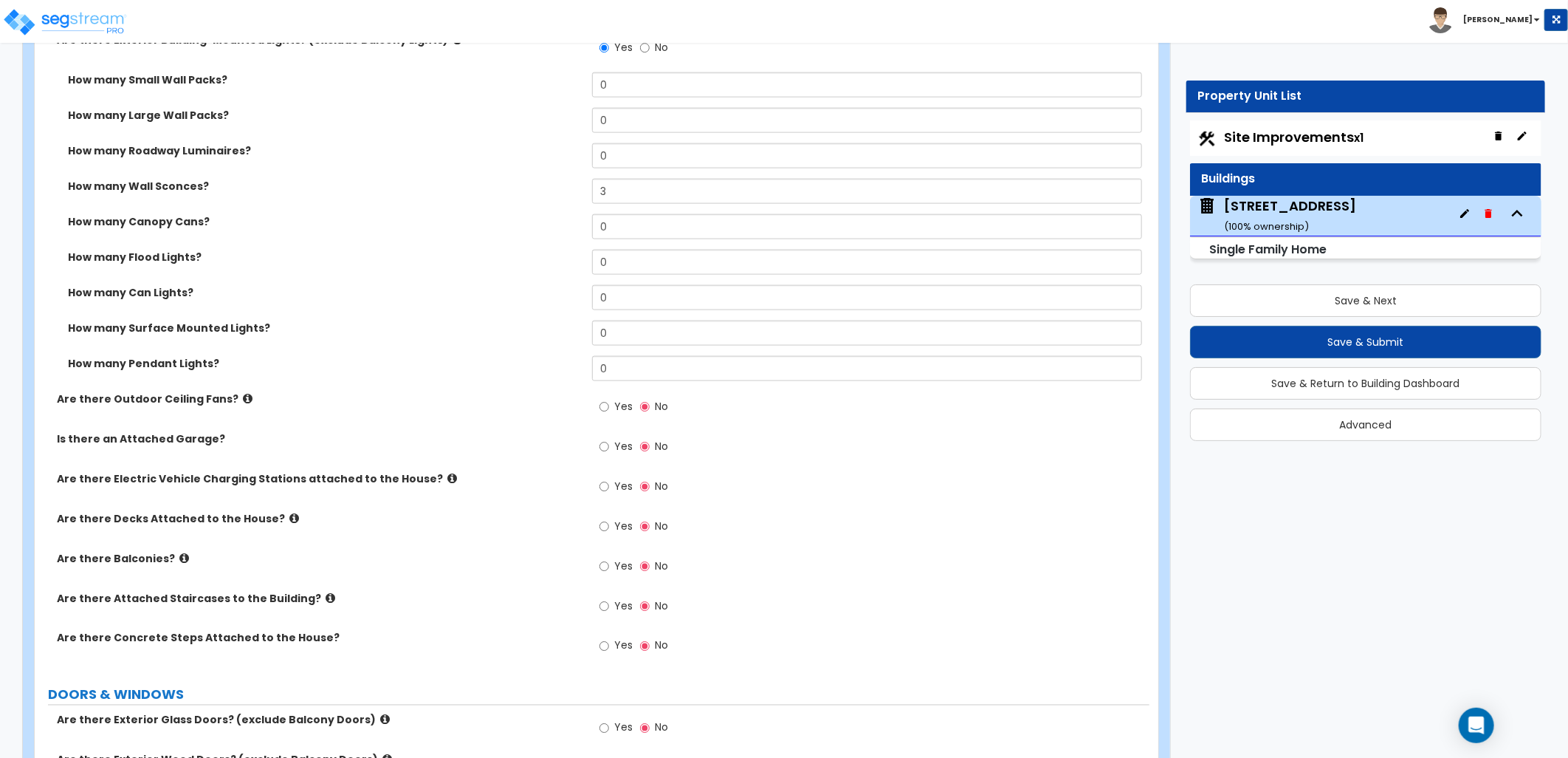
scroll to position [1148, 0]
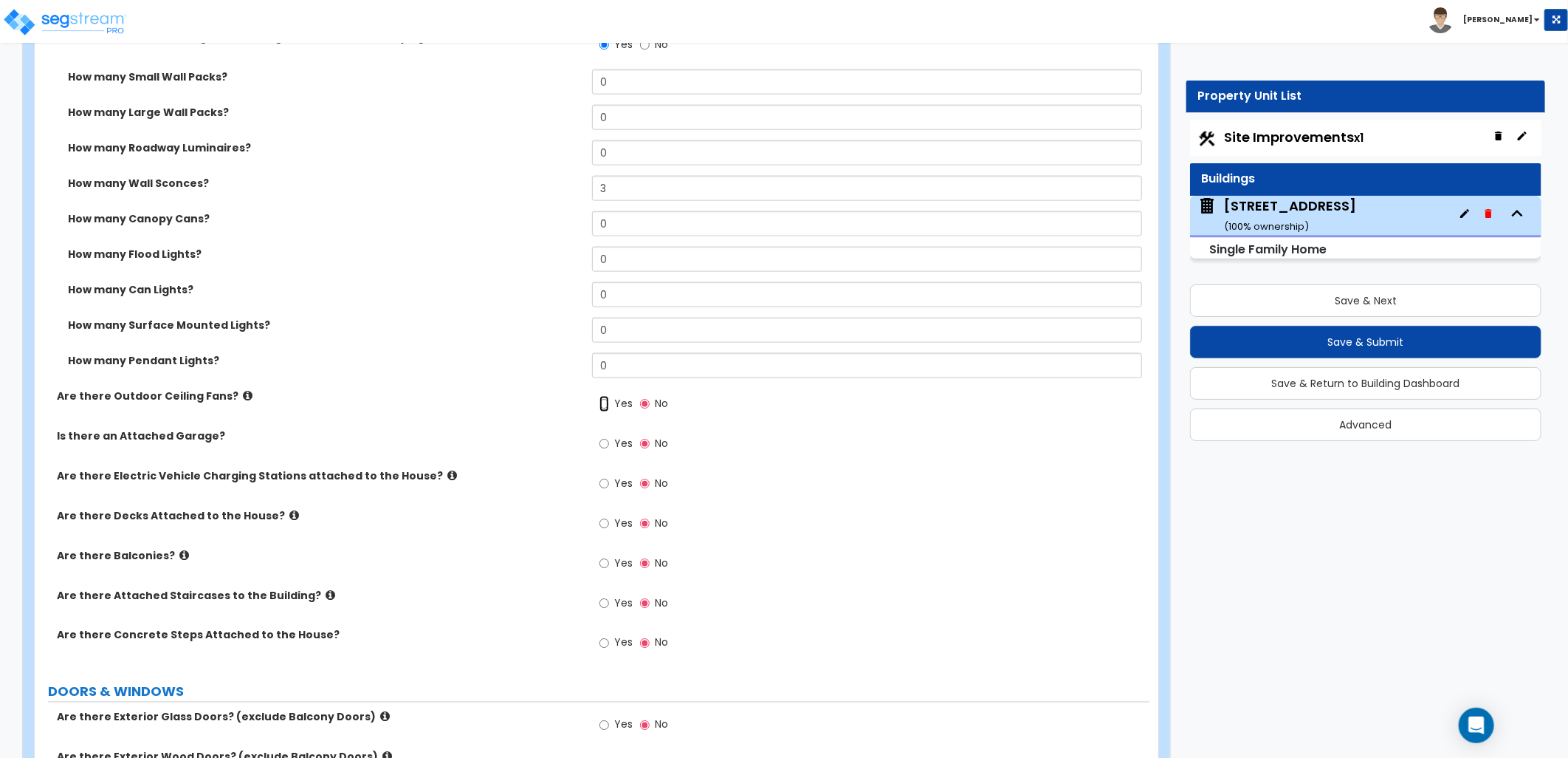
drag, startPoint x: 605, startPoint y: 402, endPoint x: 589, endPoint y: 416, distance: 21.3
click at [606, 402] on input "Yes" at bounding box center [604, 403] width 10 height 16
radio input "true"
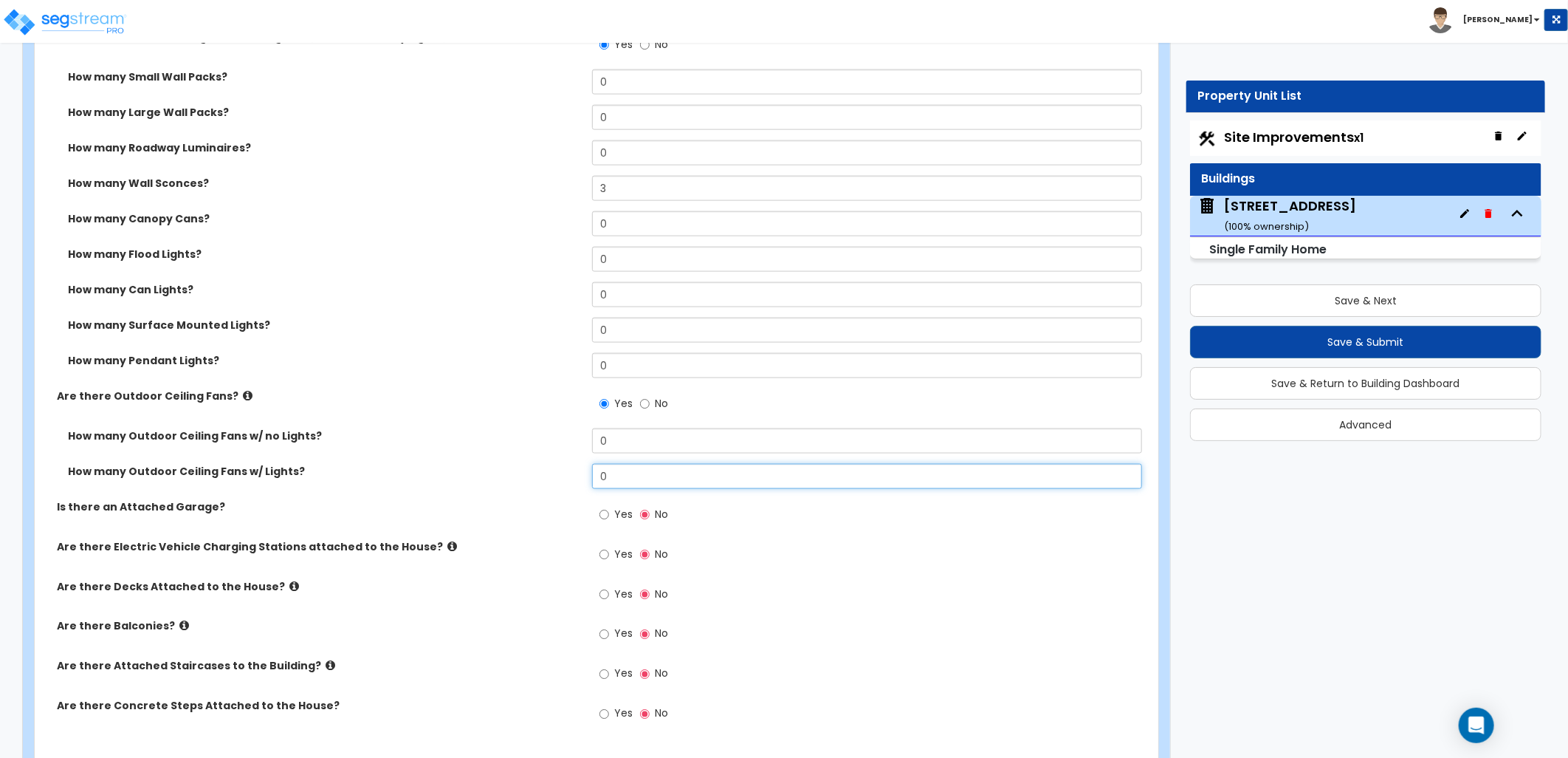
drag, startPoint x: 626, startPoint y: 476, endPoint x: 513, endPoint y: 470, distance: 113.2
click at [513, 470] on div "How many Outdoor Ceiling Fans w/ Lights? 0" at bounding box center [592, 482] width 1115 height 36
type input "1"
click at [519, 473] on label "How many Outdoor Ceiling Fans w/ Lights?" at bounding box center [324, 471] width 513 height 15
click at [605, 516] on input "Yes" at bounding box center [604, 515] width 10 height 16
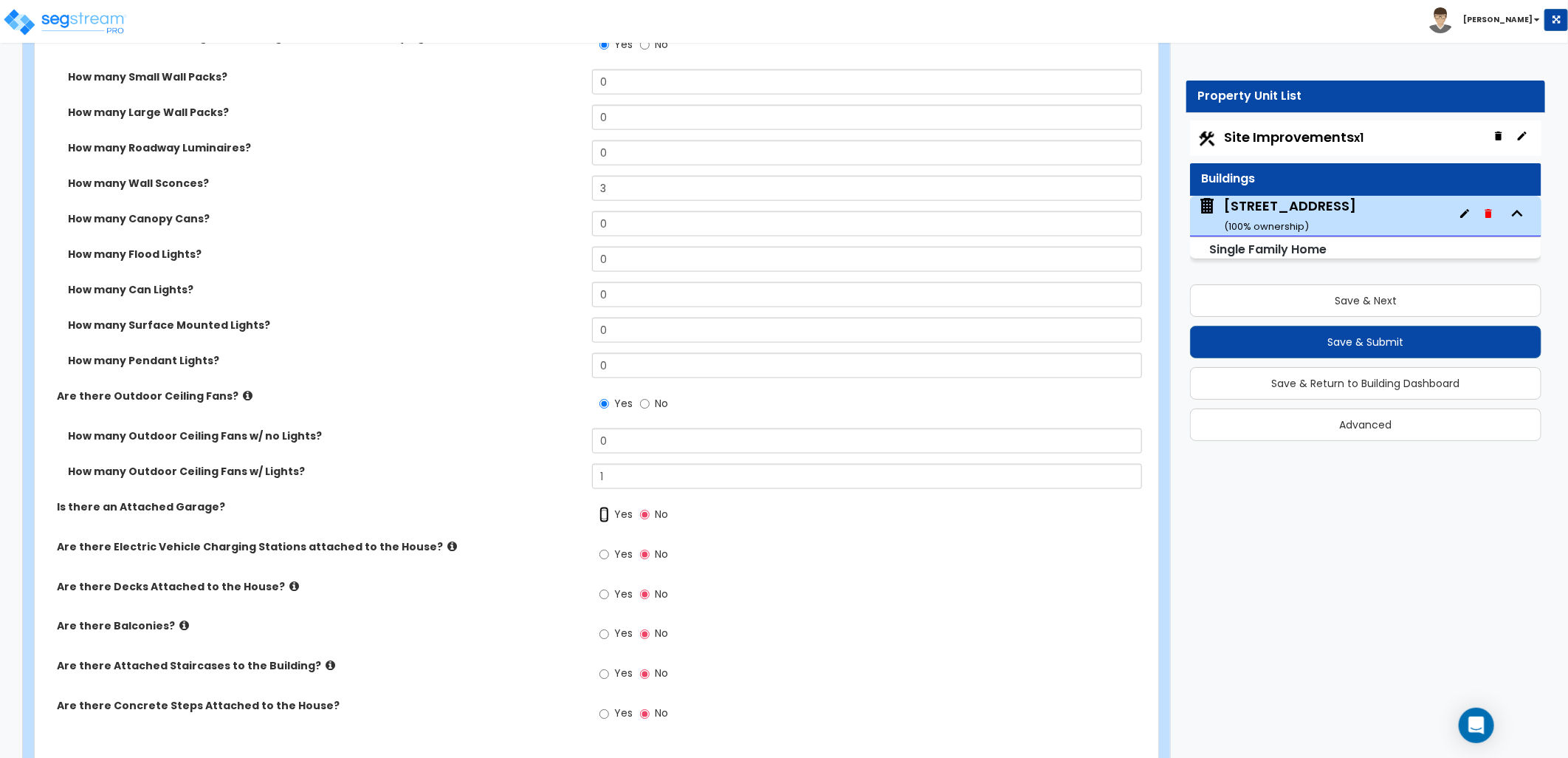
radio input "true"
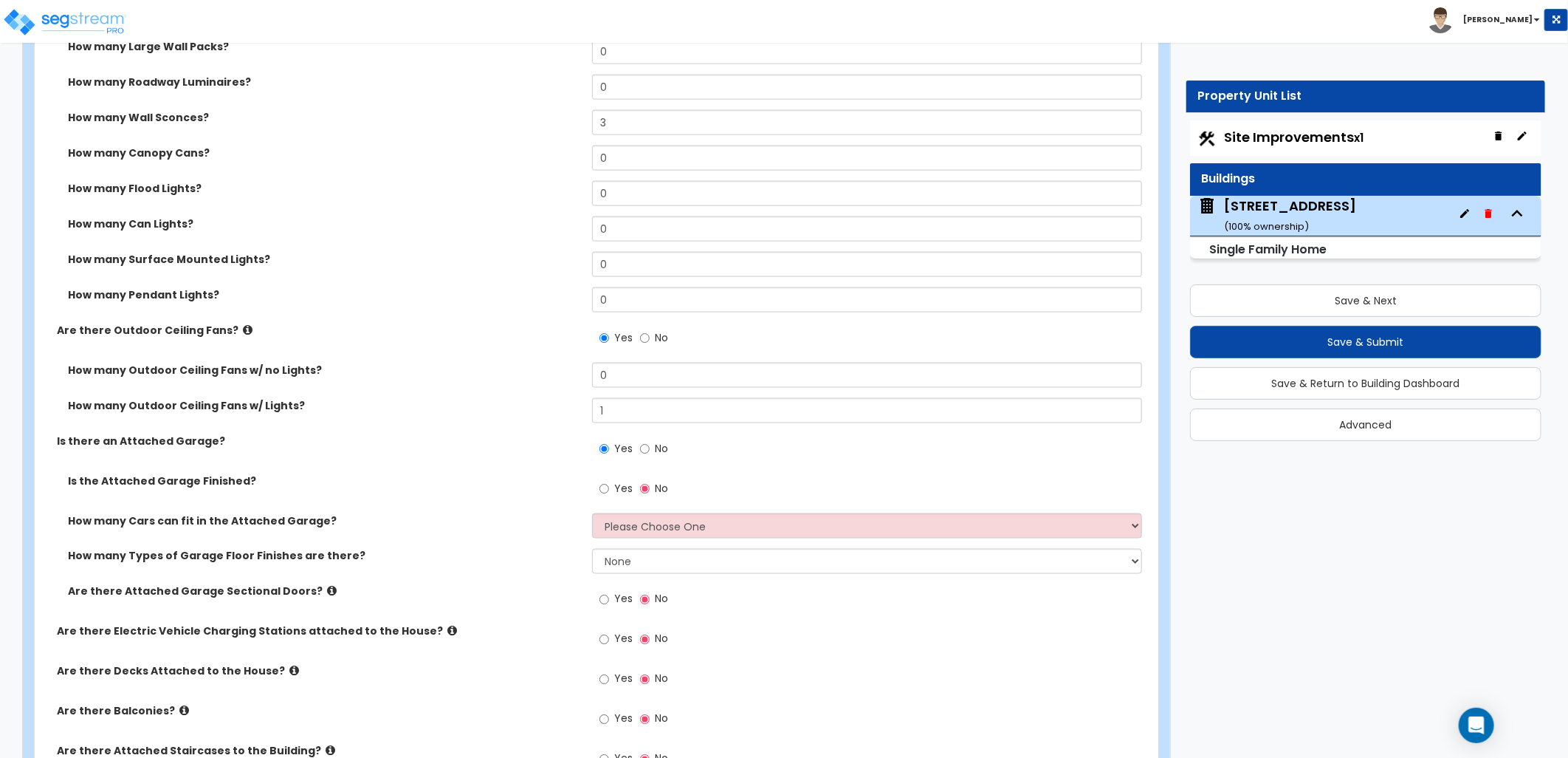
scroll to position [1313, 0]
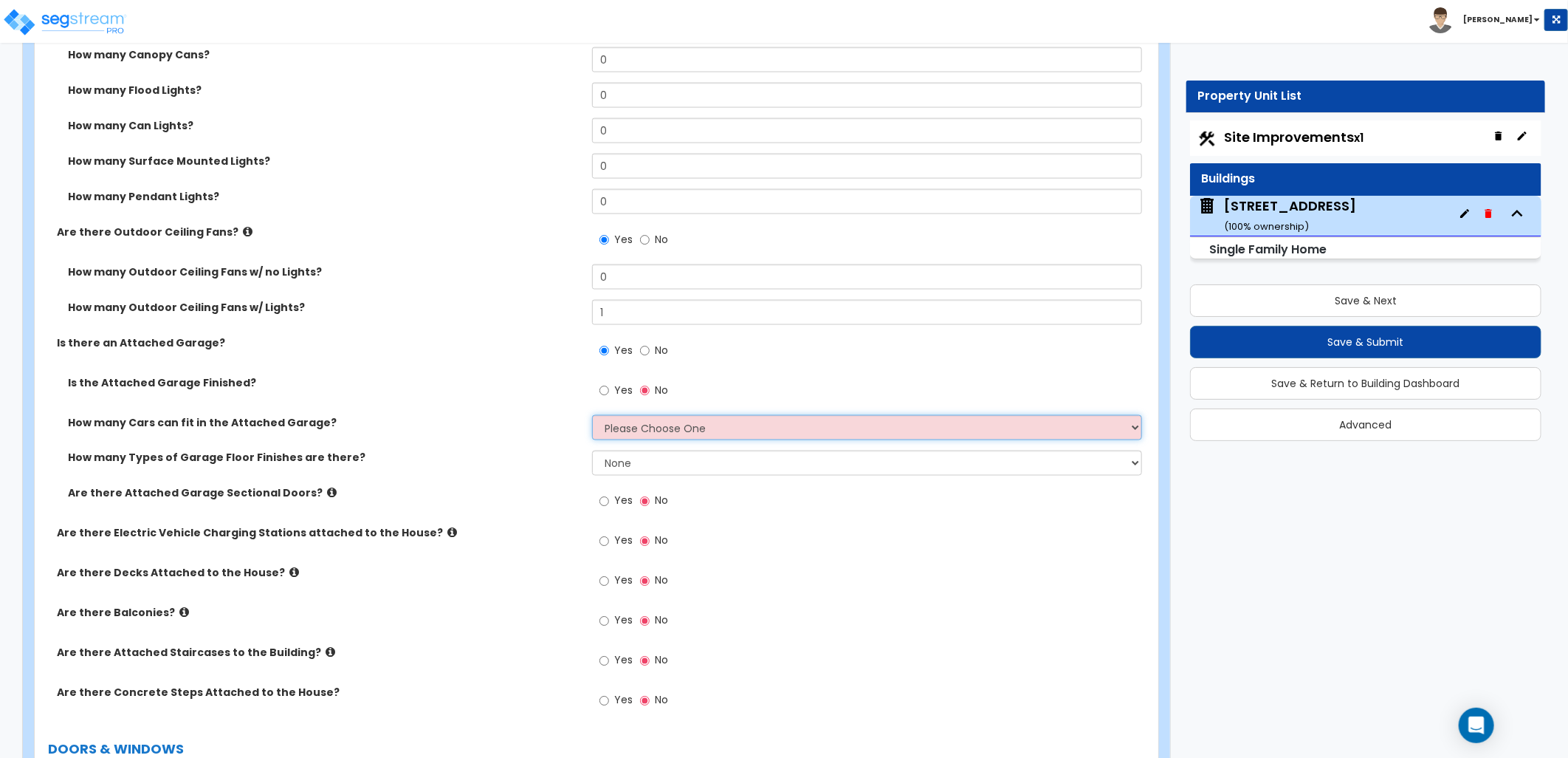
click at [615, 428] on select "Please Choose One 1 2 3 4 5" at bounding box center [867, 427] width 550 height 25
select select "2"
click at [592, 415] on select "Please Choose One 1 2 3 4 5" at bounding box center [867, 427] width 550 height 25
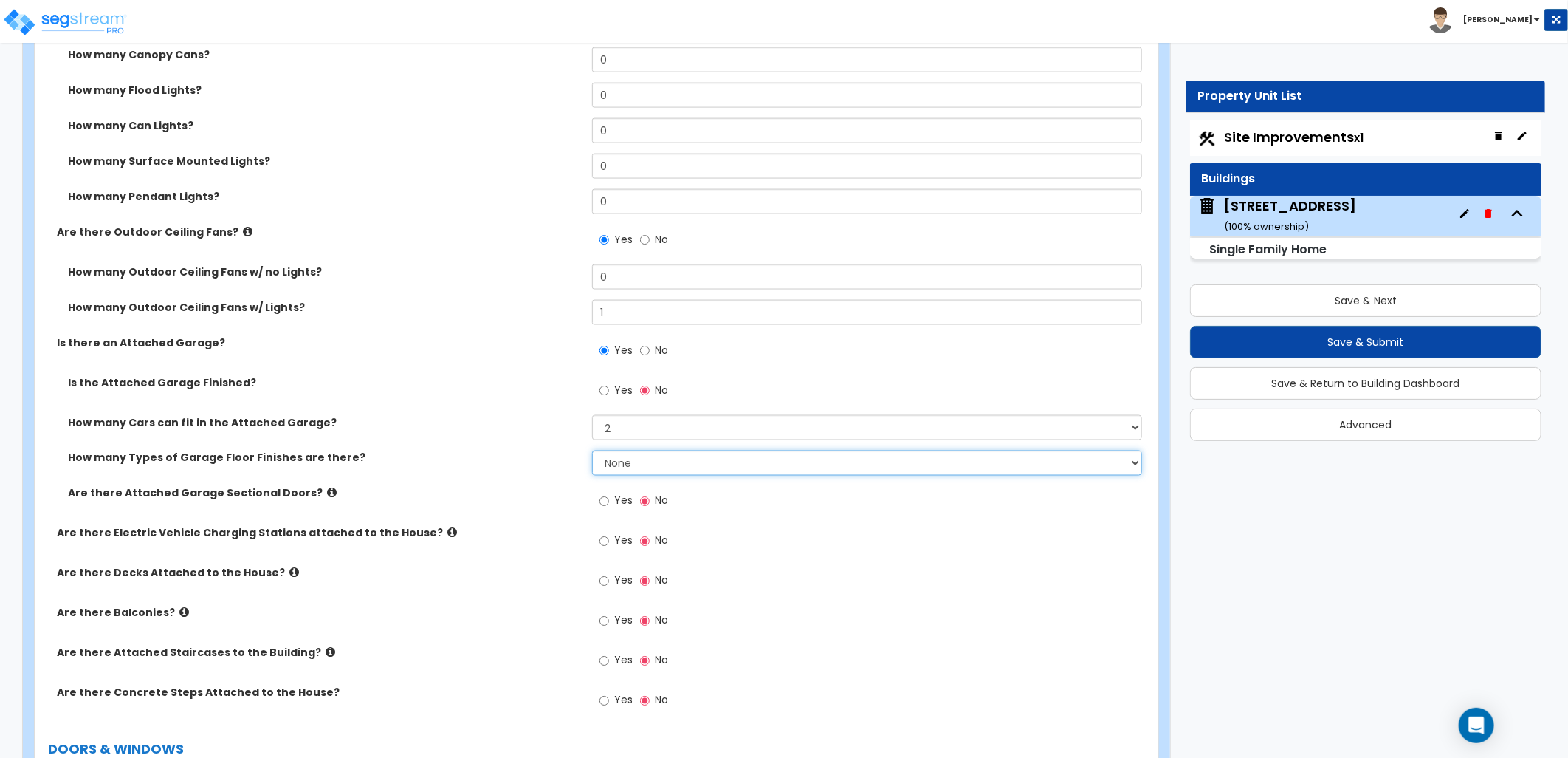
click at [643, 462] on select "None 1 2 3 4" at bounding box center [867, 462] width 550 height 25
select select "1"
click at [592, 450] on select "None 1 2 3 4" at bounding box center [867, 462] width 550 height 25
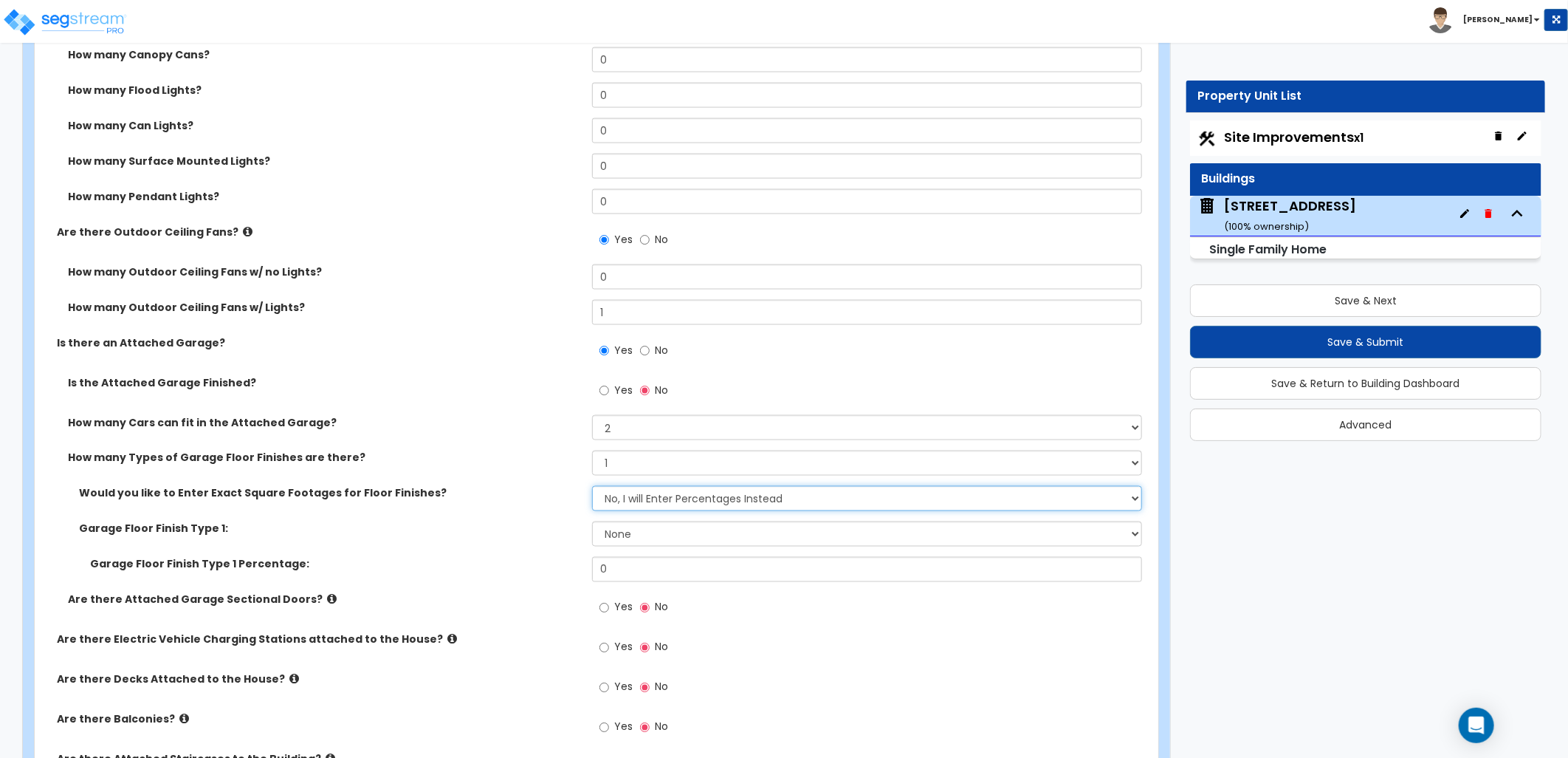
click at [632, 503] on select "No, I will Enter Percentages Instead Yes, I will Enter Exact Square Footages" at bounding box center [867, 498] width 550 height 25
select select "1"
click at [592, 486] on select "No, I will Enter Percentages Instead Yes, I will Enter Exact Square Footages" at bounding box center [867, 498] width 550 height 25
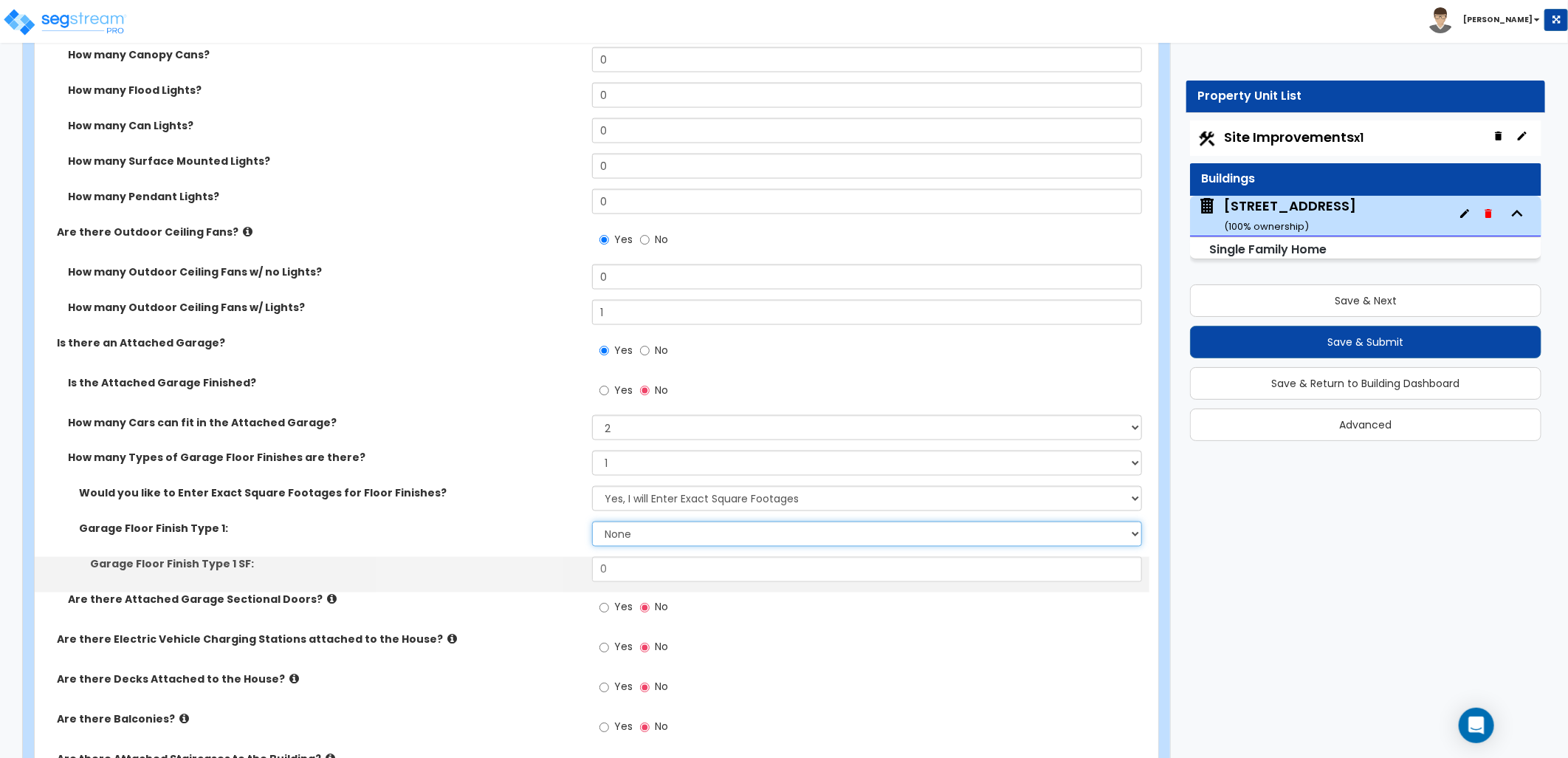
click at [630, 537] on select "None Polished Concrete Flooring Ceramic Tile Flooring Rubber Tile Flooring Epox…" at bounding box center [867, 534] width 550 height 25
click at [592, 522] on select "None Polished Concrete Flooring Ceramic Tile Flooring Rubber Tile Flooring Epox…" at bounding box center [867, 534] width 550 height 25
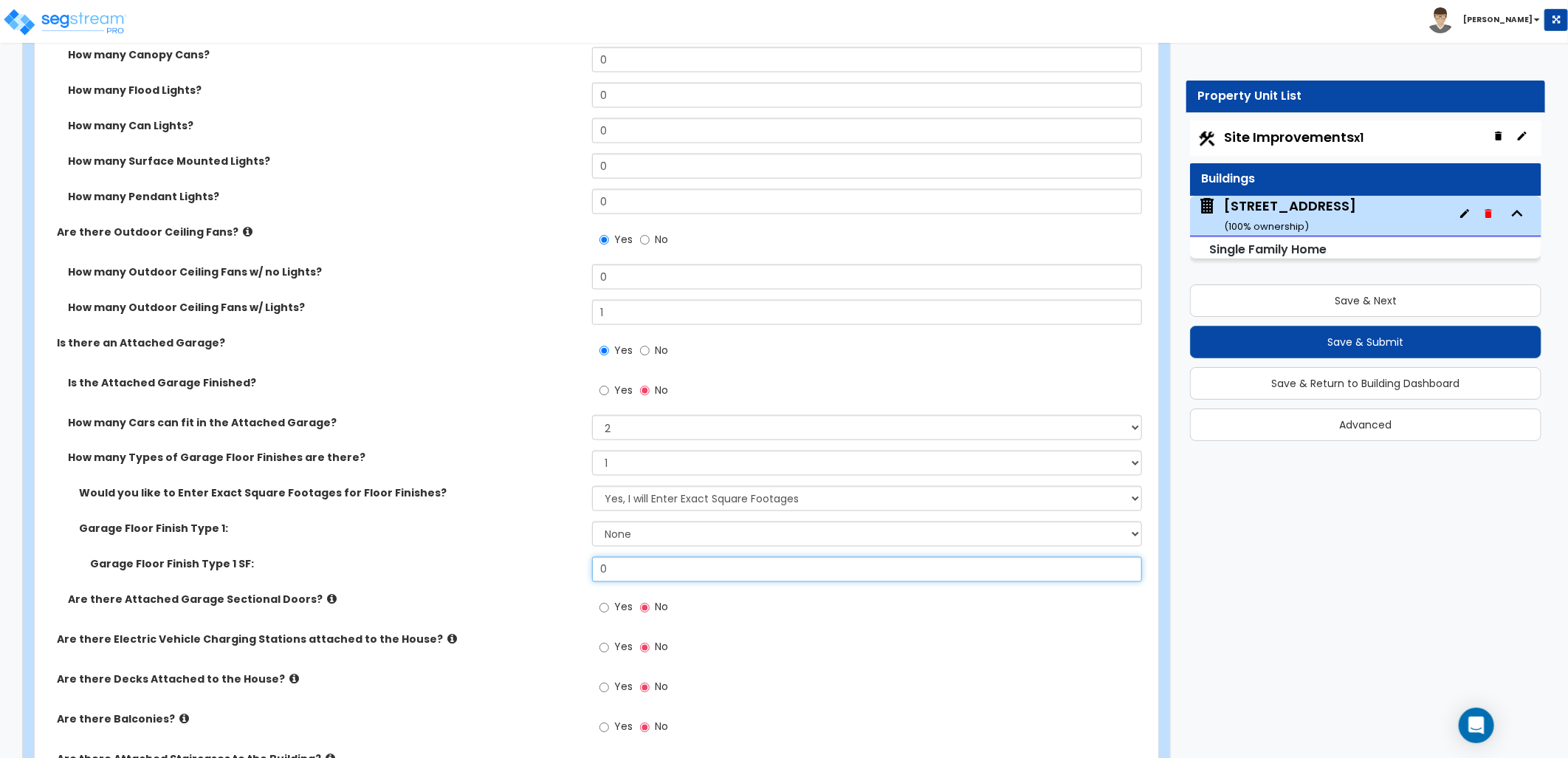
drag, startPoint x: 627, startPoint y: 575, endPoint x: 580, endPoint y: 573, distance: 47.0
click at [581, 573] on div "Garage Floor Finish Type 1 SF: 0" at bounding box center [592, 575] width 1115 height 36
drag, startPoint x: 621, startPoint y: 575, endPoint x: 550, endPoint y: 572, distance: 71.1
click at [576, 573] on div "Garage Floor Finish Type 1 SF: 500" at bounding box center [592, 575] width 1115 height 36
type input "500"
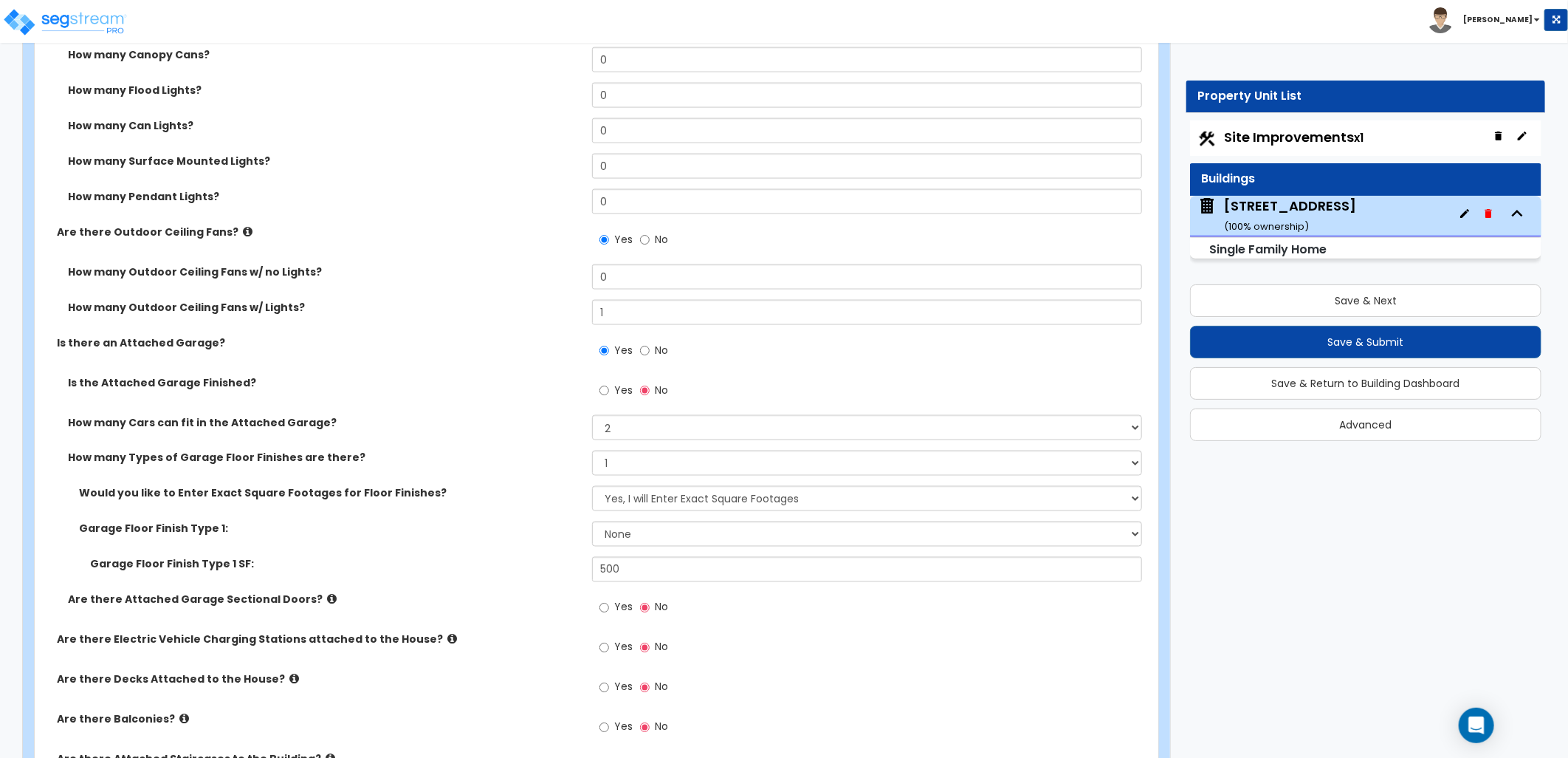
click at [550, 572] on div "Garage Floor Finish Type 1 SF: 500" at bounding box center [592, 575] width 1115 height 36
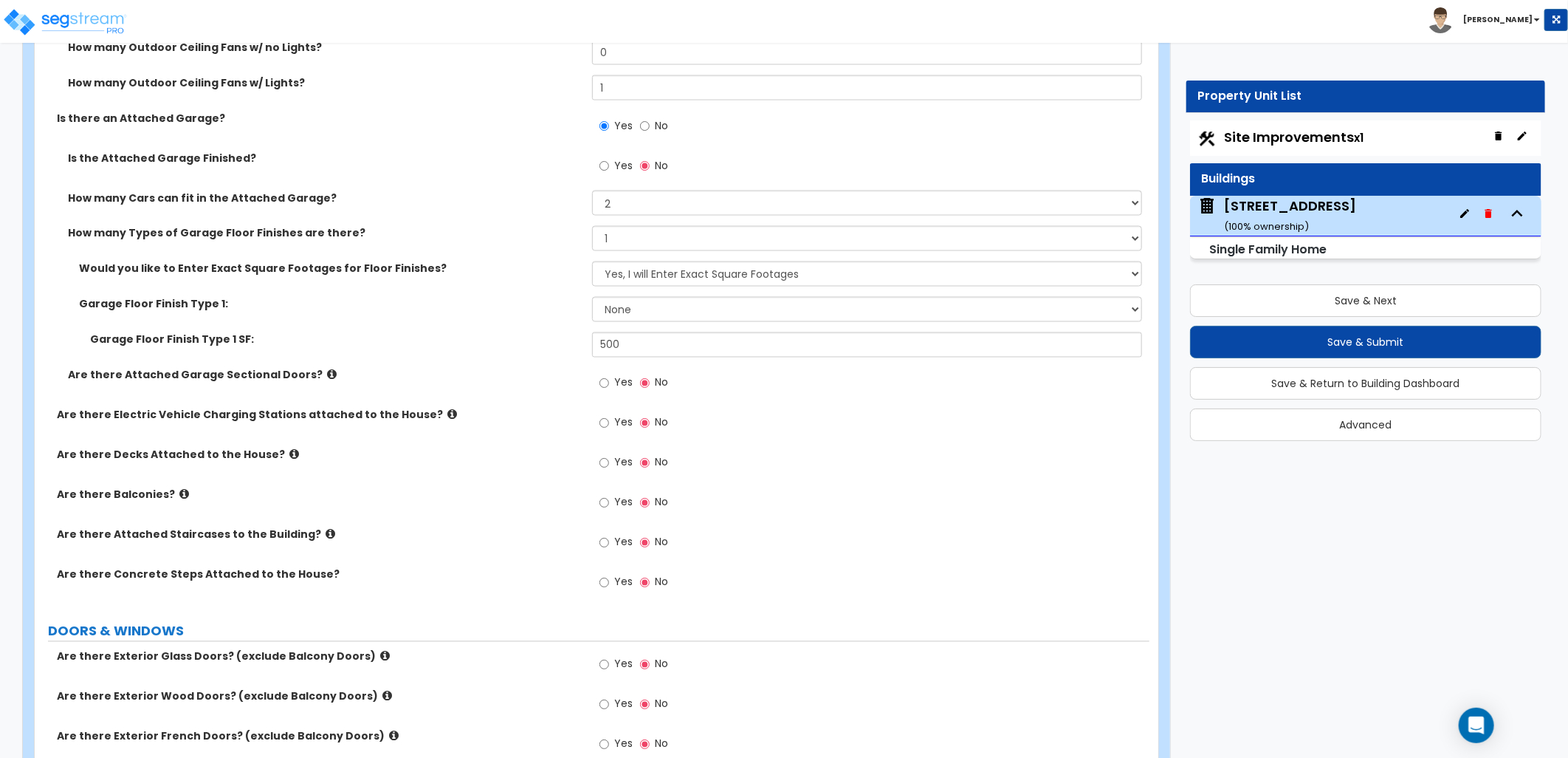
scroll to position [1559, 0]
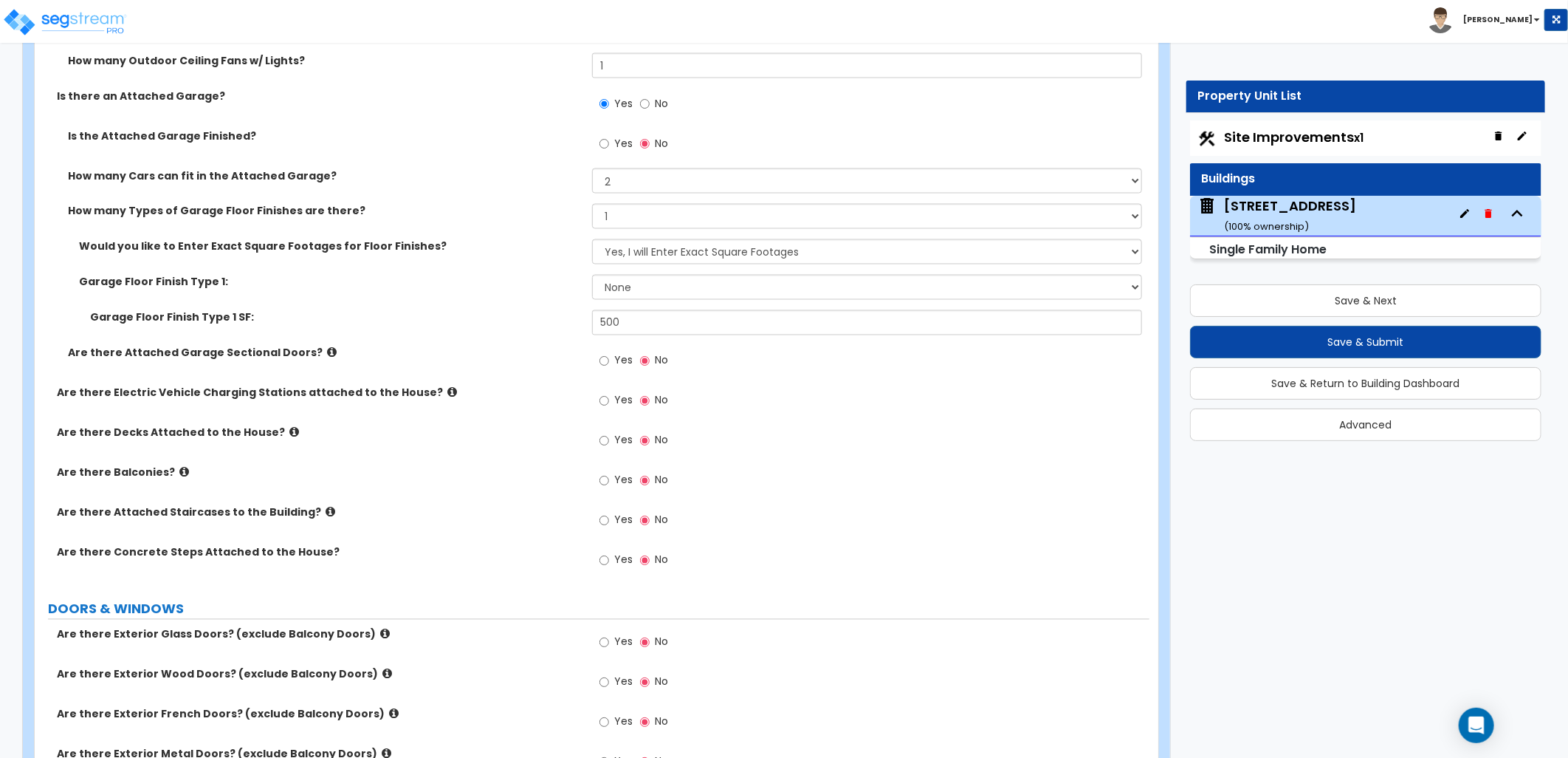
click at [327, 352] on icon at bounding box center [332, 353] width 10 height 11
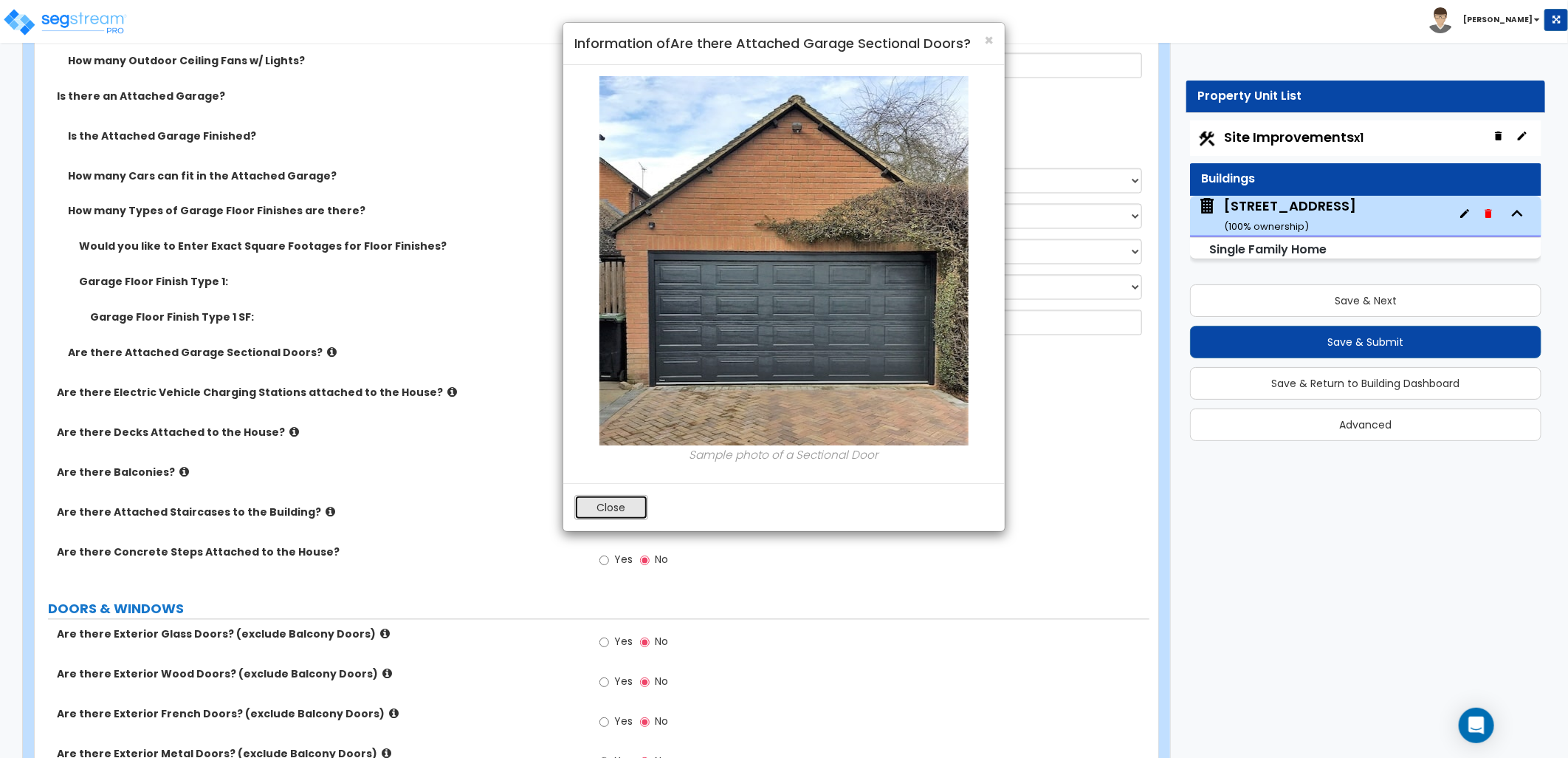
click at [620, 500] on button "Close" at bounding box center [611, 507] width 74 height 25
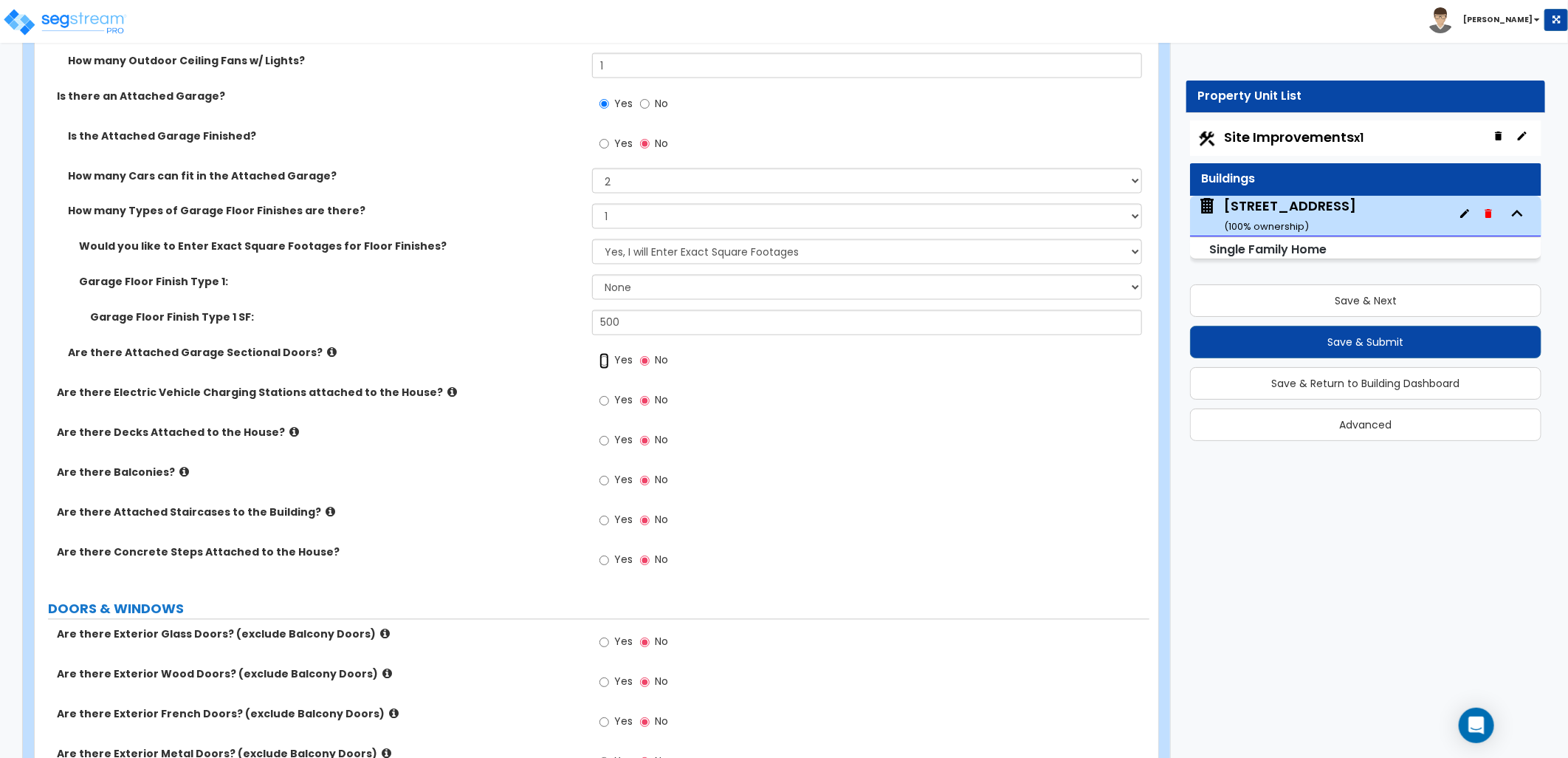
click at [607, 368] on input "Yes" at bounding box center [604, 361] width 10 height 16
radio input "true"
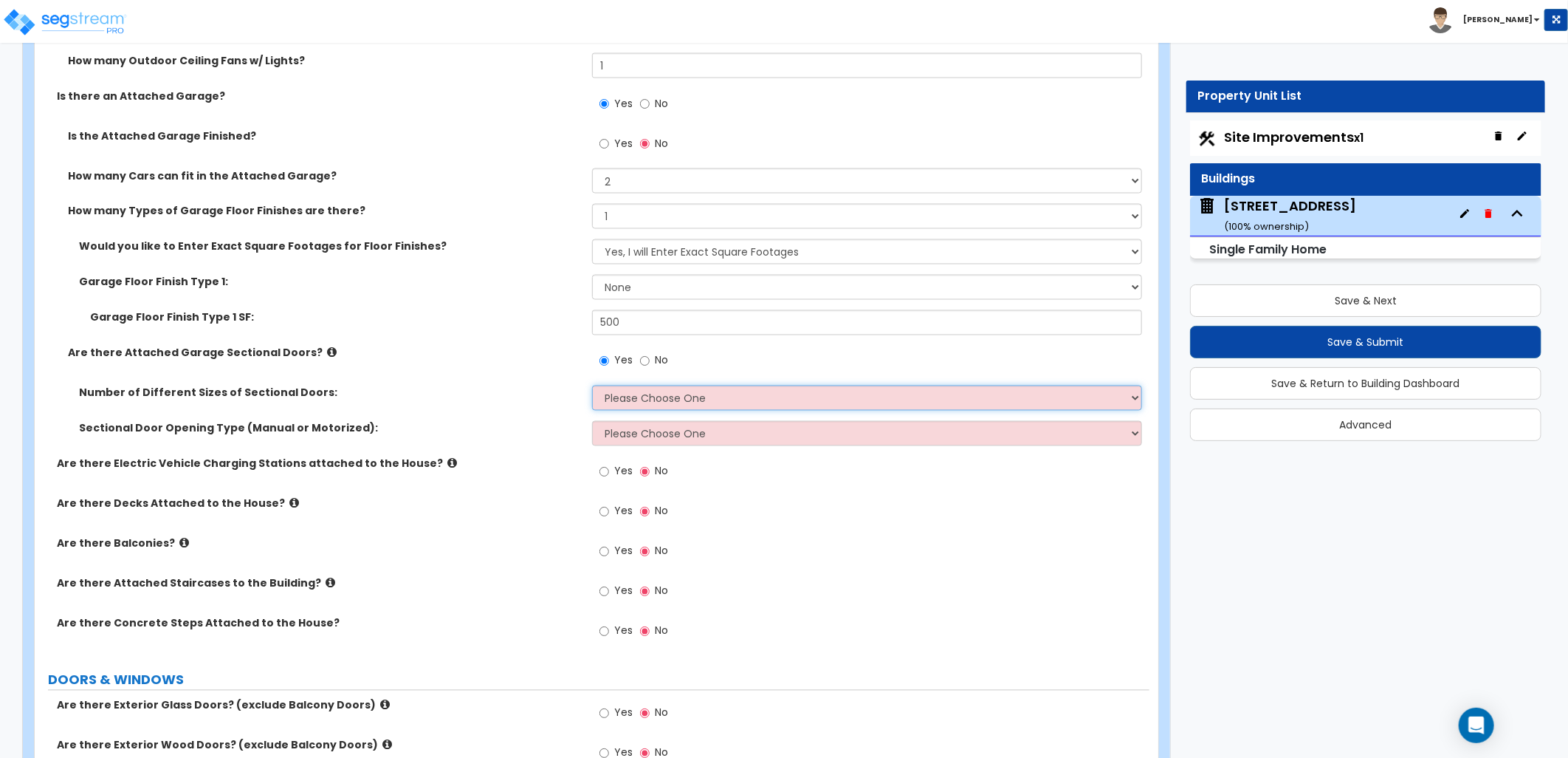
click at [606, 392] on select "Please Choose One 1 2" at bounding box center [867, 397] width 550 height 25
select select "1"
click at [592, 385] on select "Please Choose One 1 2" at bounding box center [867, 397] width 550 height 25
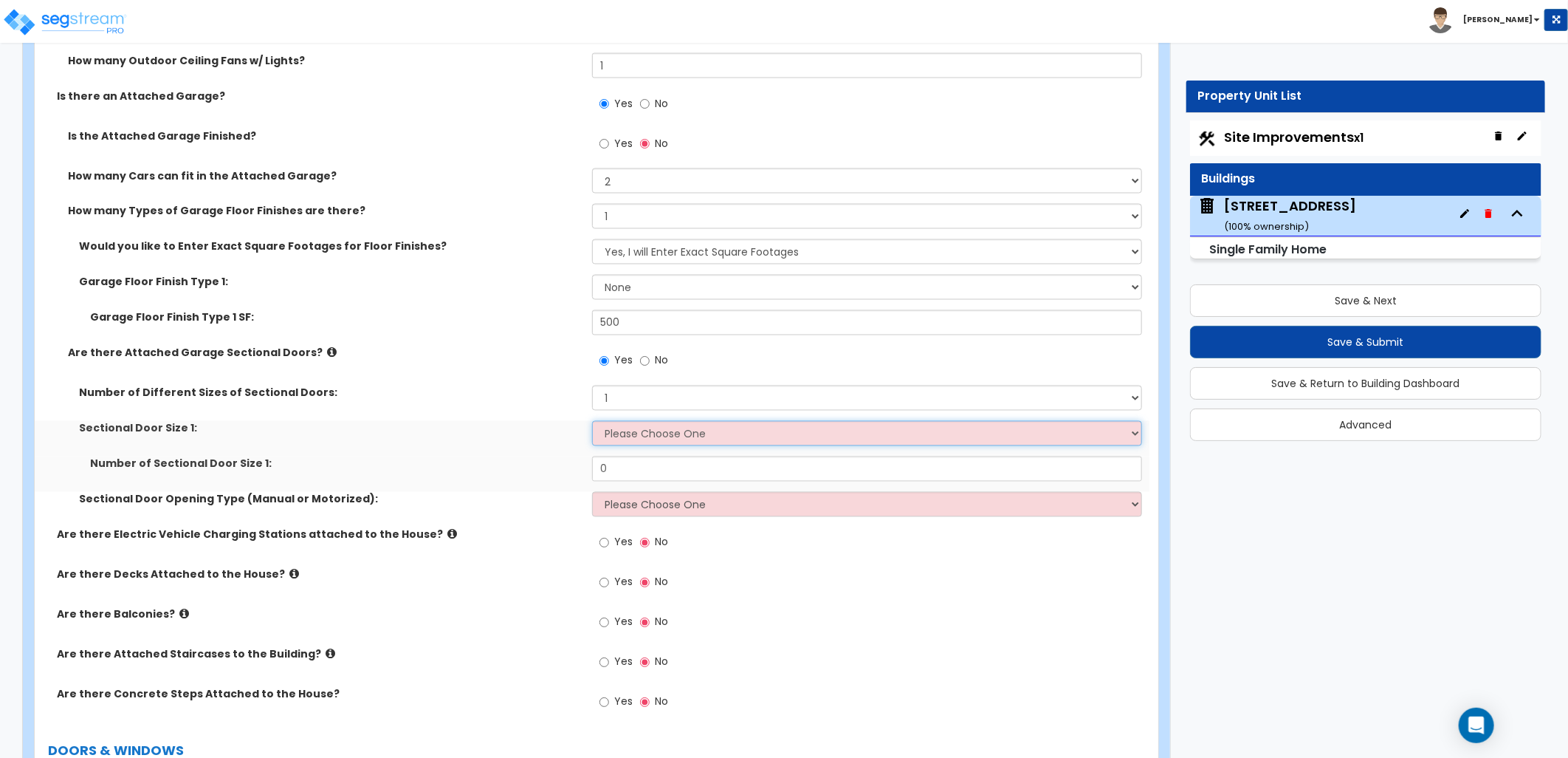
click at [646, 435] on select "Please Choose One 9' x 7' 16' x 7'" at bounding box center [867, 433] width 550 height 25
select select "2"
click at [592, 421] on select "Please Choose One 9' x 7' 16' x 7'" at bounding box center [867, 433] width 550 height 25
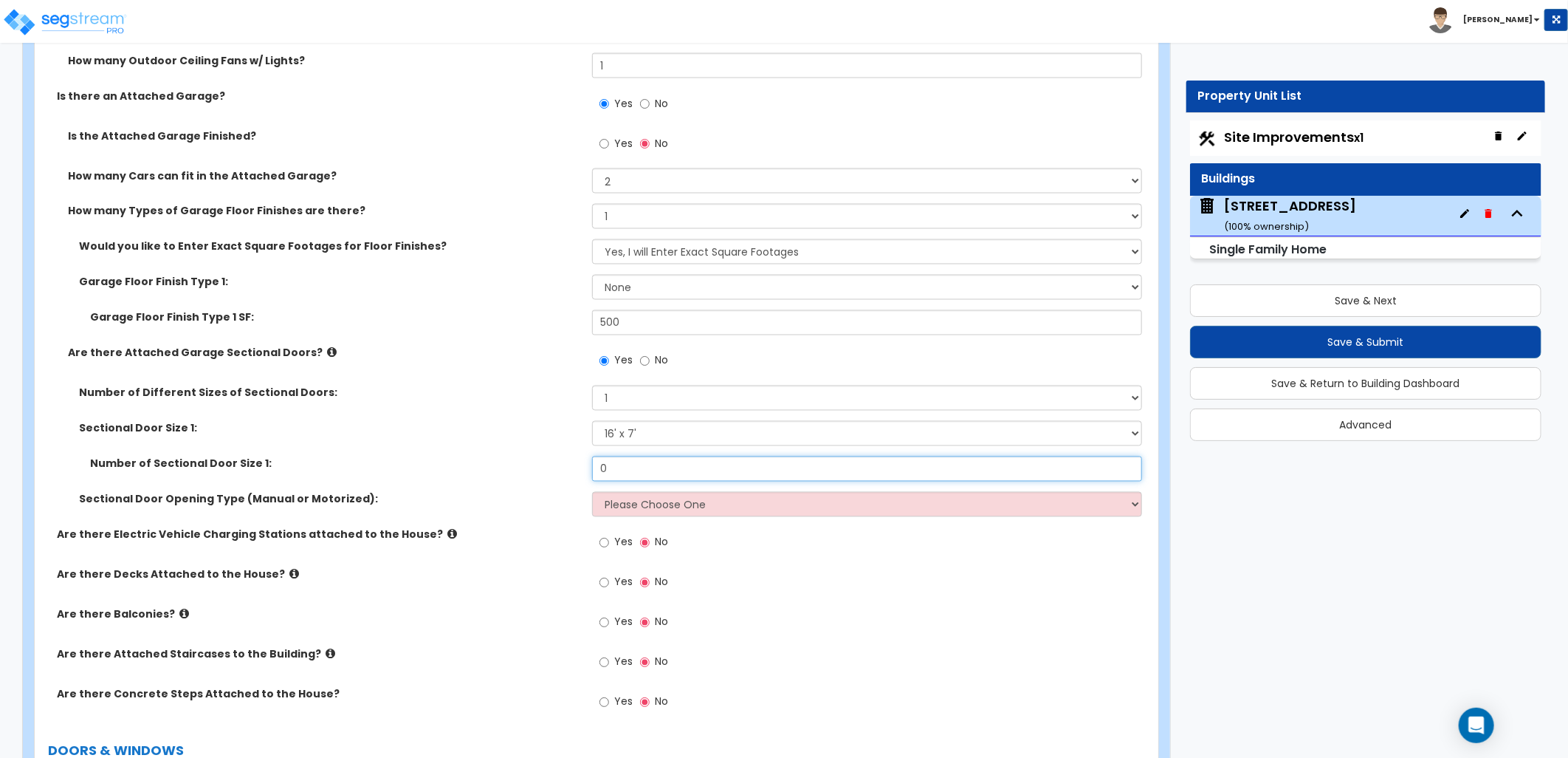
drag, startPoint x: 625, startPoint y: 466, endPoint x: 561, endPoint y: 461, distance: 64.2
click at [561, 461] on div "Number of Sectional Door Size 1: 0" at bounding box center [592, 474] width 1115 height 36
type input "1"
click at [675, 500] on select "Please Choose One All Manual All Motorized Some are Motorized" at bounding box center [867, 504] width 550 height 25
select select "2"
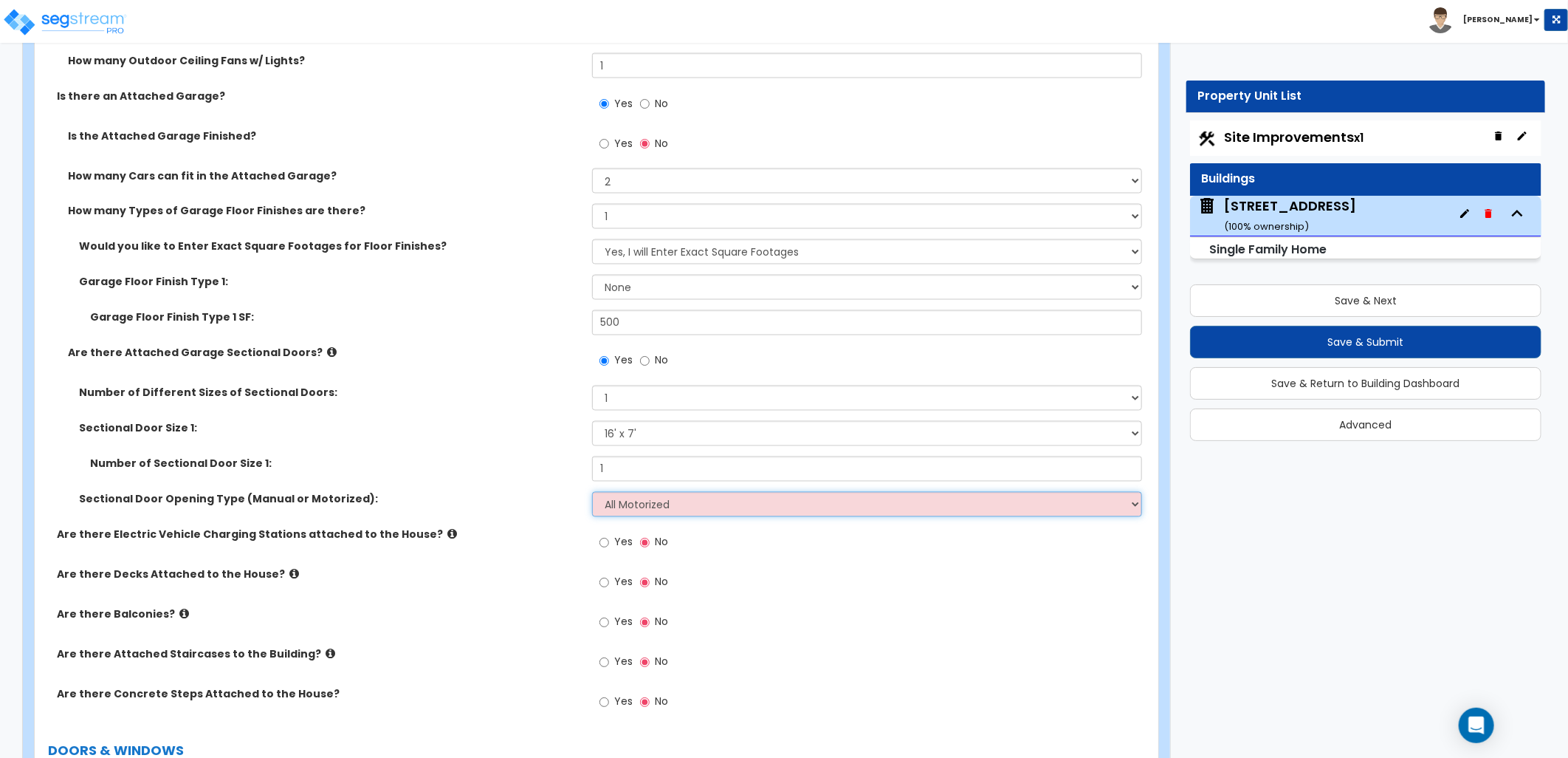
click at [592, 492] on select "Please Choose One All Manual All Motorized Some are Motorized" at bounding box center [867, 504] width 550 height 25
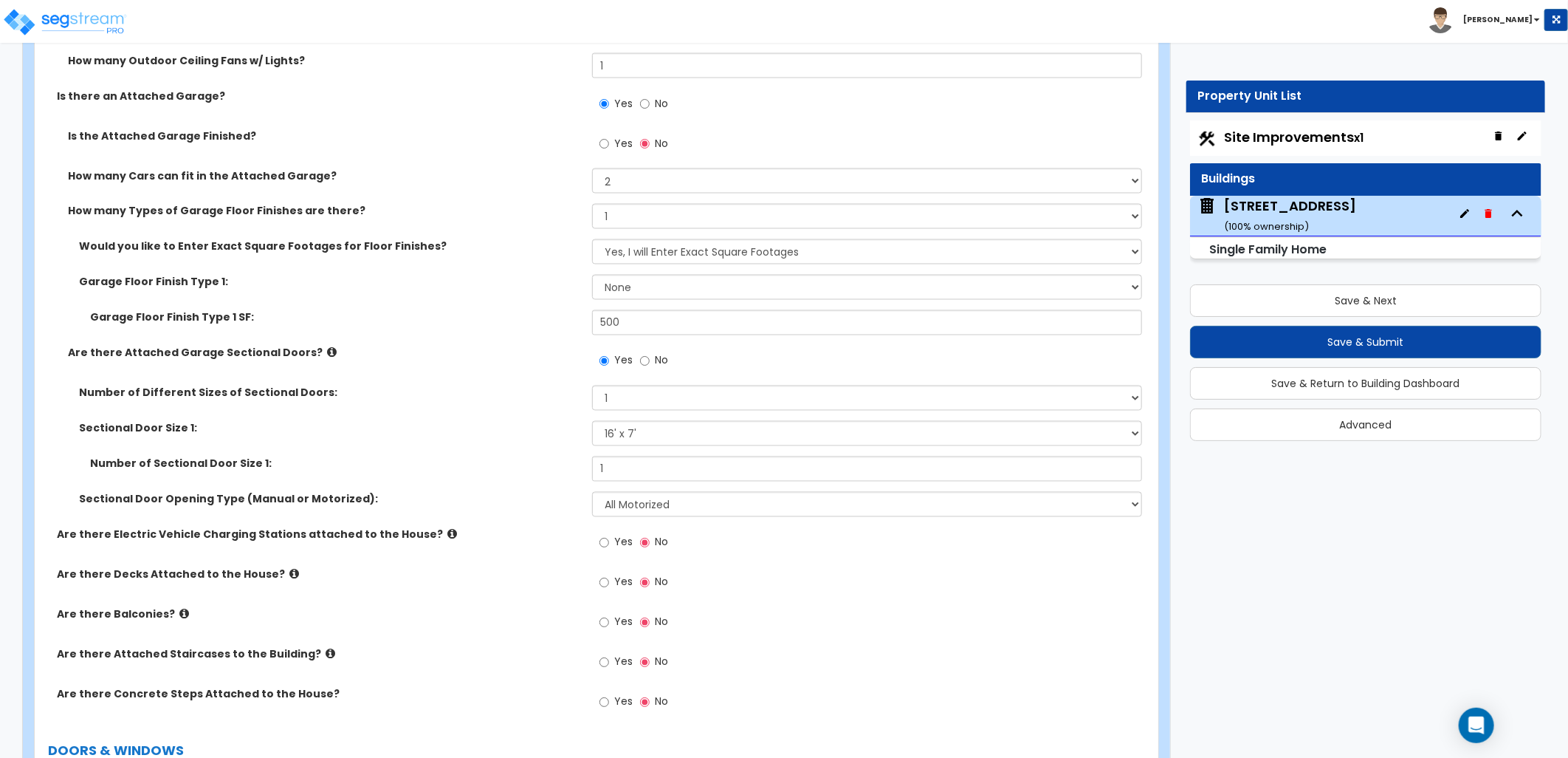
click at [530, 519] on div "Sectional Door Opening Type (Manual or Motorized): Please Choose One All Manual…" at bounding box center [592, 510] width 1115 height 36
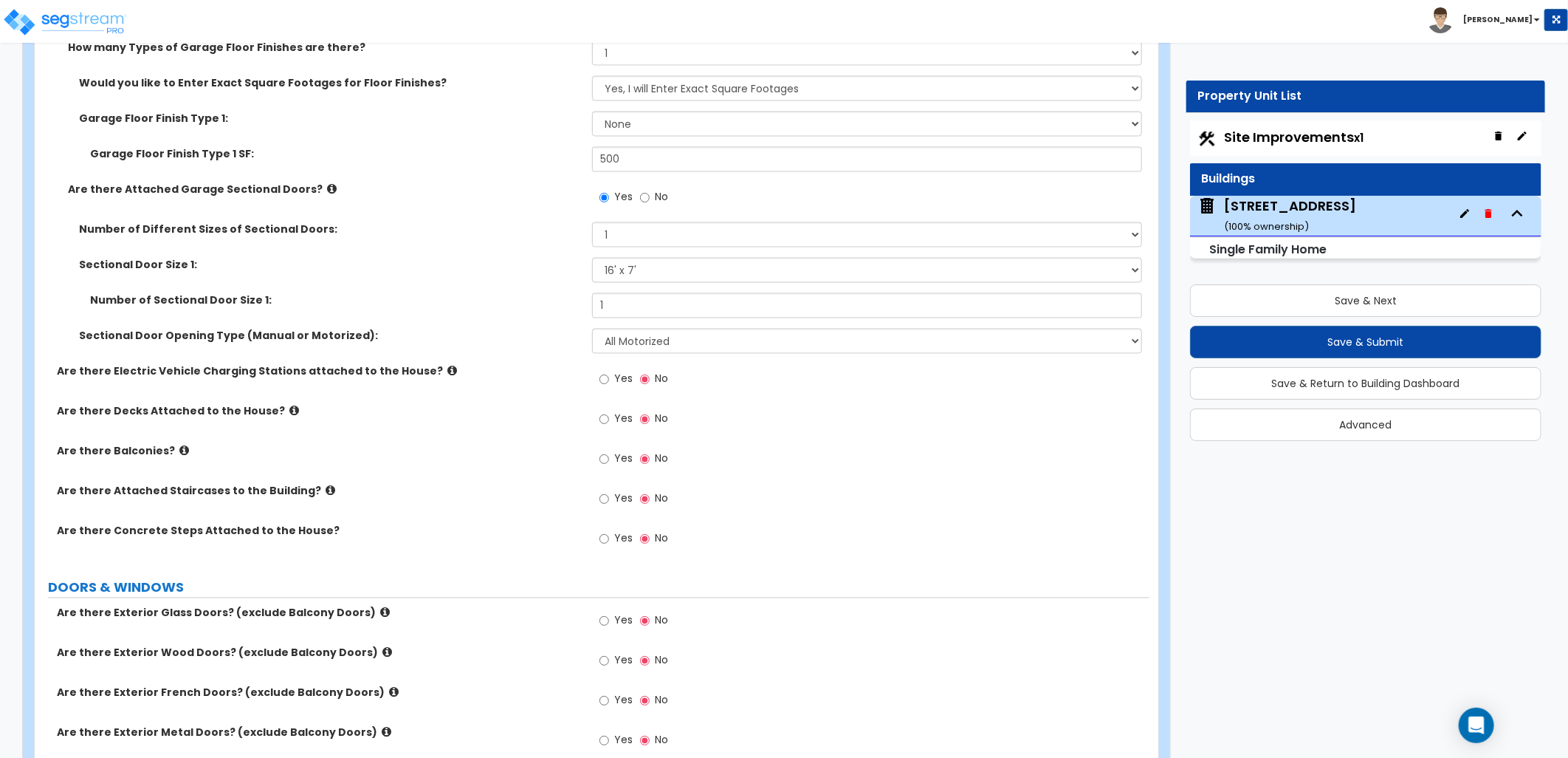
scroll to position [1723, 0]
click at [600, 418] on input "Yes" at bounding box center [604, 418] width 10 height 16
radio input "true"
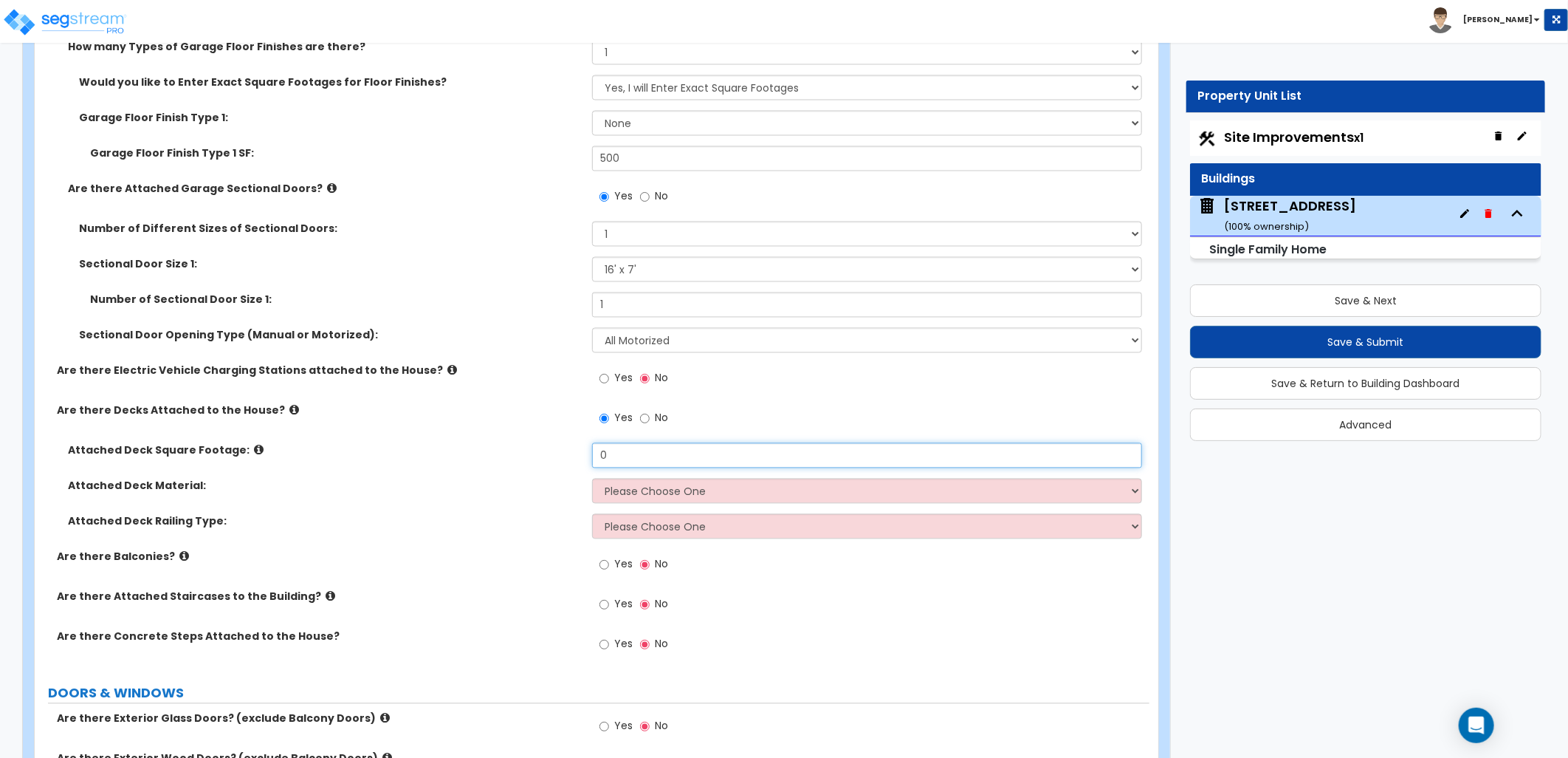
drag, startPoint x: 629, startPoint y: 458, endPoint x: 577, endPoint y: 460, distance: 52.0
click at [577, 460] on div "Attached Deck Square Footage: 0" at bounding box center [592, 461] width 1115 height 36
type input "150"
click at [713, 484] on select "Please Choose One Wood Plastic/PVC" at bounding box center [867, 491] width 550 height 25
select select "1"
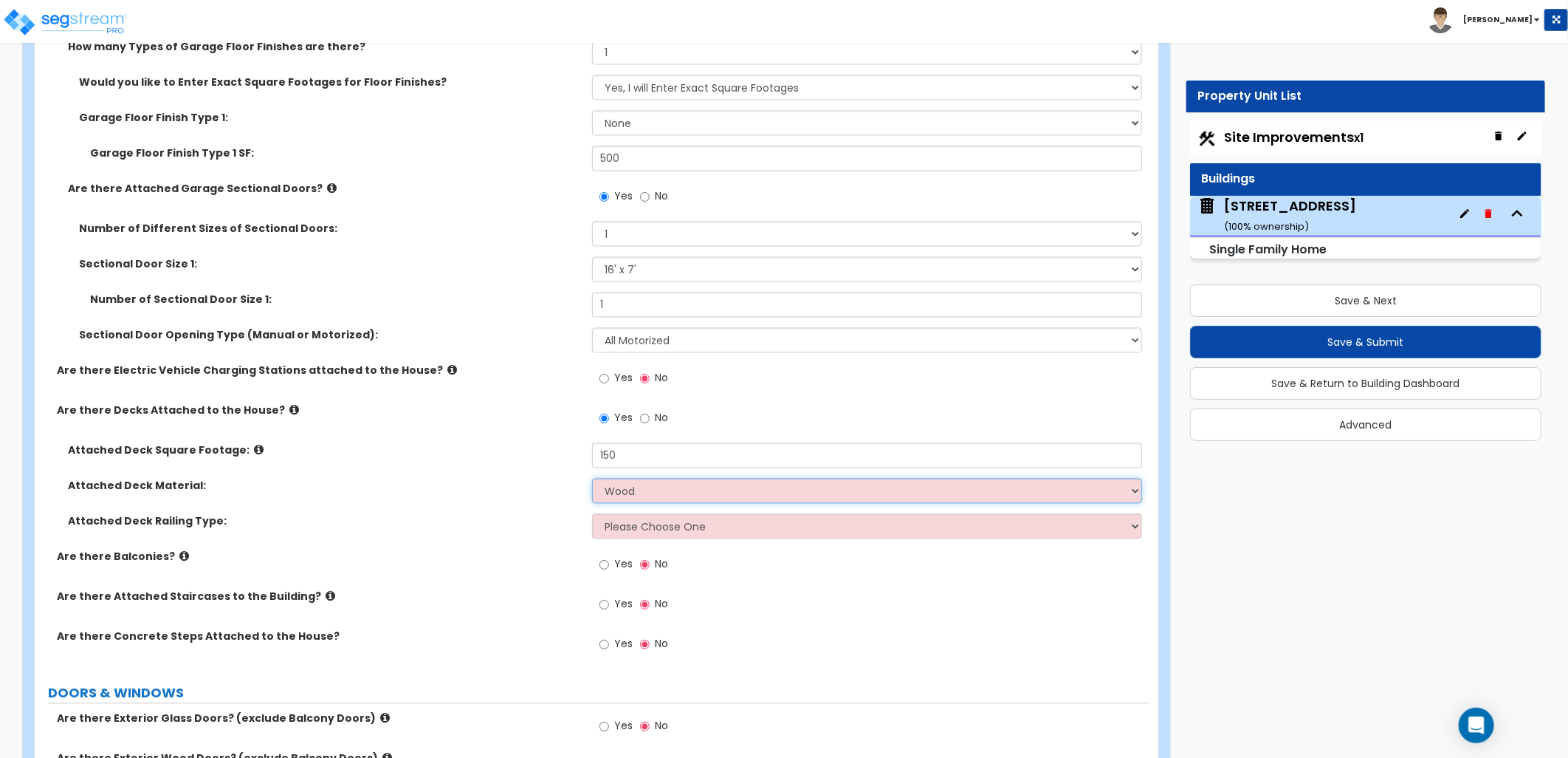
click at [592, 479] on select "Please Choose One Wood Plastic/PVC" at bounding box center [867, 491] width 550 height 25
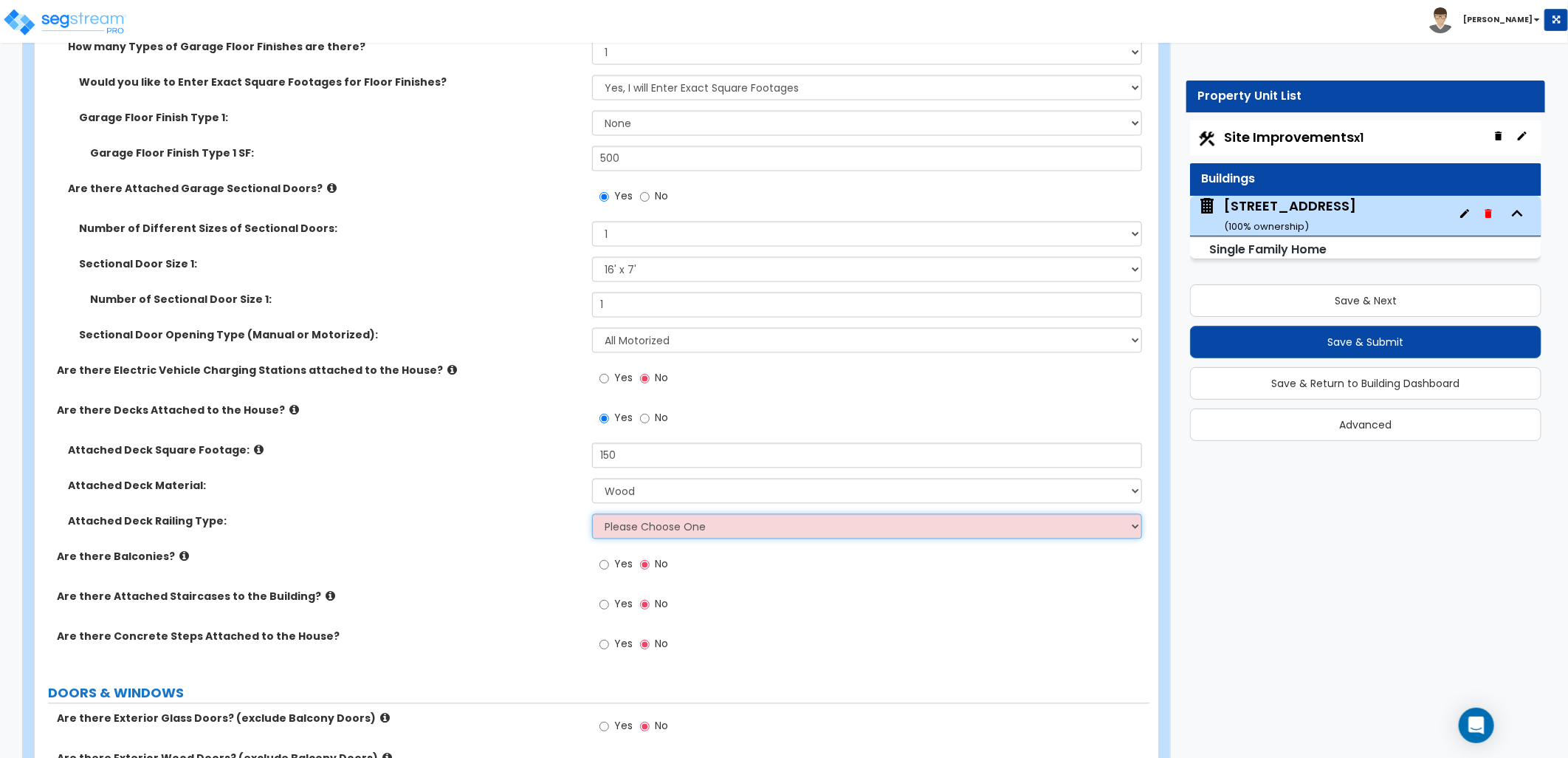
click at [701, 528] on select "Please Choose One Wood Plastic" at bounding box center [867, 526] width 550 height 25
select select "1"
click at [592, 514] on select "Please Choose One Wood Plastic" at bounding box center [867, 526] width 550 height 25
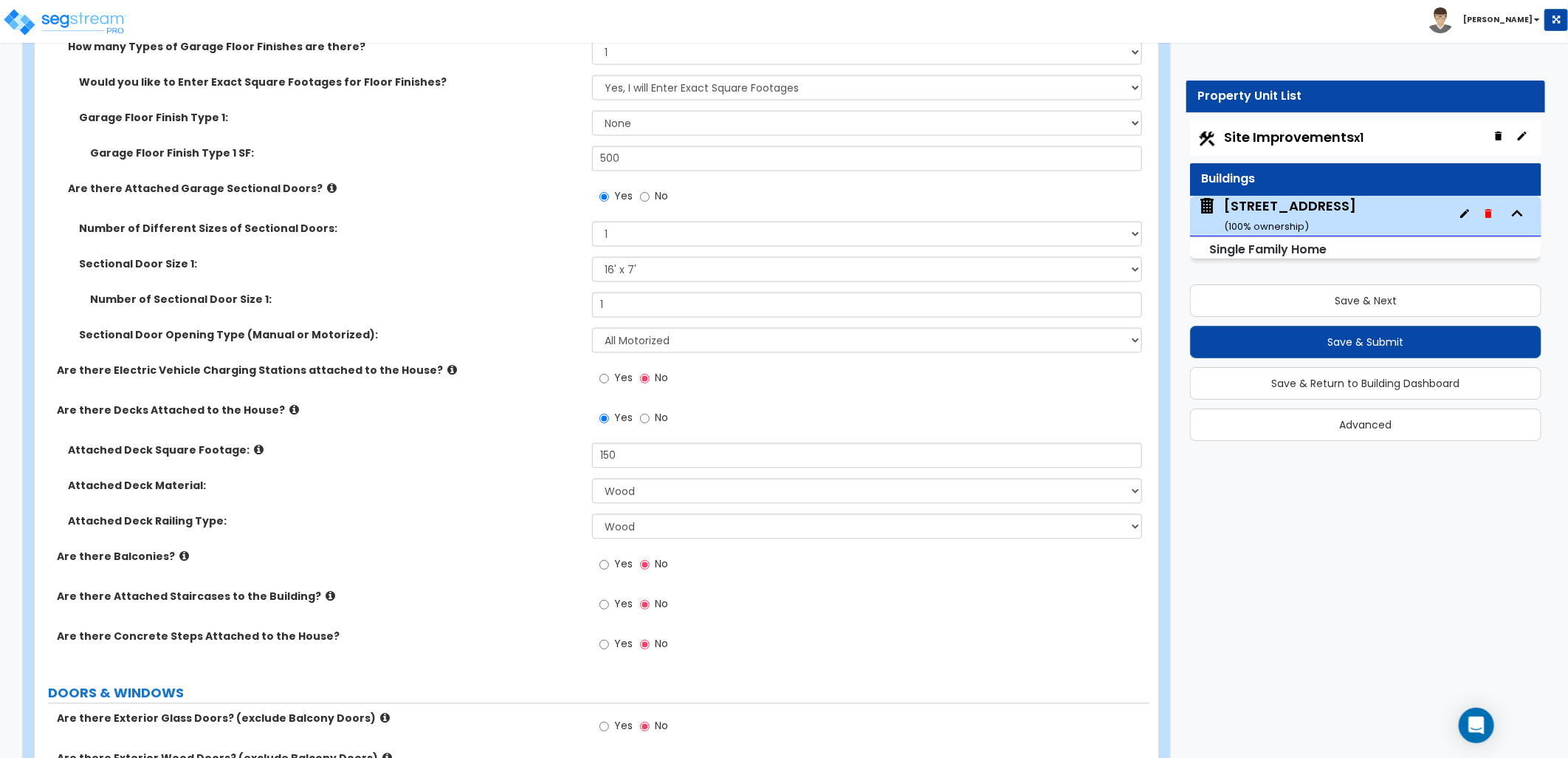
click at [517, 550] on label "Are there Balconies?" at bounding box center [319, 557] width 524 height 15
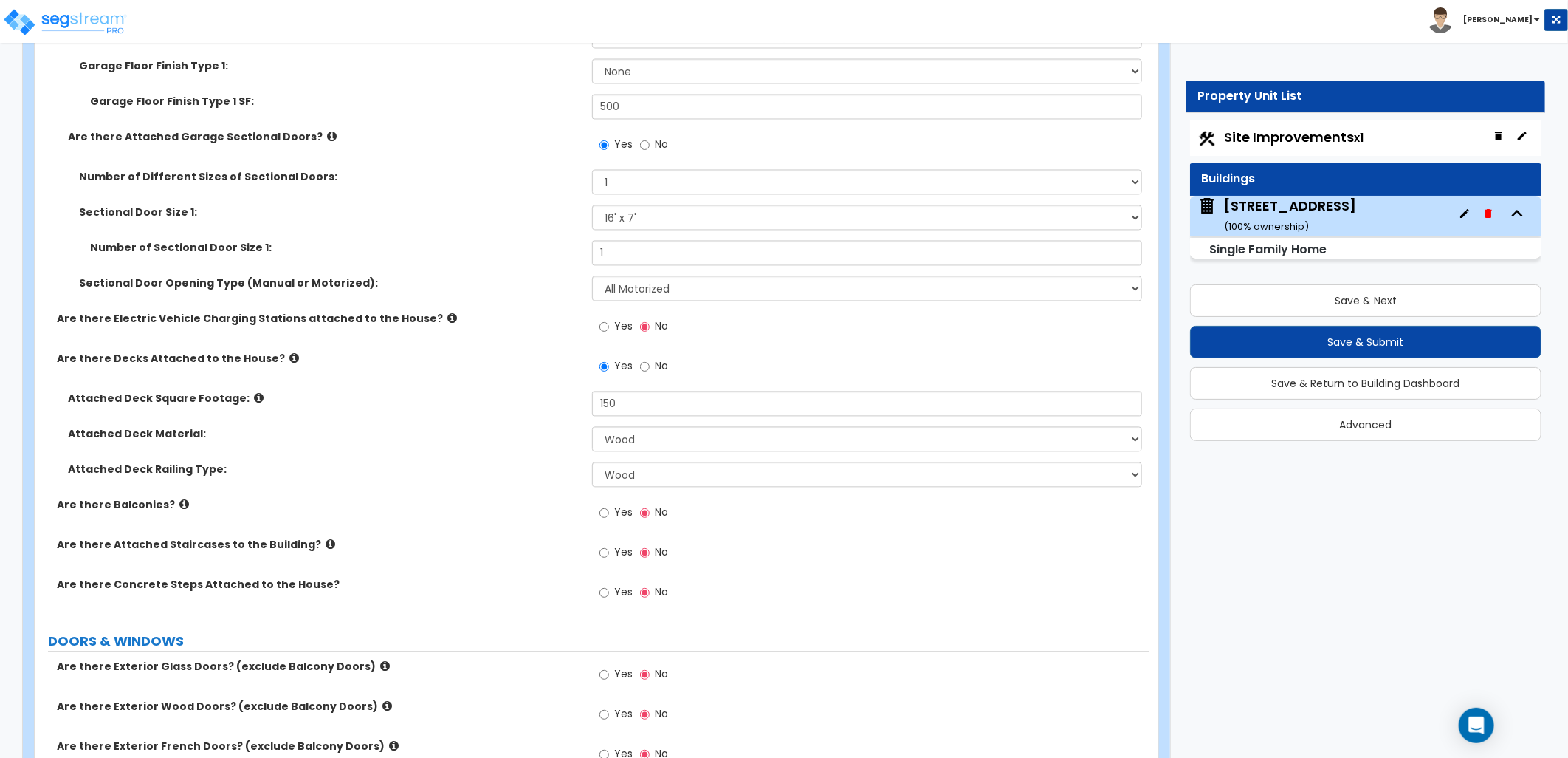
scroll to position [1805, 0]
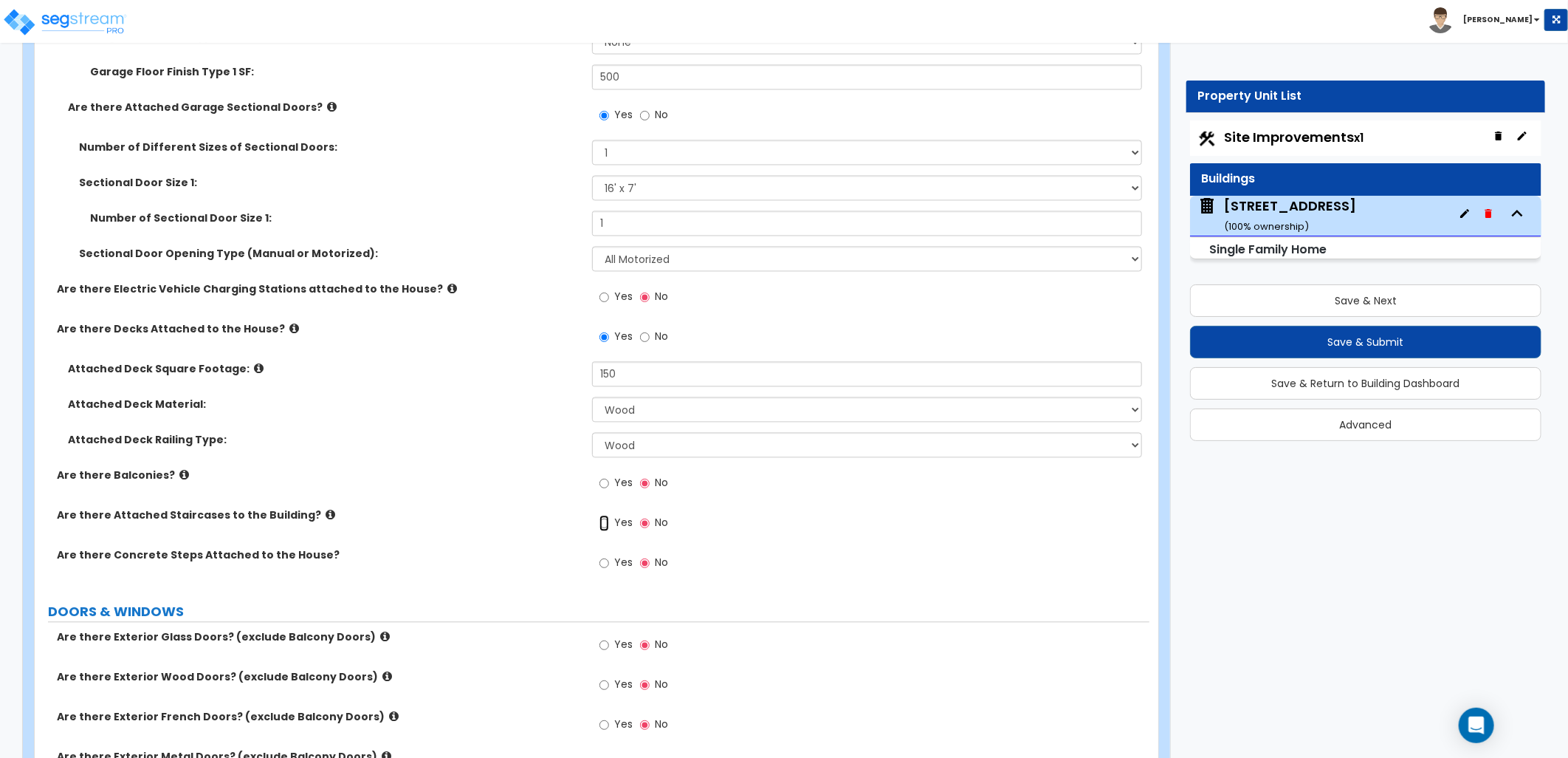
click at [607, 526] on input "Yes" at bounding box center [604, 523] width 10 height 16
radio input "true"
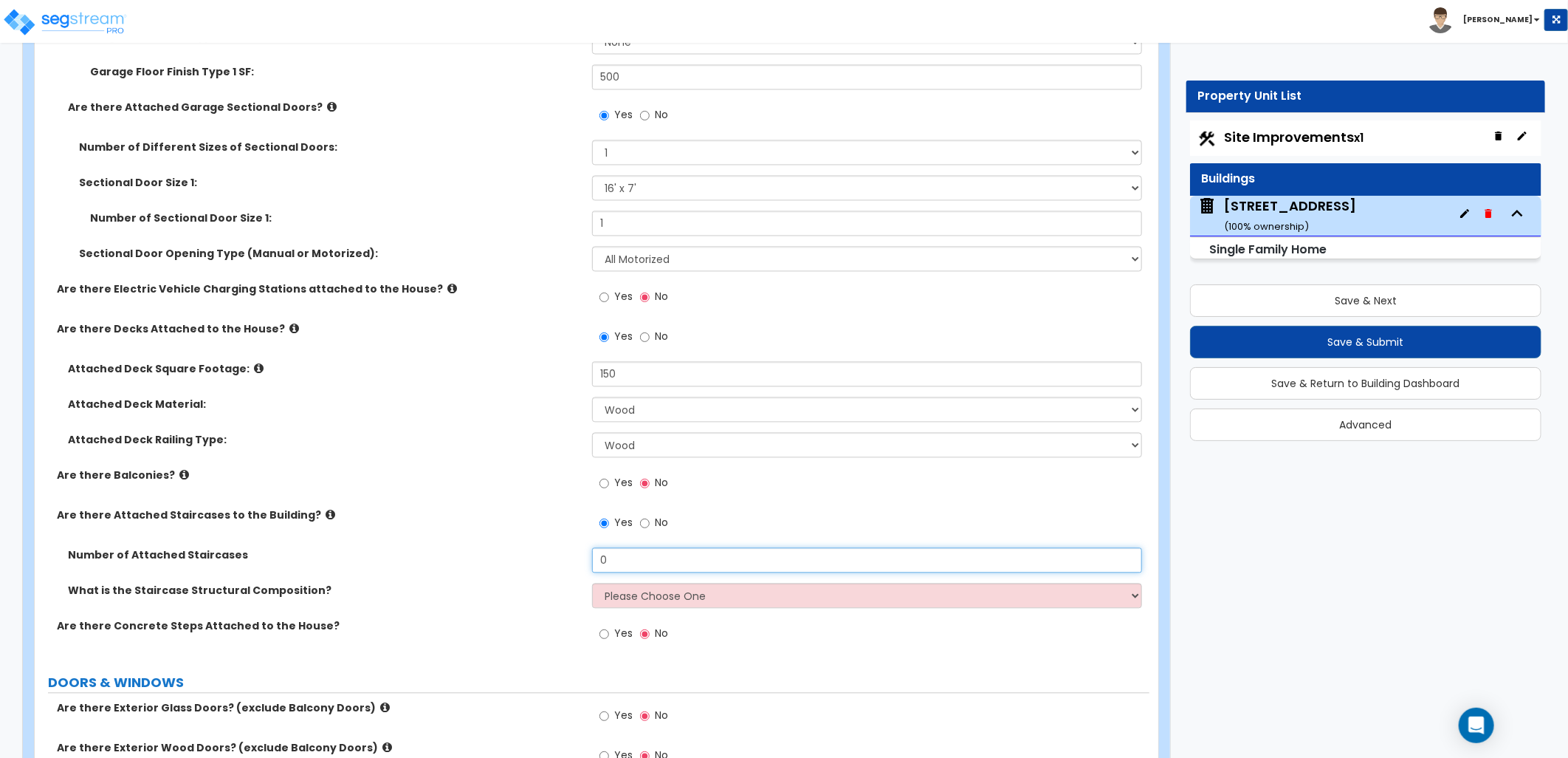
drag, startPoint x: 635, startPoint y: 560, endPoint x: 543, endPoint y: 545, distance: 93.2
click at [527, 547] on div "Number of Attached Staircases 0" at bounding box center [592, 565] width 1115 height 36
type input "1"
click at [652, 597] on select "Please Choose One Reinforced Concrete Structural Steel Wood" at bounding box center [867, 595] width 550 height 25
select select "3"
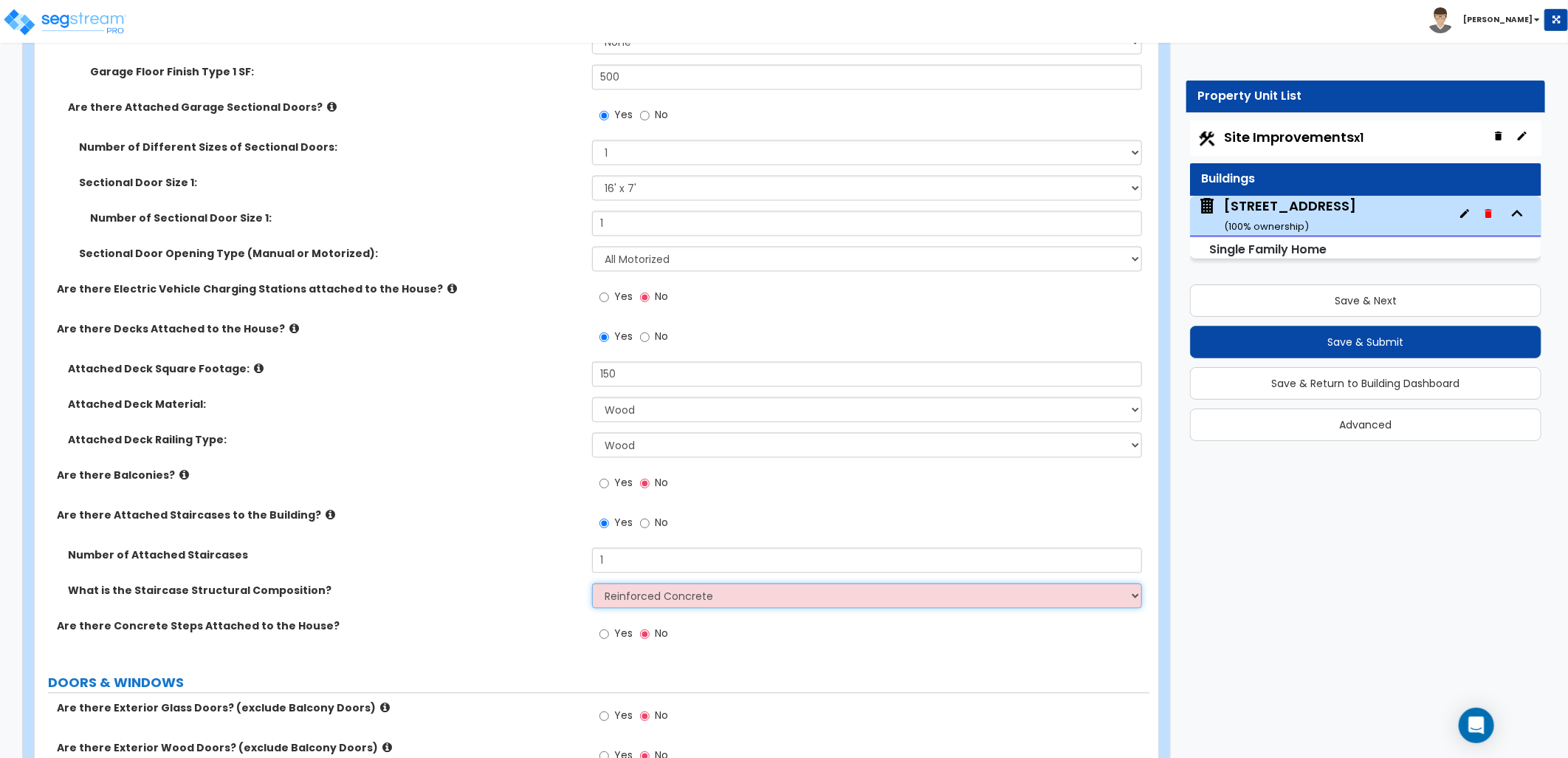
click at [592, 583] on select "Please Choose One Reinforced Concrete Structural Steel Wood" at bounding box center [867, 595] width 550 height 25
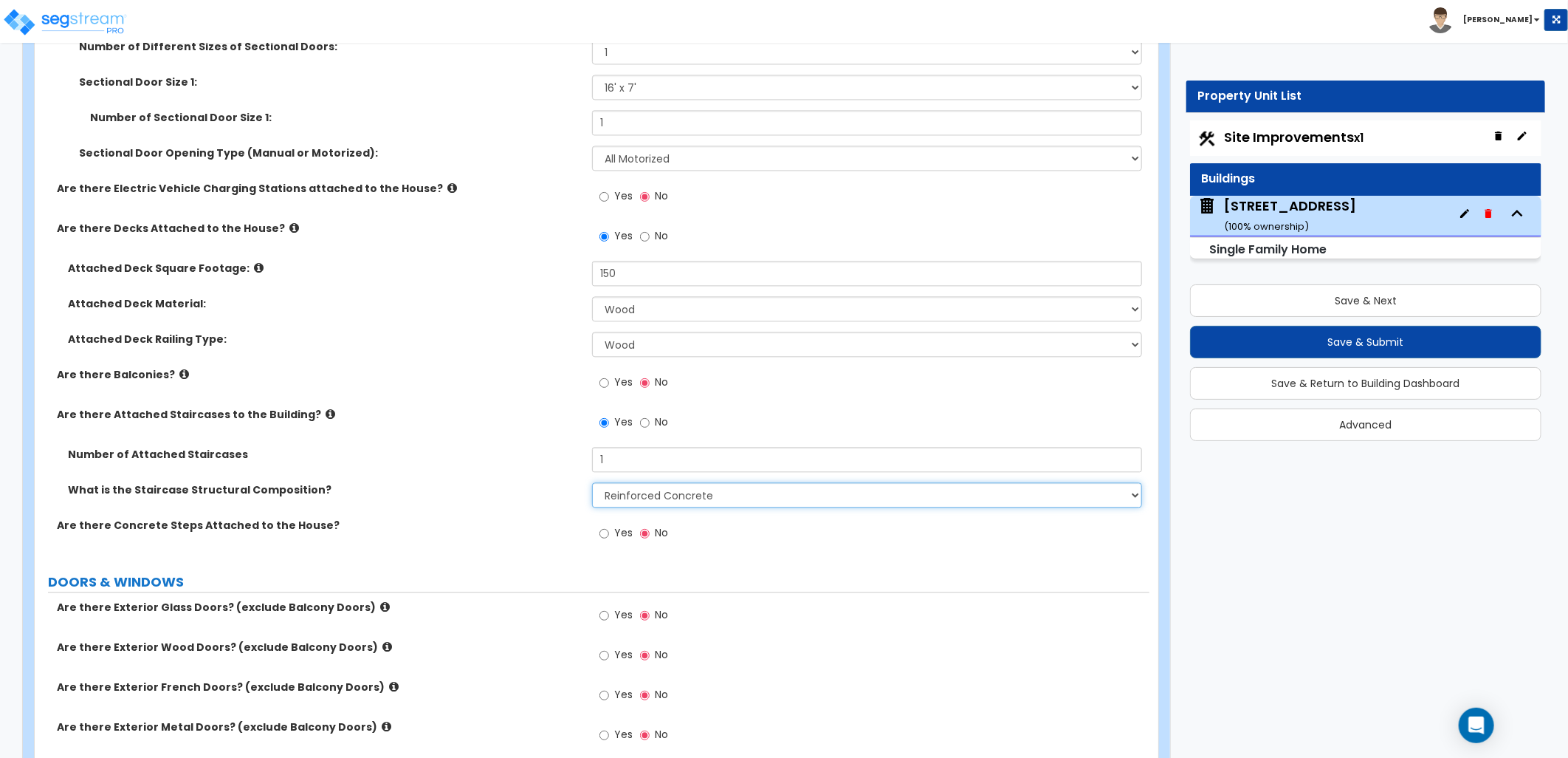
scroll to position [2051, 0]
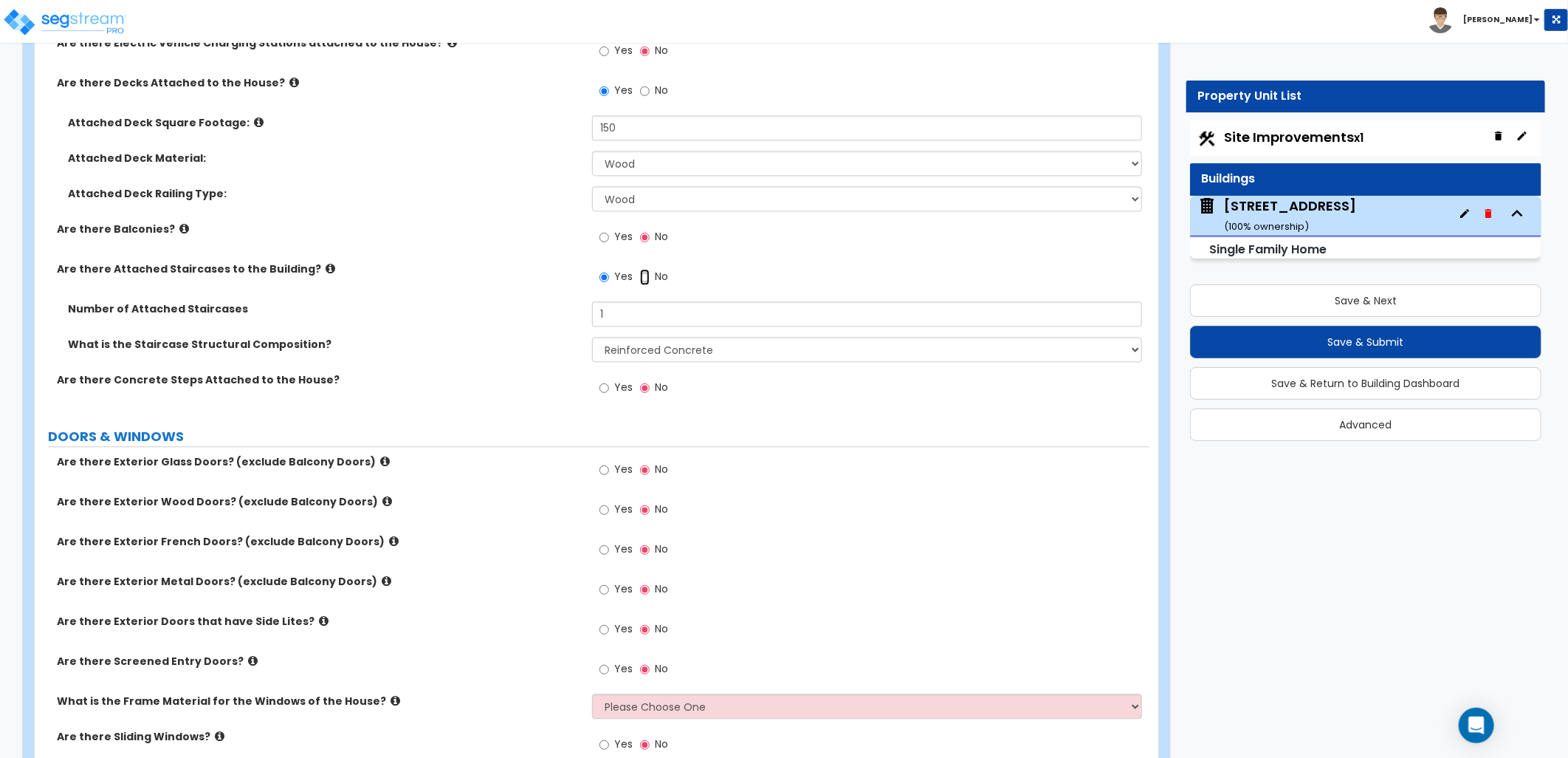
click at [644, 279] on input "No" at bounding box center [645, 277] width 10 height 16
radio input "false"
radio input "true"
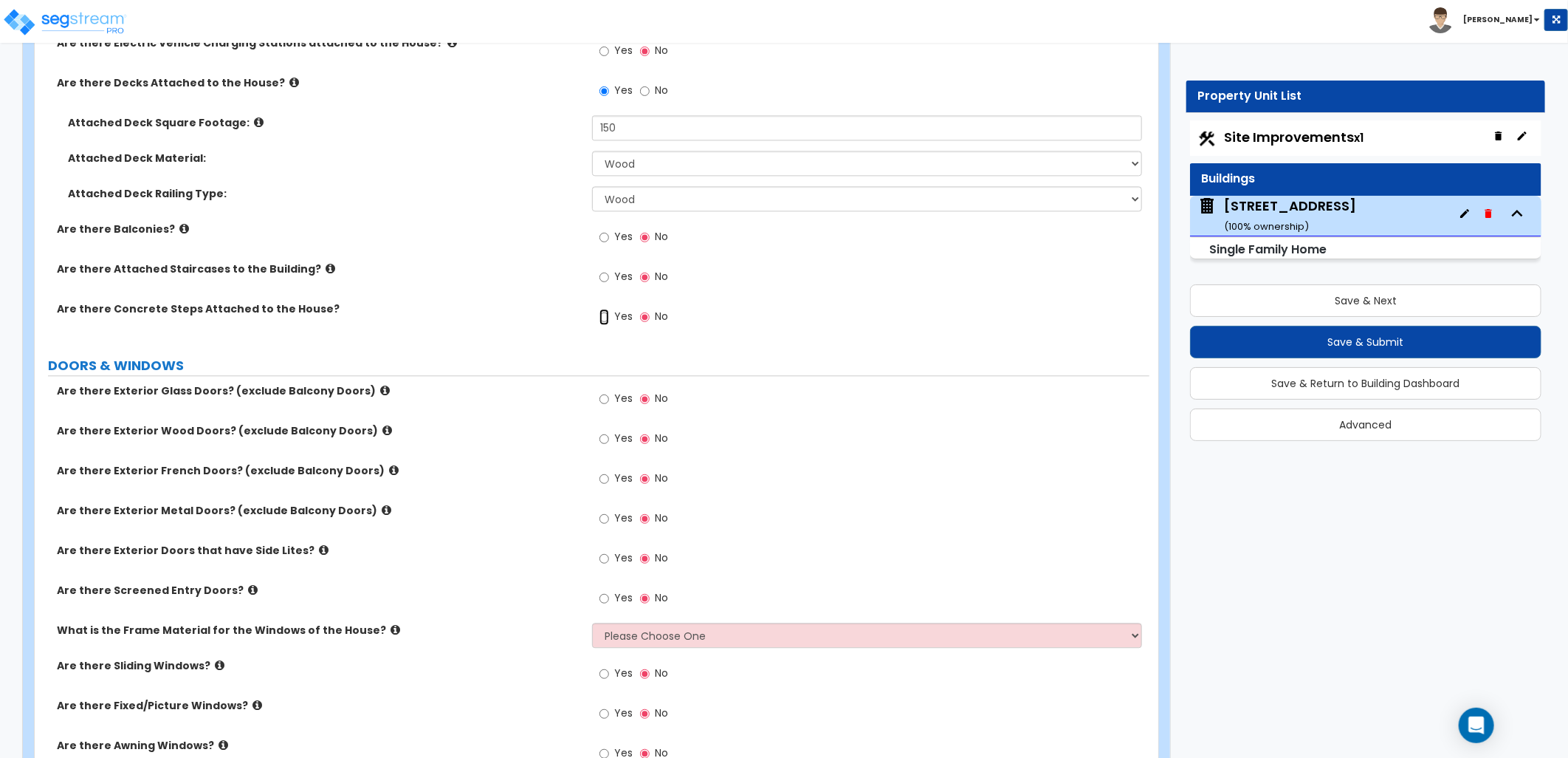
click at [607, 316] on input "Yes" at bounding box center [604, 317] width 10 height 16
radio input "true"
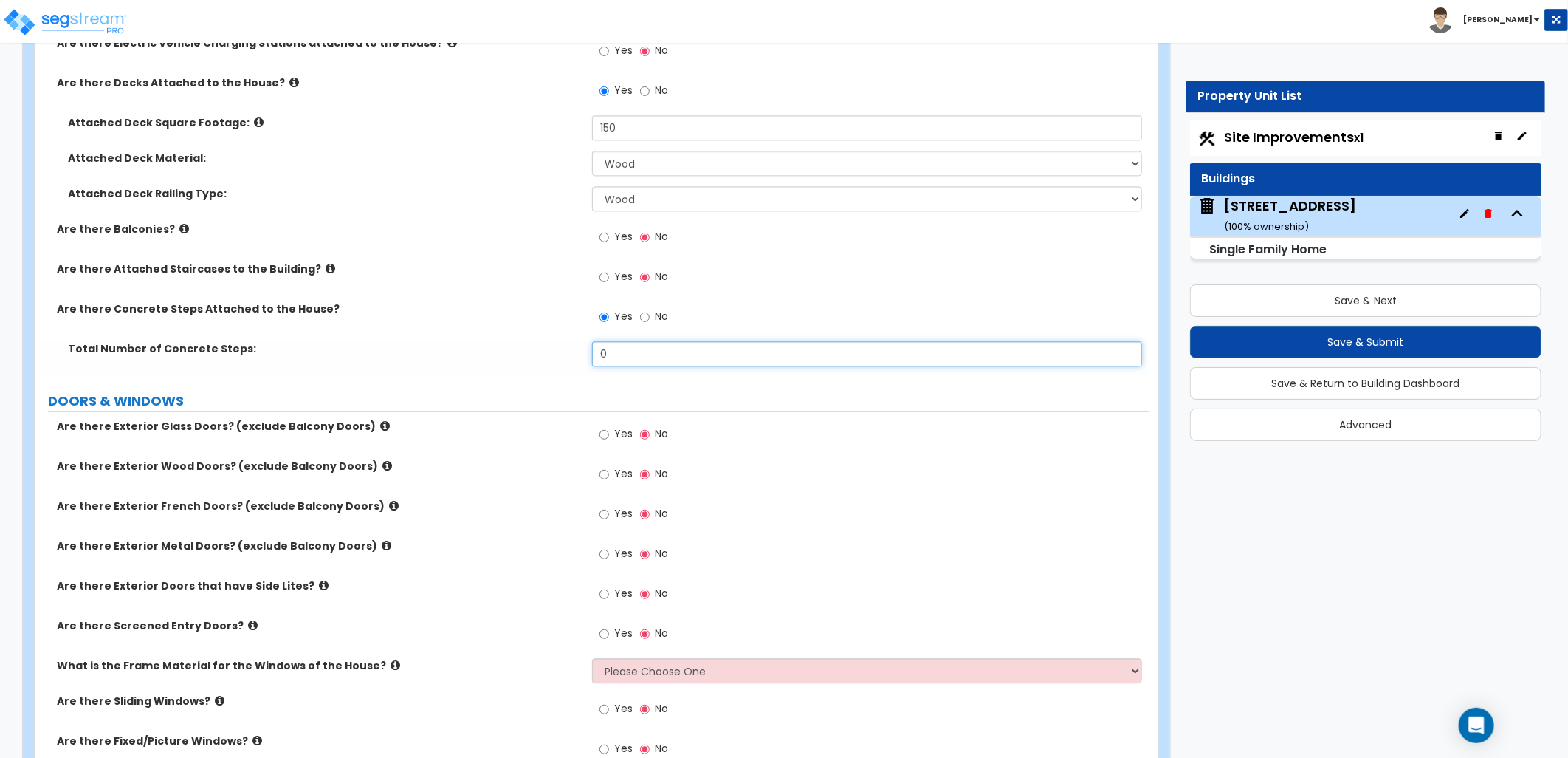
drag, startPoint x: 612, startPoint y: 350, endPoint x: 555, endPoint y: 348, distance: 57.0
click at [554, 348] on div "Total Number of Concrete Steps: 0" at bounding box center [592, 360] width 1115 height 36
type input "2"
click at [553, 350] on label "Total Number of Concrete Steps:" at bounding box center [324, 349] width 513 height 15
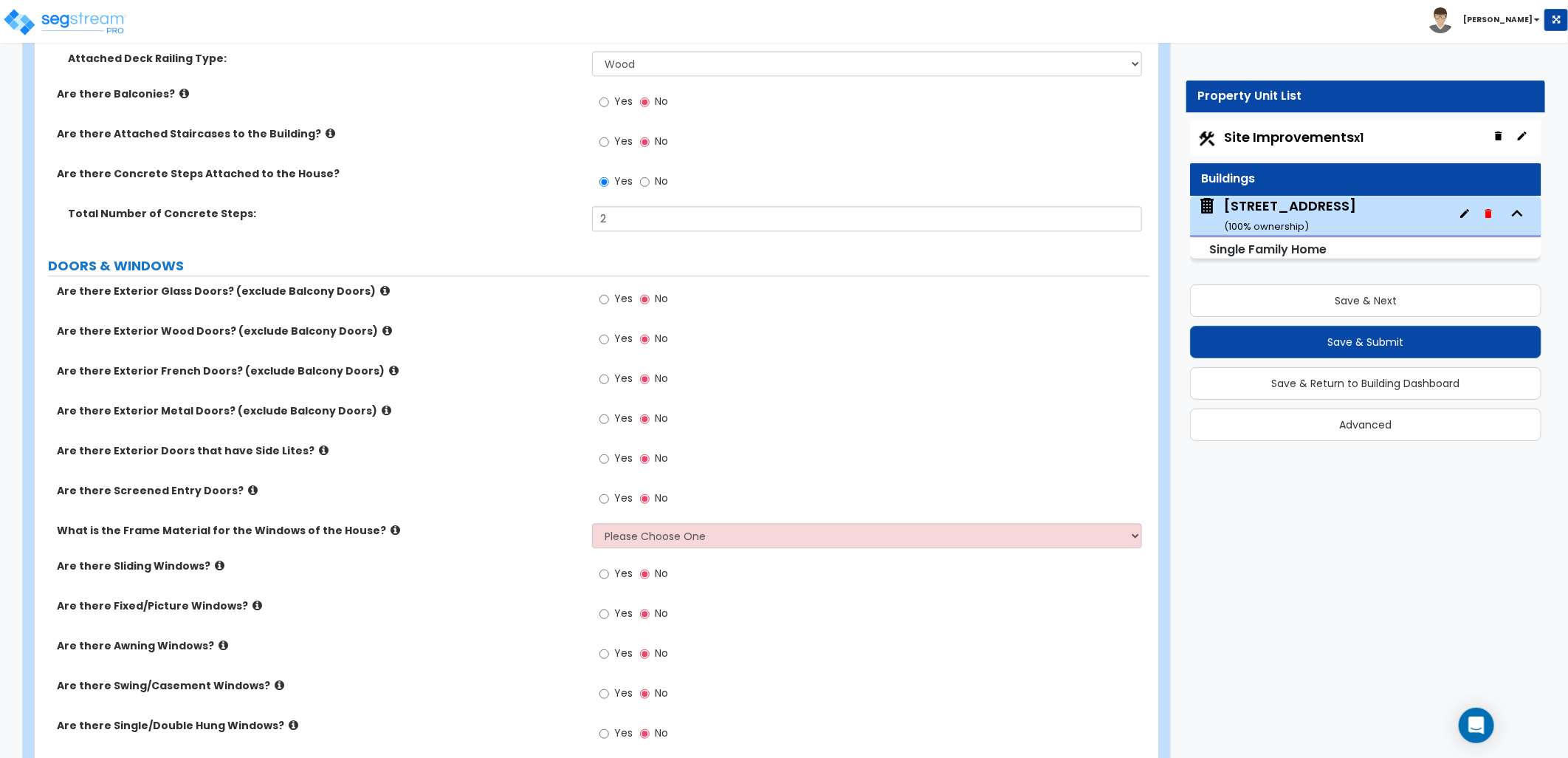
scroll to position [2216, 0]
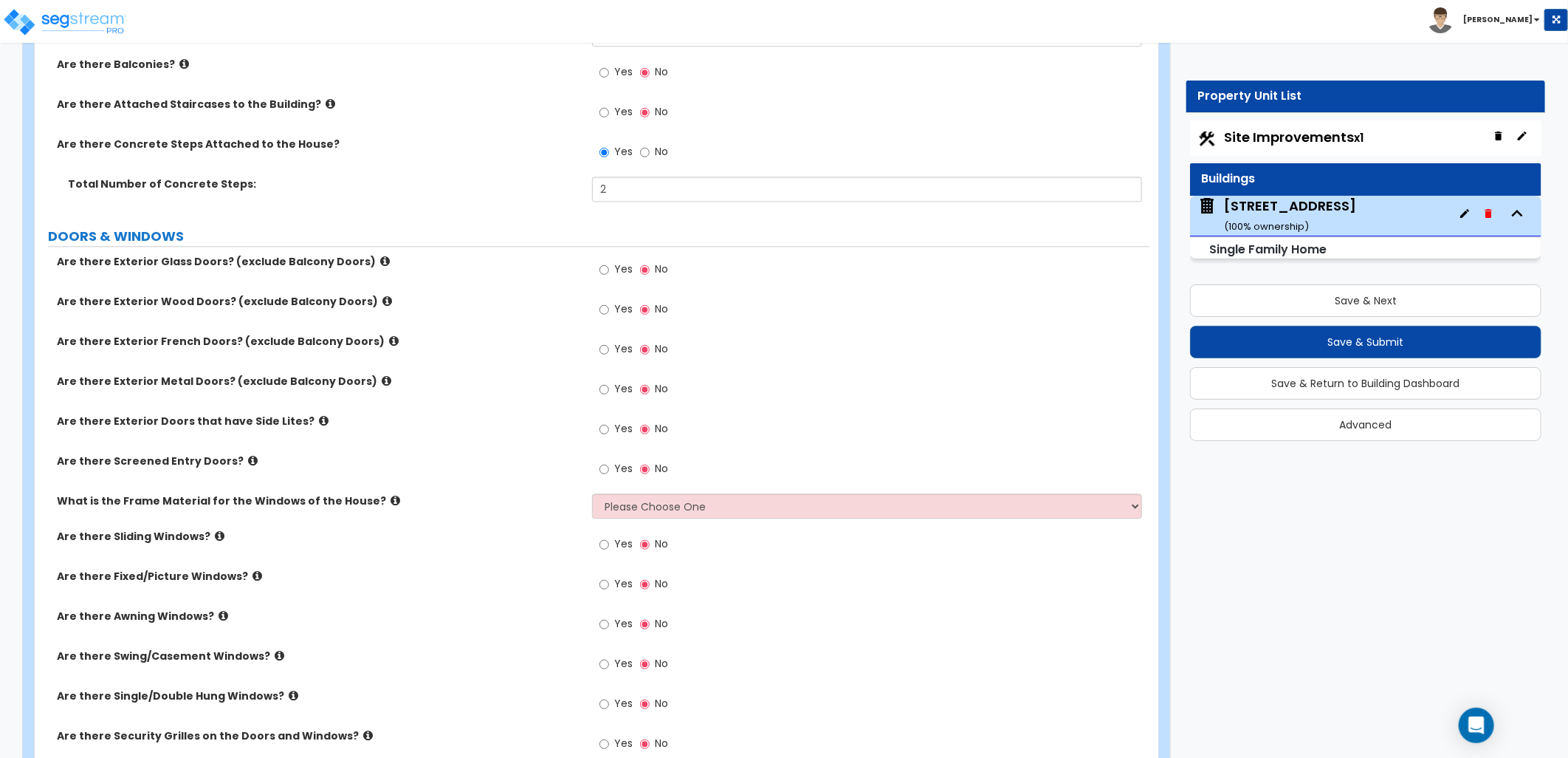
click at [389, 339] on icon at bounding box center [394, 341] width 10 height 11
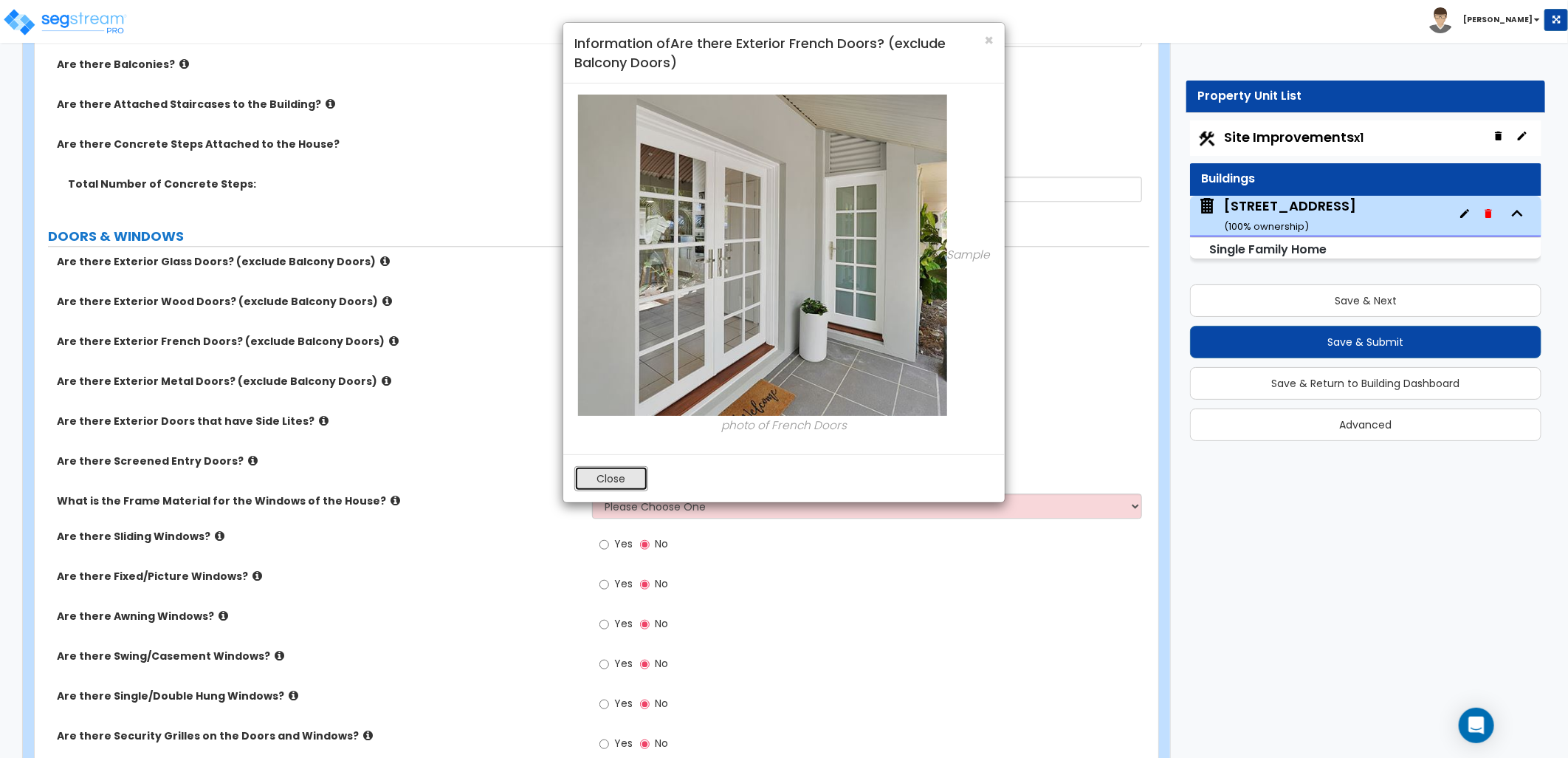
drag, startPoint x: 595, startPoint y: 477, endPoint x: 548, endPoint y: 413, distance: 79.4
click at [591, 474] on button "Close" at bounding box center [611, 478] width 74 height 25
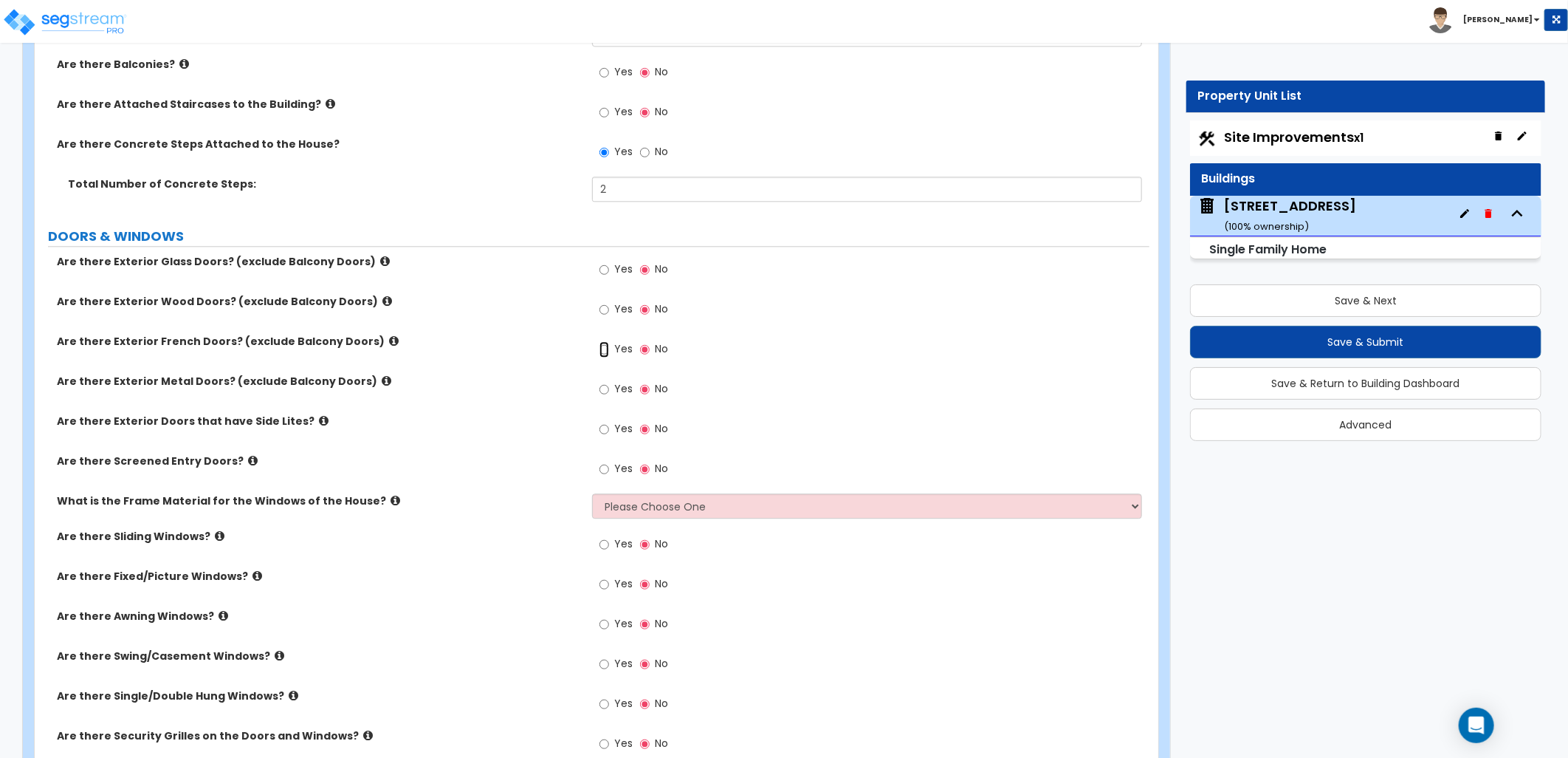
click at [606, 348] on input "Yes" at bounding box center [604, 350] width 10 height 16
radio input "true"
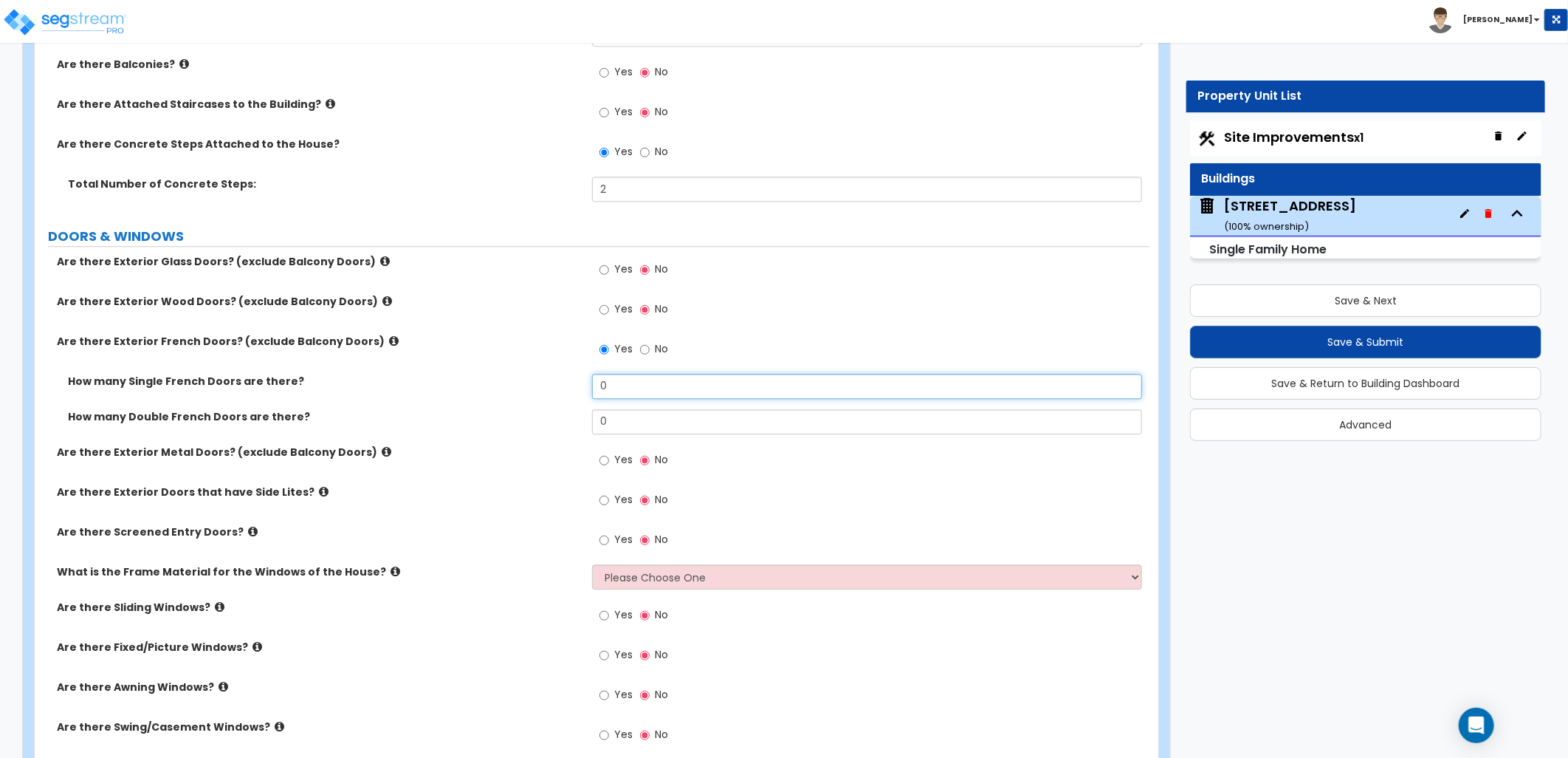
drag, startPoint x: 621, startPoint y: 381, endPoint x: 542, endPoint y: 377, distance: 79.1
click at [543, 377] on div "How many Single French Doors are there? 0" at bounding box center [592, 391] width 1115 height 36
type input "1"
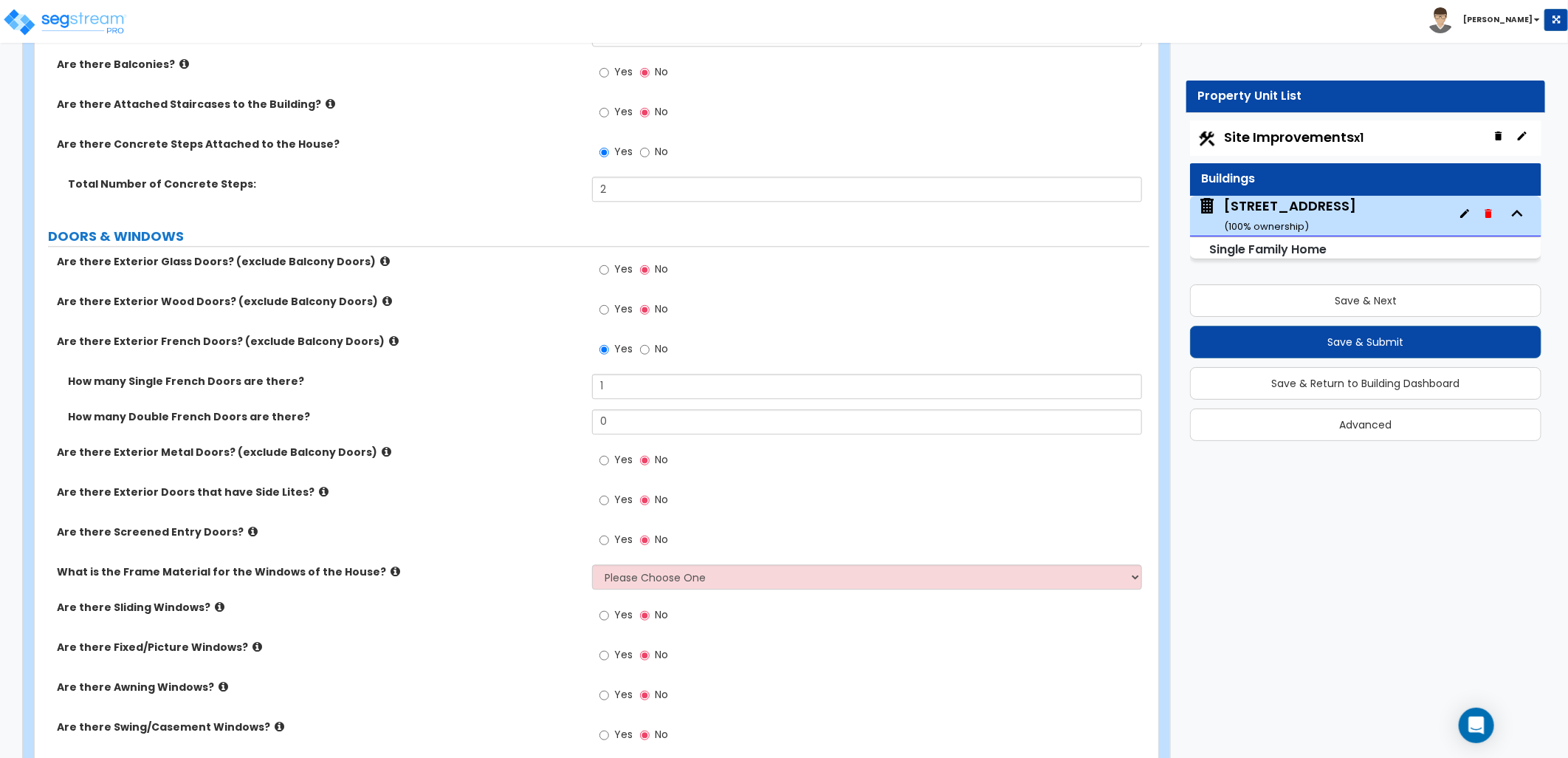
click at [545, 387] on div "How many Single French Doors are there? 1" at bounding box center [592, 391] width 1115 height 36
click at [608, 308] on input "Yes" at bounding box center [604, 310] width 10 height 16
radio input "true"
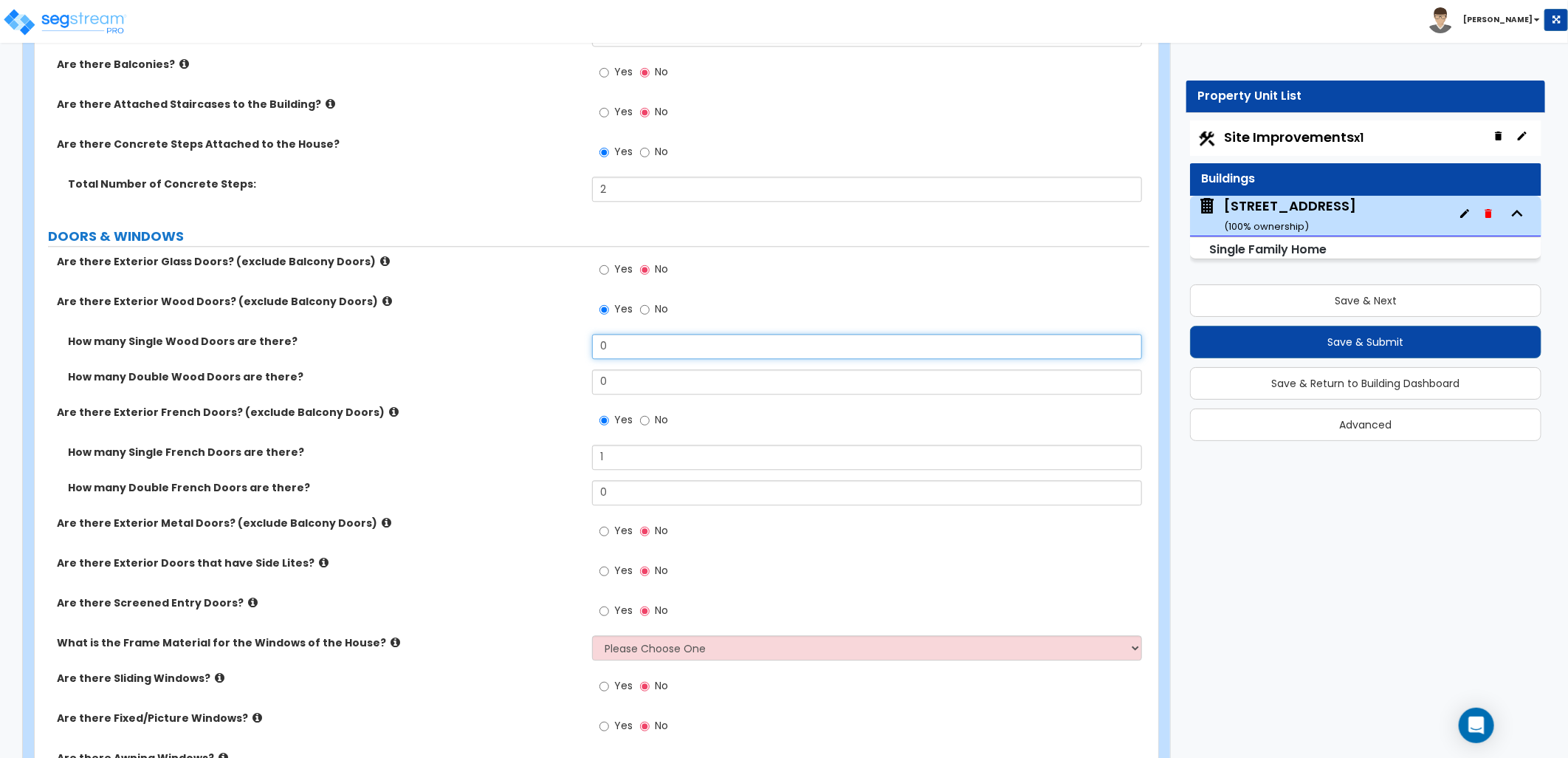
drag, startPoint x: 602, startPoint y: 345, endPoint x: 529, endPoint y: 342, distance: 73.1
click at [529, 342] on div "How many Single Wood Doors are there? 0" at bounding box center [592, 352] width 1115 height 36
type input "1"
drag, startPoint x: 529, startPoint y: 342, endPoint x: 522, endPoint y: 351, distance: 11.4
click at [522, 351] on div "How many Single Wood Doors are there? 1" at bounding box center [592, 352] width 1115 height 36
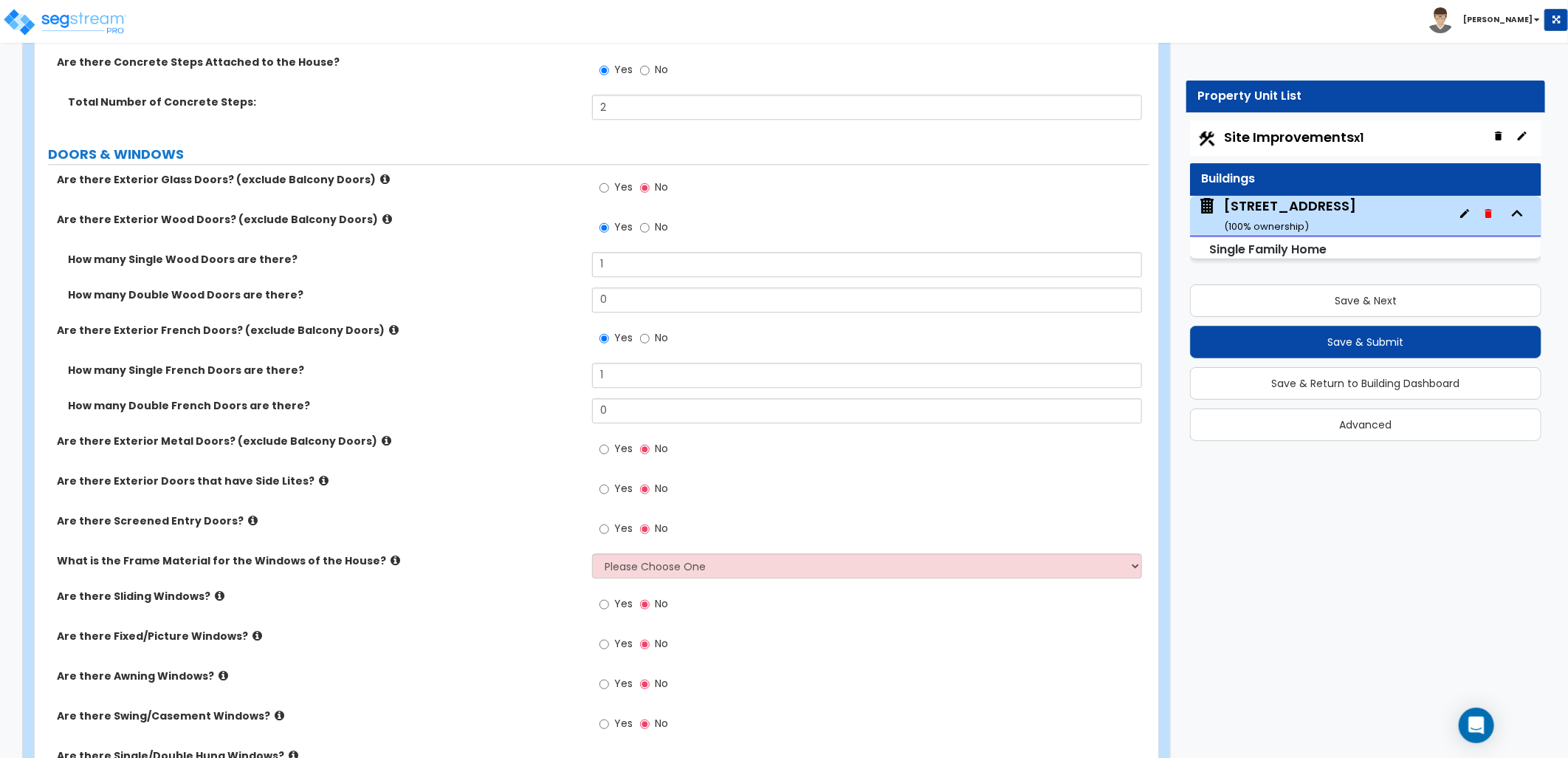
scroll to position [2380, 0]
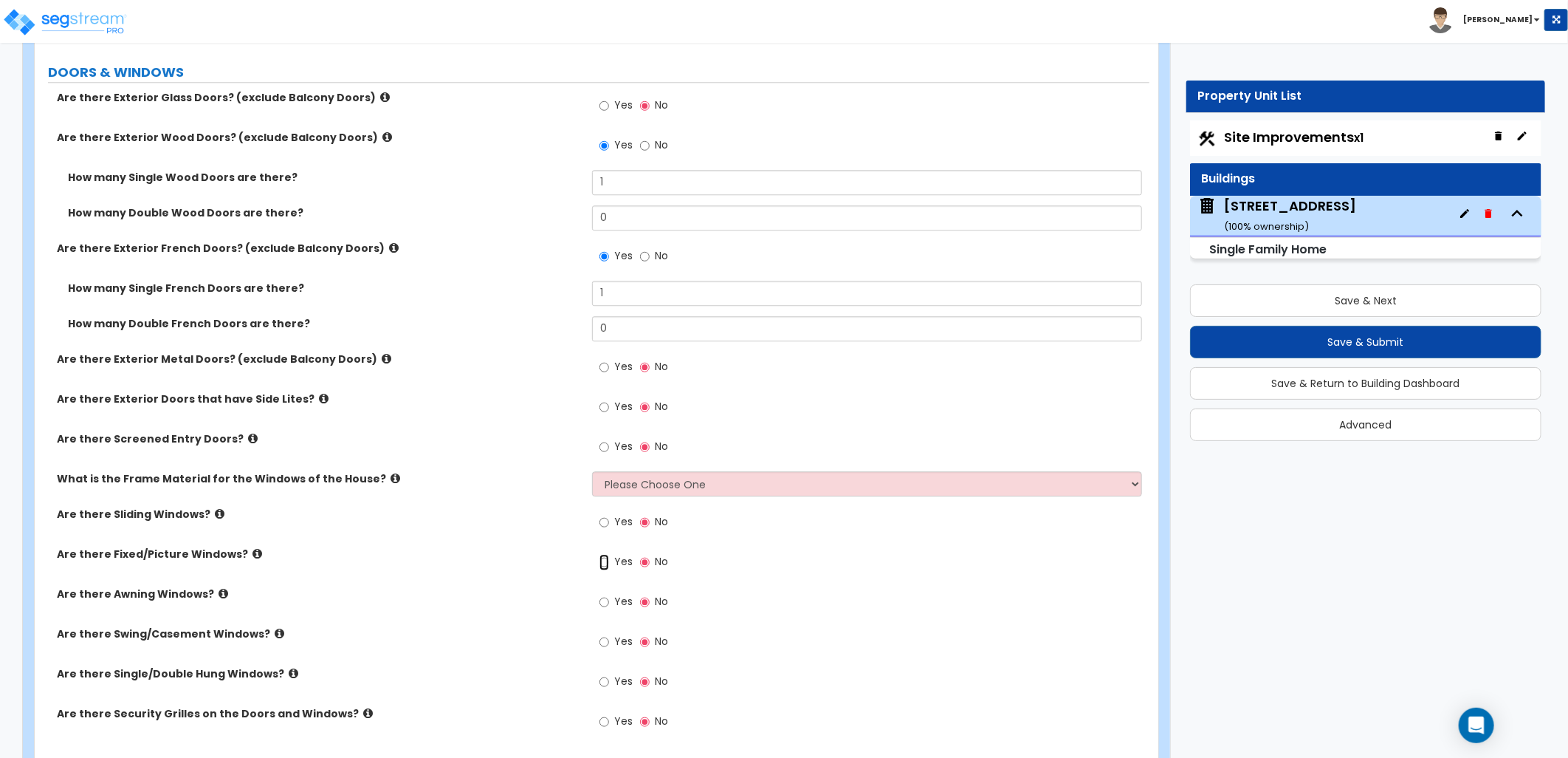
click at [606, 565] on input "Yes" at bounding box center [604, 562] width 10 height 16
radio input "true"
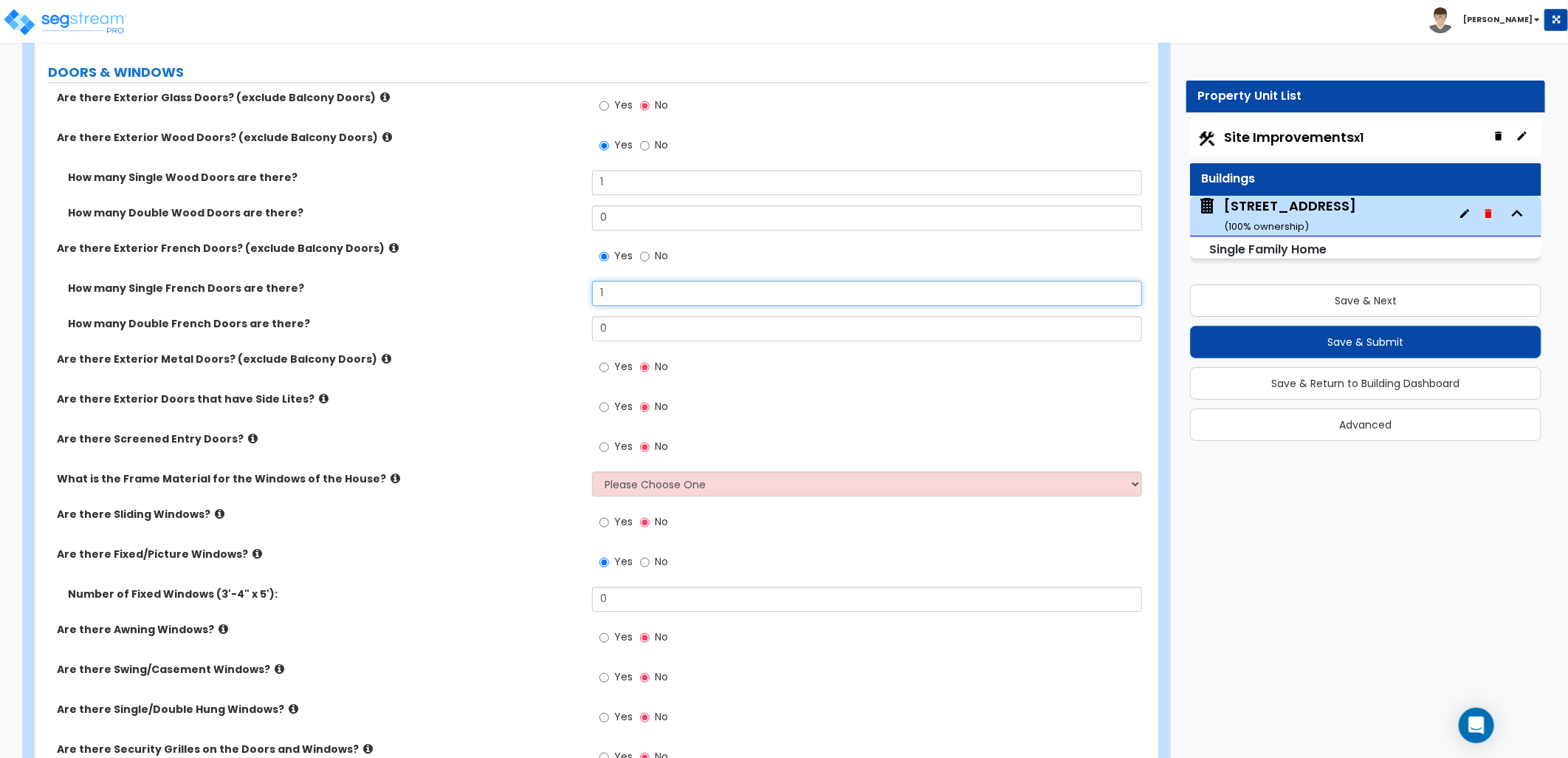
drag, startPoint x: 617, startPoint y: 286, endPoint x: 533, endPoint y: 292, distance: 84.2
click at [536, 291] on div "How many Single French Doors are there? 1" at bounding box center [592, 299] width 1115 height 36
type input "2"
click at [523, 293] on label "How many Single French Doors are there?" at bounding box center [324, 288] width 513 height 15
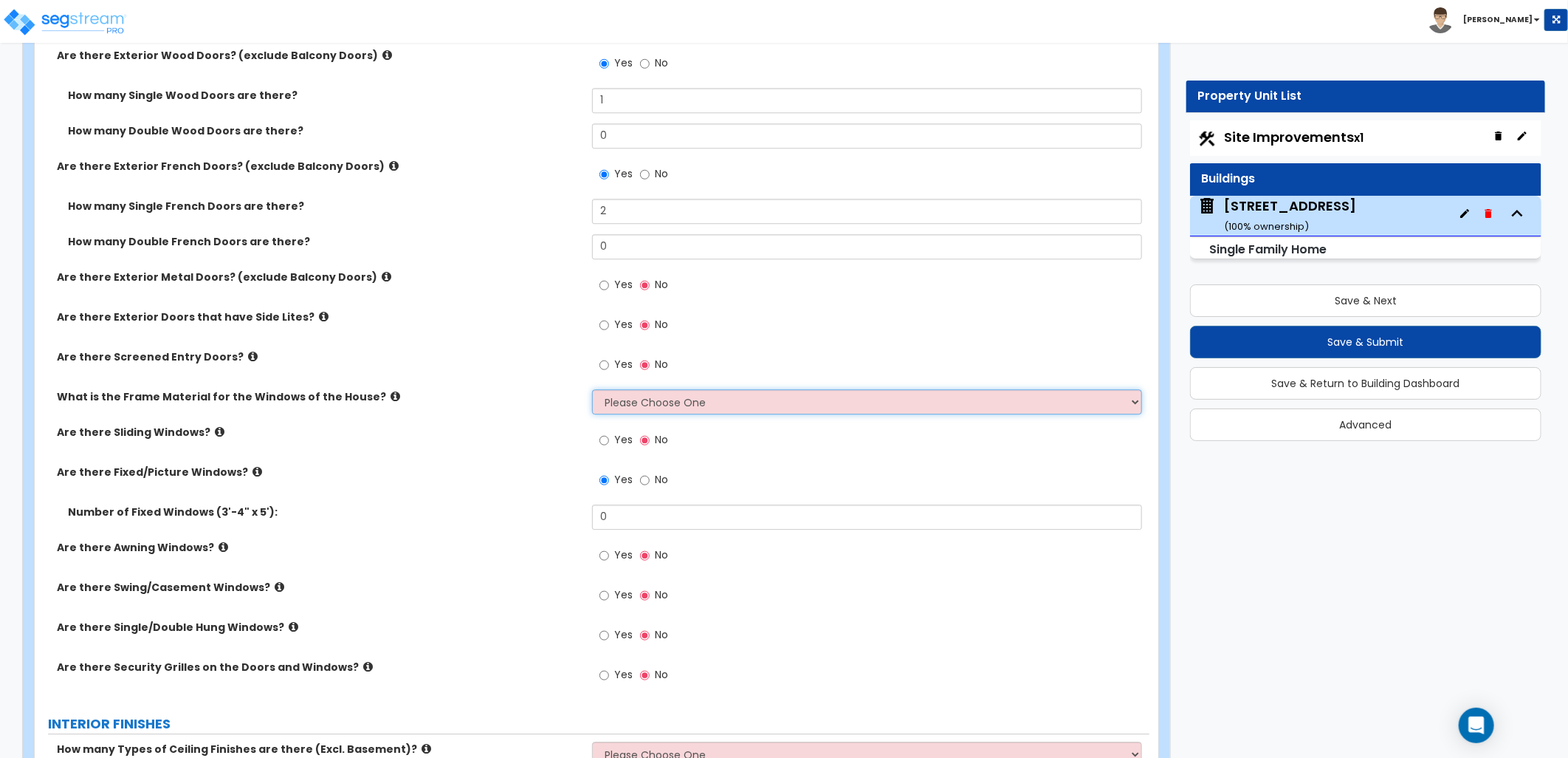
click at [624, 401] on select "Please Choose One Vinyl Aluminum Wood" at bounding box center [867, 401] width 550 height 25
select select "3"
click at [592, 389] on select "Please Choose One Vinyl Aluminum Wood" at bounding box center [867, 401] width 550 height 25
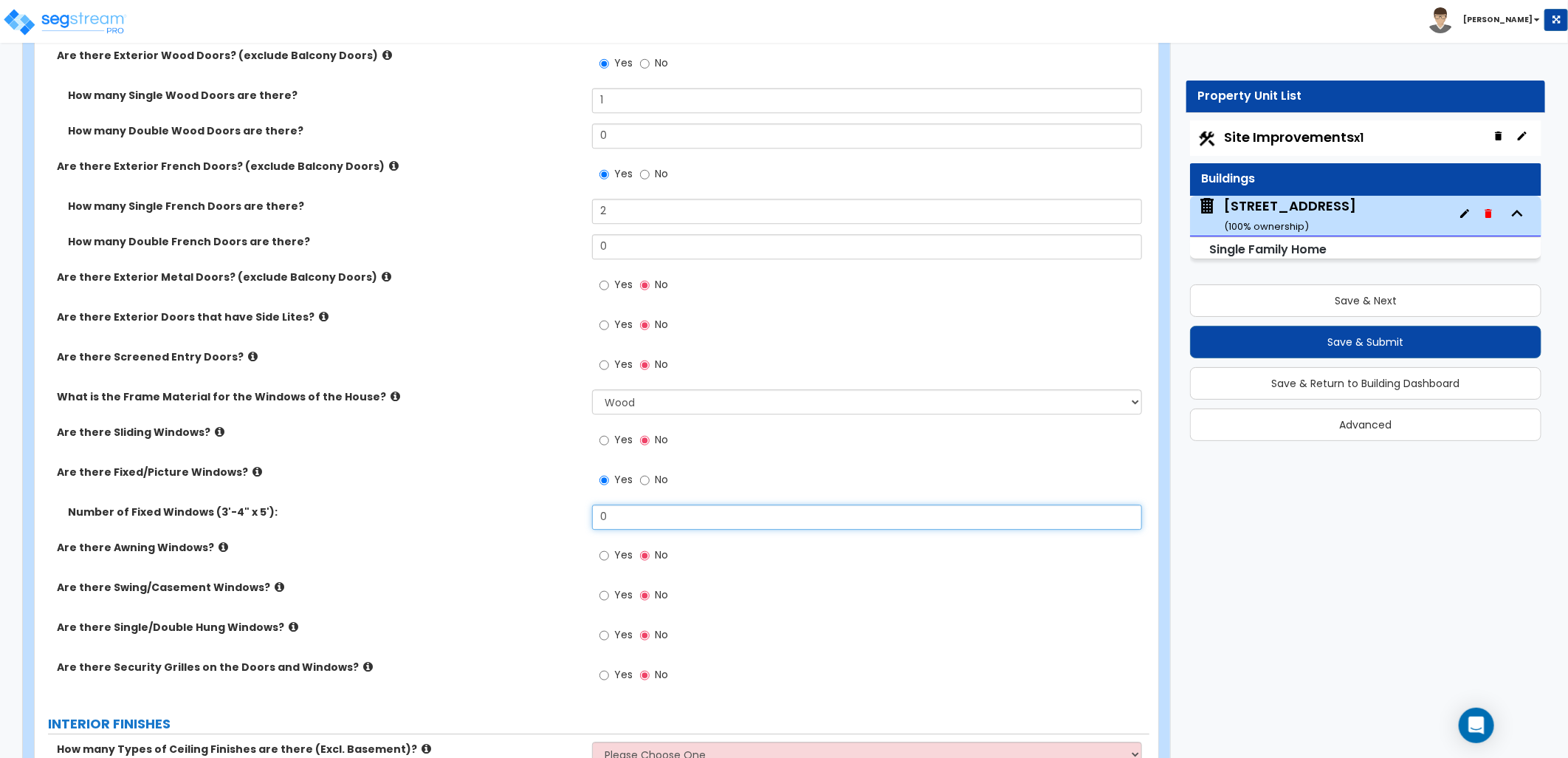
drag, startPoint x: 621, startPoint y: 513, endPoint x: 564, endPoint y: 514, distance: 57.0
click at [569, 514] on div "Number of Fixed Windows (3'-4" x 5'): 0" at bounding box center [592, 522] width 1115 height 36
type input "14"
drag, startPoint x: 565, startPoint y: 514, endPoint x: 560, endPoint y: 525, distance: 12.1
click at [560, 524] on div "Number of Fixed Windows (3'-4" x 5'): 14" at bounding box center [592, 522] width 1115 height 36
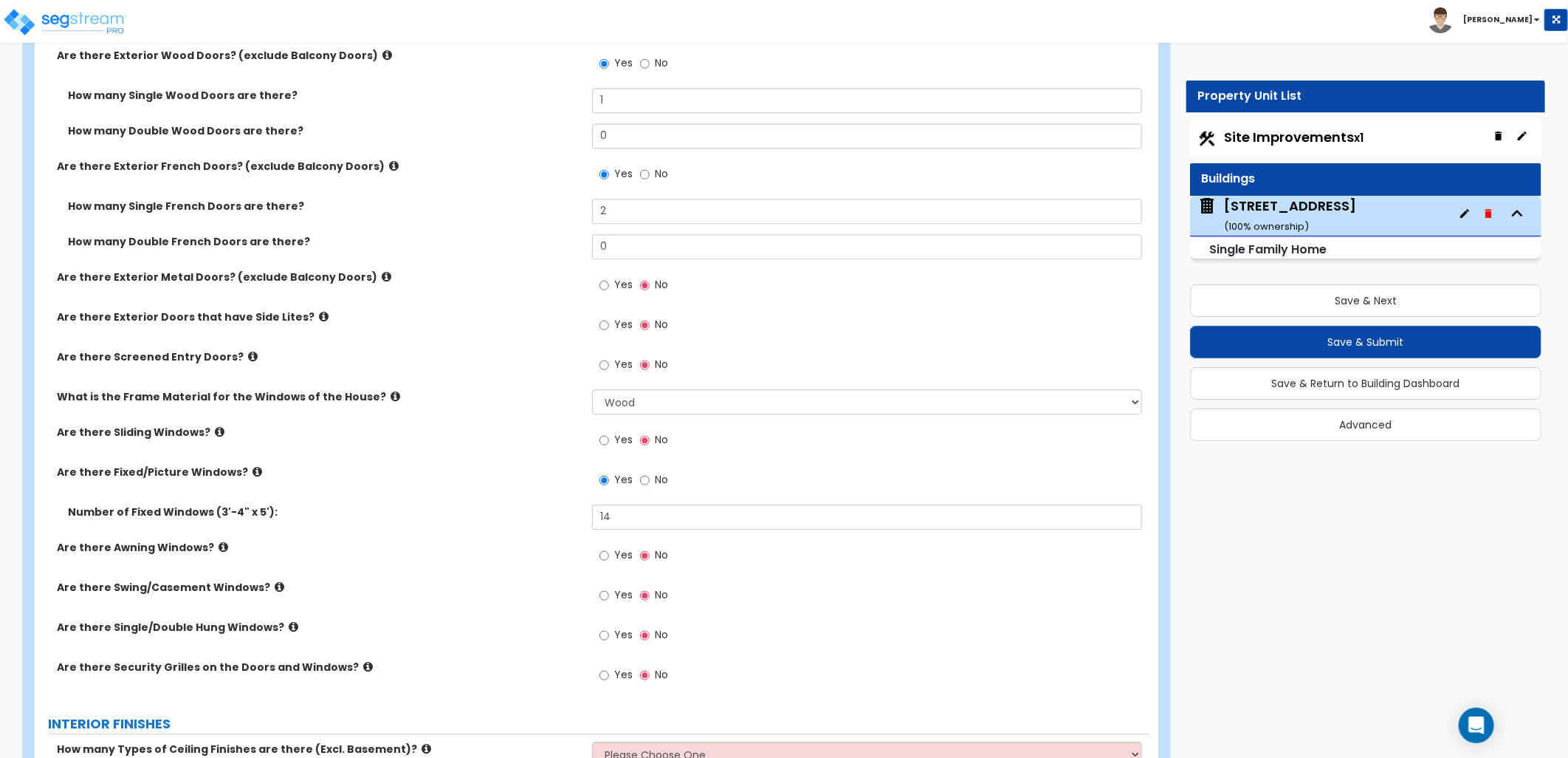
click at [288, 627] on label "Are there Single/Double Hung Windows?" at bounding box center [319, 627] width 524 height 15
click at [289, 624] on icon at bounding box center [294, 627] width 10 height 11
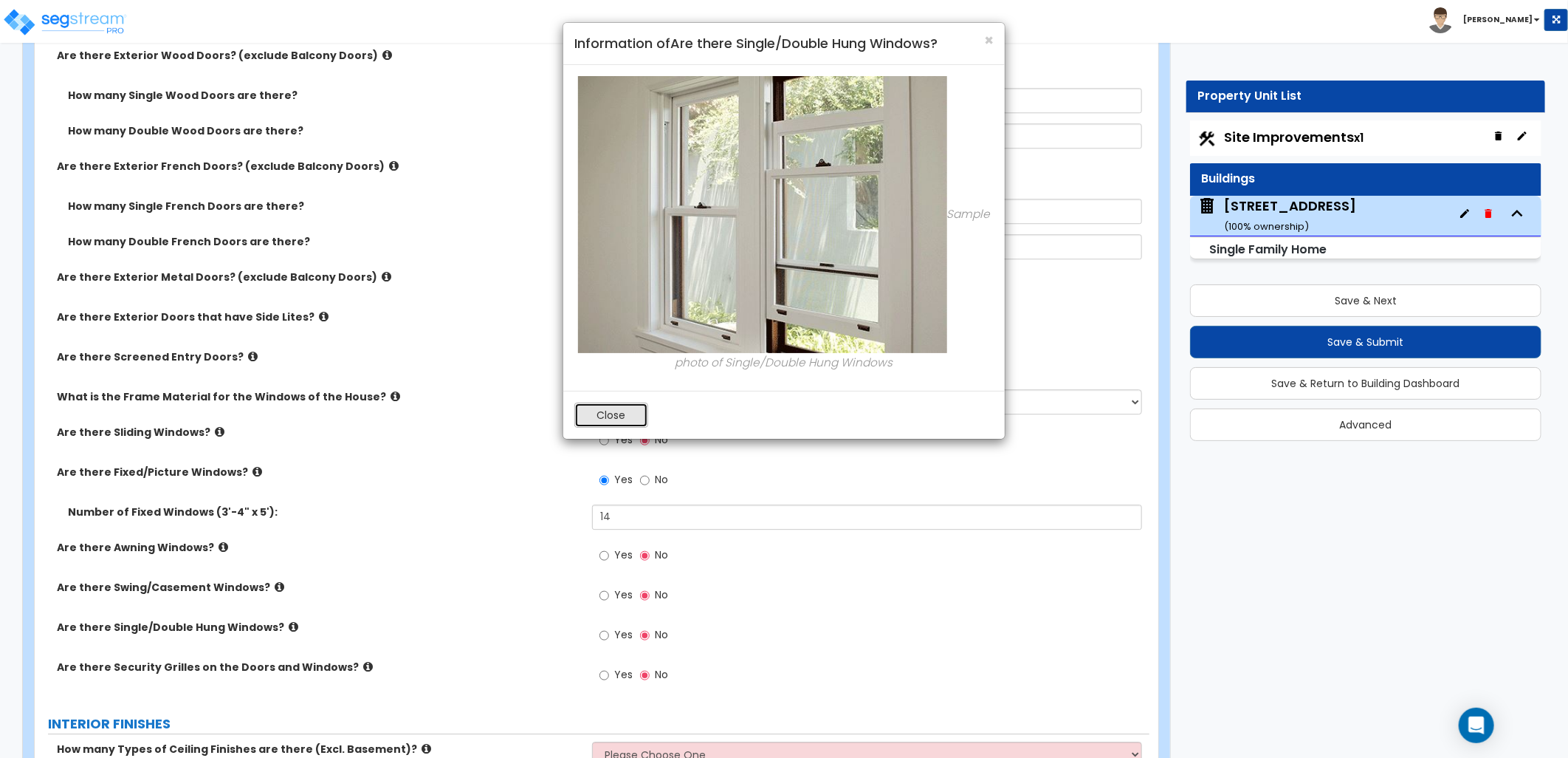
click at [607, 424] on button "Close" at bounding box center [611, 414] width 74 height 25
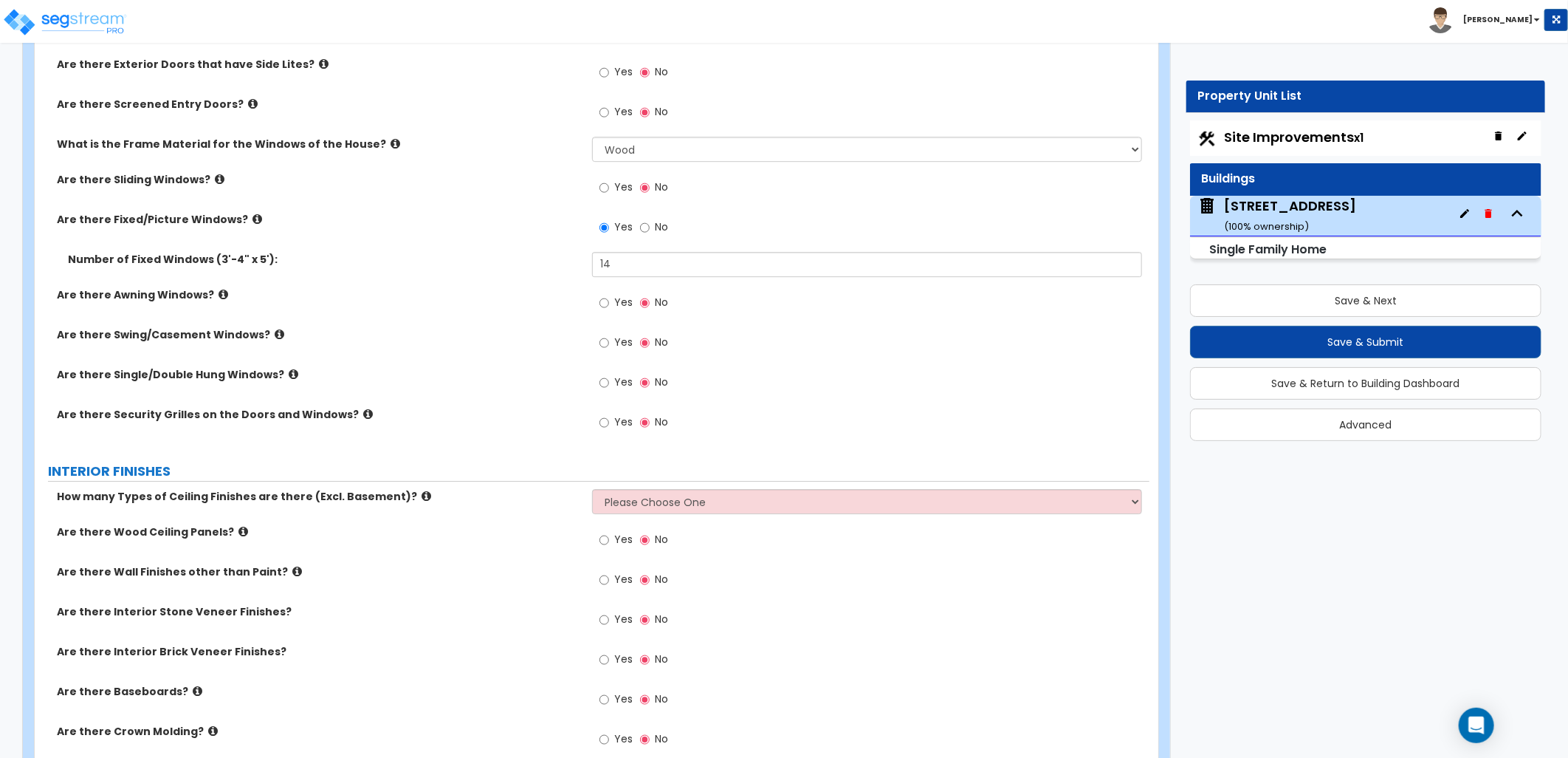
scroll to position [2790, 0]
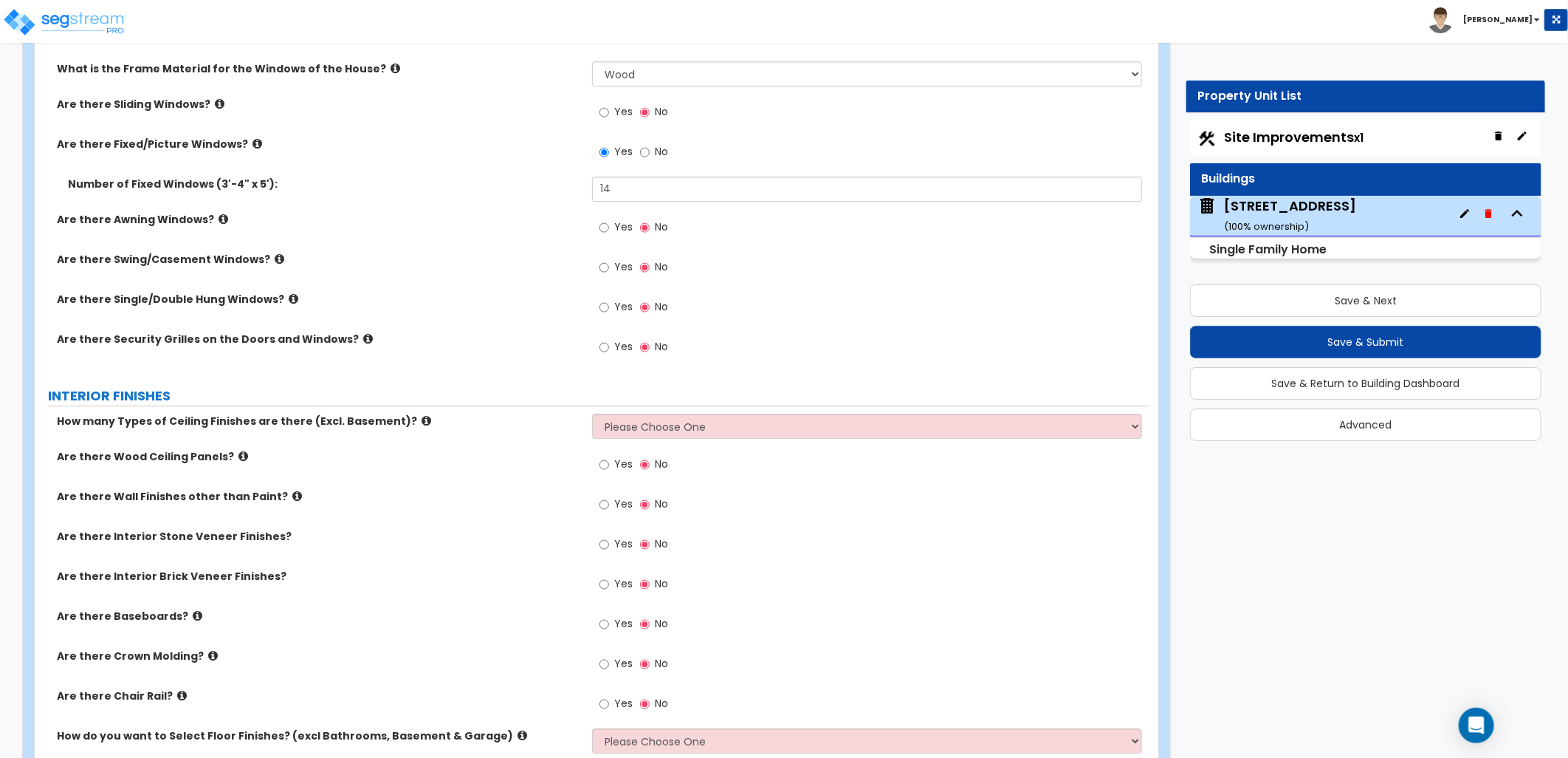
click at [363, 333] on icon at bounding box center [368, 338] width 10 height 11
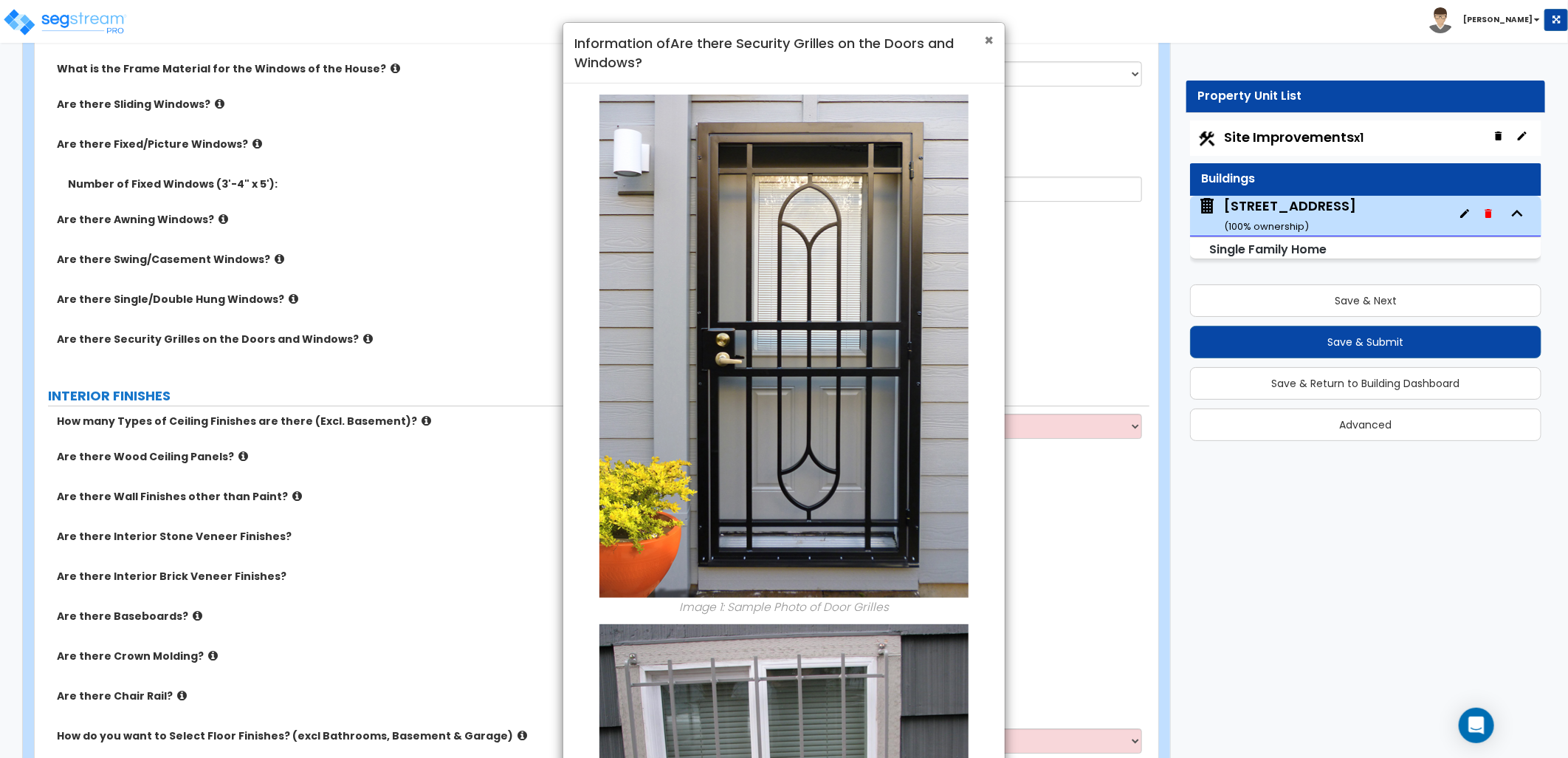
click at [984, 37] on span "×" at bounding box center [989, 41] width 10 height 22
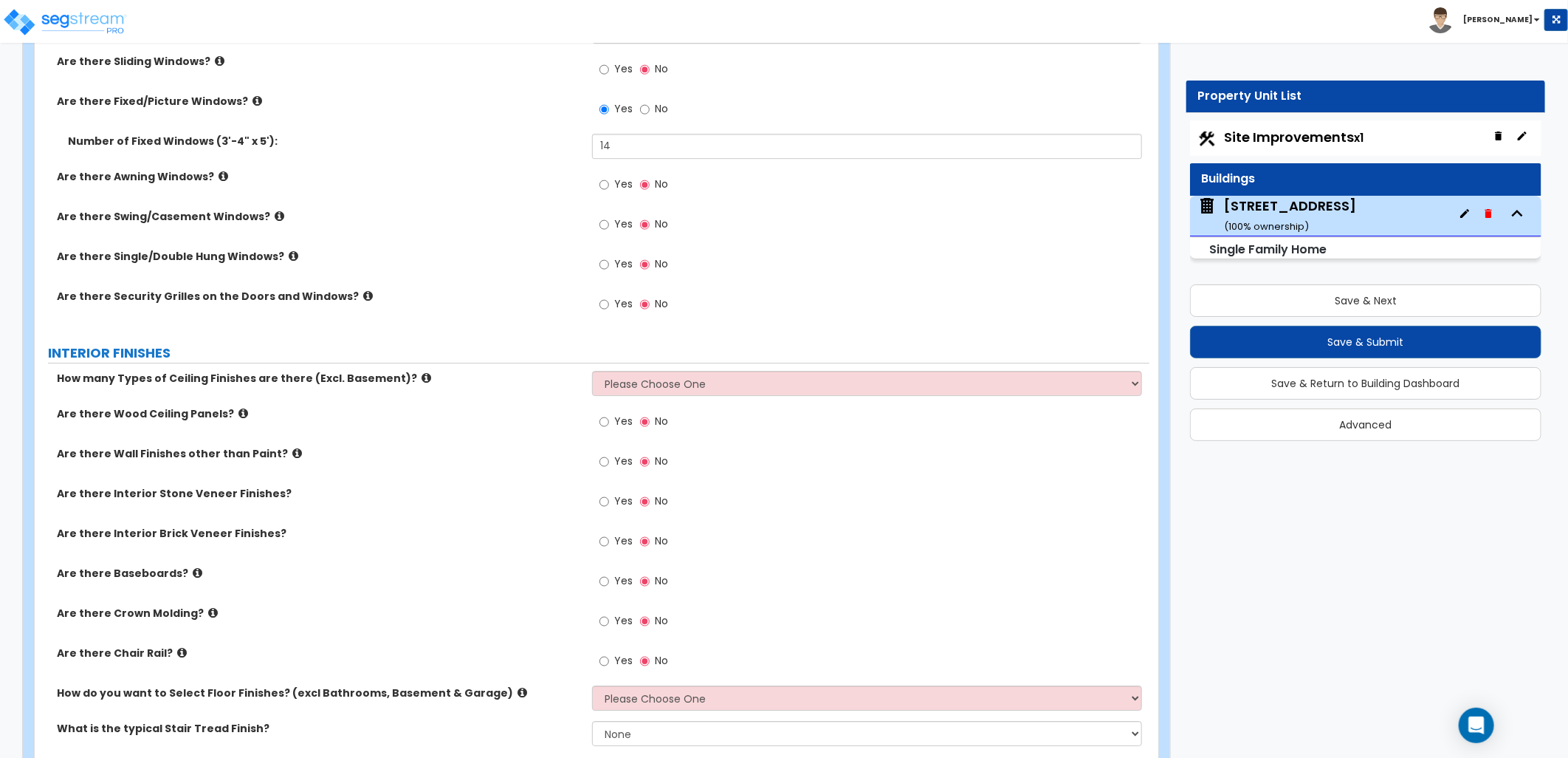
scroll to position [2954, 0]
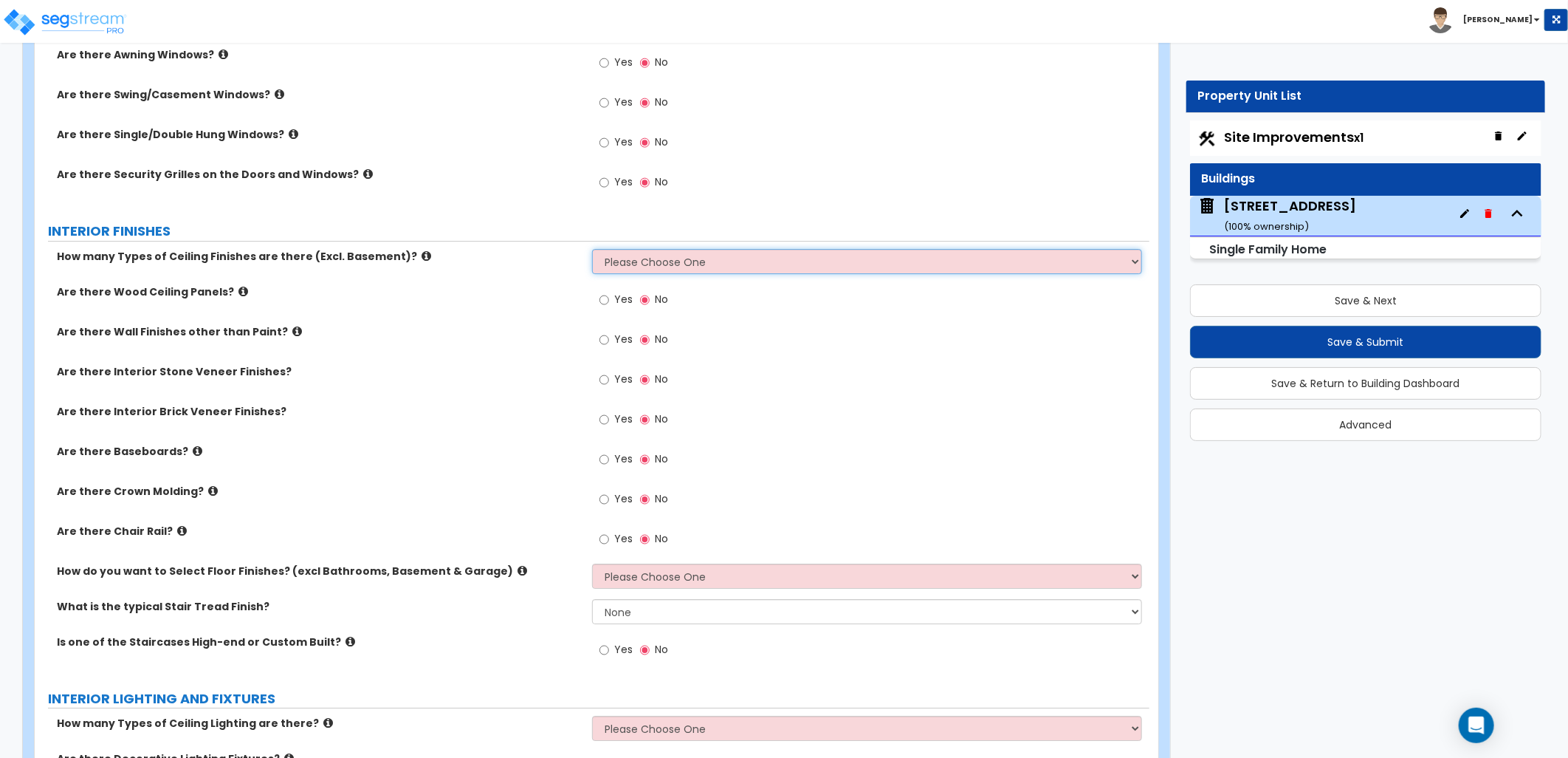
click at [685, 267] on select "Please Choose One 1 2 3" at bounding box center [867, 261] width 550 height 25
select select "1"
click at [592, 249] on select "Please Choose One 1 2 3" at bounding box center [867, 261] width 550 height 25
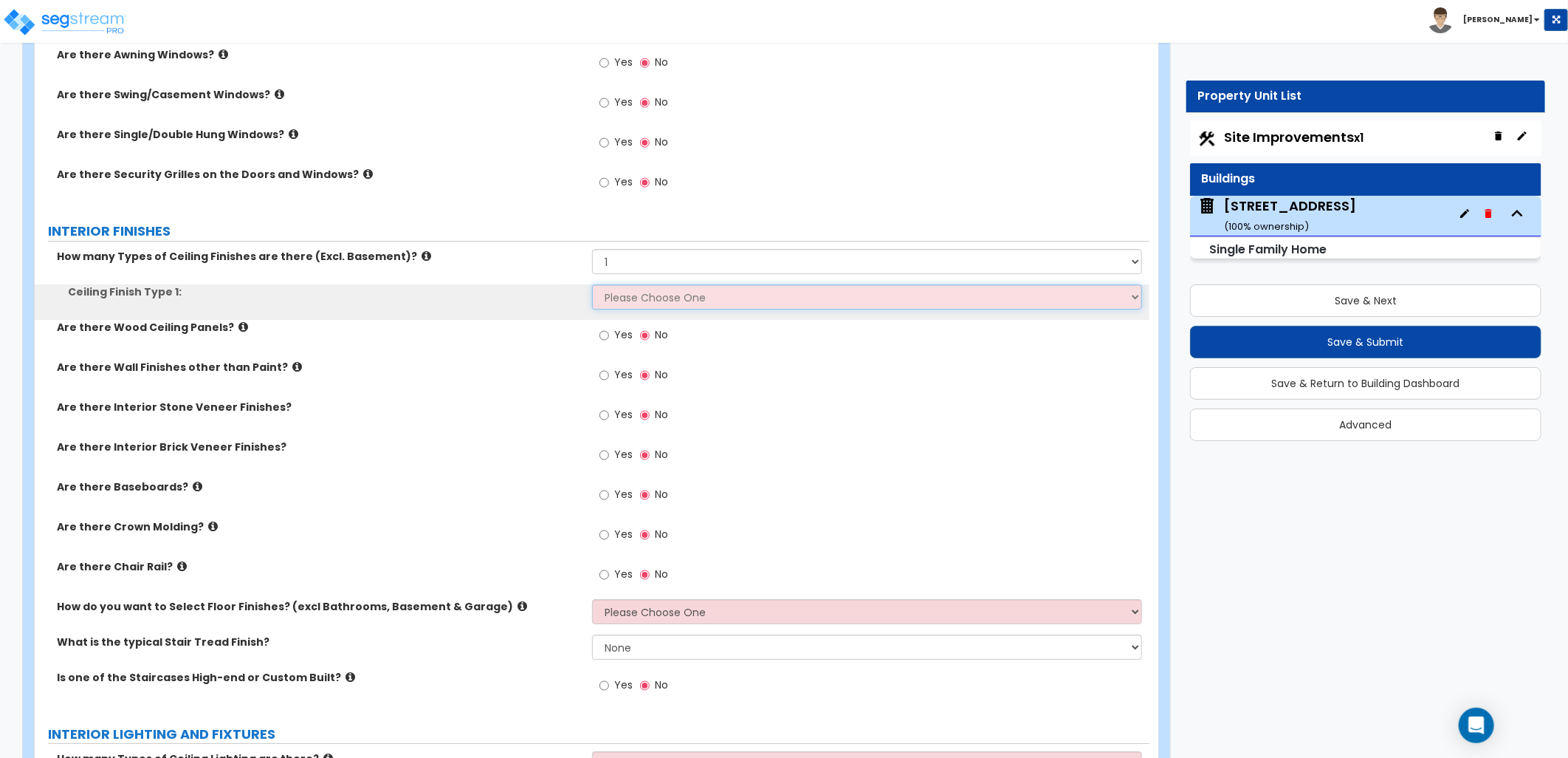
drag, startPoint x: 652, startPoint y: 290, endPoint x: 658, endPoint y: 306, distance: 17.1
click at [652, 290] on select "Please Choose One Drop Ceiling Drywall Ceiling Open Ceiling" at bounding box center [867, 296] width 550 height 25
select select "2"
click at [592, 284] on select "Please Choose One Drop Ceiling Drywall Ceiling Open Ceiling" at bounding box center [867, 296] width 550 height 25
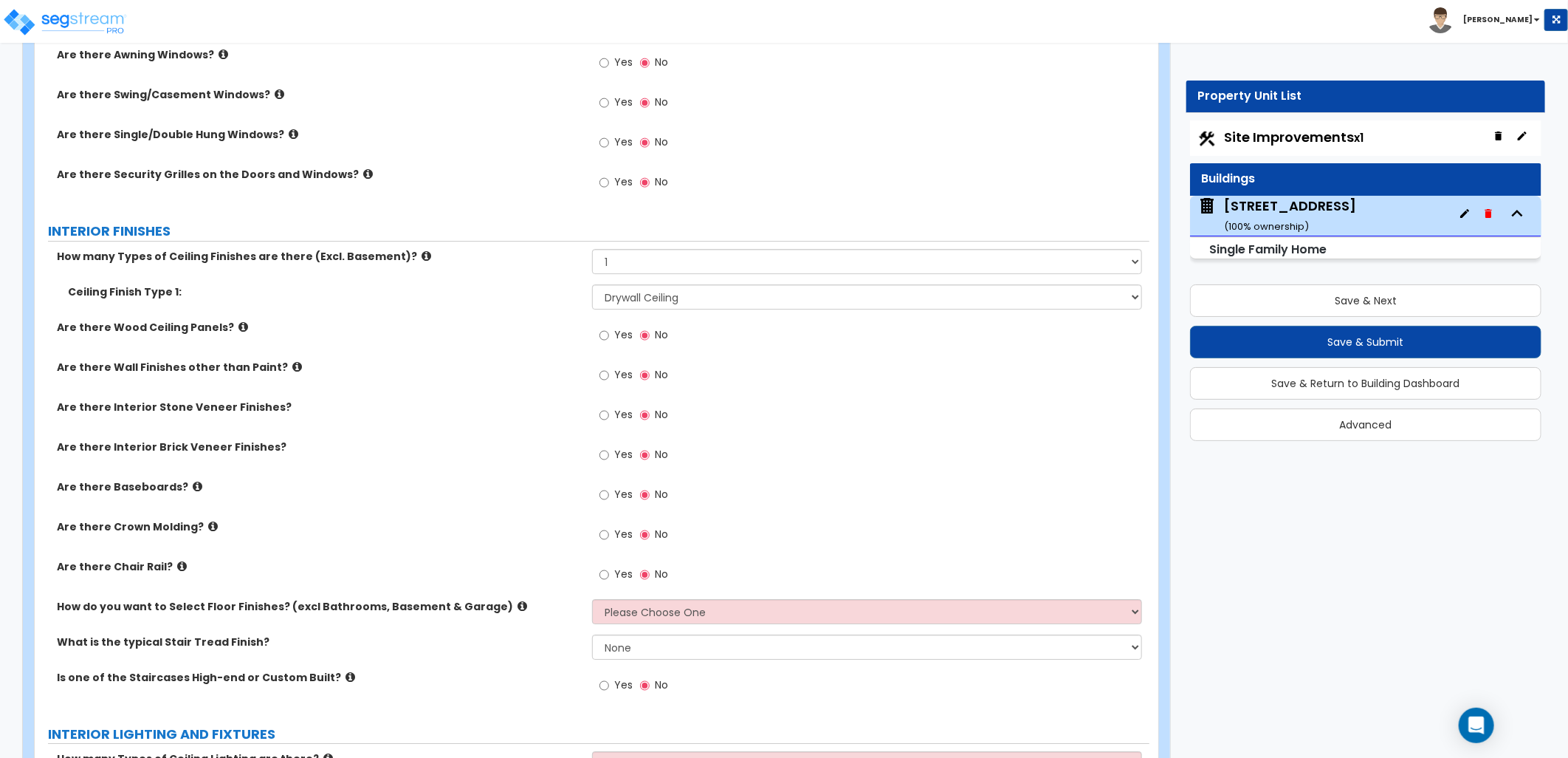
click at [548, 375] on div "Are there Wall Finishes other than Paint? Yes No" at bounding box center [592, 379] width 1115 height 40
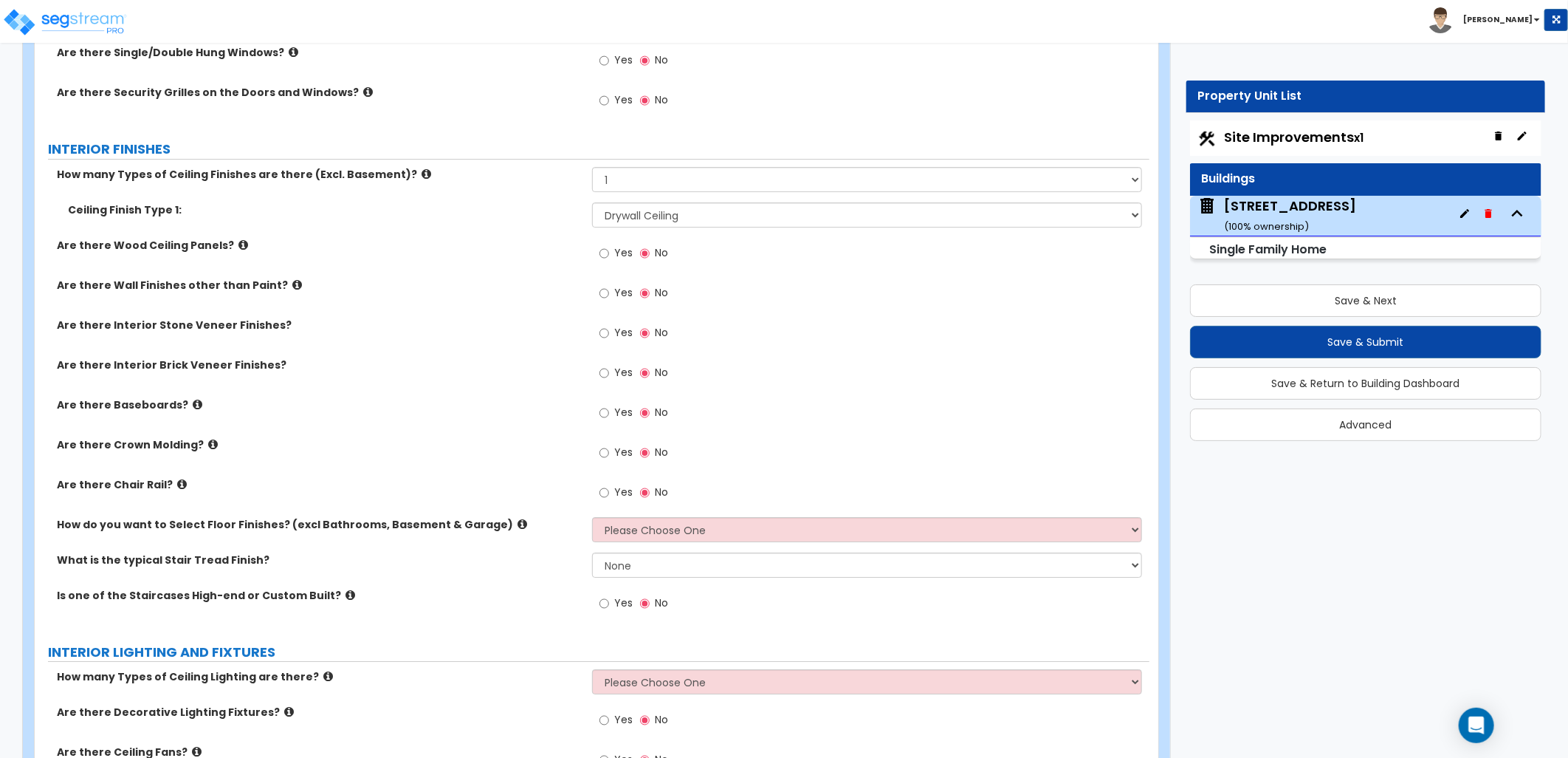
click at [611, 412] on label "Yes" at bounding box center [615, 413] width 33 height 25
click at [609, 412] on input "Yes" at bounding box center [604, 412] width 10 height 16
radio input "true"
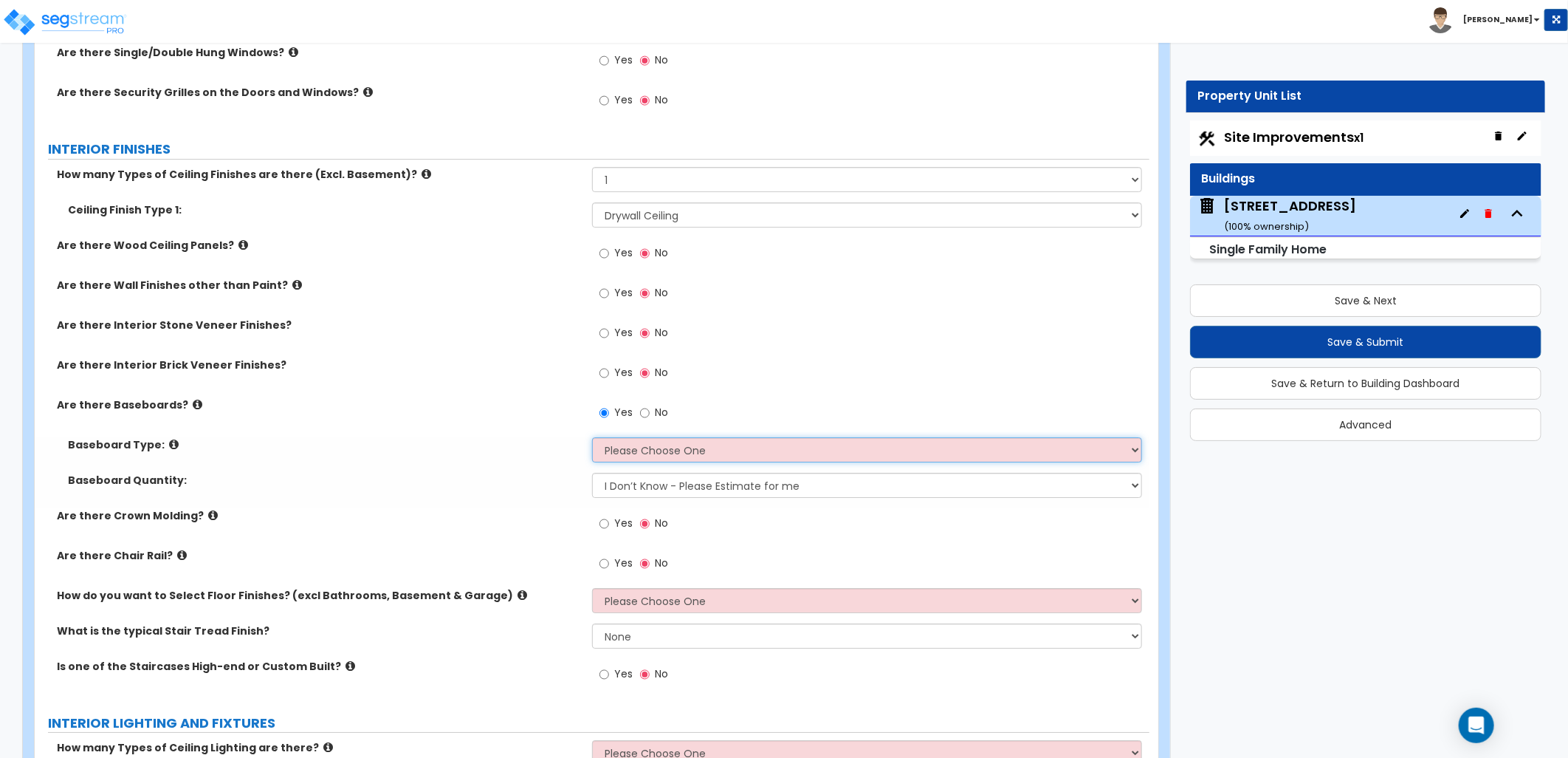
click at [654, 454] on select "Please Choose One Wood Vinyl Carpet Tile" at bounding box center [867, 449] width 550 height 25
select select "1"
click at [592, 437] on select "Please Choose One Wood Vinyl Carpet Tile" at bounding box center [867, 449] width 550 height 25
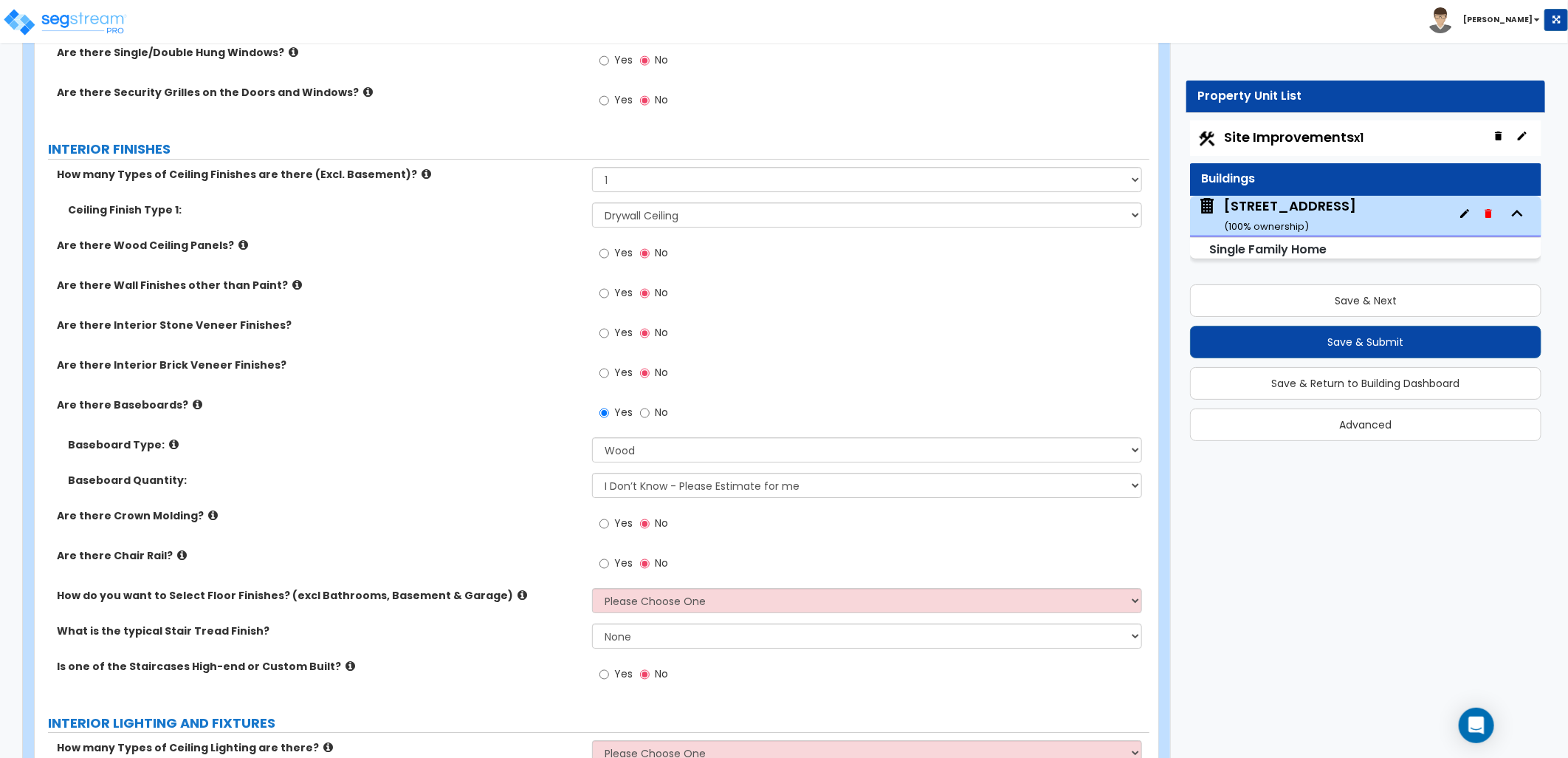
click at [487, 461] on div "Baseboard Type: Please Choose One Wood Vinyl Carpet Tile" at bounding box center [592, 455] width 1115 height 36
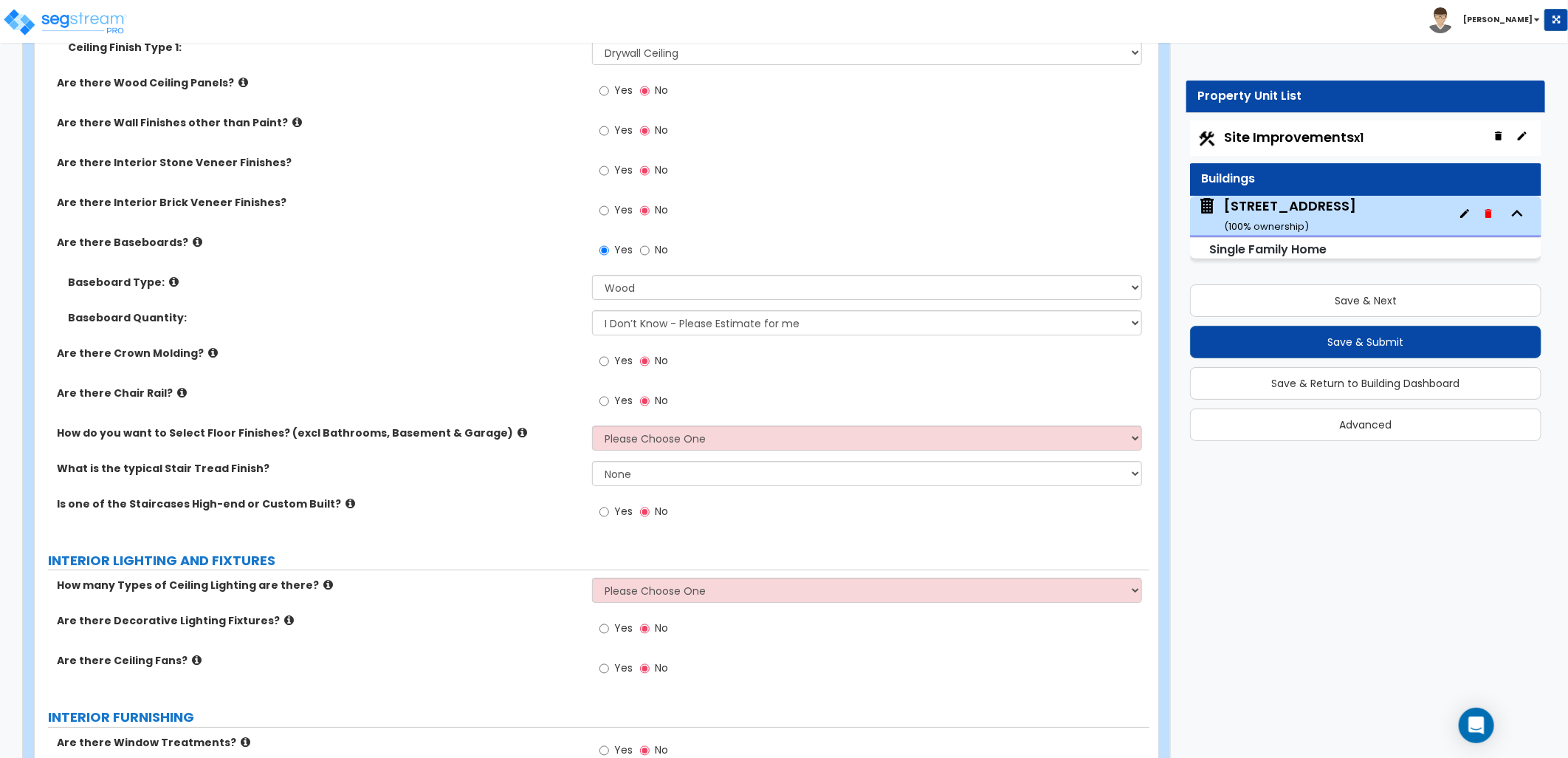
scroll to position [3200, 0]
click at [658, 470] on select "None Tile Wood Laminate VCT Sheet Carpet Sheet Vinyl Carpet Tile" at bounding box center [867, 471] width 550 height 25
select select "5"
click at [592, 459] on select "None Tile Wood Laminate VCT Sheet Carpet Sheet Vinyl Carpet Tile" at bounding box center [867, 471] width 550 height 25
click at [530, 550] on label "INTERIOR LIGHTING AND FIXTURES" at bounding box center [598, 559] width 1101 height 19
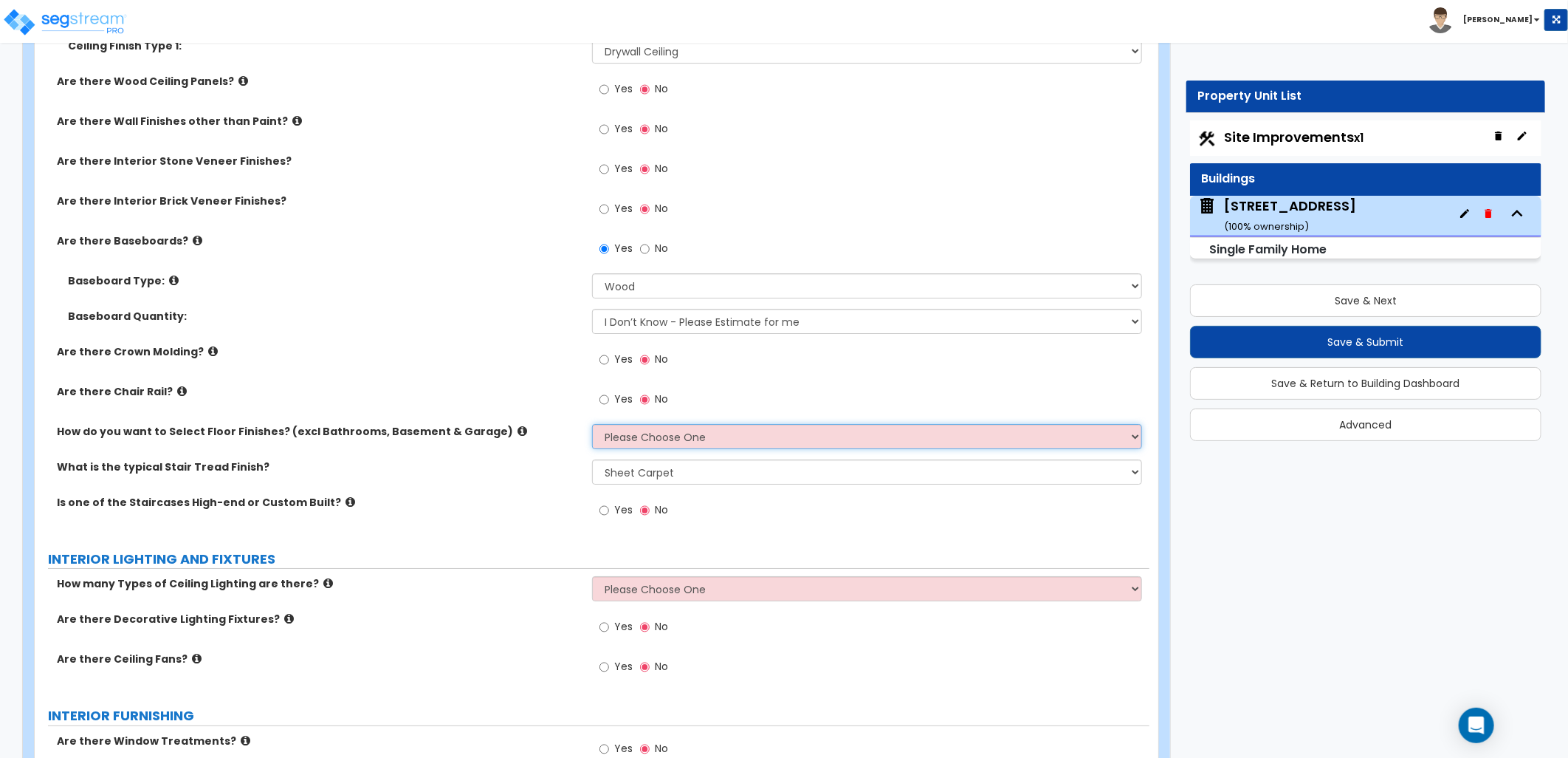
click at [672, 433] on select "Please Choose One I want to Select Floor Finishes for the Areas of the House I …" at bounding box center [867, 436] width 550 height 25
select select "1"
click at [592, 424] on select "Please Choose One I want to Select Floor Finishes for the Areas of the House I …" at bounding box center [867, 436] width 550 height 25
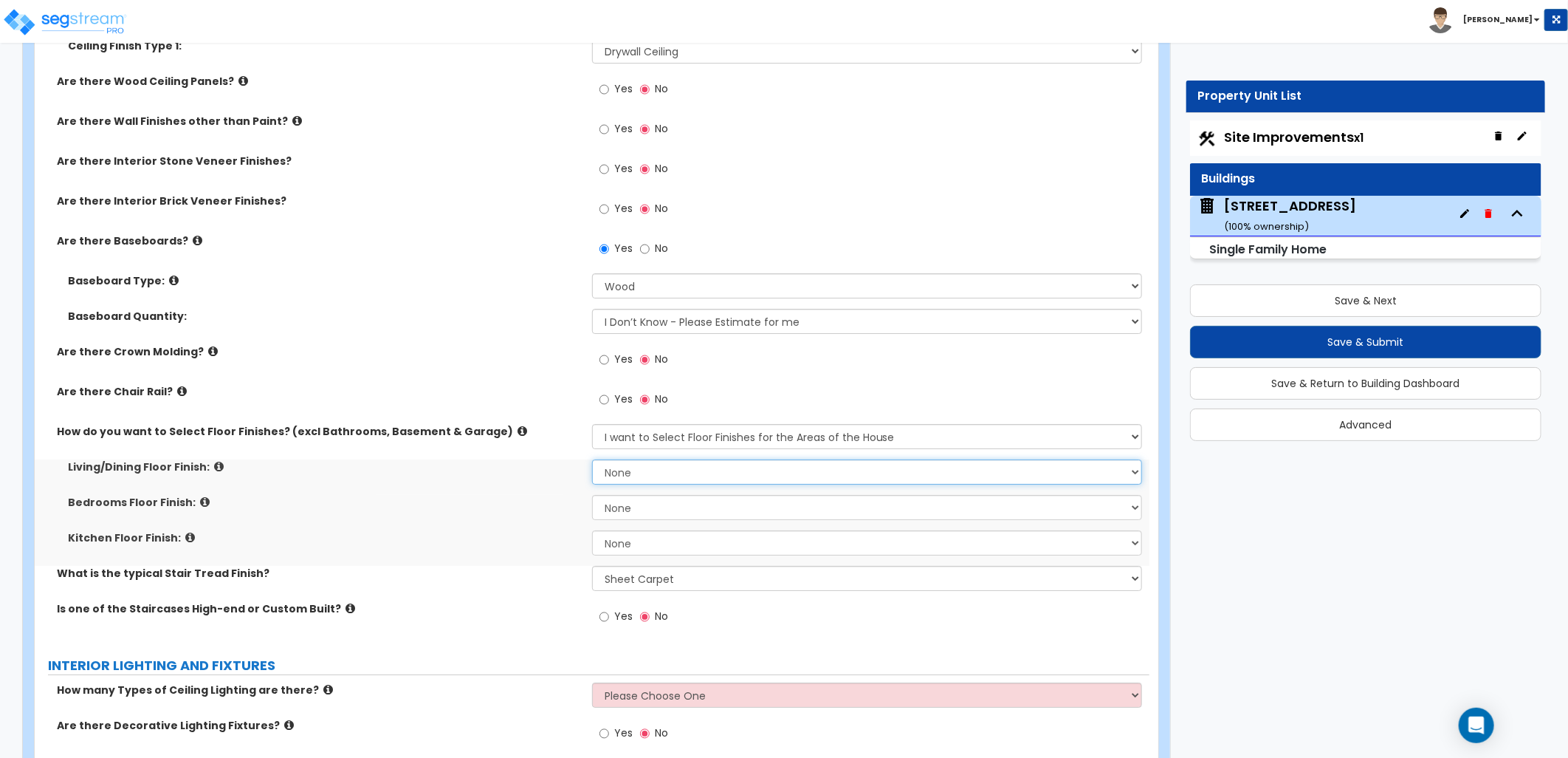
click at [673, 474] on select "None Tile Flooring Hardwood Flooring Resilient Laminate Flooring VCT Flooring S…" at bounding box center [867, 471] width 550 height 25
select select "3"
click at [592, 459] on select "None Tile Flooring Hardwood Flooring Resilient Laminate Flooring VCT Flooring S…" at bounding box center [867, 471] width 550 height 25
click at [650, 506] on select "None Tile Flooring Hardwood Flooring Resilient Laminate Flooring VCT Flooring S…" at bounding box center [867, 507] width 550 height 25
select select "5"
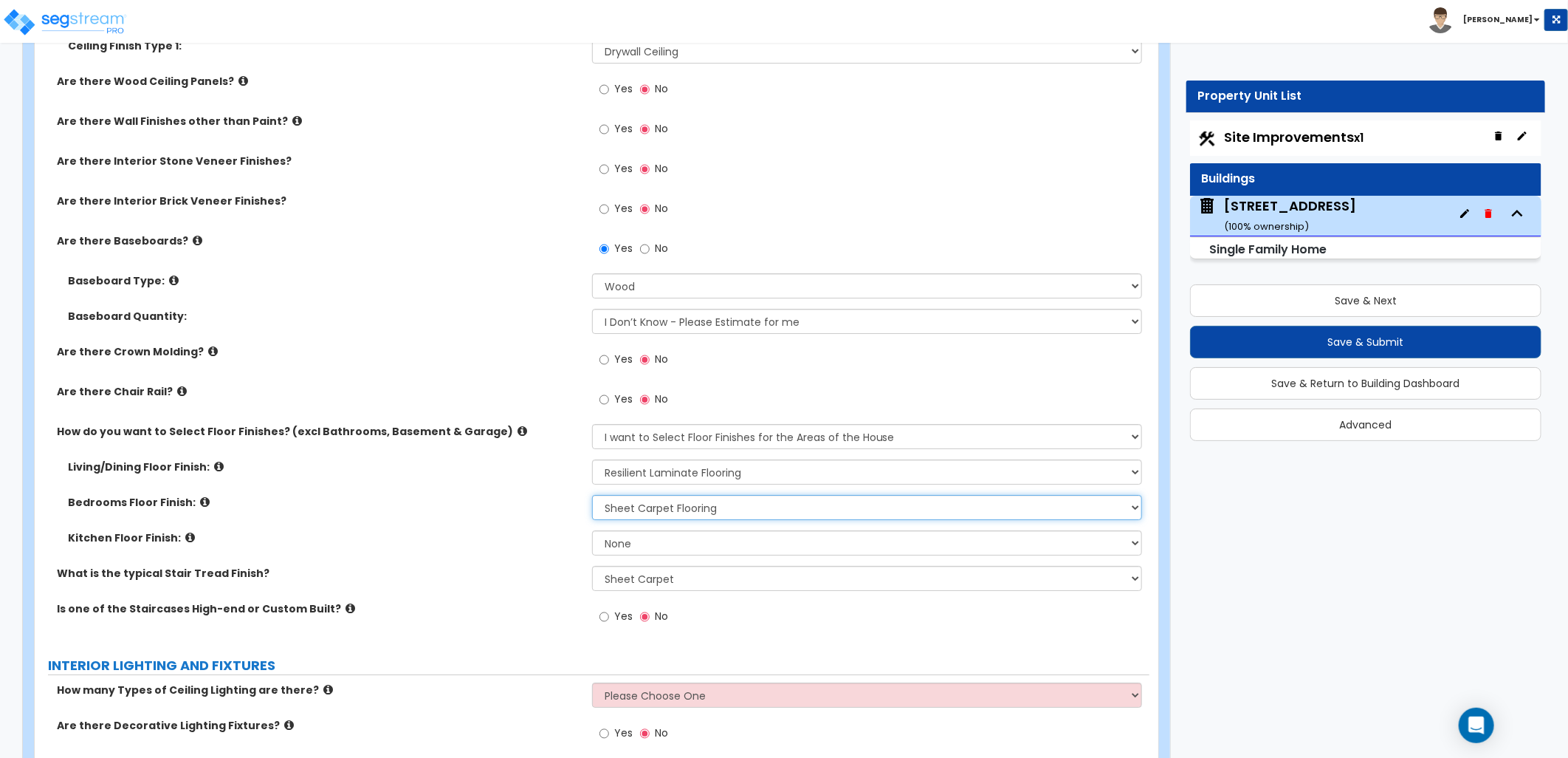
click at [592, 495] on select "None Tile Flooring Hardwood Flooring Resilient Laminate Flooring VCT Flooring S…" at bounding box center [867, 507] width 550 height 25
click at [650, 544] on select "None Tile Flooring Hardwood Flooring Resilient Laminate Flooring VCT Flooring S…" at bounding box center [867, 542] width 550 height 25
select select "3"
click at [592, 530] on select "None Tile Flooring Hardwood Flooring Resilient Laminate Flooring VCT Flooring S…" at bounding box center [867, 542] width 550 height 25
click at [393, 586] on div "What is the typical Stair Tread Finish? None Tile Wood Laminate VCT Sheet Carpe…" at bounding box center [592, 584] width 1115 height 36
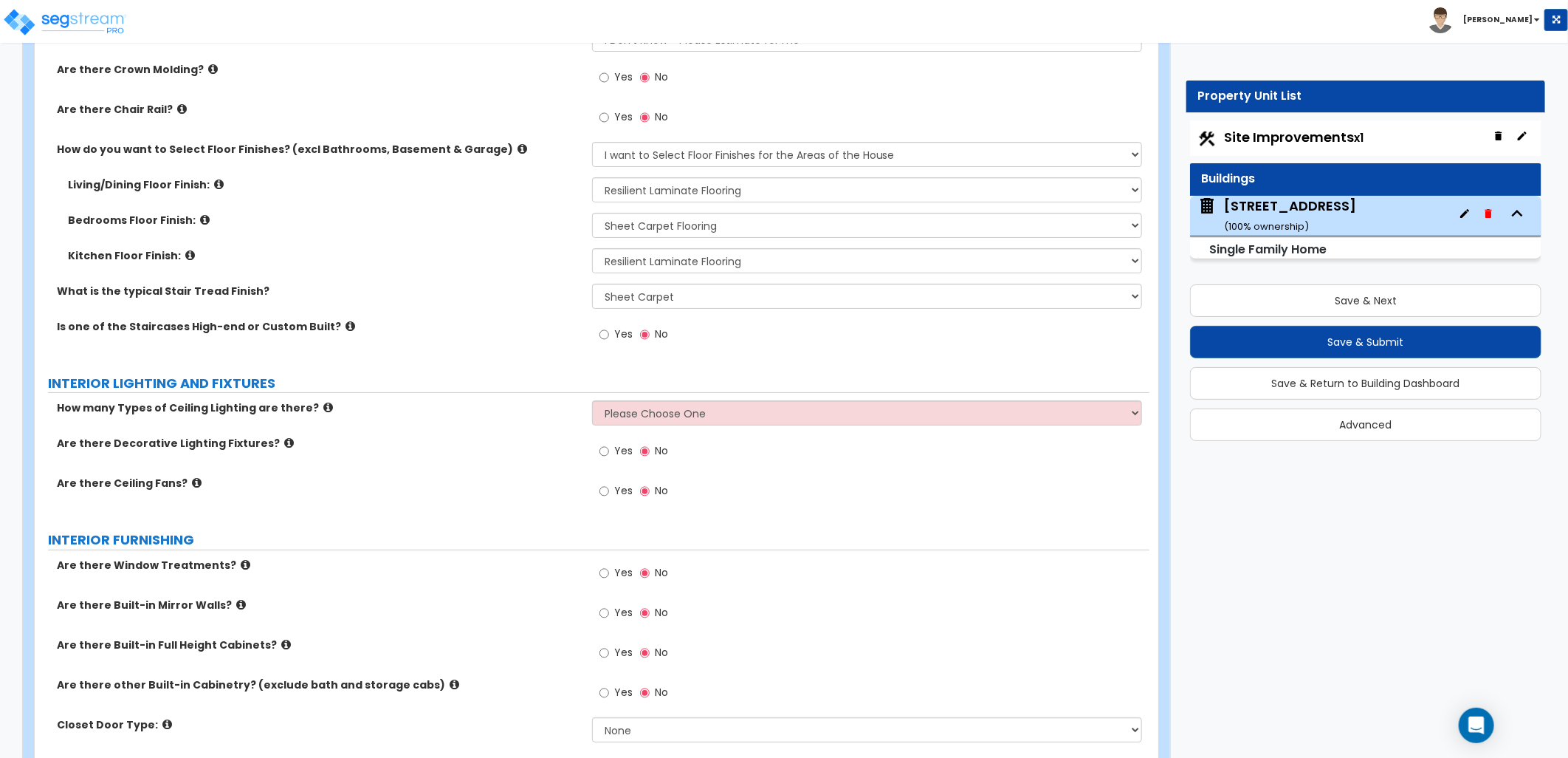
scroll to position [3528, 0]
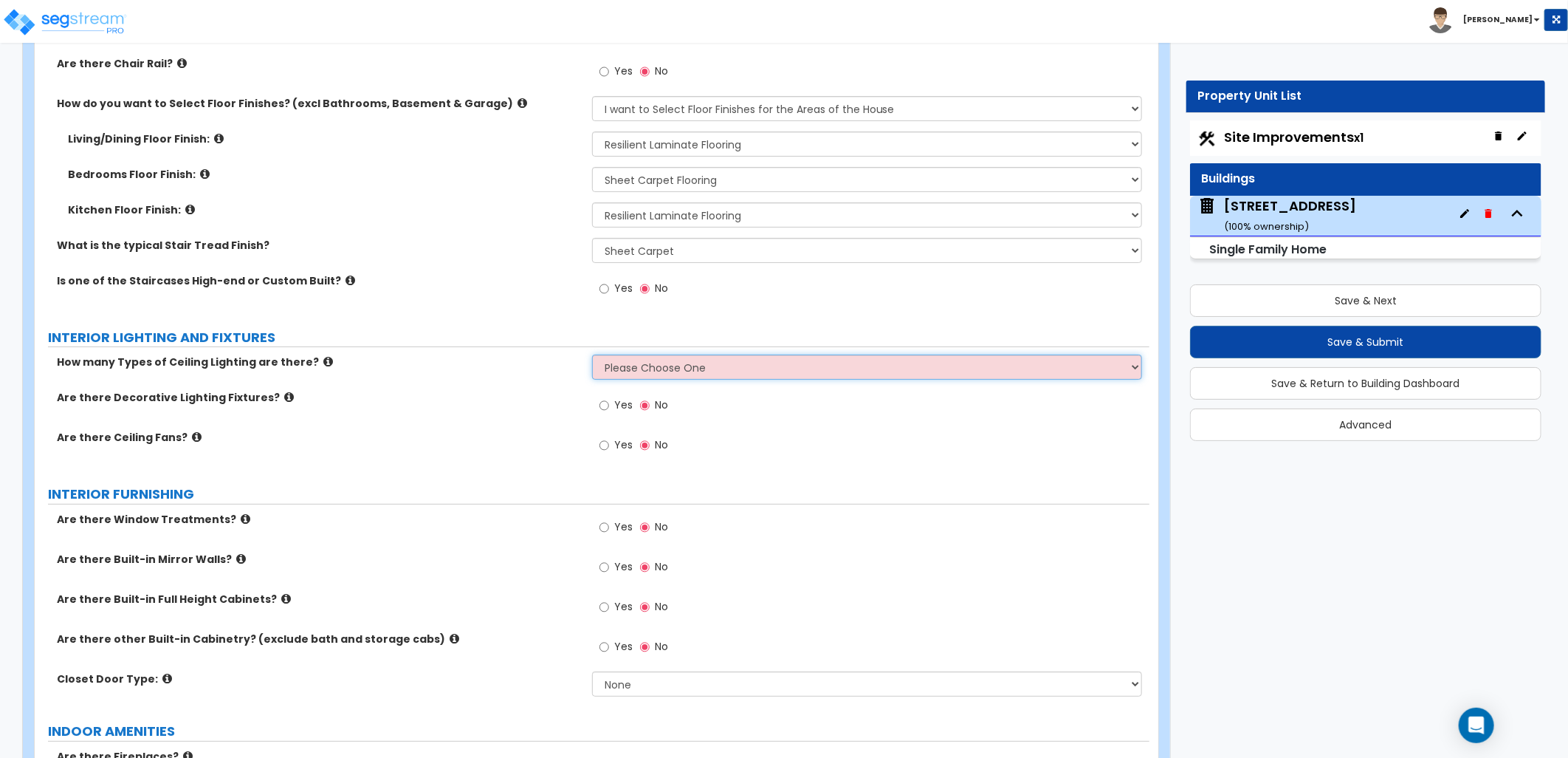
click at [623, 373] on select "Please Choose One 1 2 3" at bounding box center [867, 367] width 550 height 25
select select "1"
click at [592, 355] on select "Please Choose One 1 2 3" at bounding box center [867, 367] width 550 height 25
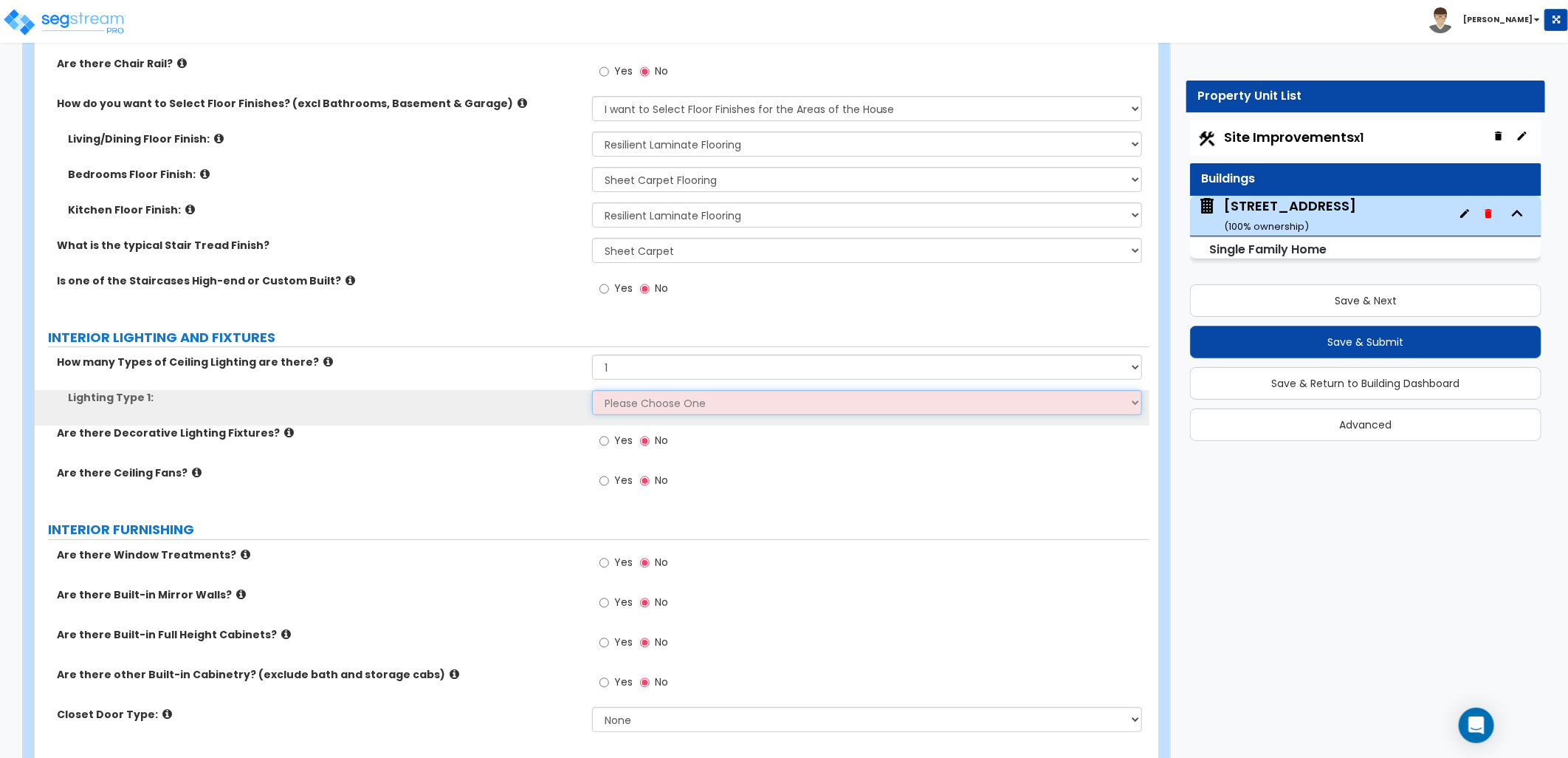
click at [650, 401] on select "Please Choose One LED Surface-Mounted LED Recessed Fluorescent Surface-Mounted …" at bounding box center [867, 402] width 550 height 25
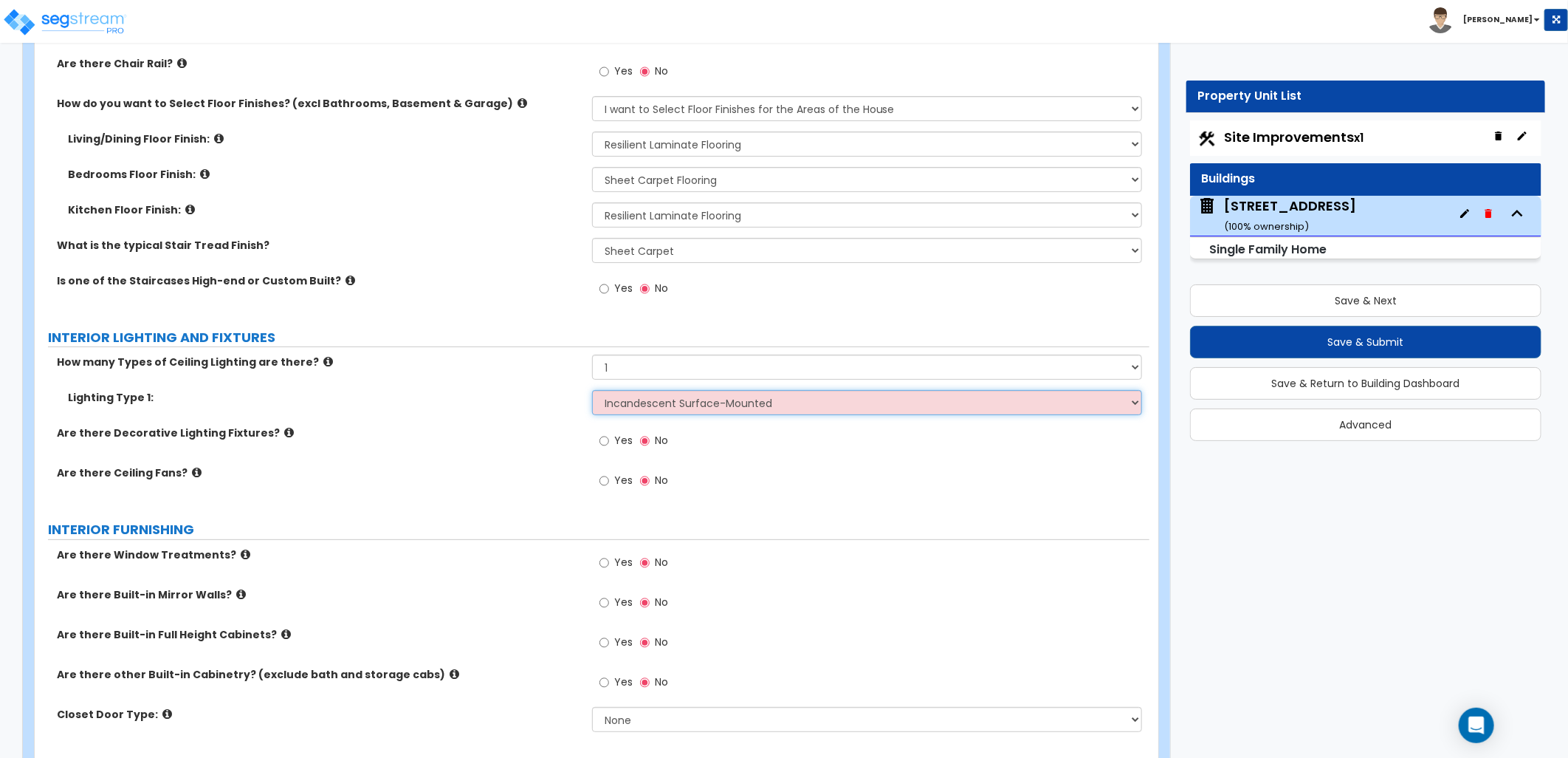
click at [592, 390] on select "Please Choose One LED Surface-Mounted LED Recessed Fluorescent Surface-Mounted …" at bounding box center [867, 402] width 550 height 25
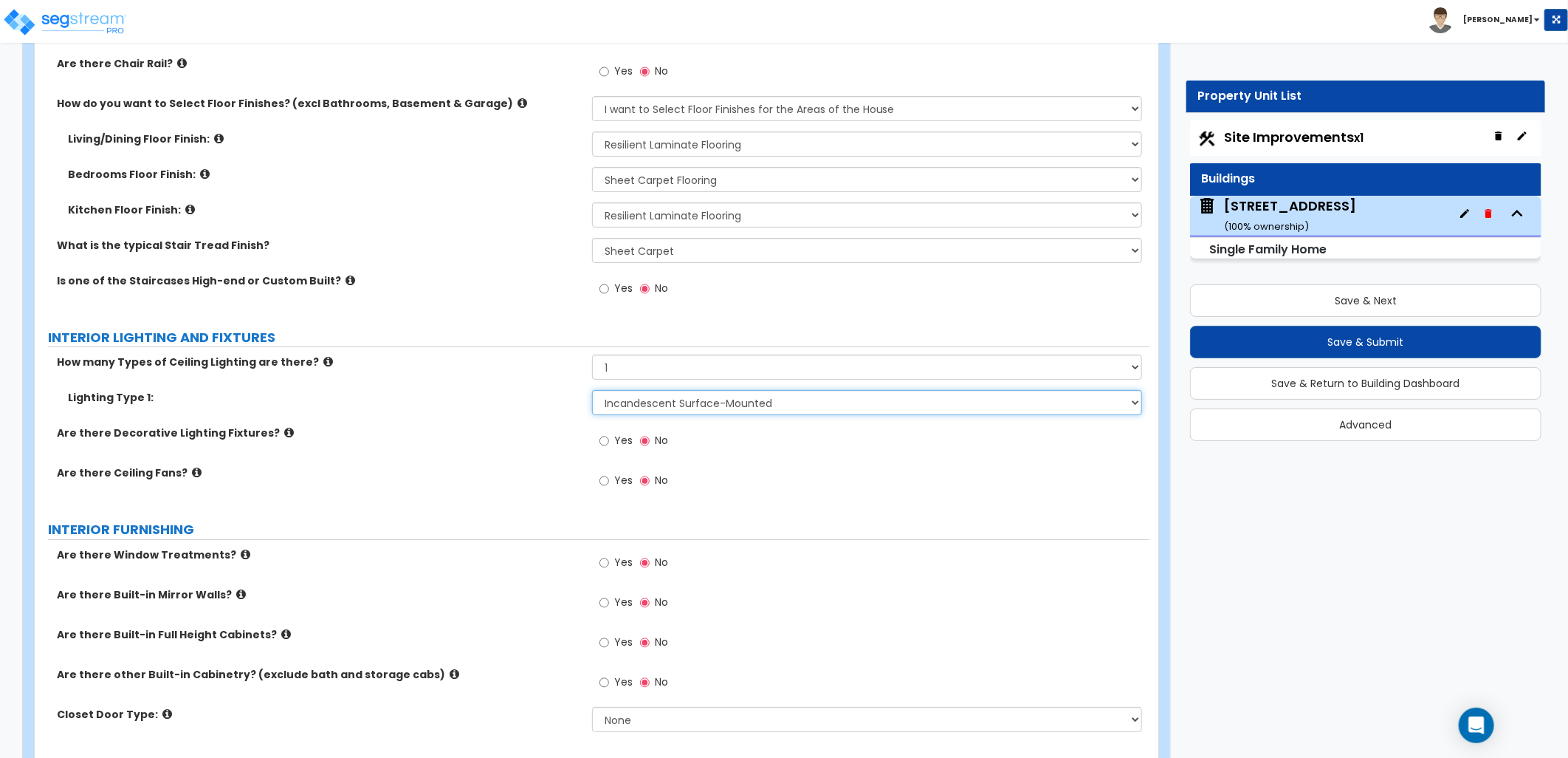
drag, startPoint x: 735, startPoint y: 401, endPoint x: 736, endPoint y: 409, distance: 8.1
click at [735, 401] on select "Please Choose One LED Surface-Mounted LED Recessed Fluorescent Surface-Mounted …" at bounding box center [867, 402] width 550 height 25
select select "1"
click at [592, 390] on select "Please Choose One LED Surface-Mounted LED Recessed Fluorescent Surface-Mounted …" at bounding box center [867, 402] width 550 height 25
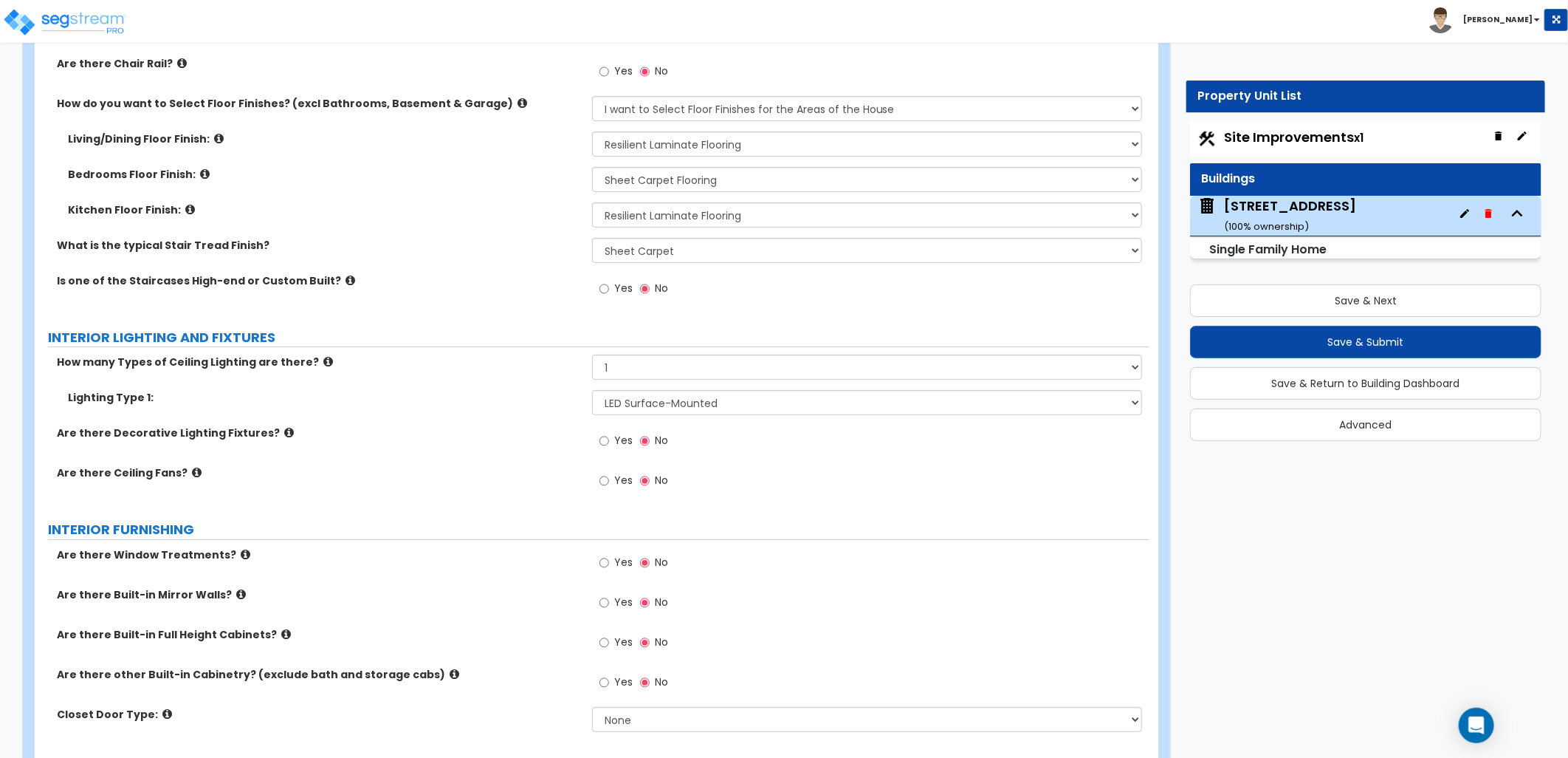
click at [519, 475] on label "Are there Ceiling Fans?" at bounding box center [319, 472] width 524 height 15
click at [609, 438] on label "Yes" at bounding box center [615, 442] width 33 height 25
click at [609, 438] on input "Yes" at bounding box center [604, 441] width 10 height 16
radio input "true"
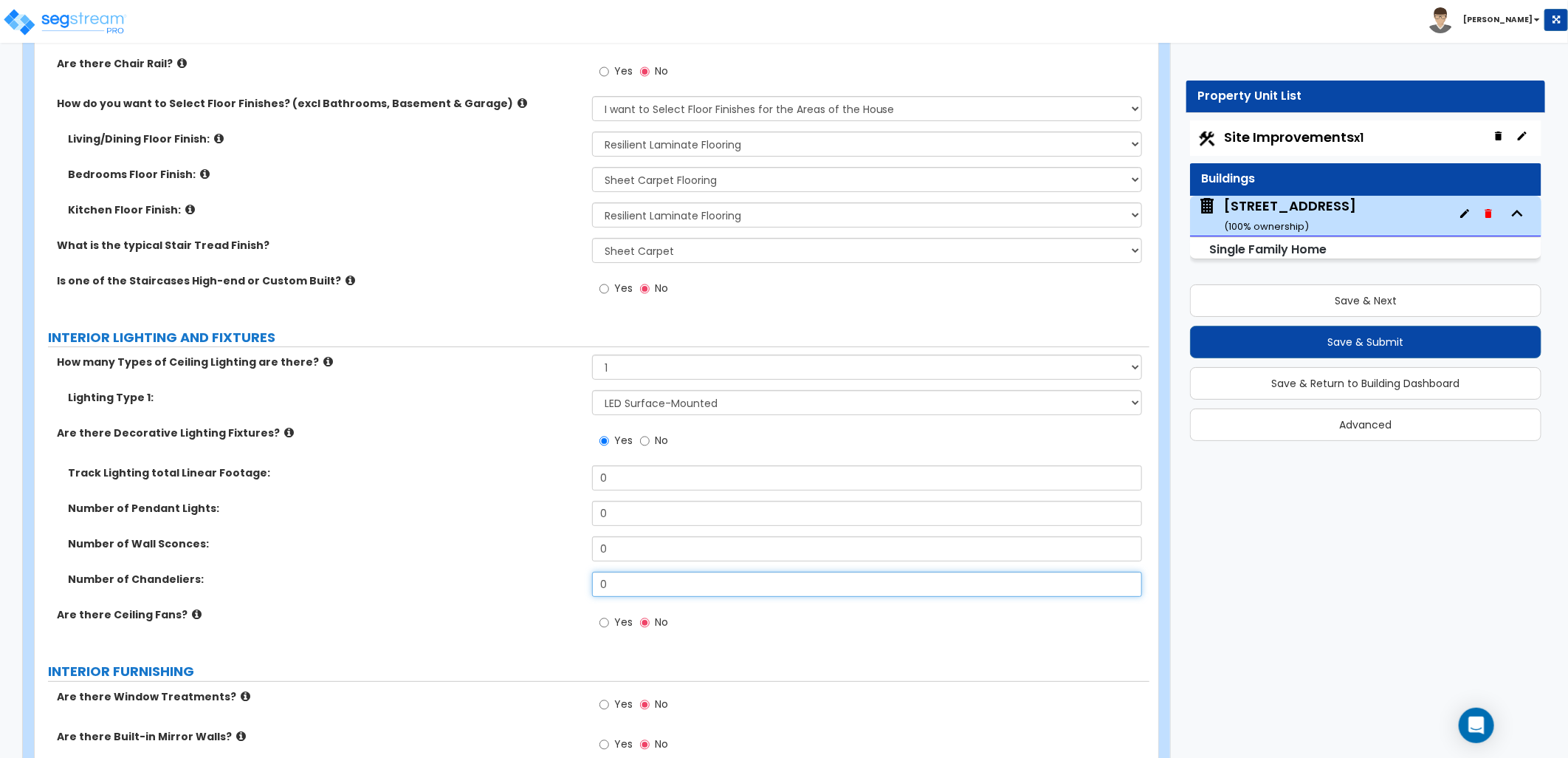
drag, startPoint x: 623, startPoint y: 581, endPoint x: 561, endPoint y: 579, distance: 62.0
click at [561, 579] on div "Number of Chandeliers: 0" at bounding box center [592, 590] width 1115 height 36
type input "2"
click at [604, 619] on input "Yes" at bounding box center [604, 623] width 10 height 16
radio input "true"
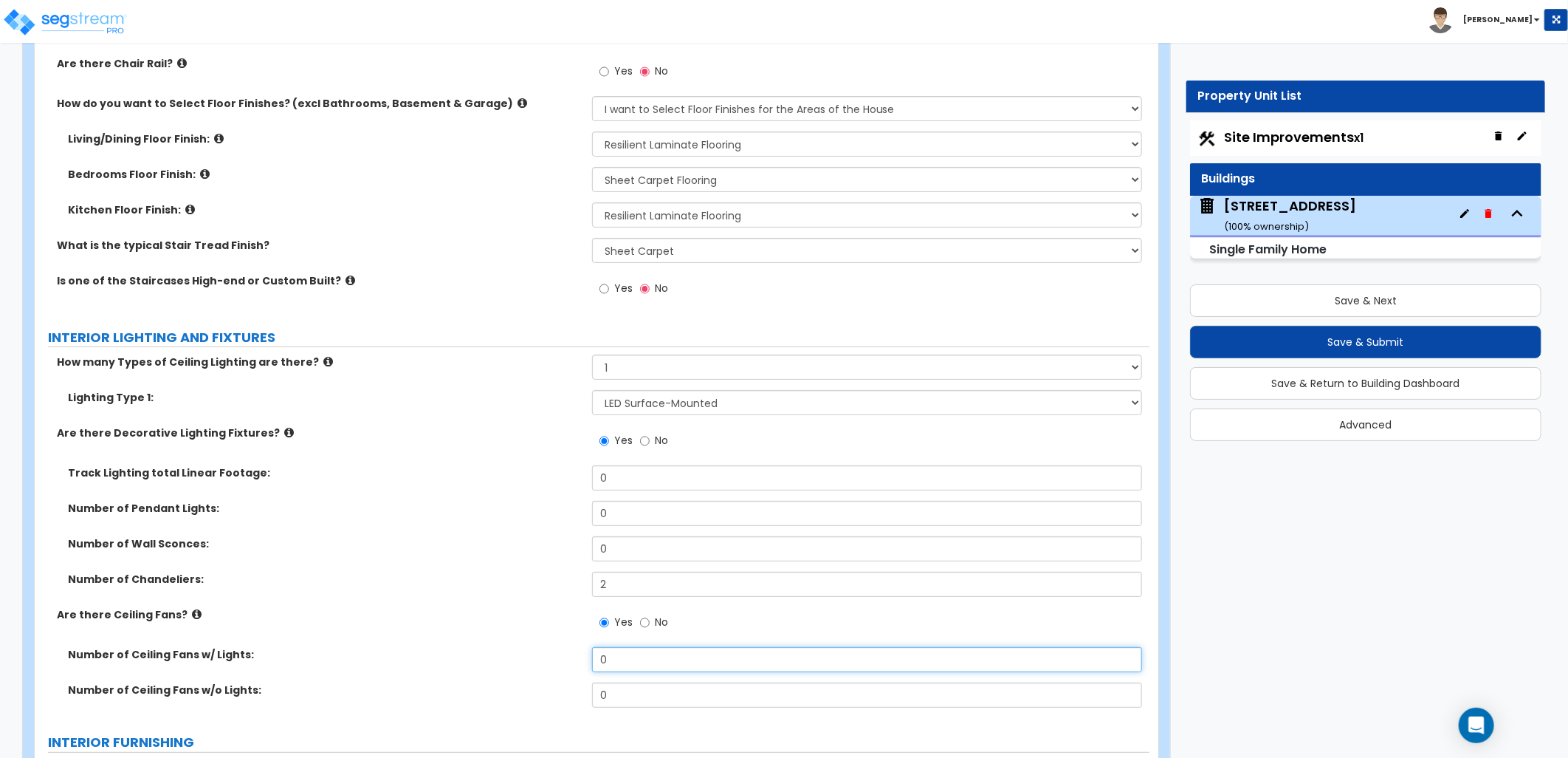
click at [578, 653] on div "Number of Ceiling Fans w/ Lights: 0" at bounding box center [592, 665] width 1115 height 36
type input "5"
click at [556, 638] on div "Are there Ceiling Fans? Yes No" at bounding box center [592, 628] width 1115 height 40
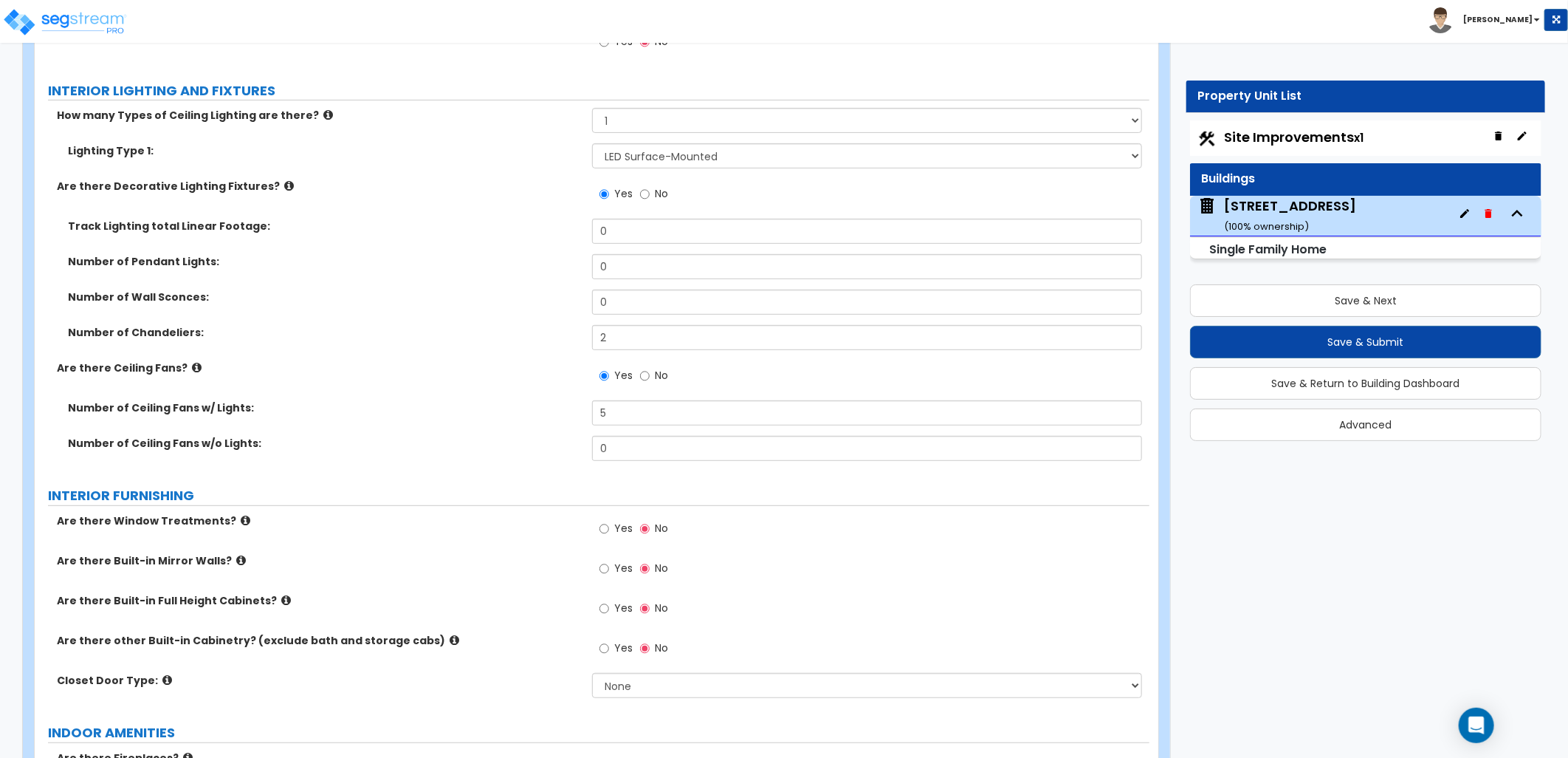
scroll to position [3938, 0]
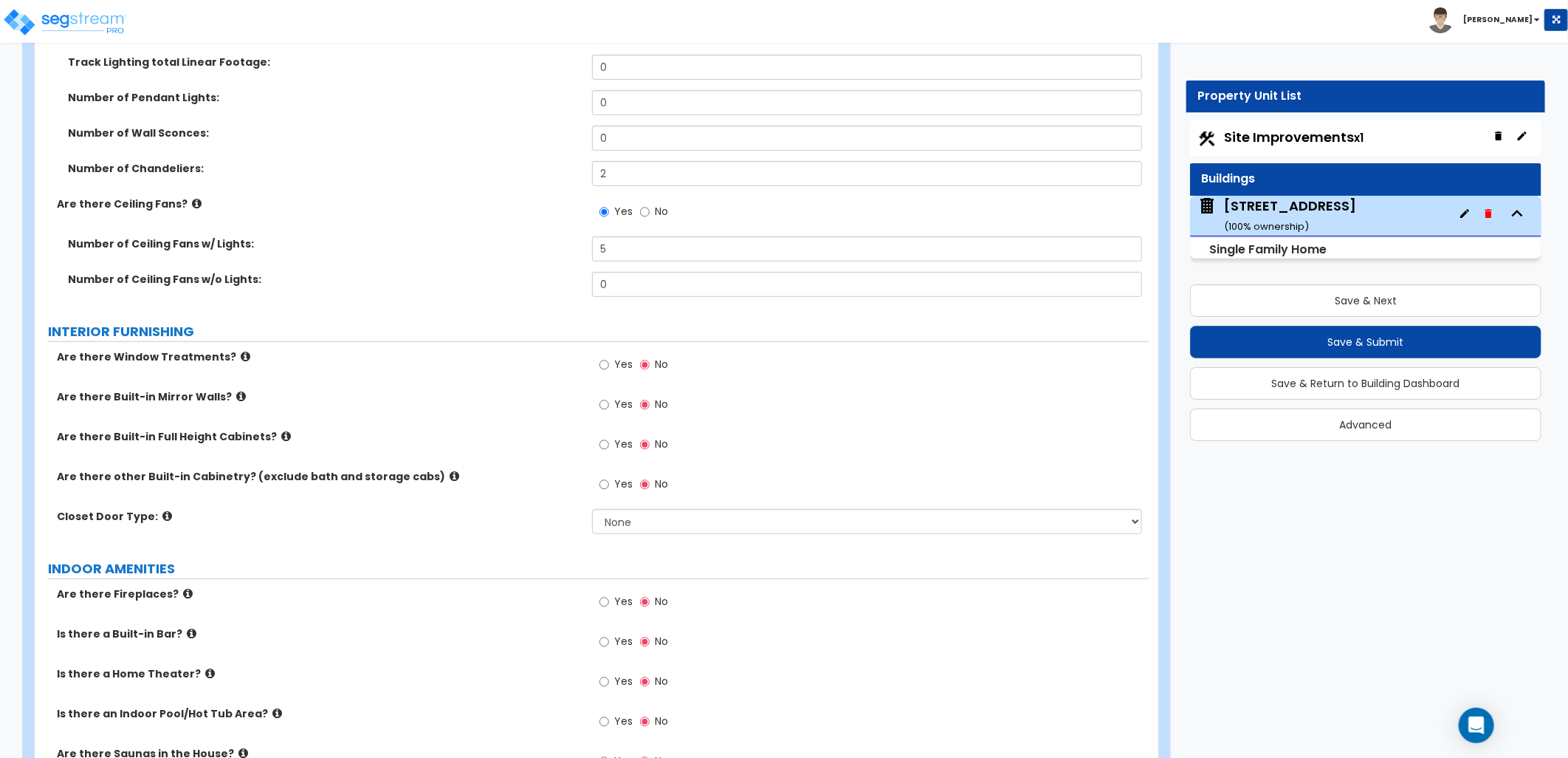
click at [607, 376] on label "Yes" at bounding box center [615, 366] width 33 height 25
click at [607, 373] on input "Yes" at bounding box center [604, 365] width 10 height 16
radio input "true"
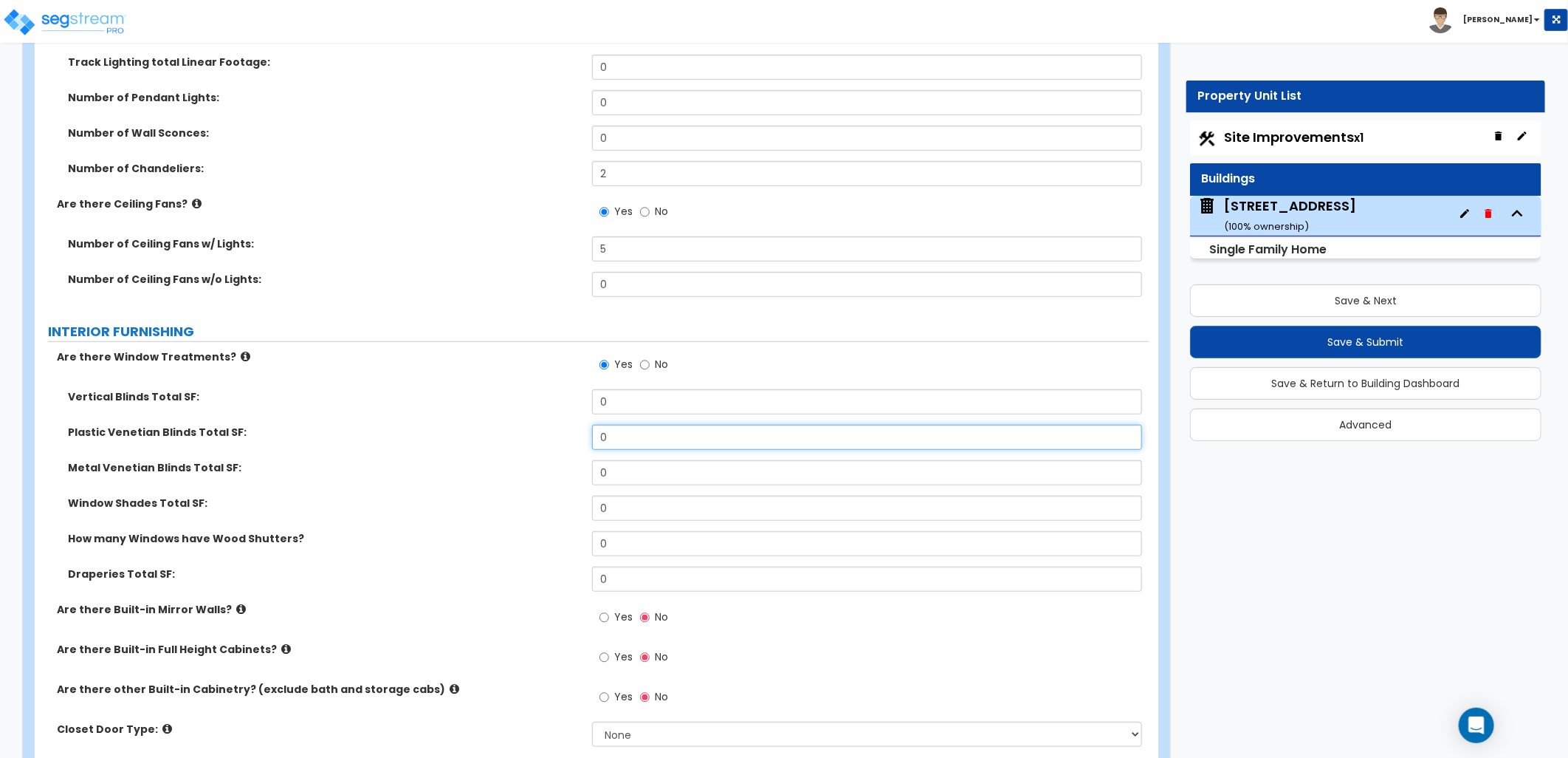
drag, startPoint x: 580, startPoint y: 433, endPoint x: 566, endPoint y: 433, distance: 14.0
click at [566, 433] on div "Plastic Venetian Blinds Total SF: 0" at bounding box center [592, 442] width 1115 height 36
type input "150"
click at [490, 493] on div "Vertical Blinds Total SF: 0 Plastic Venetian Blinds Total SF: 150 Metal Venetia…" at bounding box center [591, 496] width 1092 height 213
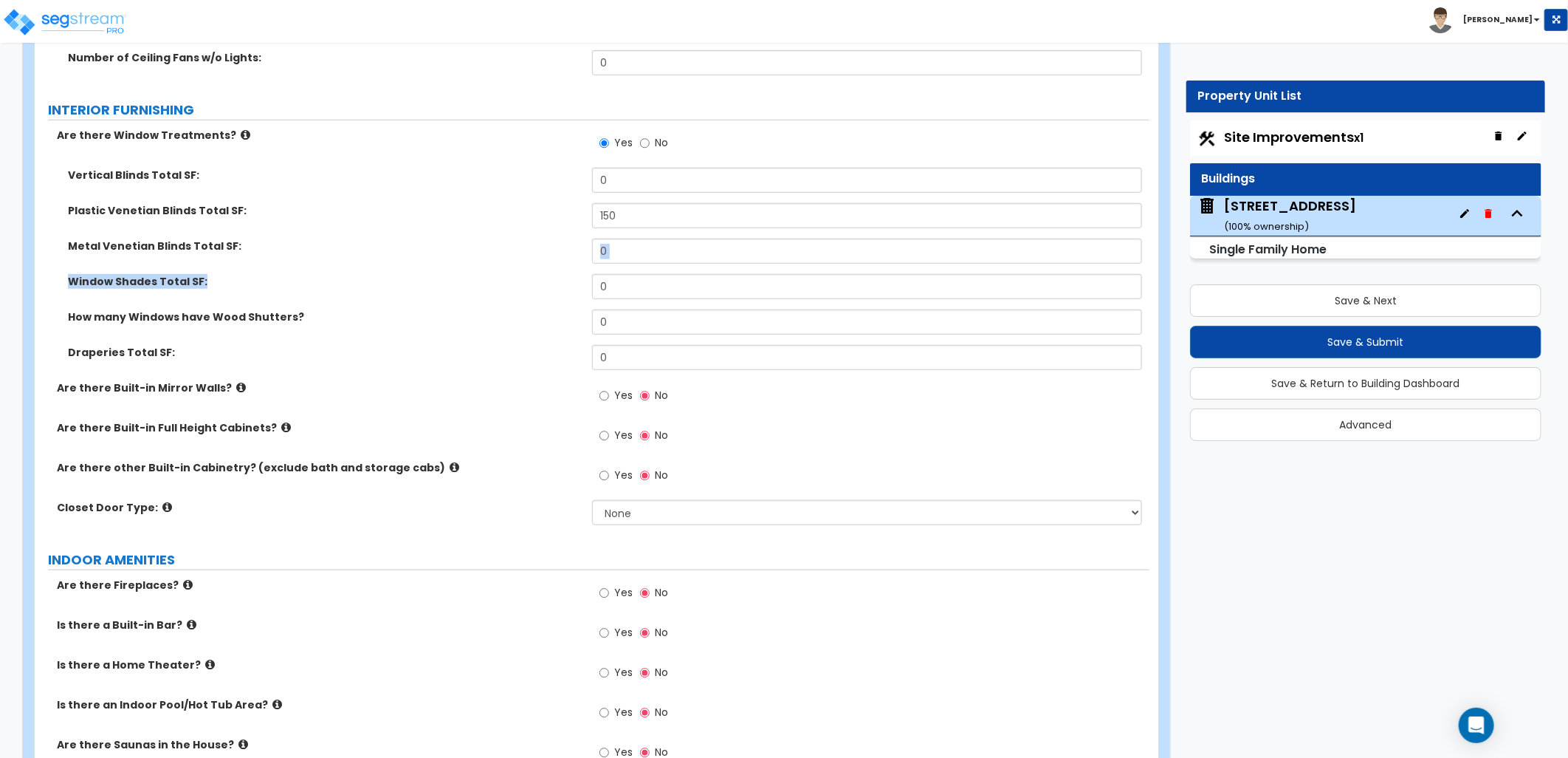
scroll to position [4184, 0]
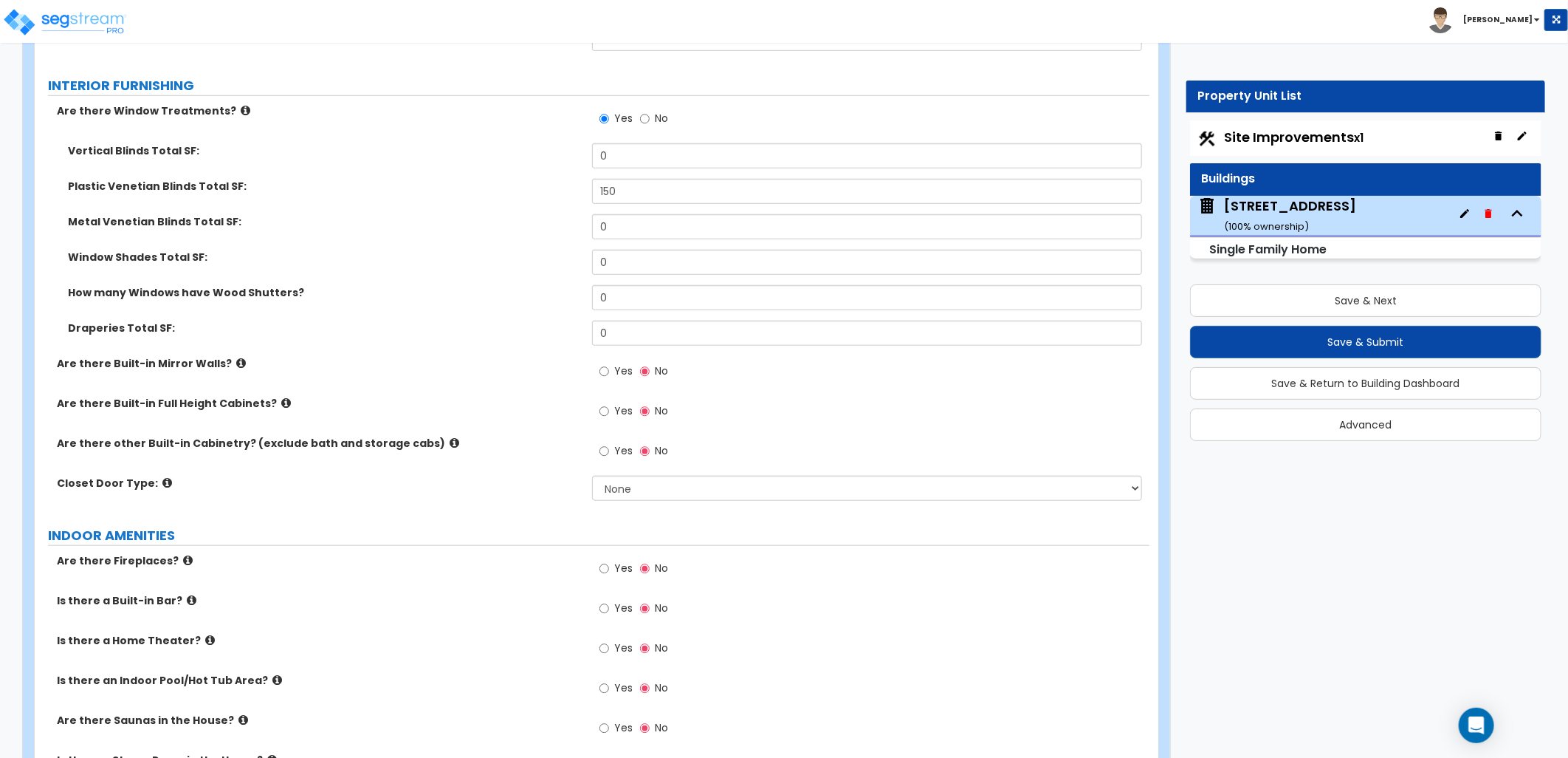
click at [487, 329] on label "Draperies Total SF:" at bounding box center [324, 328] width 513 height 15
click at [637, 488] on select "None Bi-fold Louvered Doors Bi-fold Panel Doors Sliding Doors Hinged Wood Door" at bounding box center [867, 488] width 550 height 25
select select "3"
click at [592, 476] on select "None Bi-fold Louvered Doors Bi-fold Panel Doors Sliding Doors Hinged Wood Door" at bounding box center [867, 488] width 550 height 25
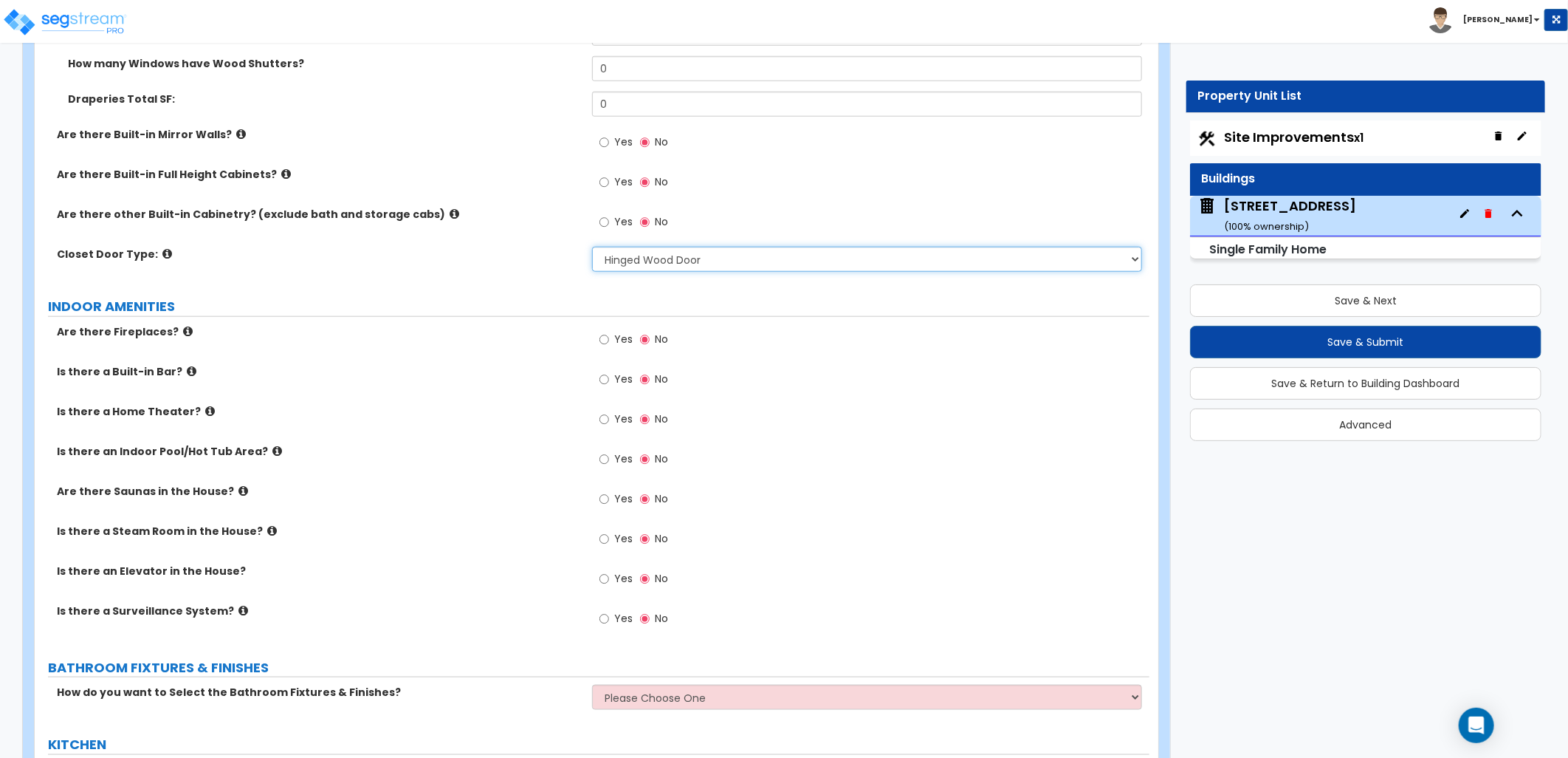
scroll to position [4431, 0]
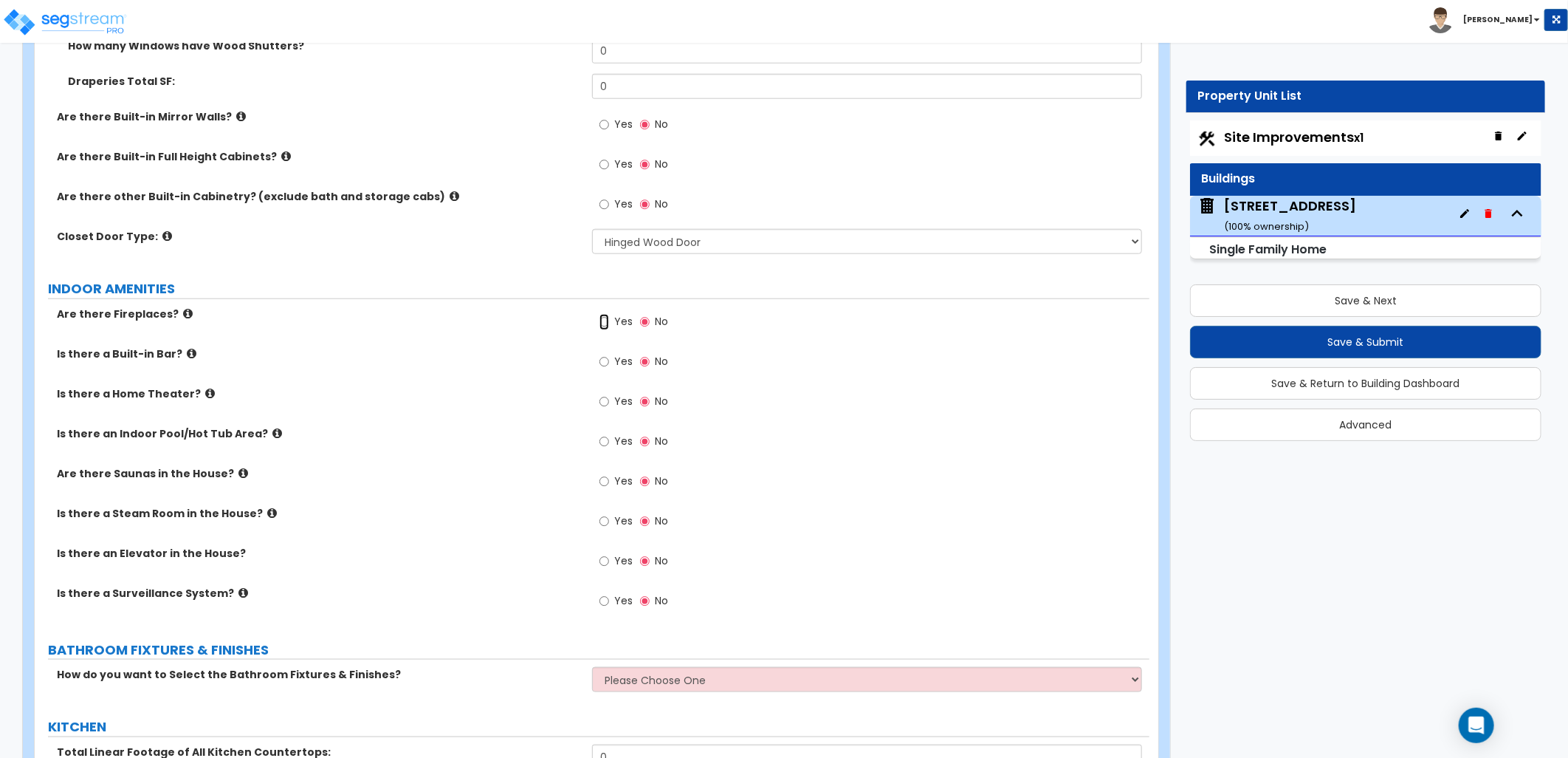
click at [601, 318] on input "Yes" at bounding box center [604, 322] width 10 height 16
radio input "true"
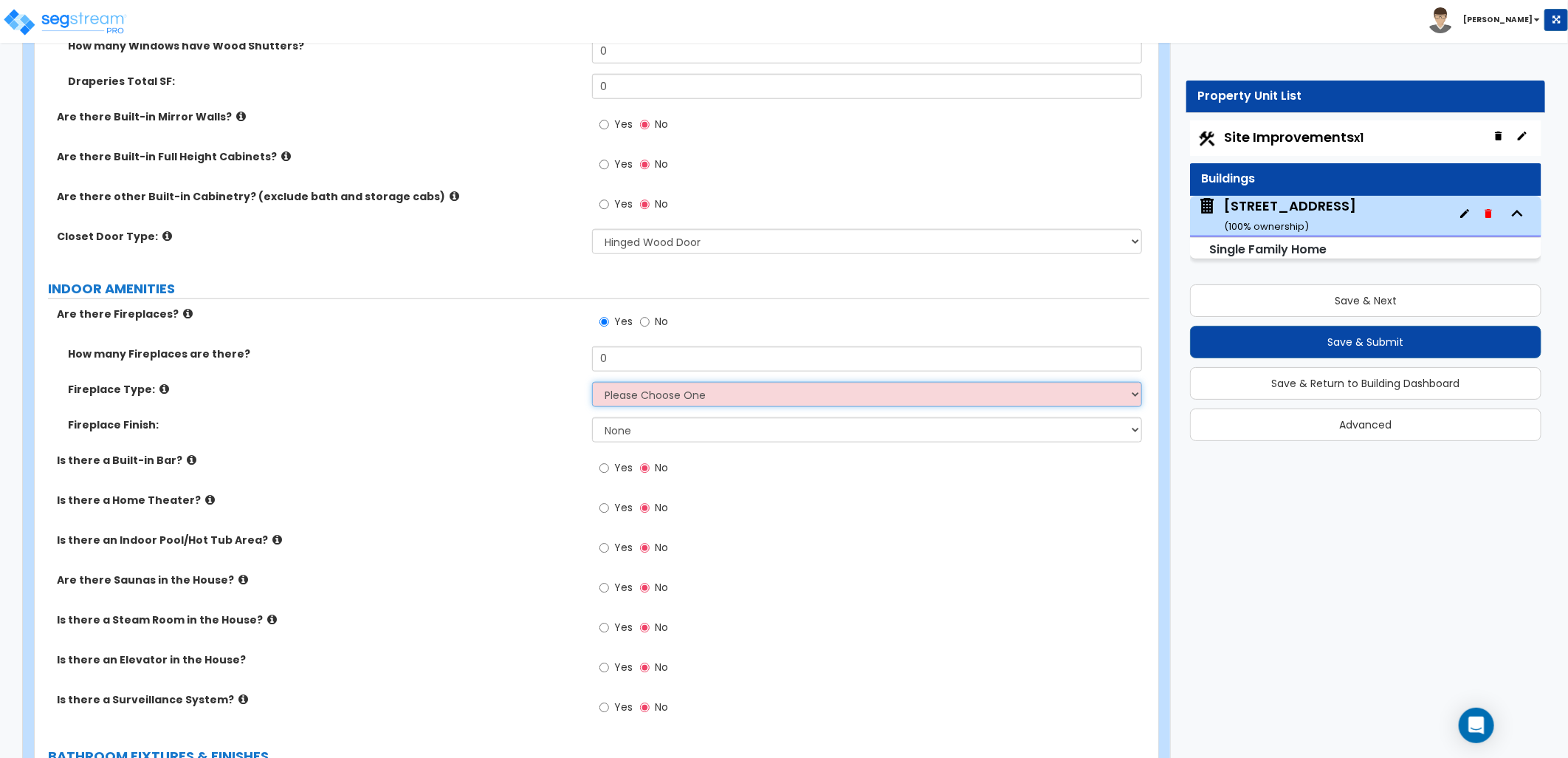
click at [632, 396] on select "Please Choose One Built-in Electric Fireplace Built-in Gas Fireplace Built-in W…" at bounding box center [867, 393] width 550 height 25
select select "2"
click at [592, 381] on select "Please Choose One Built-in Electric Fireplace Built-in Gas Fireplace Built-in W…" at bounding box center [867, 393] width 550 height 25
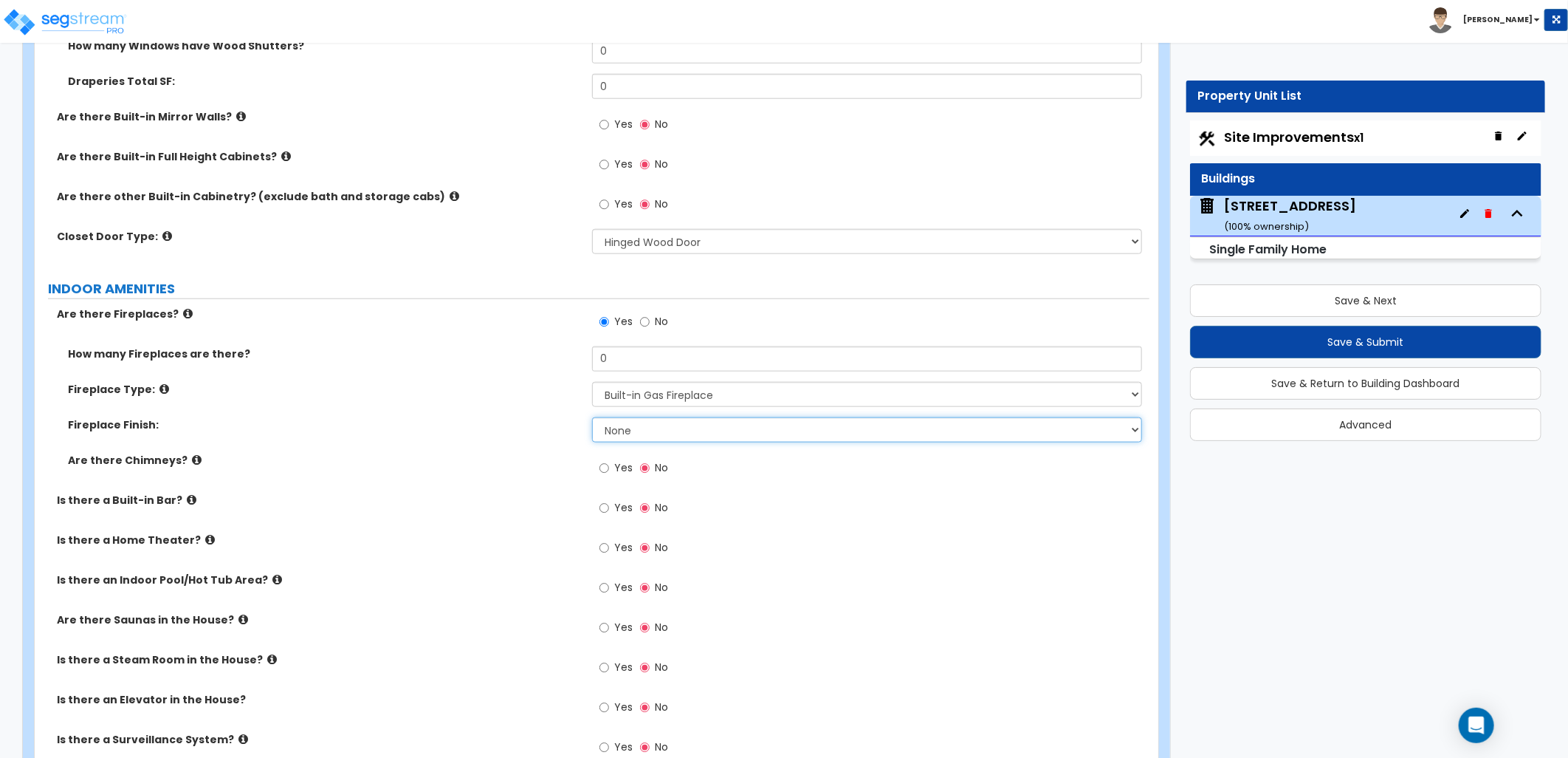
click at [637, 429] on select "None Brick Stone Tile Painted Molding" at bounding box center [867, 429] width 550 height 25
select select "3"
click at [592, 417] on select "None Brick Stone Tile Painted Molding" at bounding box center [867, 429] width 550 height 25
click at [517, 503] on label "Is there a Built-in Bar?" at bounding box center [319, 500] width 524 height 15
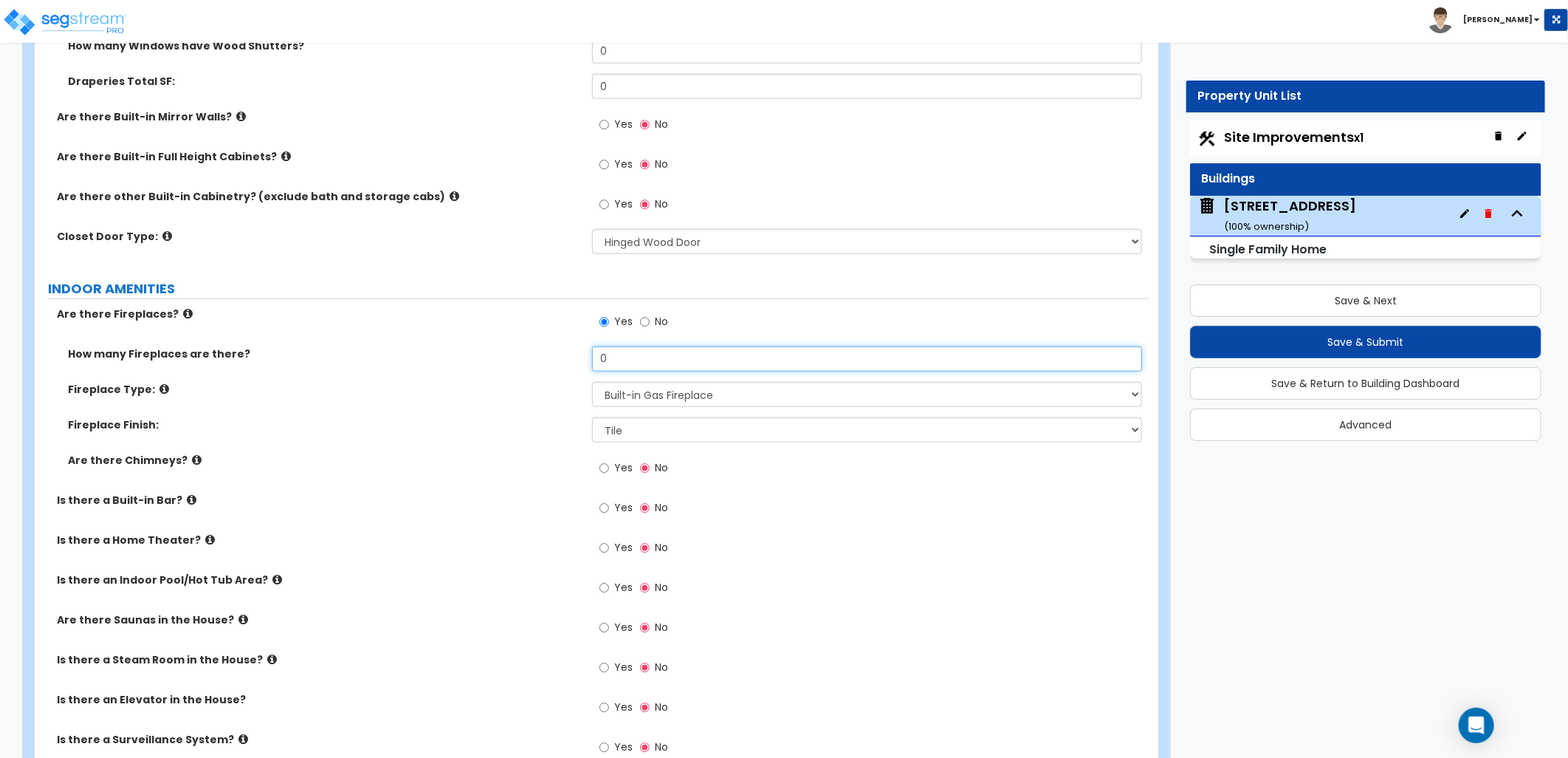
drag, startPoint x: 609, startPoint y: 365, endPoint x: 566, endPoint y: 366, distance: 43.0
click at [566, 366] on div "How many Fireplaces are there? 0" at bounding box center [592, 365] width 1115 height 36
type input "1"
click at [744, 477] on div "Yes No" at bounding box center [871, 473] width 558 height 40
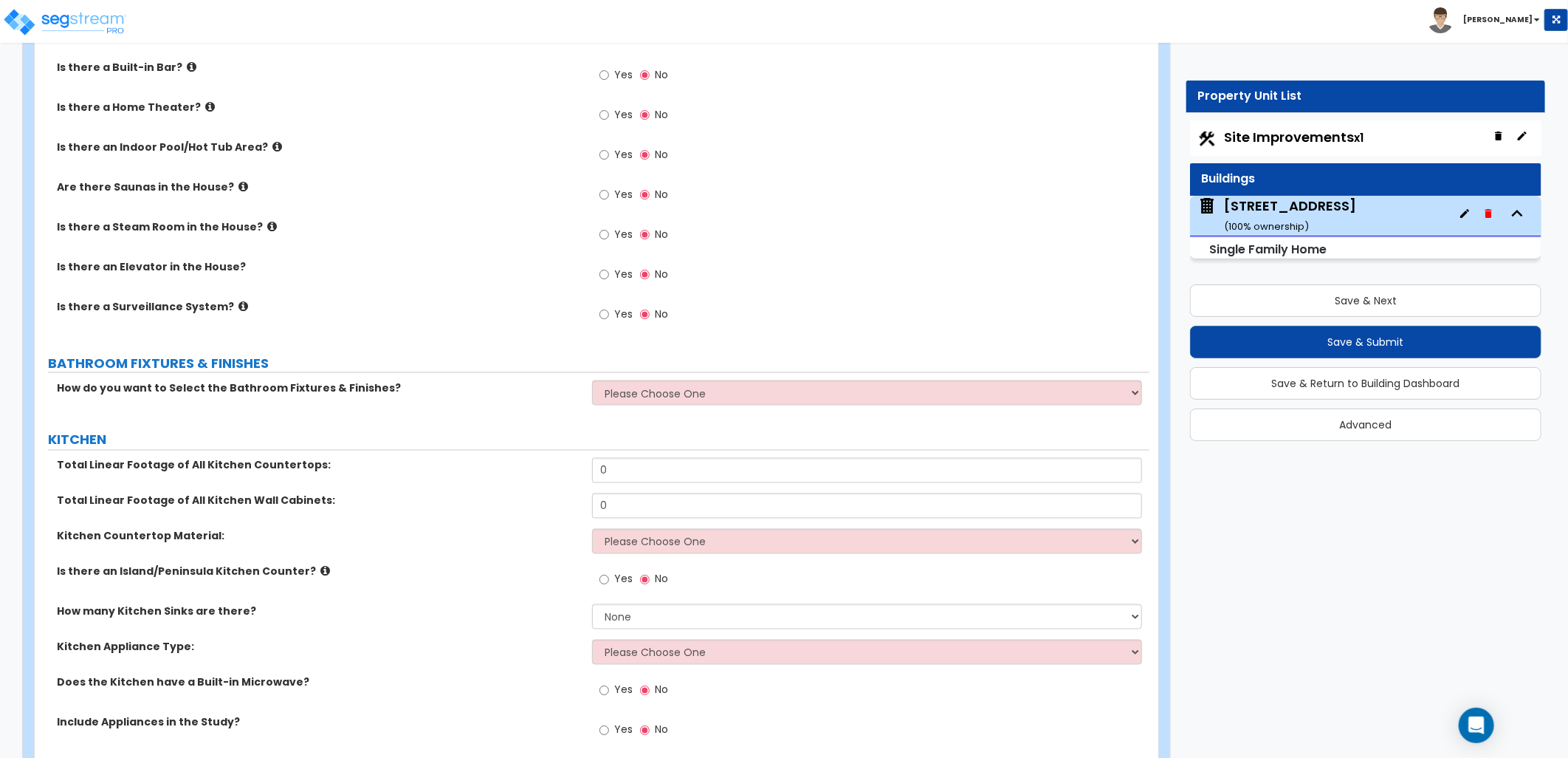
scroll to position [4924, 0]
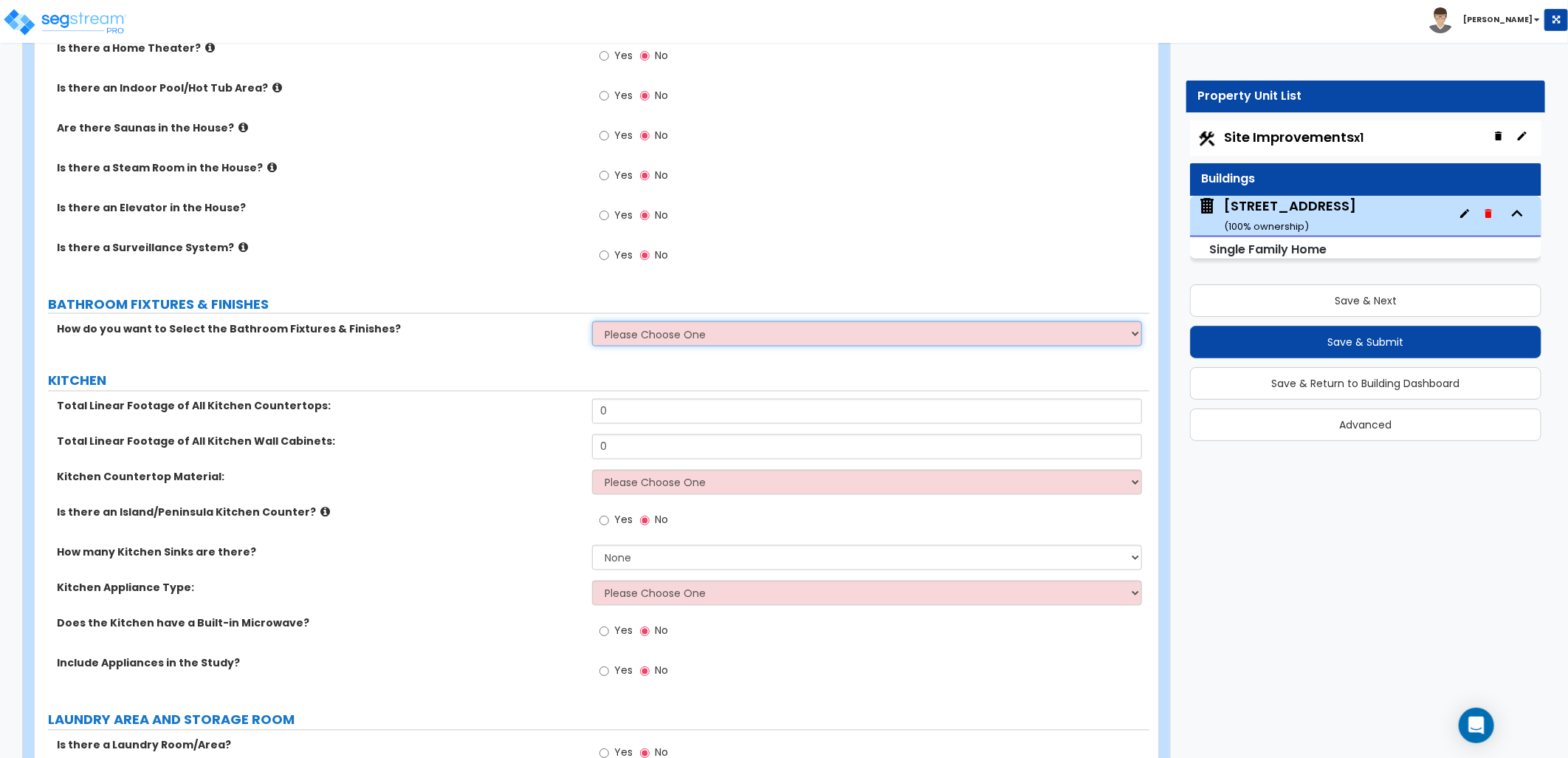
click at [638, 339] on select "Please Choose One I want to Select Fixtures and Finishes only for one Bath and …" at bounding box center [867, 334] width 550 height 25
click at [592, 322] on select "Please Choose One I want to Select Fixtures and Finishes only for one Bath and …" at bounding box center [867, 334] width 550 height 25
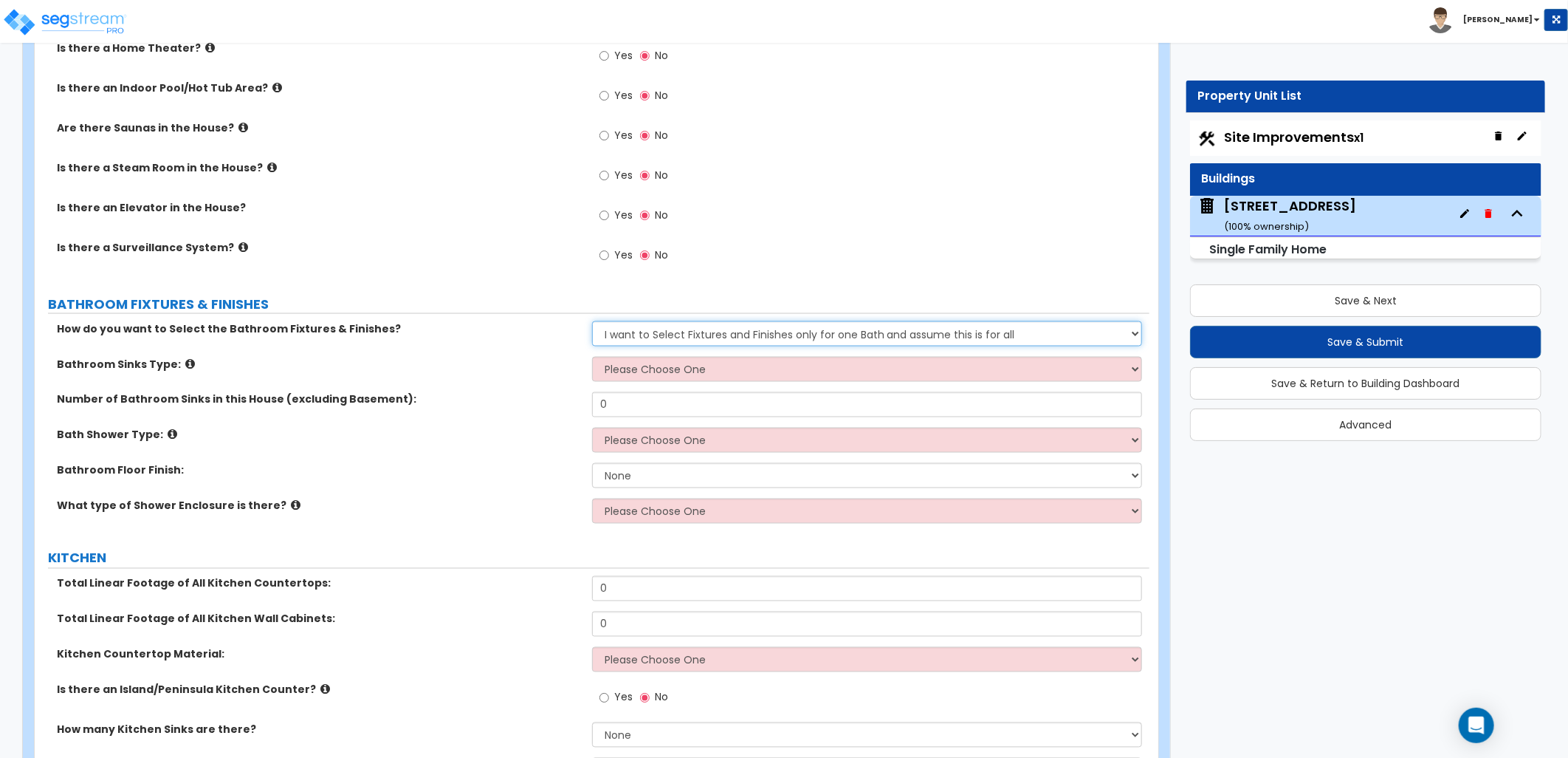
click at [785, 322] on select "Please Choose One I want to Select Fixtures and Finishes only for one Bath and …" at bounding box center [867, 334] width 550 height 25
select select "2"
click at [592, 322] on select "Please Choose One I want to Select Fixtures and Finishes only for one Bath and …" at bounding box center [867, 334] width 550 height 25
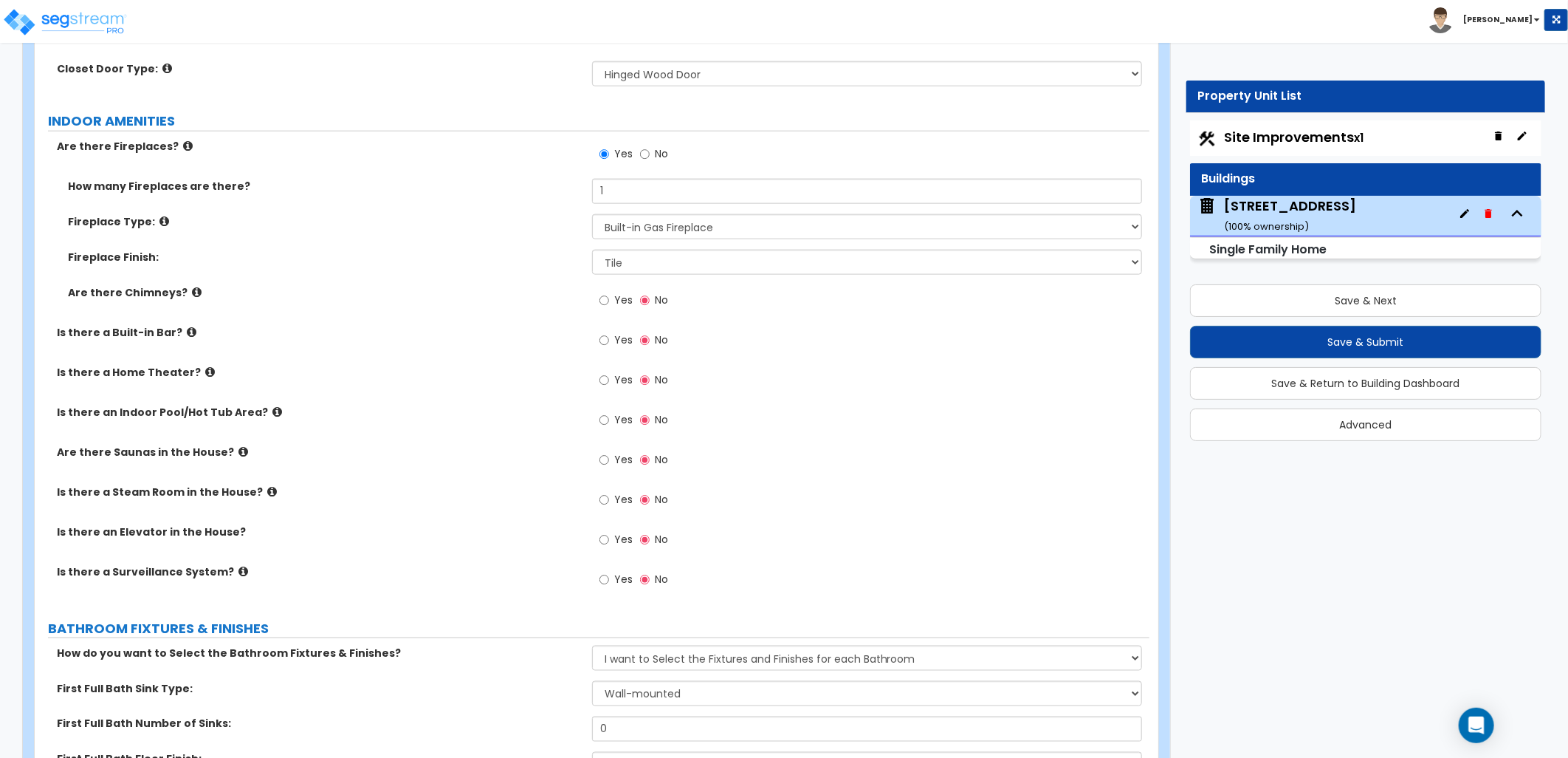
scroll to position [4599, 0]
click at [665, 234] on select "Please Choose One Built-in Electric Fireplace Built-in Gas Fireplace Built-in W…" at bounding box center [867, 227] width 550 height 25
select select "1"
click at [592, 215] on select "Please Choose One Built-in Electric Fireplace Built-in Gas Fireplace Built-in W…" at bounding box center [867, 227] width 550 height 25
drag, startPoint x: 717, startPoint y: 381, endPoint x: 730, endPoint y: 413, distance: 34.5
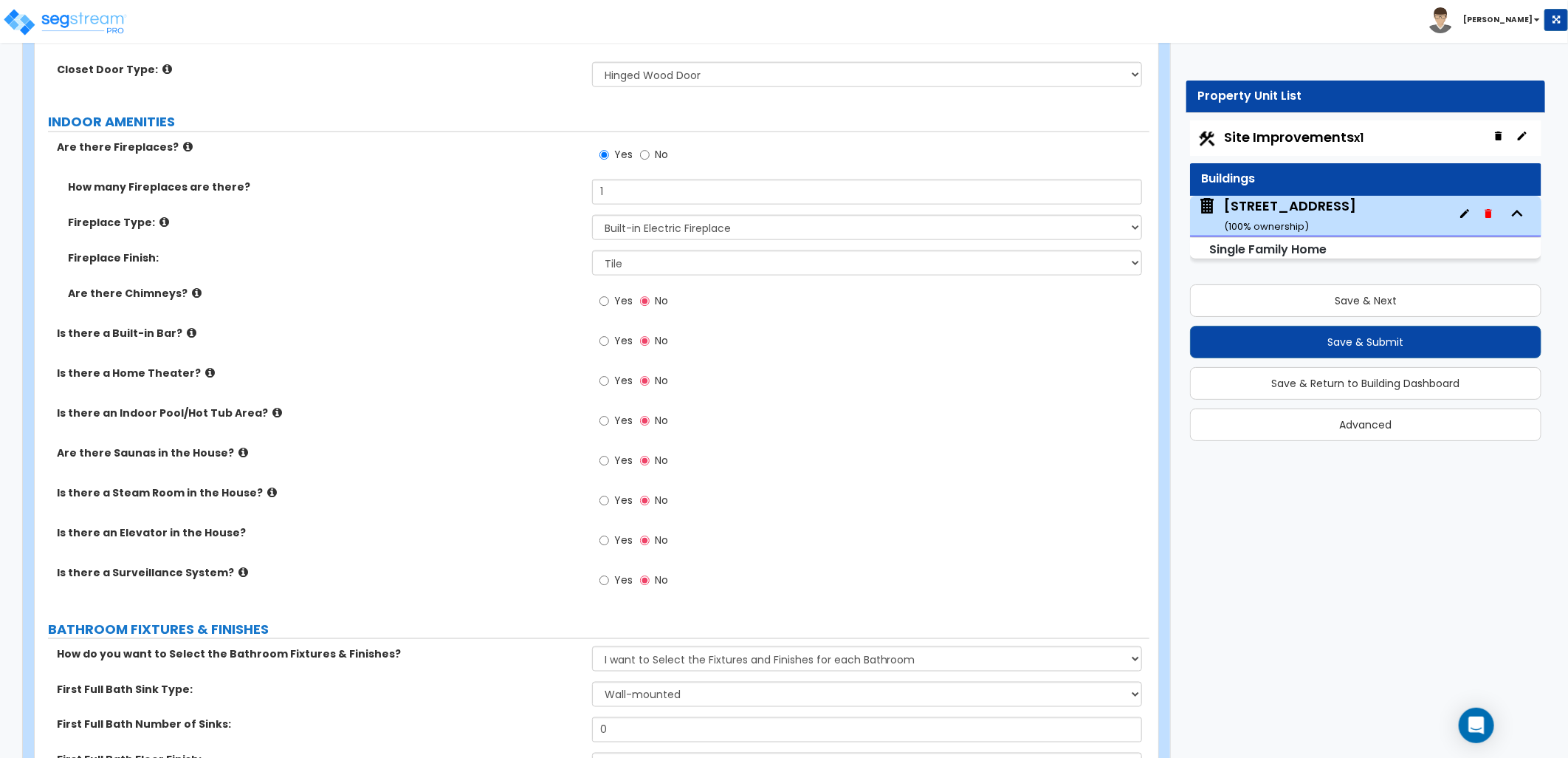
click at [718, 385] on div "Yes No" at bounding box center [871, 385] width 558 height 40
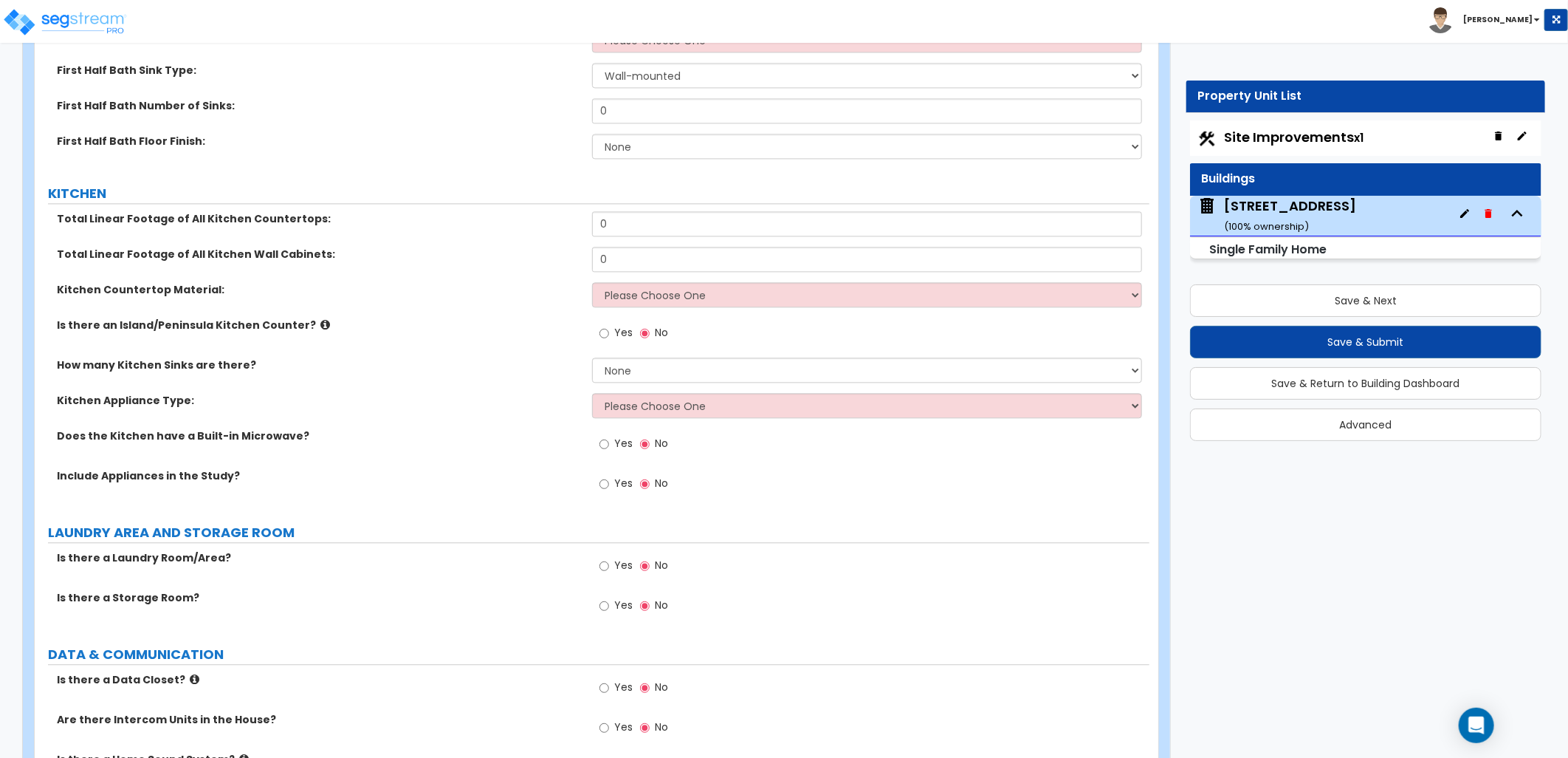
scroll to position [5912, 0]
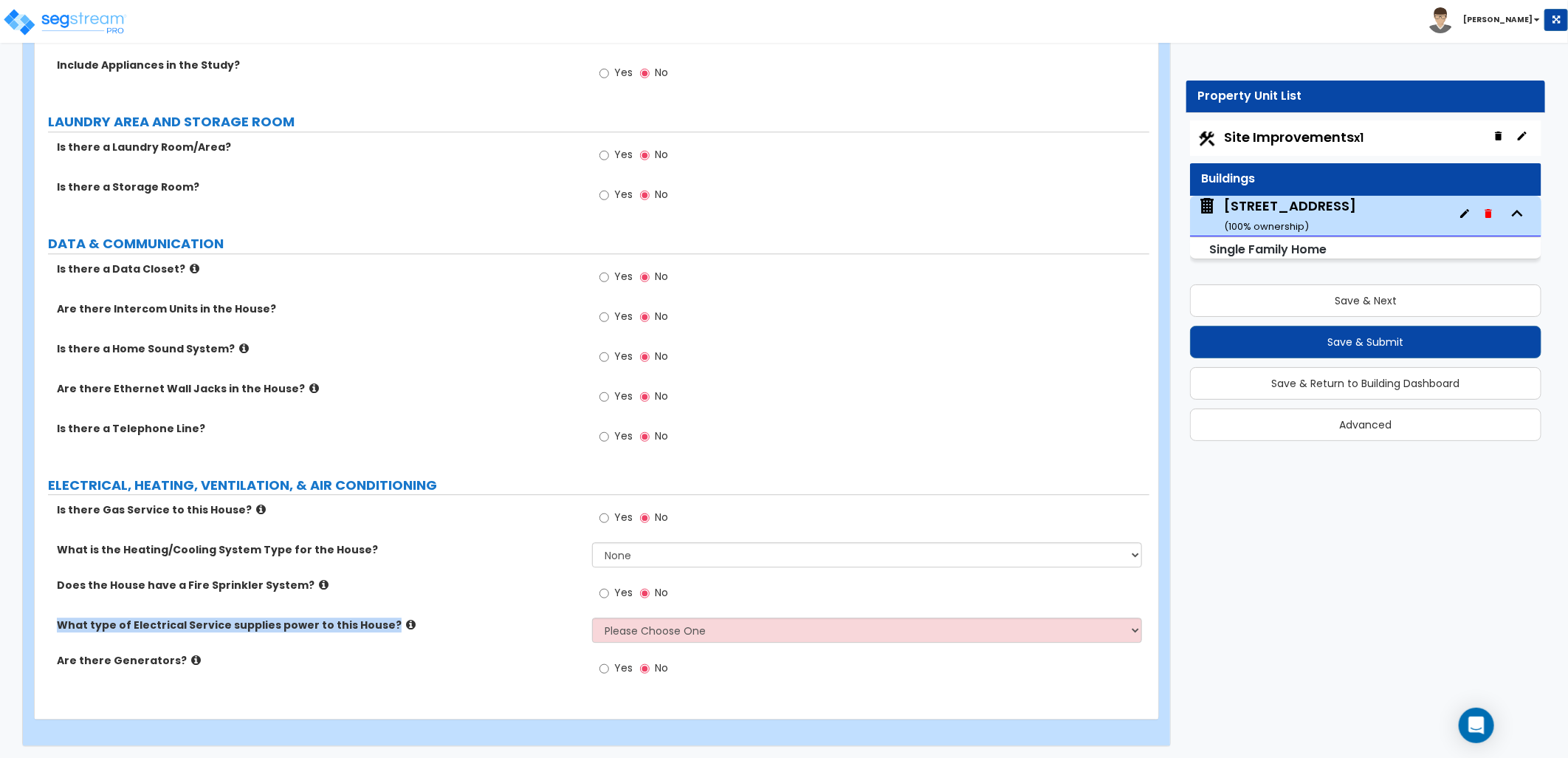
click at [734, 615] on div "Is there Gas Service to this House? Yes No What is the Heating/Cooling System T…" at bounding box center [591, 597] width 1092 height 190
drag, startPoint x: 734, startPoint y: 615, endPoint x: 699, endPoint y: 625, distance: 36.4
click at [699, 625] on select "Please Choose One Overhead Underground" at bounding box center [867, 630] width 550 height 25
click at [717, 585] on div "Yes No" at bounding box center [871, 598] width 558 height 40
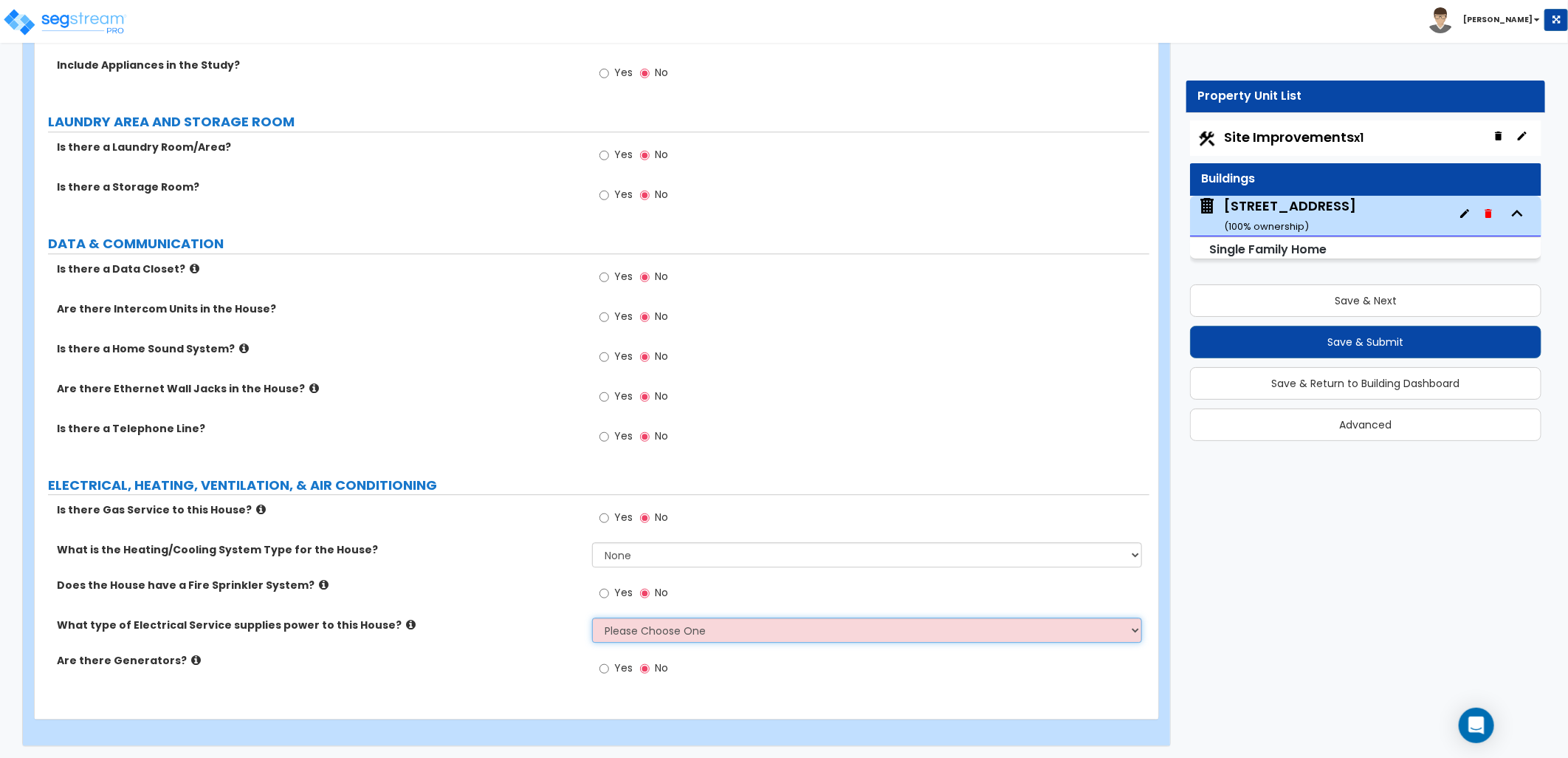
click at [827, 637] on select "Please Choose One Overhead Underground" at bounding box center [867, 630] width 550 height 25
select select "2"
click at [592, 618] on select "Please Choose One Overhead Underground" at bounding box center [867, 630] width 550 height 25
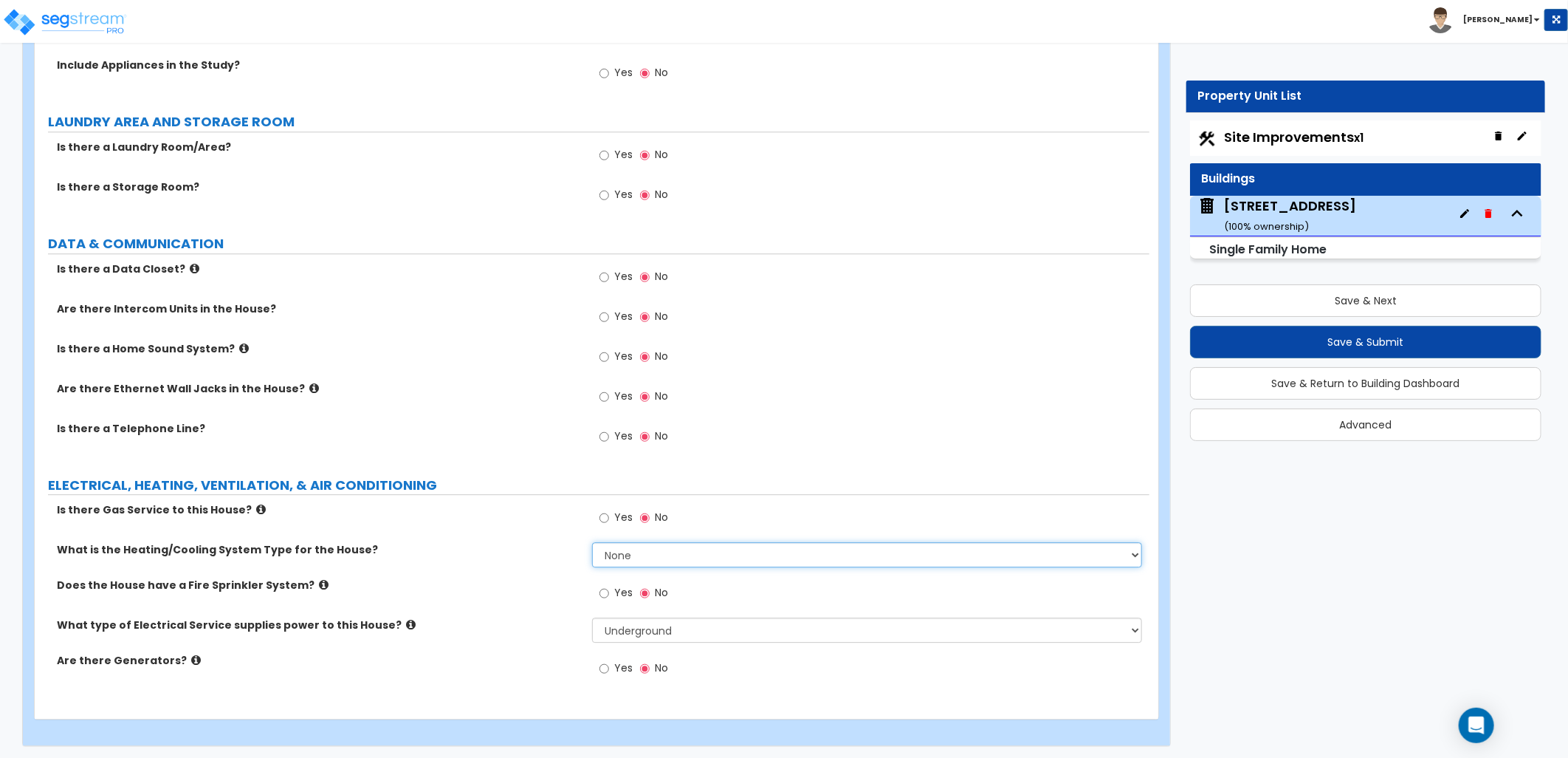
click at [704, 549] on select "None Heat Only Centralized Heating & Cooling Thru Wall Air Conditioners Mini Sp…" at bounding box center [867, 554] width 550 height 25
select select "2"
click at [592, 542] on select "None Heat Only Centralized Heating & Cooling Thru Wall Air Conditioners Mini Sp…" at bounding box center [867, 554] width 550 height 25
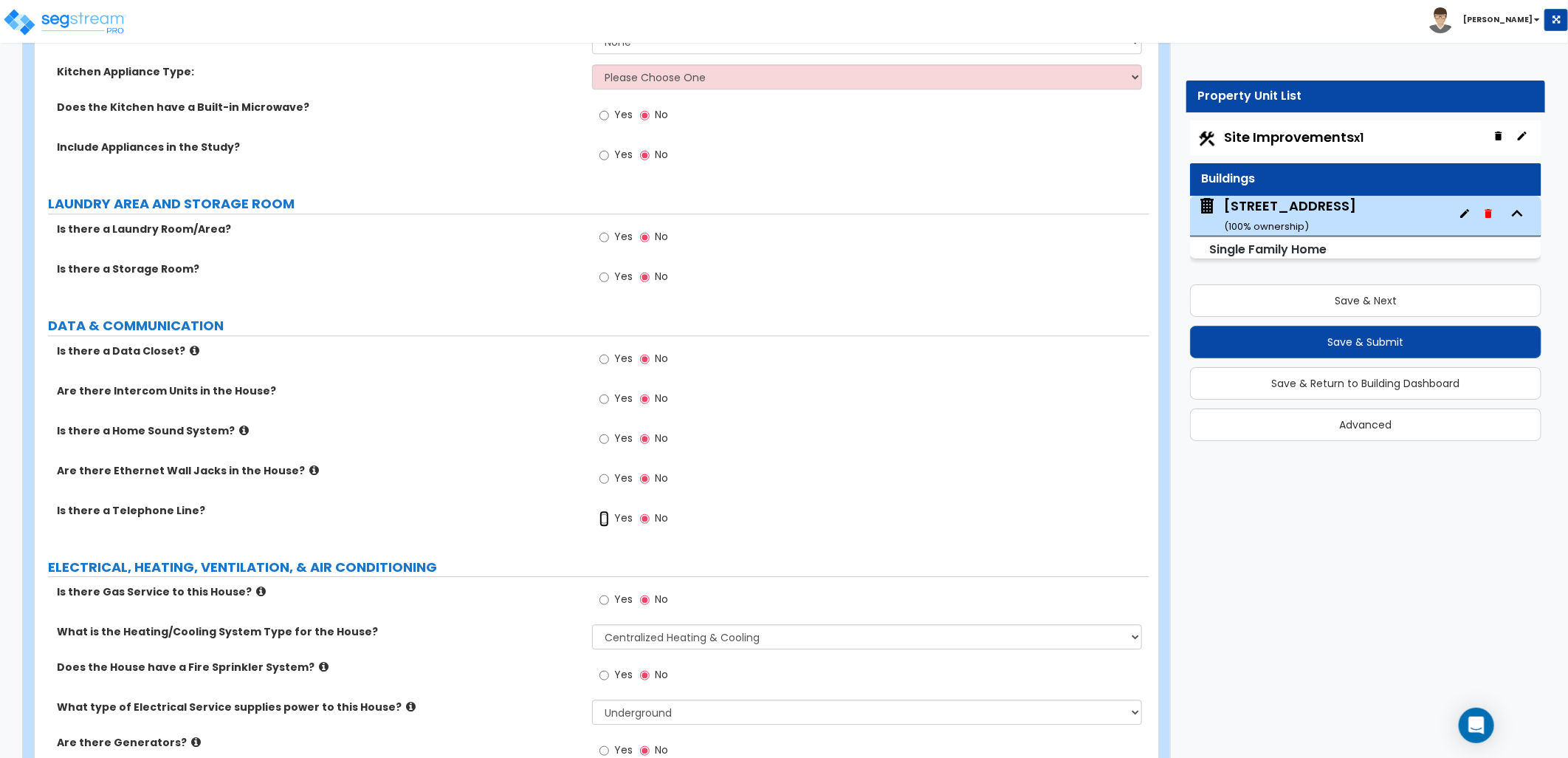
click at [605, 518] on input "Yes" at bounding box center [604, 518] width 10 height 16
radio input "true"
drag, startPoint x: 618, startPoint y: 471, endPoint x: 611, endPoint y: 476, distance: 8.6
click at [617, 473] on span "Yes" at bounding box center [623, 477] width 19 height 15
click at [609, 473] on input "Yes" at bounding box center [604, 478] width 10 height 16
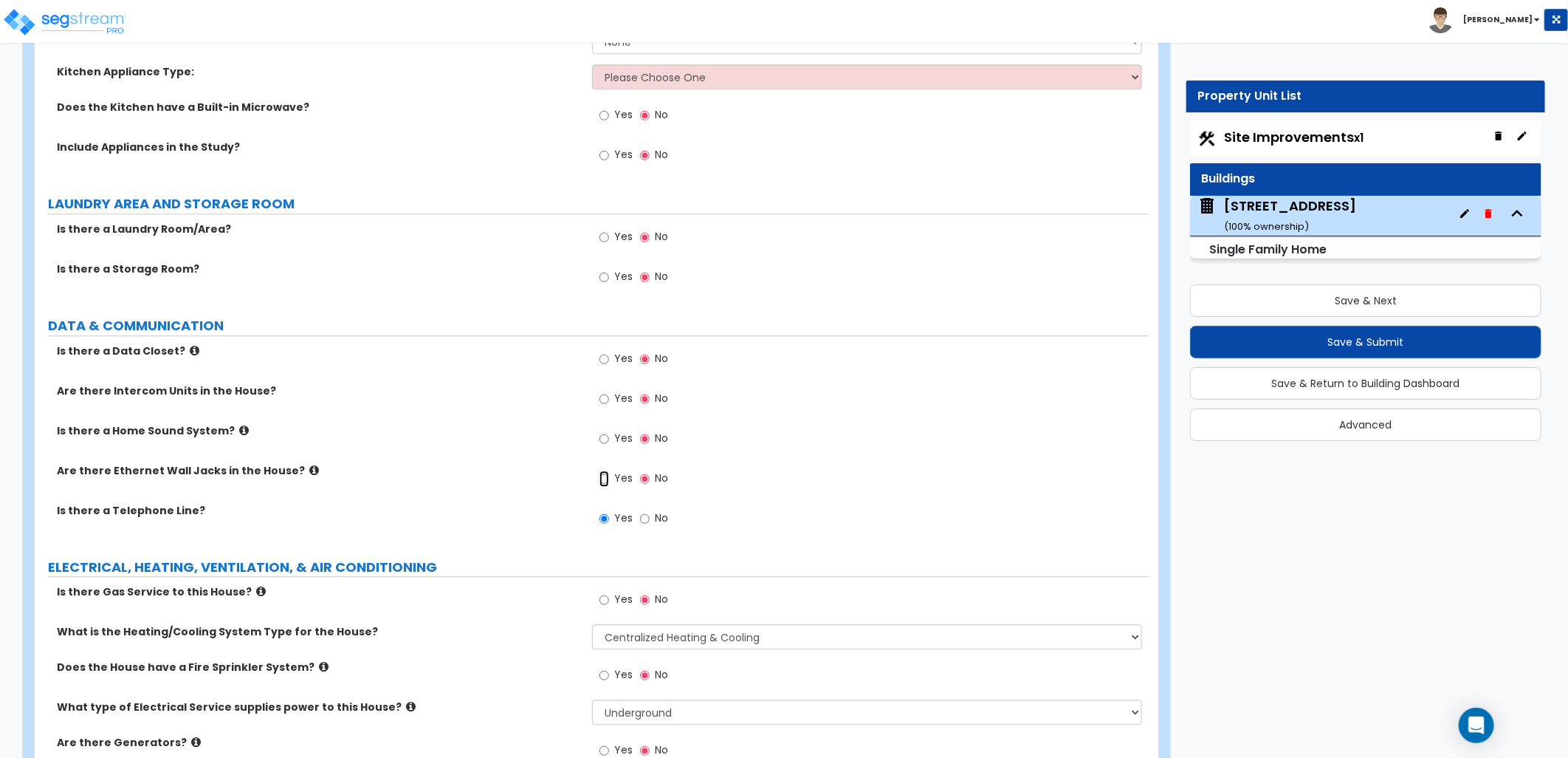
radio input "true"
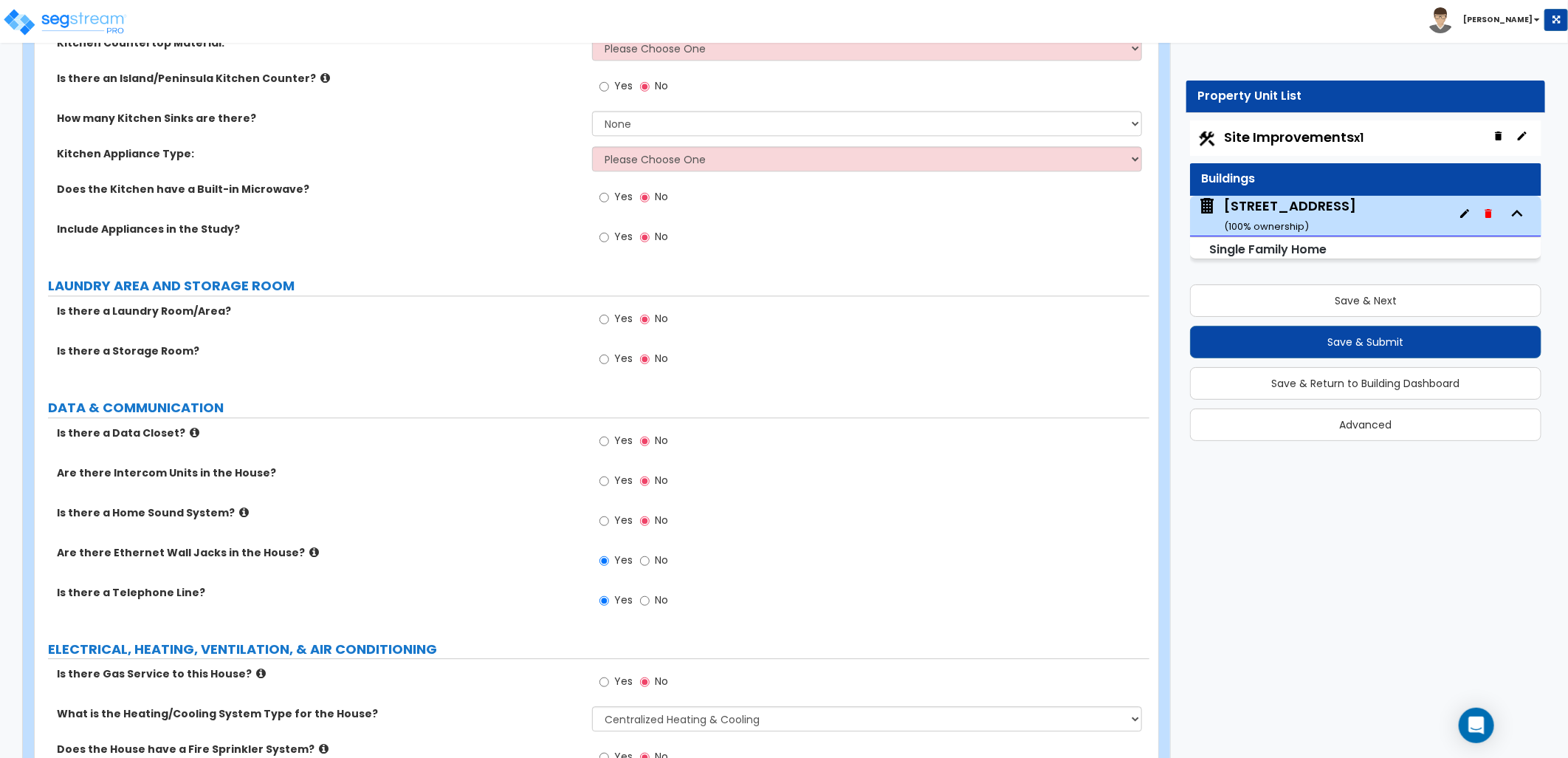
click at [616, 315] on span "Yes" at bounding box center [623, 318] width 19 height 15
drag, startPoint x: 616, startPoint y: 315, endPoint x: 605, endPoint y: 313, distance: 11.2
click at [605, 311] on input "Yes" at bounding box center [604, 319] width 10 height 16
radio input "true"
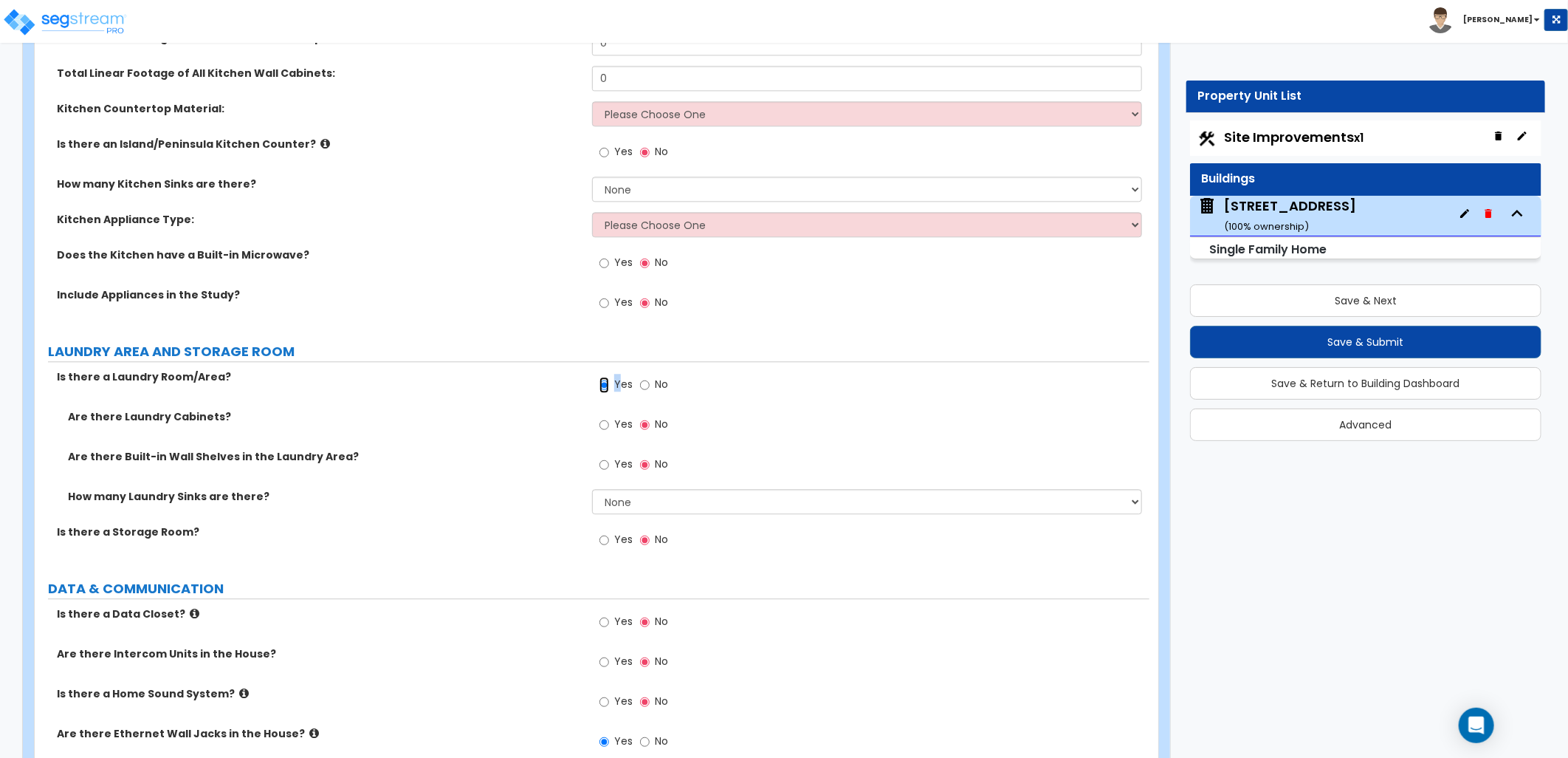
scroll to position [5501, 0]
